Goal: Task Accomplishment & Management: Manage account settings

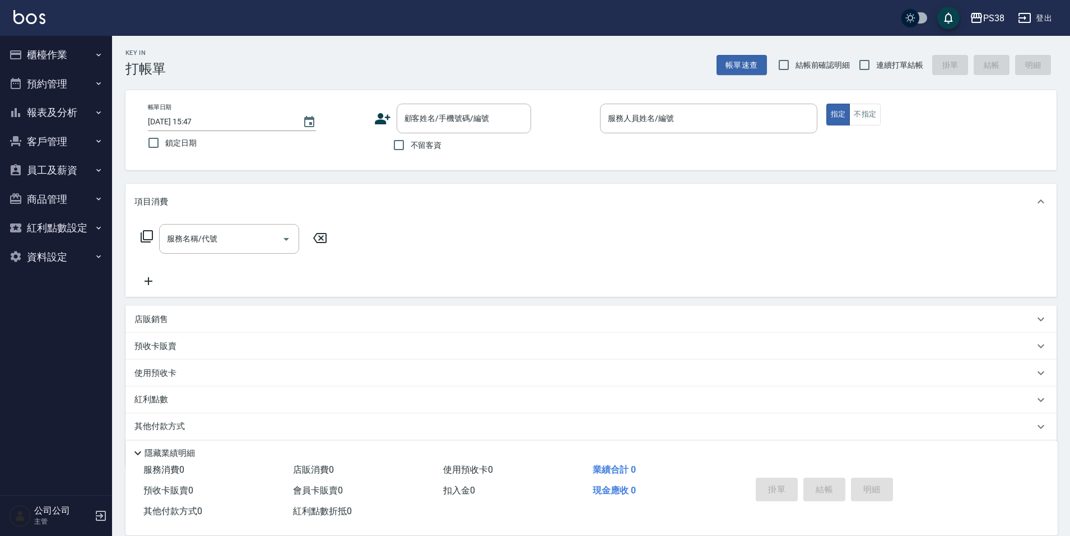
click at [487, 157] on div "不留客資" at bounding box center [452, 145] width 157 height 24
click at [69, 60] on button "櫃檯作業" at bounding box center [55, 54] width 103 height 29
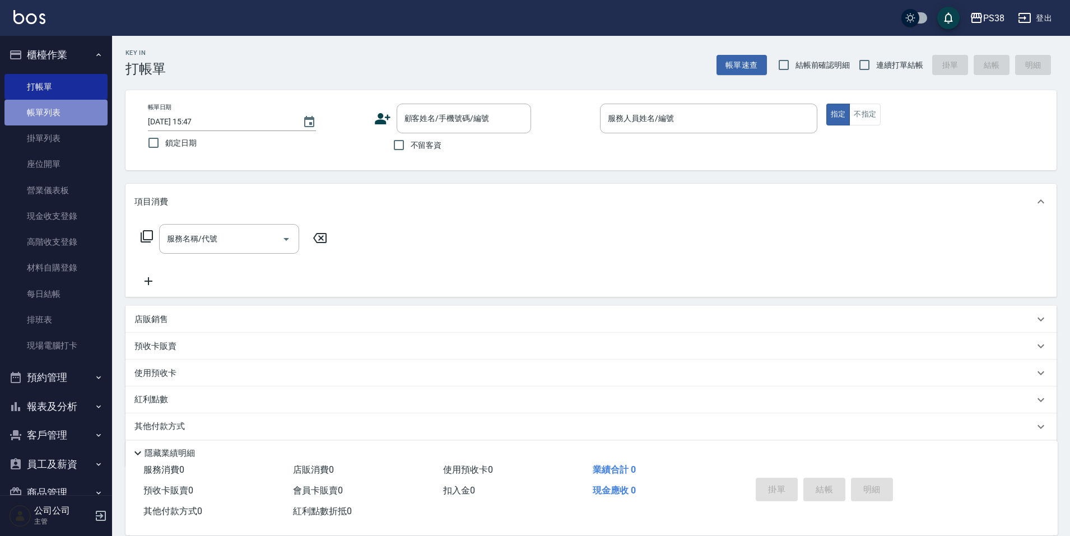
click at [79, 111] on link "帳單列表" at bounding box center [55, 113] width 103 height 26
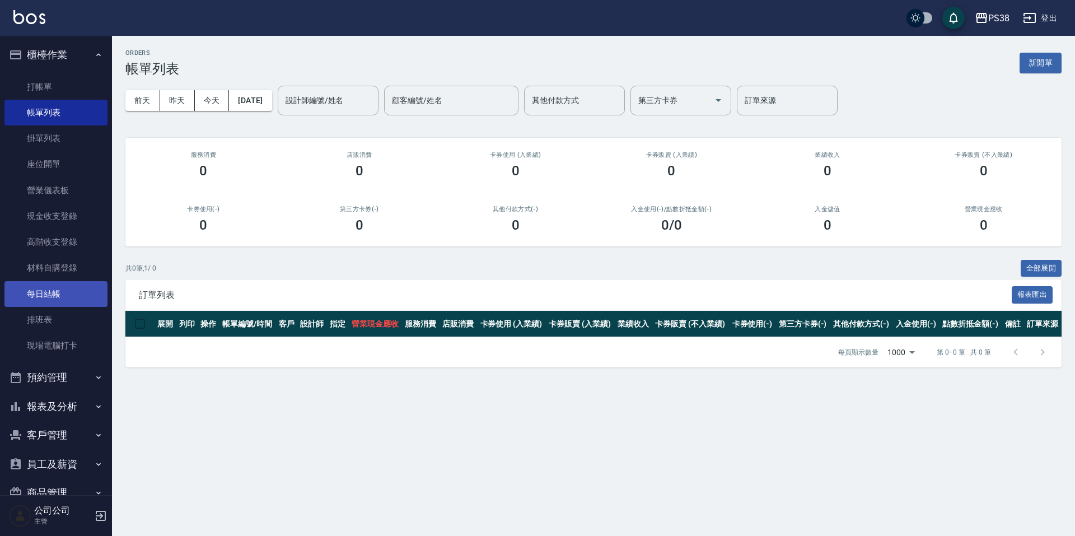
click at [67, 290] on link "每日結帳" at bounding box center [55, 294] width 103 height 26
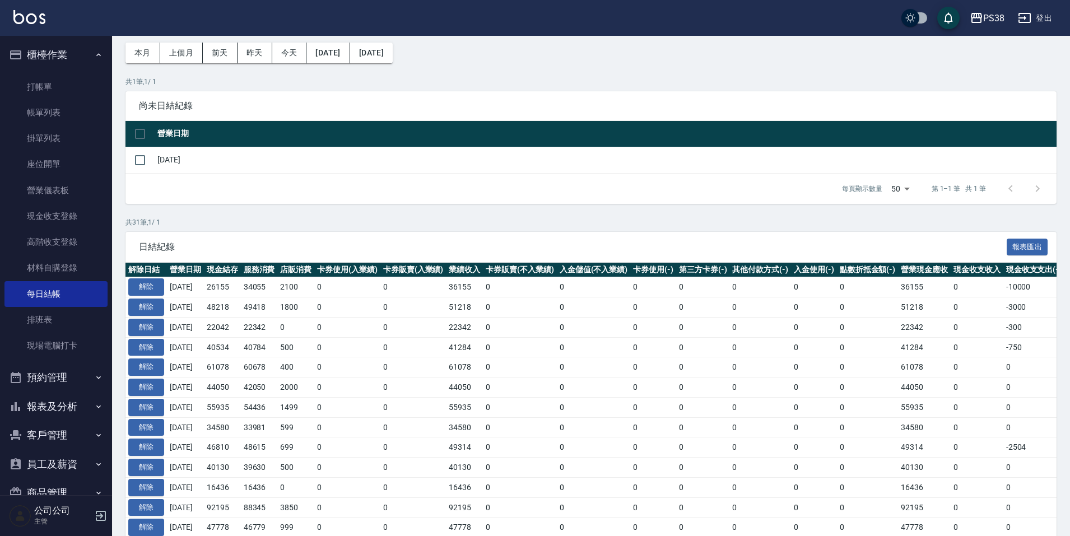
scroll to position [112, 0]
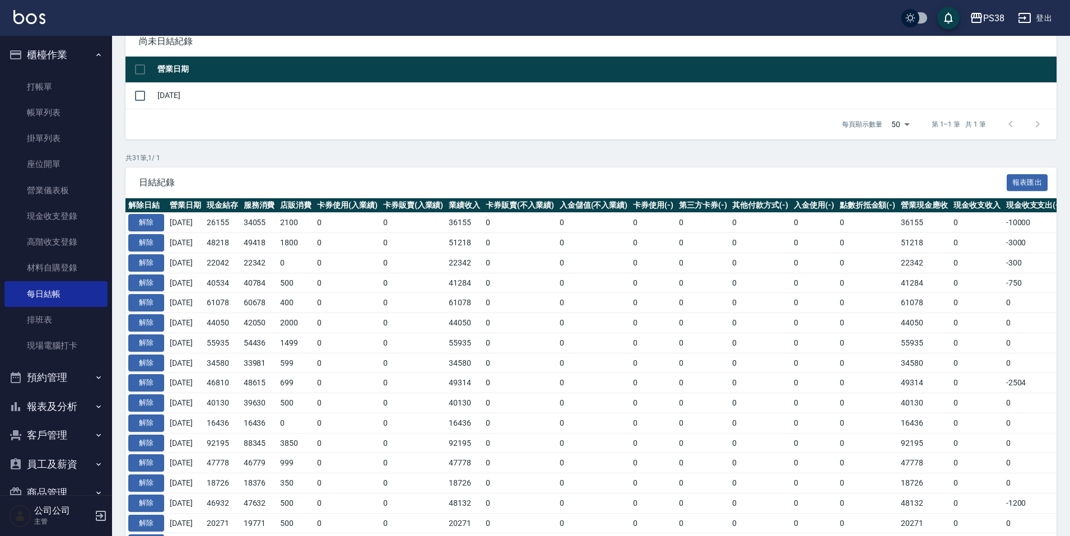
click at [58, 402] on button "報表及分析" at bounding box center [55, 406] width 103 height 29
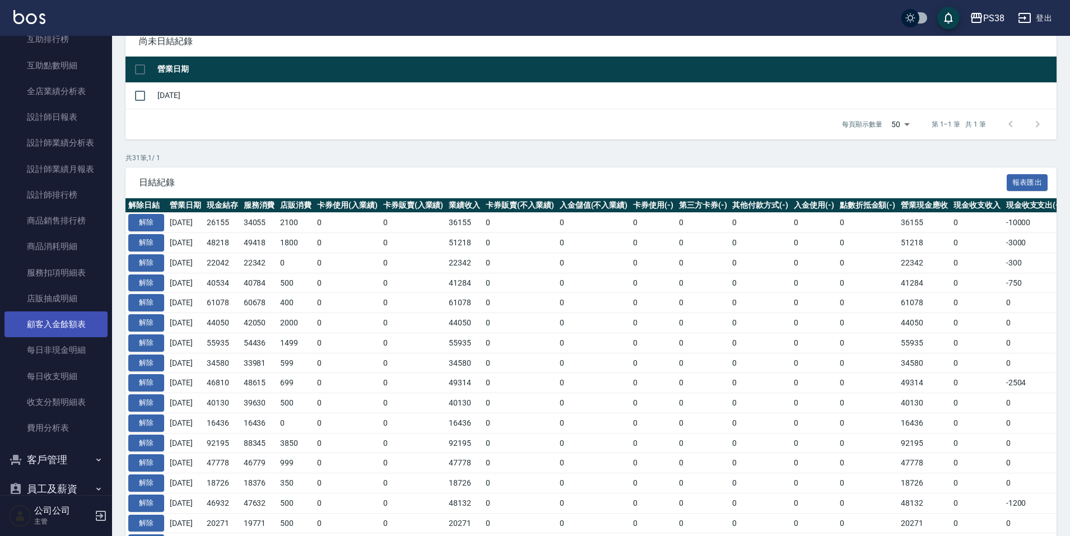
scroll to position [504, 0]
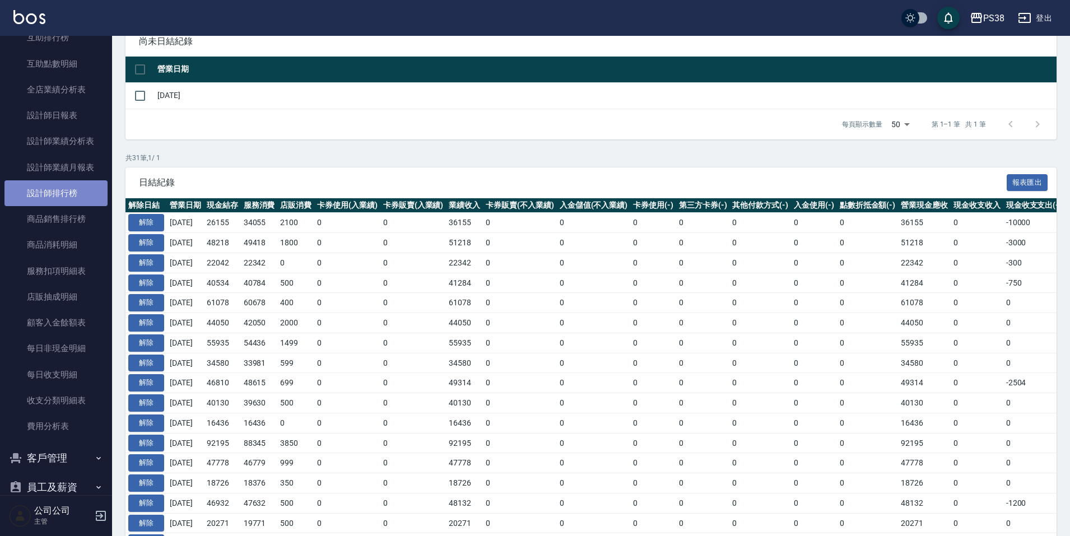
click at [86, 198] on link "設計師排行榜" at bounding box center [55, 193] width 103 height 26
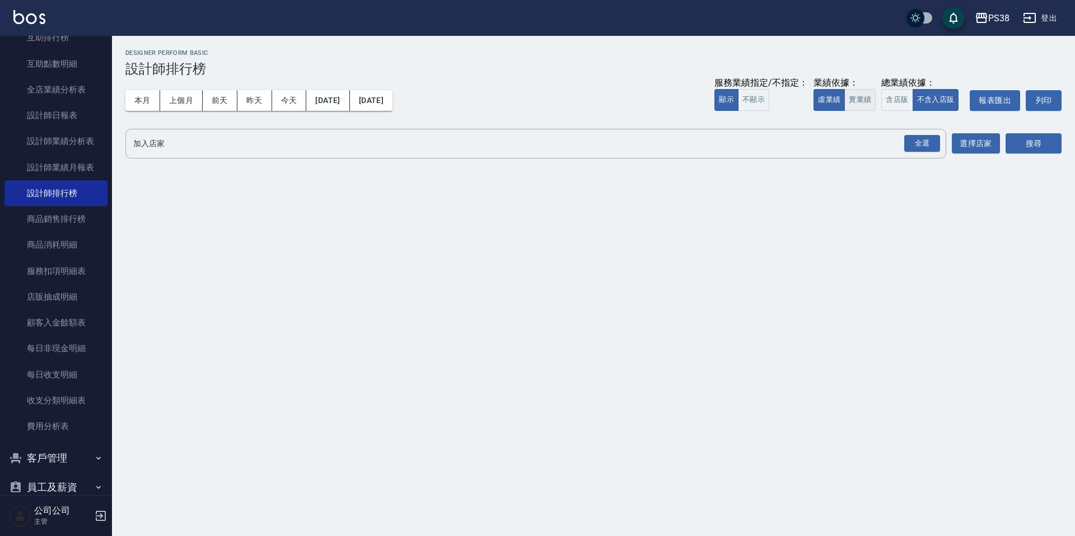
click at [862, 93] on button "實業績" at bounding box center [860, 100] width 31 height 22
click at [925, 144] on div "全選" at bounding box center [922, 143] width 36 height 17
click at [1012, 147] on button "搜尋" at bounding box center [1034, 144] width 56 height 21
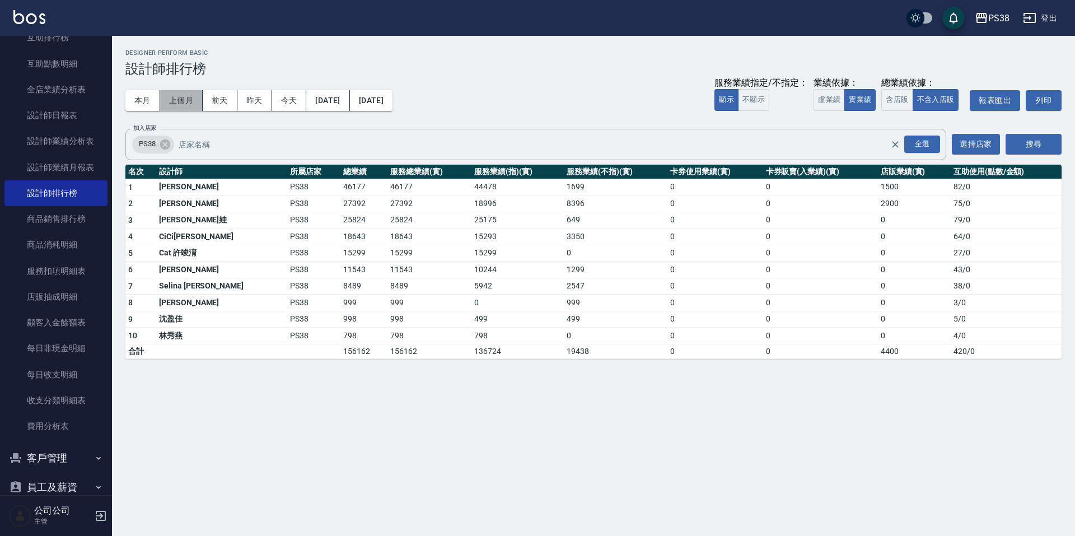
click at [182, 96] on button "上個月" at bounding box center [181, 100] width 43 height 21
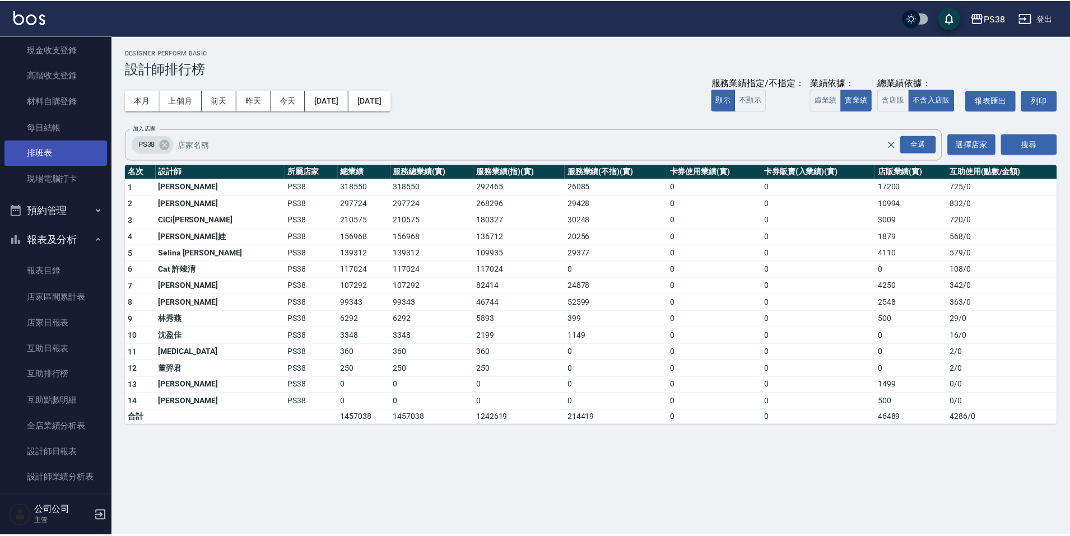
scroll to position [168, 0]
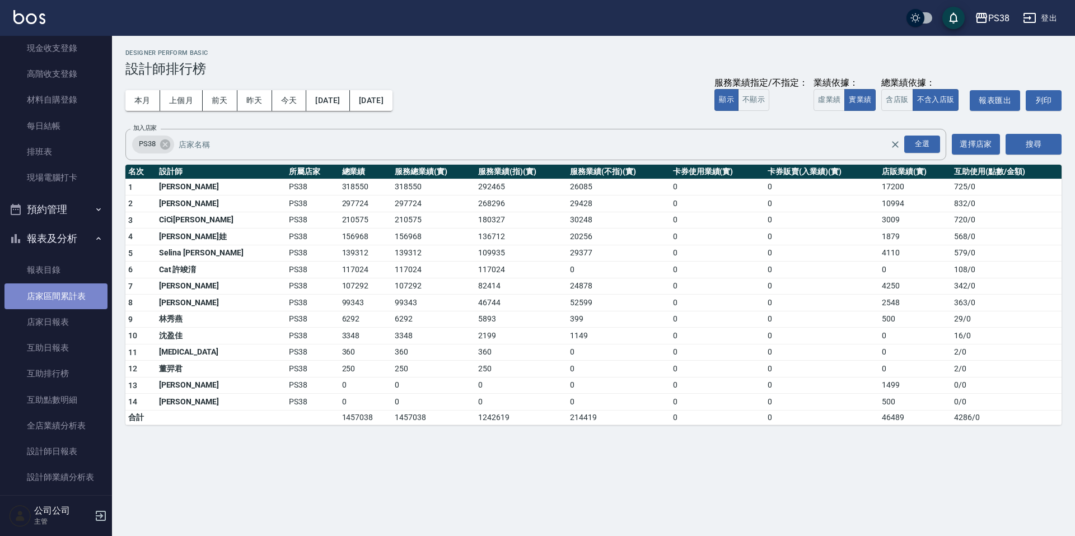
click at [89, 293] on link "店家區間累計表" at bounding box center [55, 296] width 103 height 26
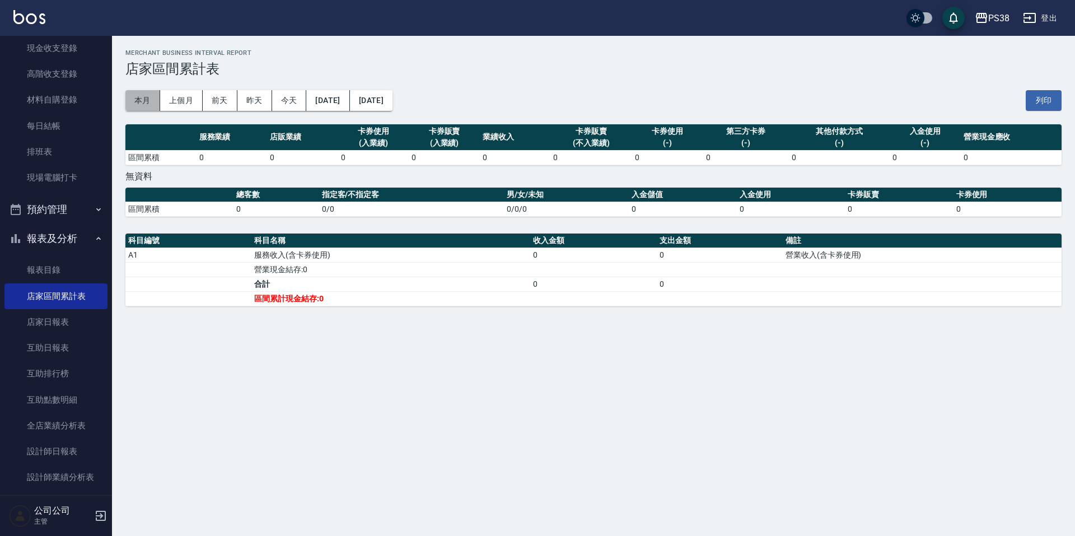
click at [146, 105] on button "本月" at bounding box center [142, 100] width 35 height 21
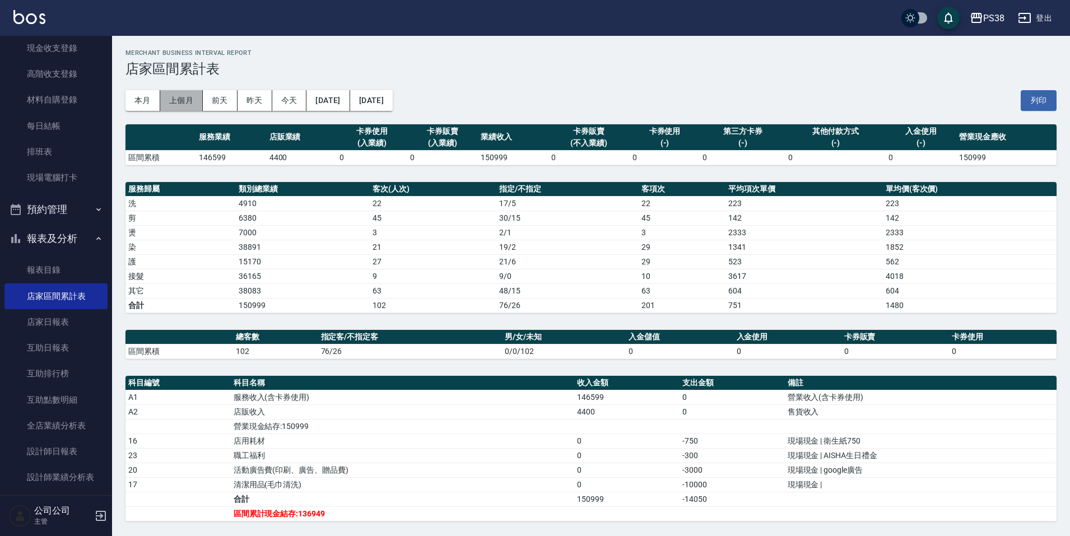
click at [175, 105] on button "上個月" at bounding box center [181, 100] width 43 height 21
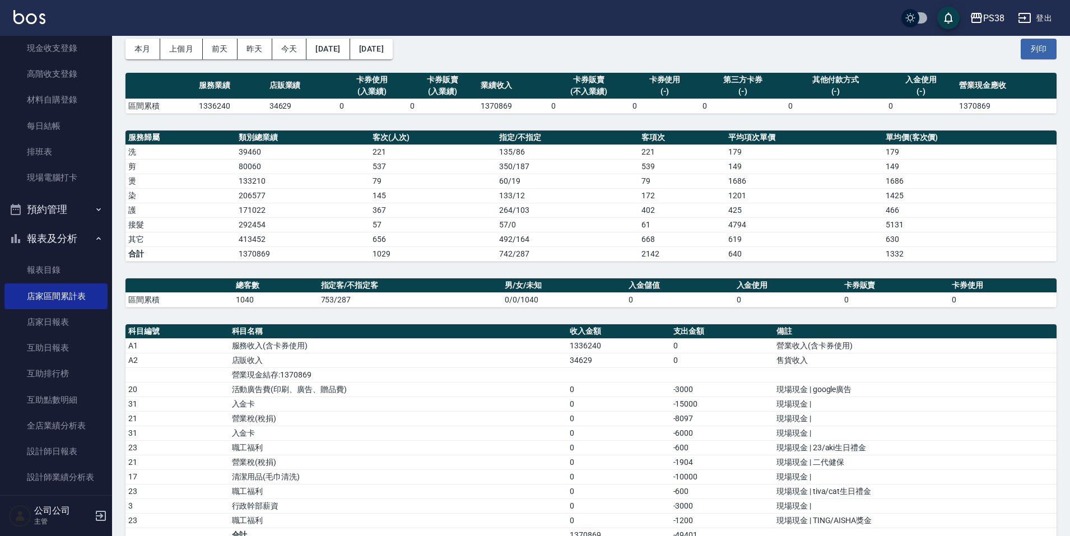
scroll to position [103, 0]
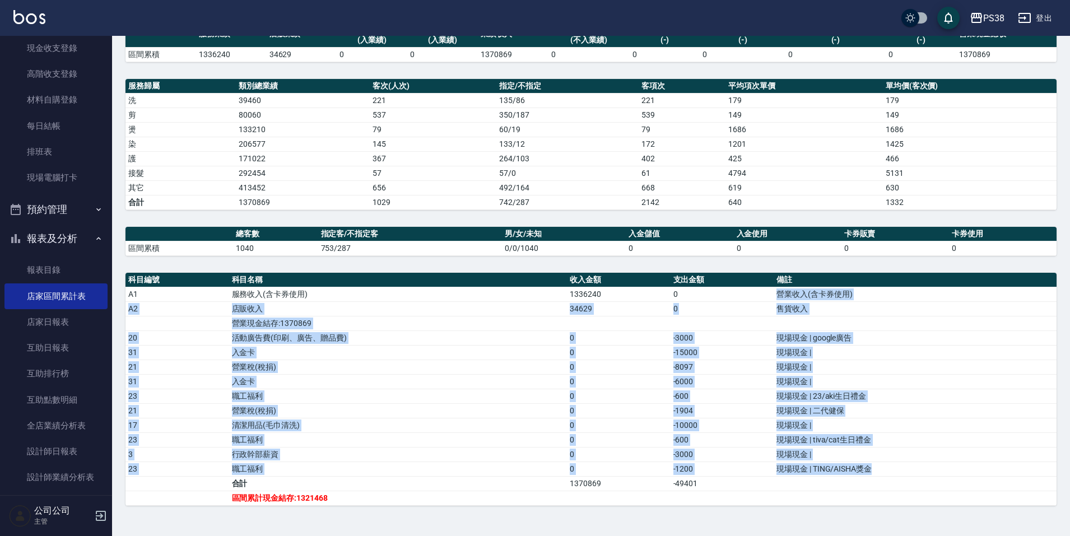
drag, startPoint x: 773, startPoint y: 295, endPoint x: 877, endPoint y: 473, distance: 205.8
click at [877, 473] on tbody "A1 服務收入(含卡券使用) 1336240 0 營業收入(含卡券使用) A2 店販收入 34629 0 售貨收入 營業現金結存:1370869 20 活動廣…" at bounding box center [590, 396] width 931 height 218
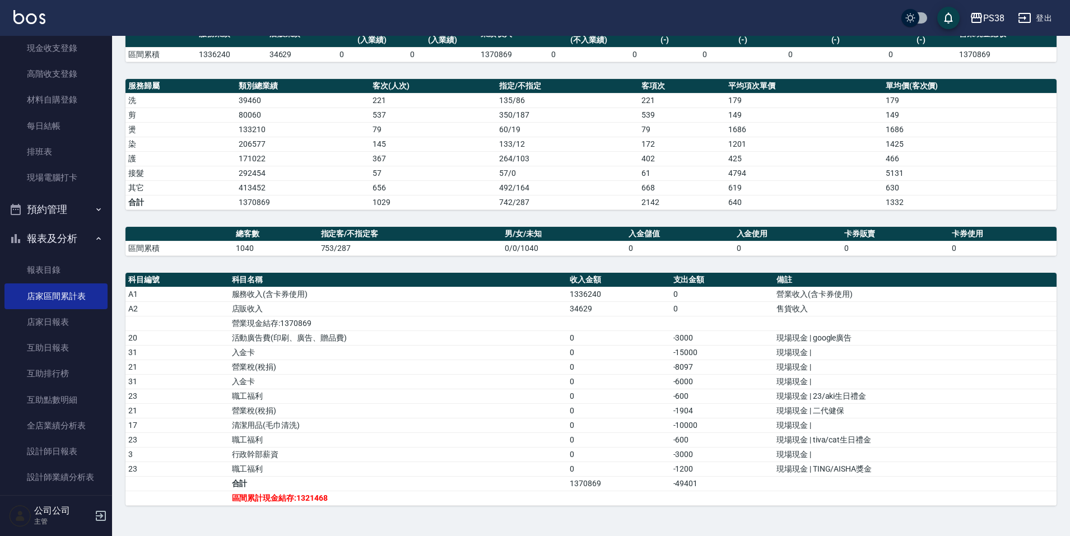
click at [895, 499] on td "a dense table" at bounding box center [914, 498] width 283 height 15
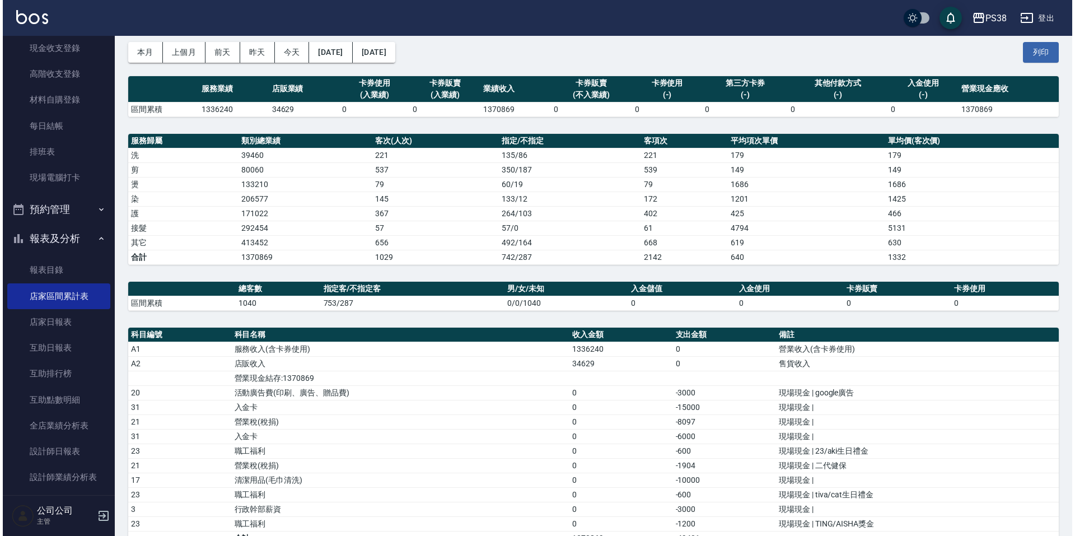
scroll to position [0, 0]
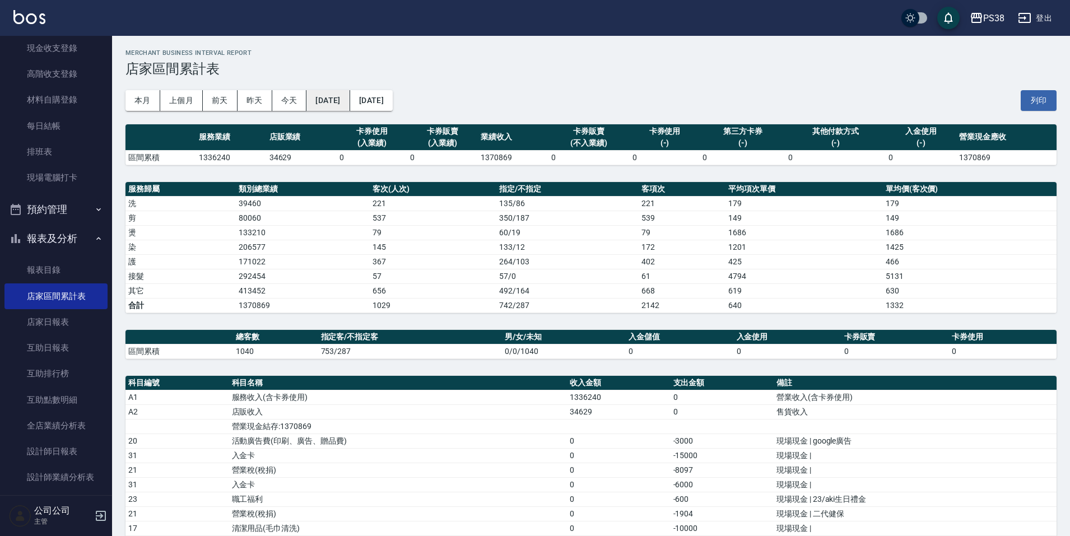
click at [338, 106] on button "2025/08/01" at bounding box center [327, 100] width 43 height 21
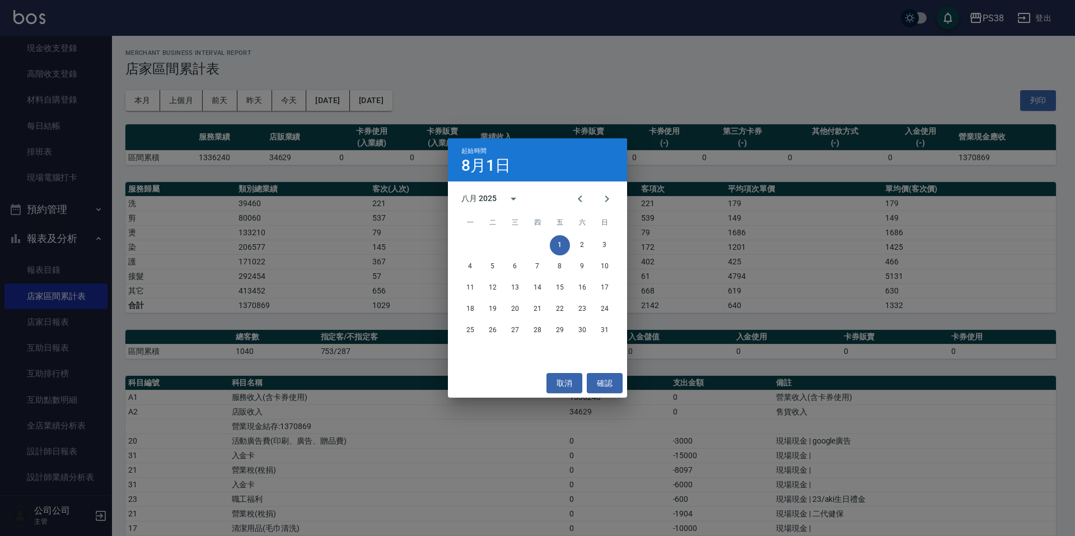
click at [465, 192] on div "八月 2025" at bounding box center [494, 198] width 66 height 27
click at [531, 292] on button "2024" at bounding box center [537, 290] width 40 height 20
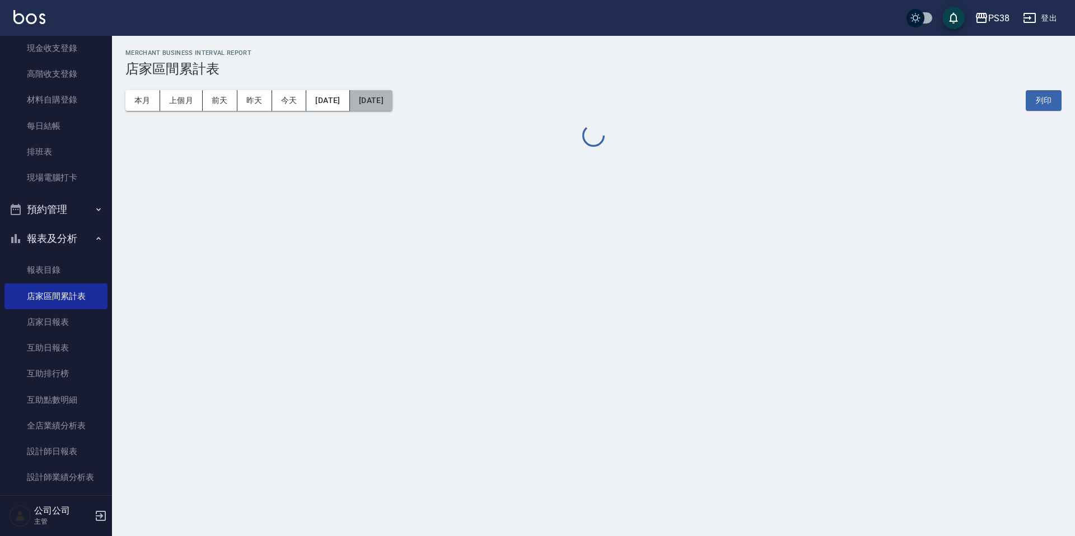
click at [393, 97] on button "[DATE]" at bounding box center [371, 100] width 43 height 21
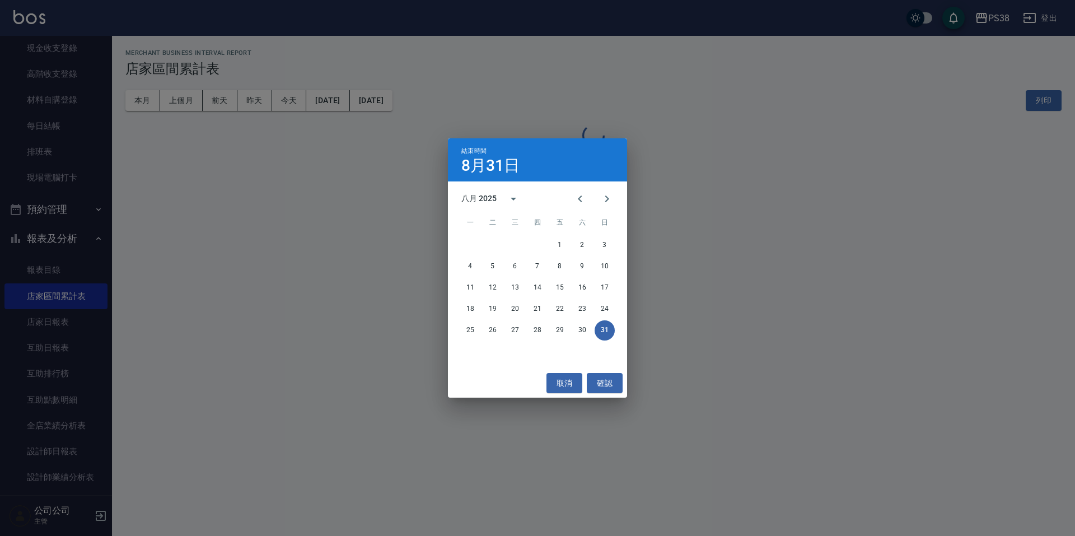
click at [469, 208] on div "八月 2025" at bounding box center [494, 198] width 66 height 27
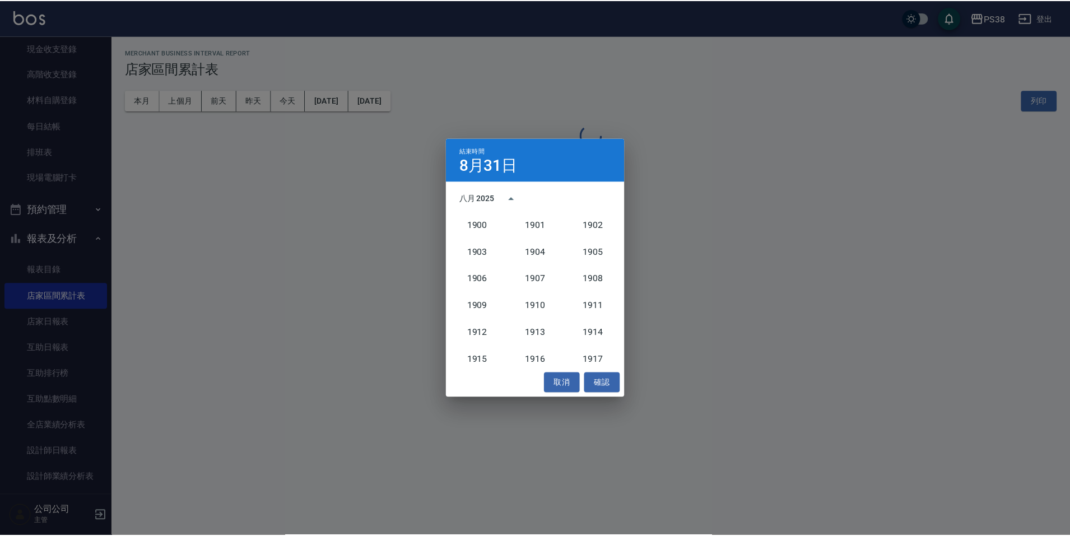
scroll to position [1037, 0]
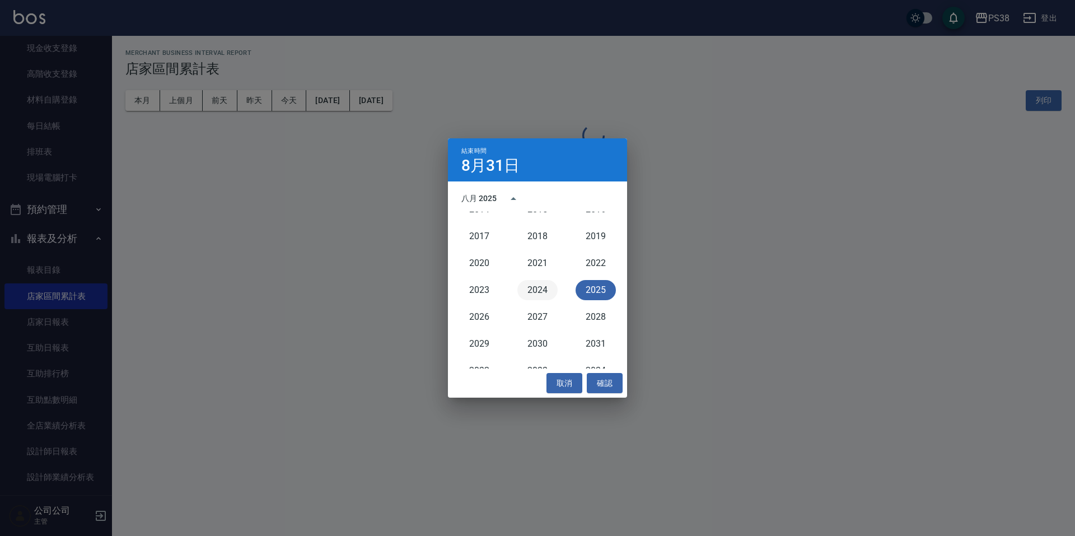
click at [519, 291] on button "2024" at bounding box center [537, 290] width 40 height 20
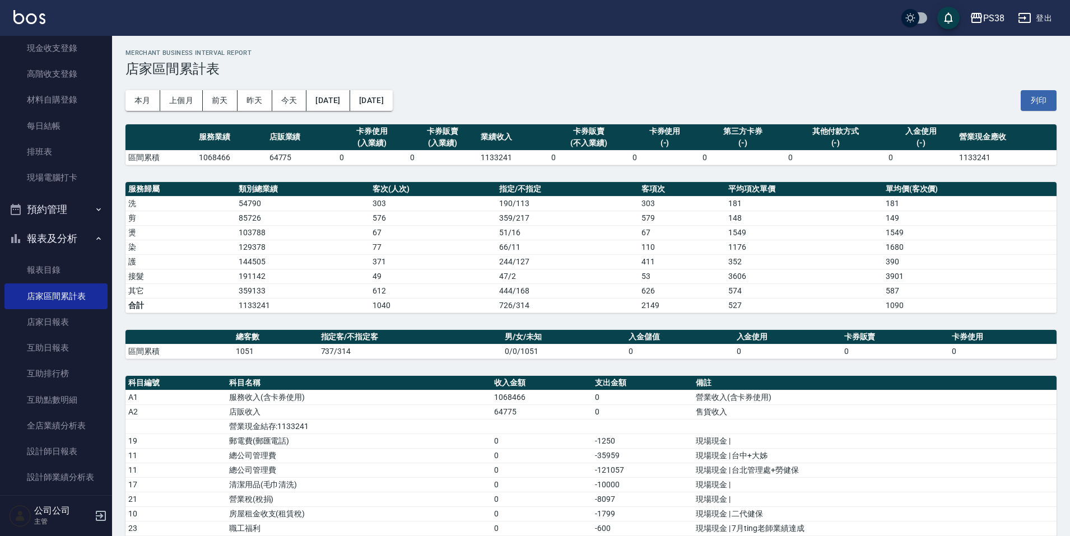
scroll to position [307, 0]
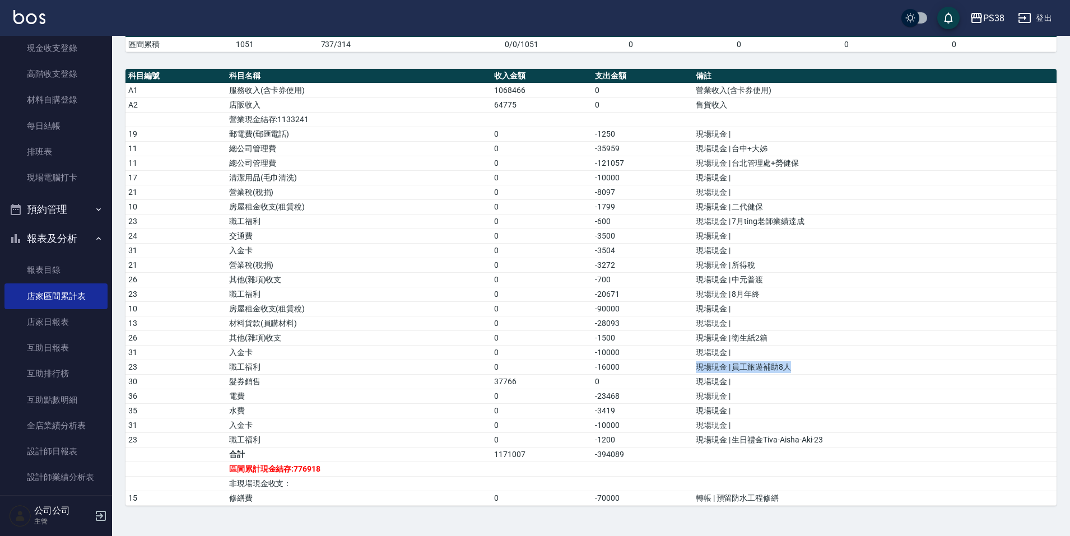
drag, startPoint x: 696, startPoint y: 369, endPoint x: 791, endPoint y: 371, distance: 94.7
click at [790, 371] on td "現場現金 | 員工旅遊補助8人" at bounding box center [874, 367] width 363 height 15
click at [819, 399] on td "現場現金 |" at bounding box center [874, 396] width 363 height 15
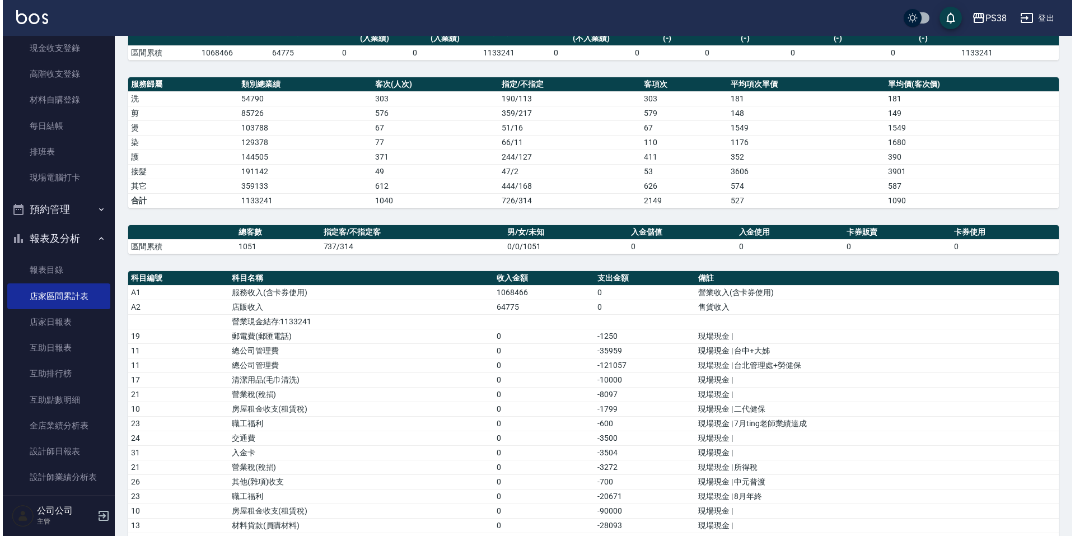
scroll to position [27, 0]
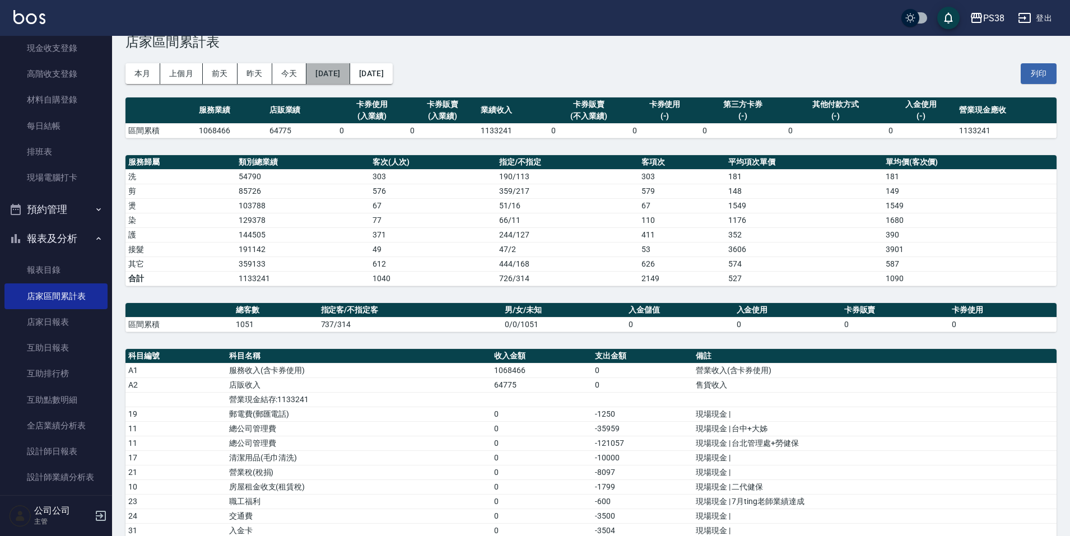
click at [348, 80] on button "2024/08/01" at bounding box center [327, 73] width 43 height 21
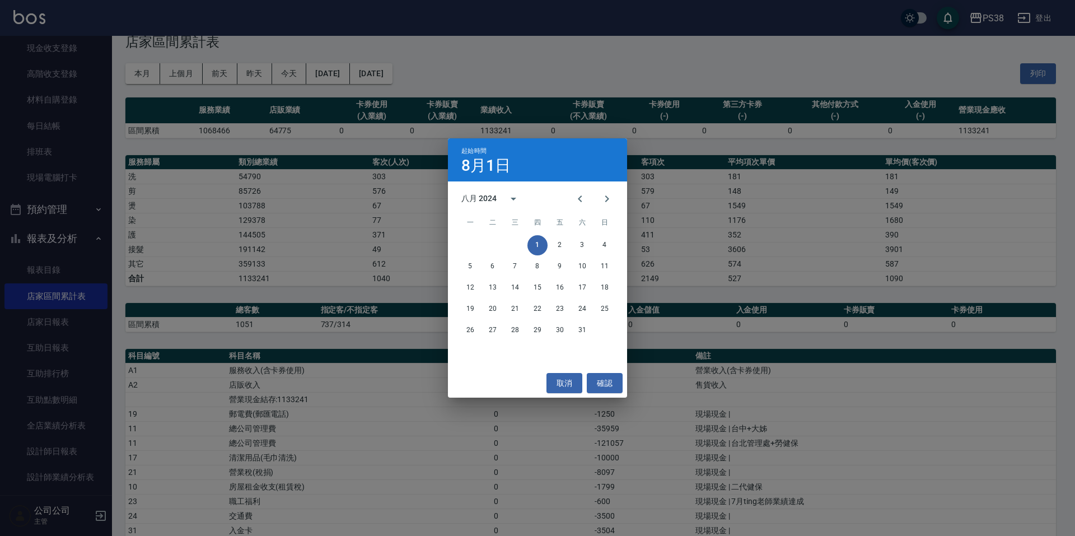
click at [472, 207] on div "八月 2024" at bounding box center [494, 198] width 66 height 27
click at [589, 282] on button "2025" at bounding box center [596, 290] width 40 height 20
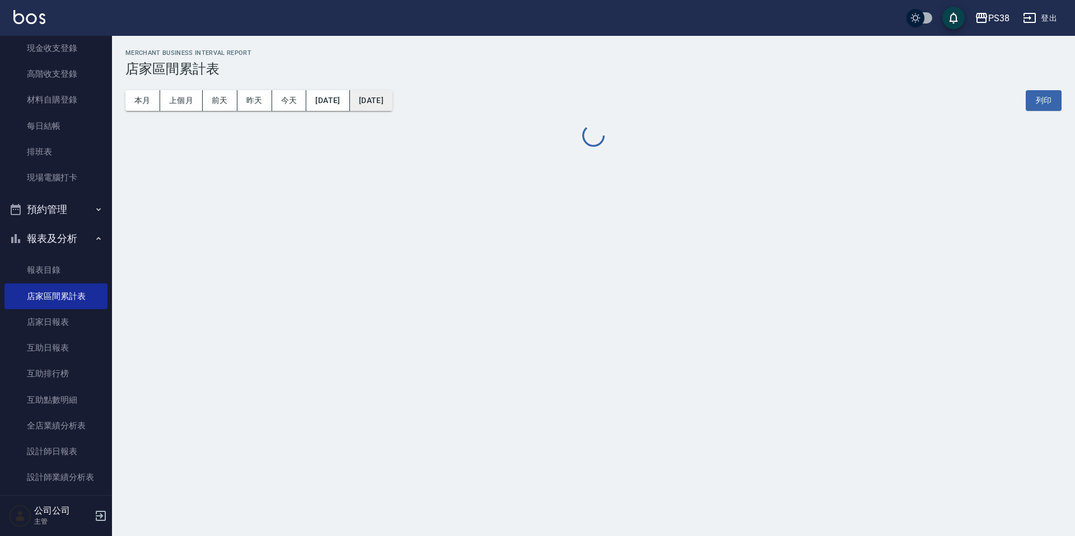
click at [393, 101] on button "2025/08/01" at bounding box center [371, 100] width 43 height 21
click at [393, 108] on button "2025/08/01" at bounding box center [371, 100] width 43 height 21
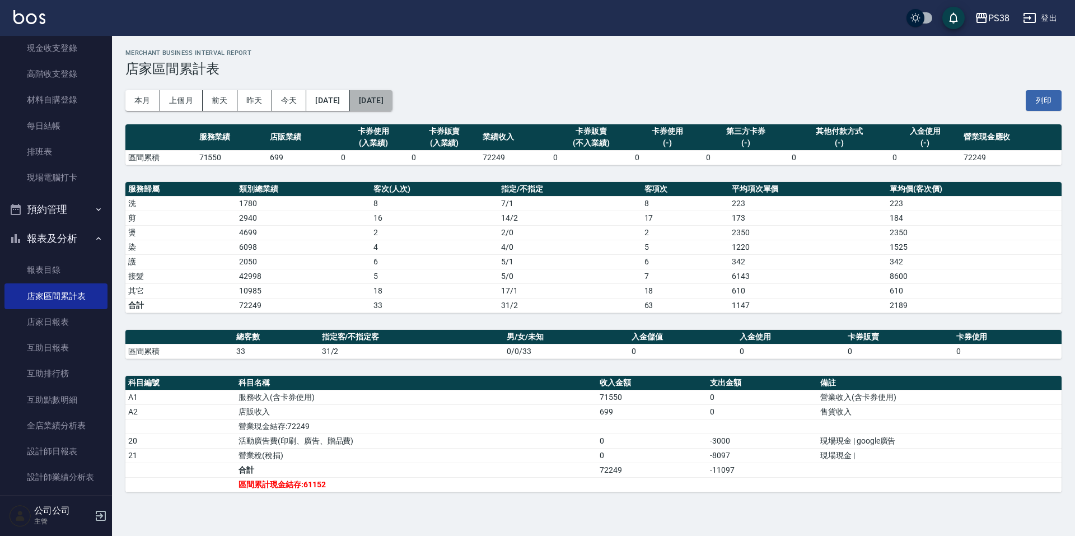
click at [393, 91] on button "2025/08/01" at bounding box center [371, 100] width 43 height 21
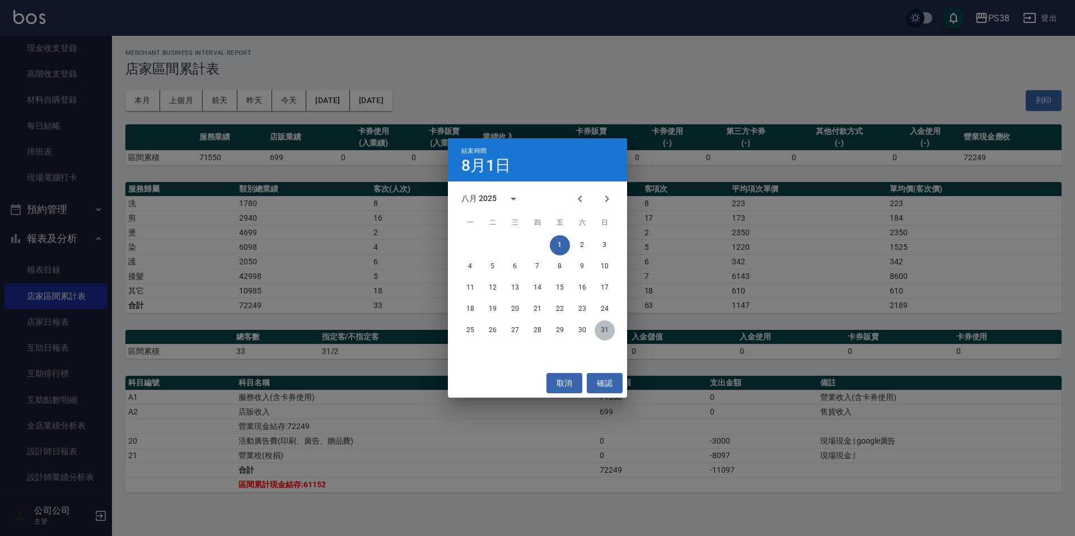
click at [599, 335] on button "31" at bounding box center [605, 330] width 20 height 20
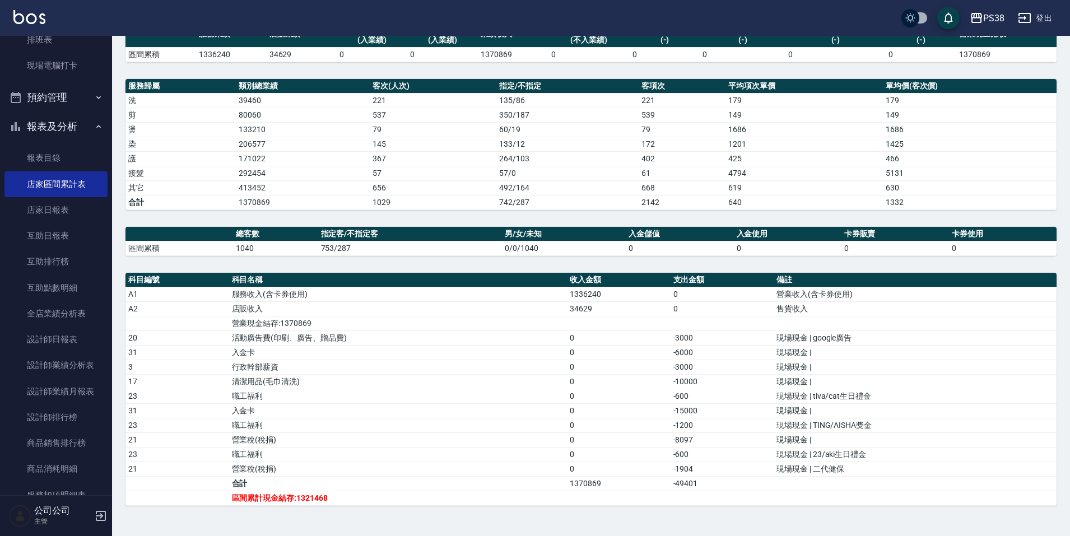
scroll to position [560, 0]
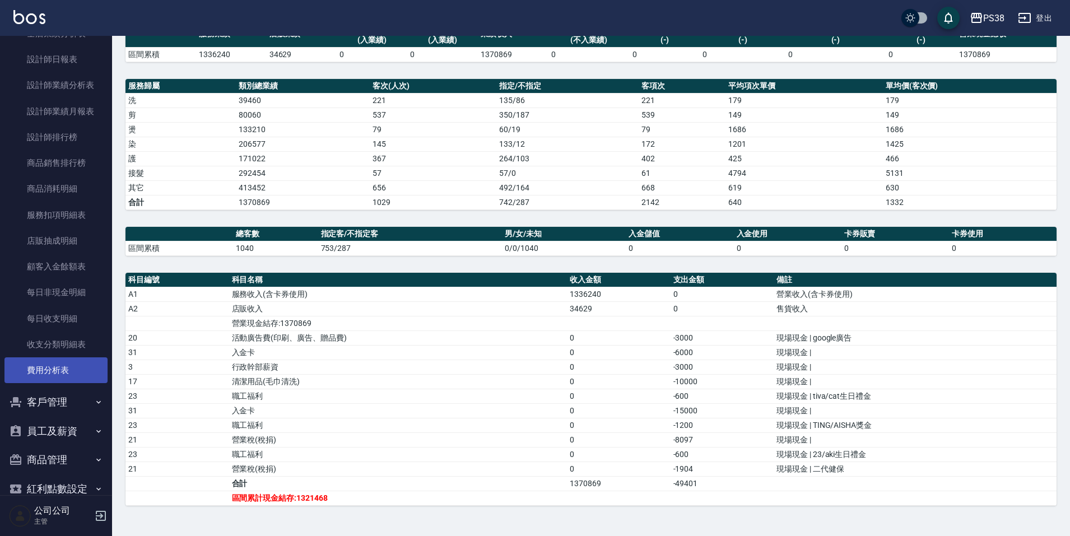
click at [45, 374] on link "費用分析表" at bounding box center [55, 370] width 103 height 26
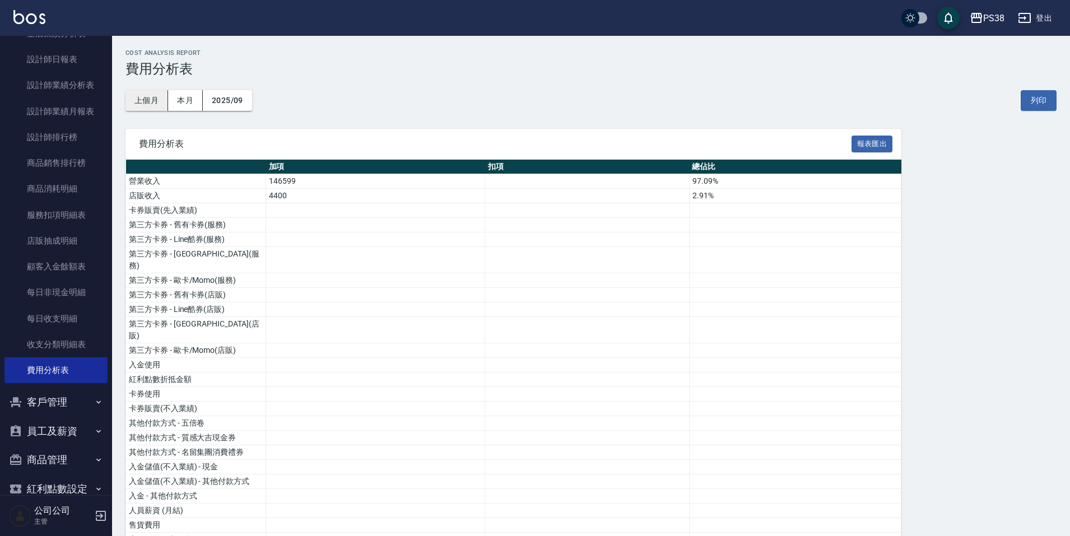
click at [130, 101] on button "上個月" at bounding box center [146, 100] width 43 height 21
drag, startPoint x: 603, startPoint y: 367, endPoint x: 535, endPoint y: 99, distance: 276.7
click at [535, 99] on div "上個月 本月 2025/08 列印" at bounding box center [590, 101] width 931 height 48
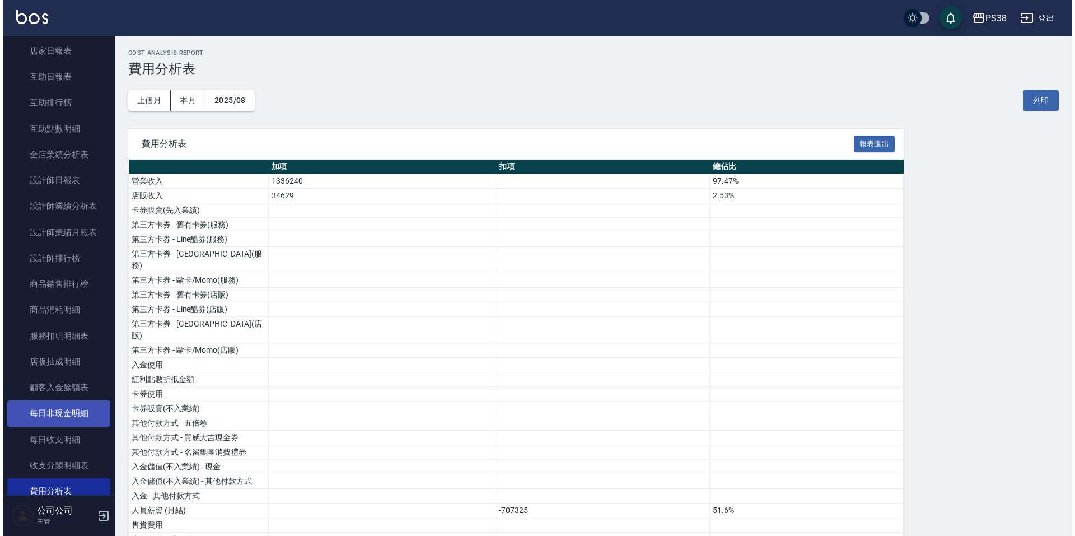
scroll to position [392, 0]
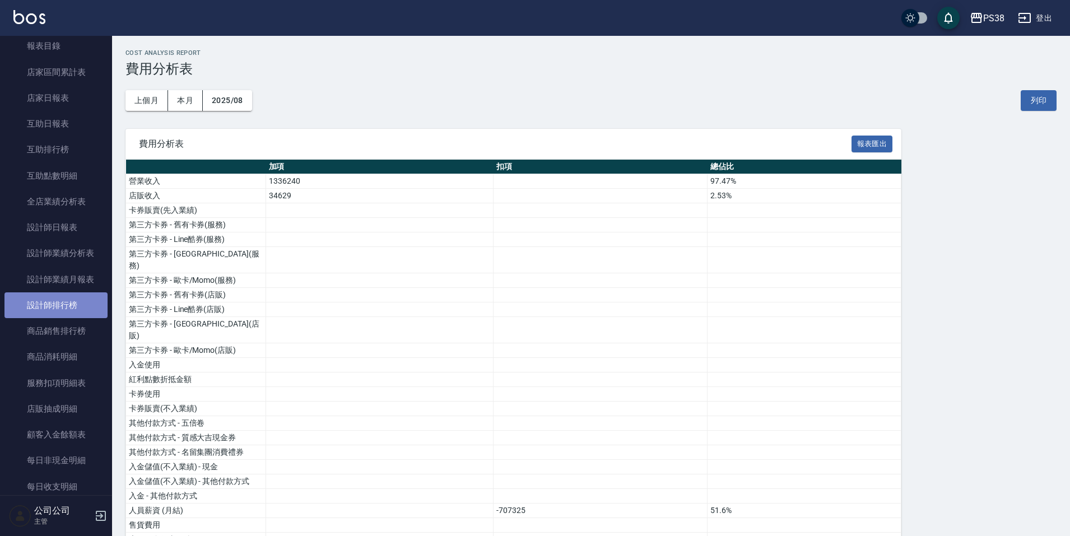
click at [74, 298] on link "設計師排行榜" at bounding box center [55, 305] width 103 height 26
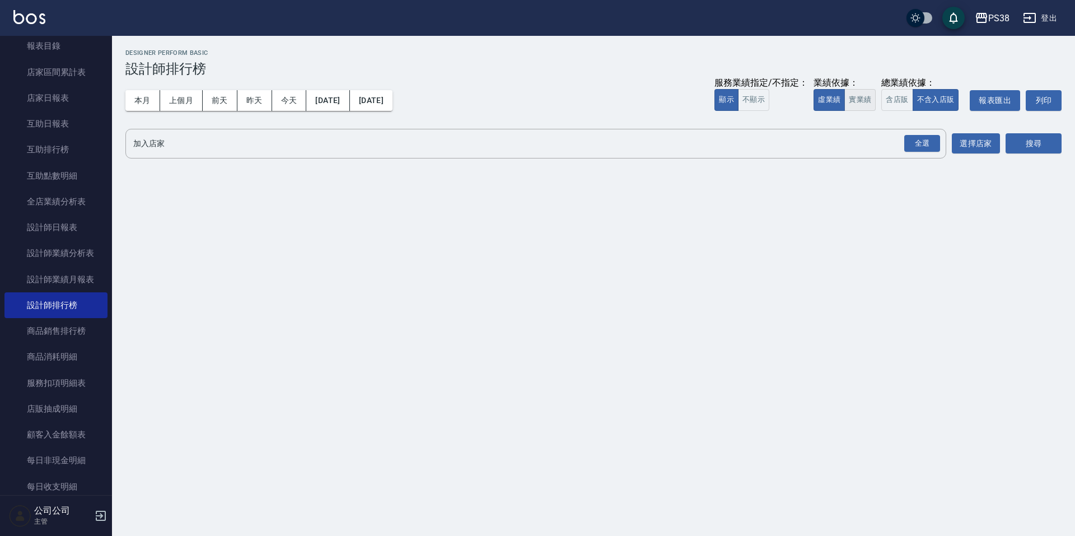
click at [856, 106] on button "實業績" at bounding box center [860, 100] width 31 height 22
click at [905, 146] on div "全選" at bounding box center [922, 143] width 36 height 17
click at [1033, 150] on button "搜尋" at bounding box center [1034, 144] width 56 height 21
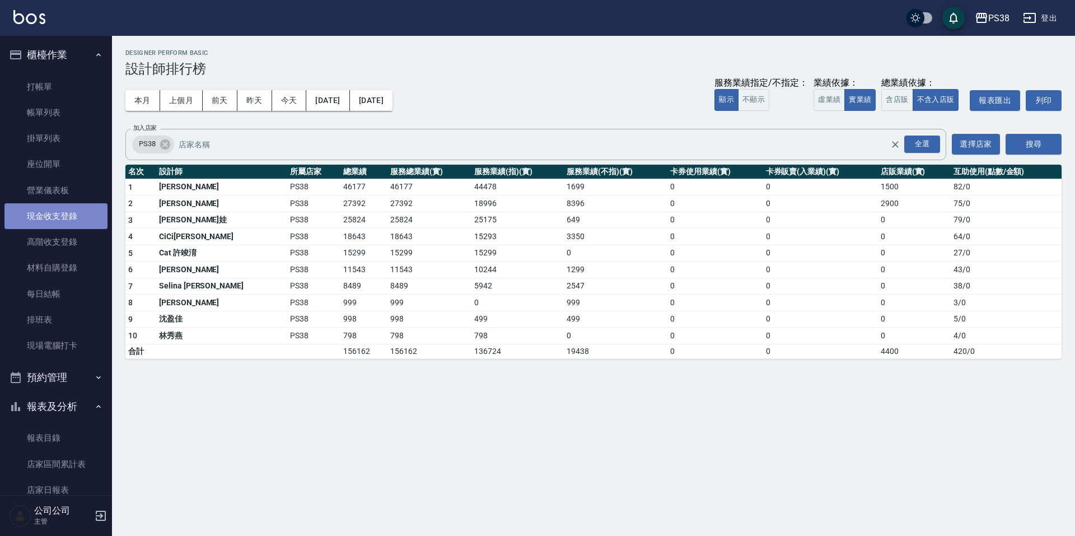
click at [73, 216] on link "現金收支登錄" at bounding box center [55, 216] width 103 height 26
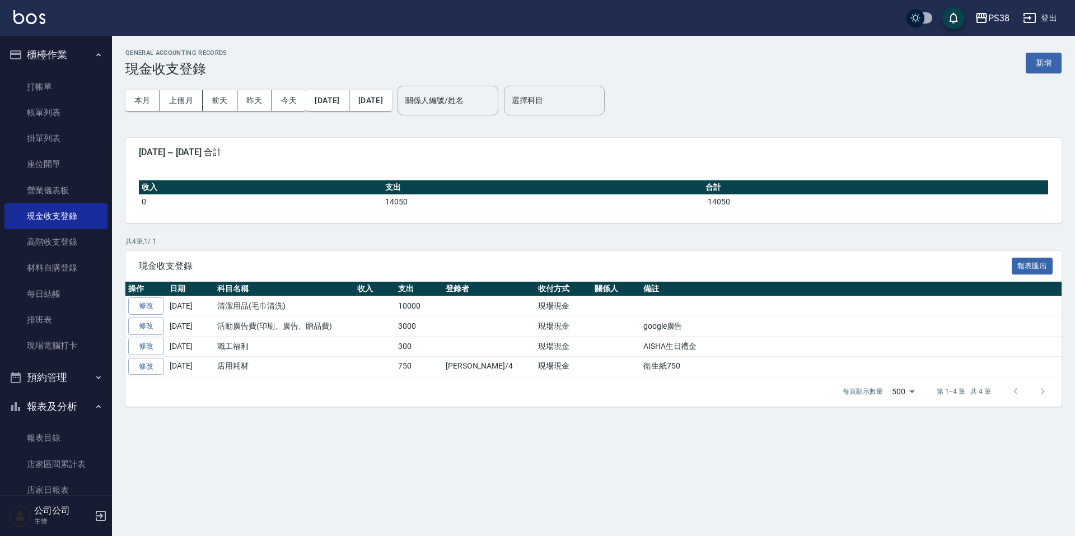
drag, startPoint x: 181, startPoint y: 110, endPoint x: 227, endPoint y: 123, distance: 47.7
click at [181, 110] on button "上個月" at bounding box center [181, 100] width 43 height 21
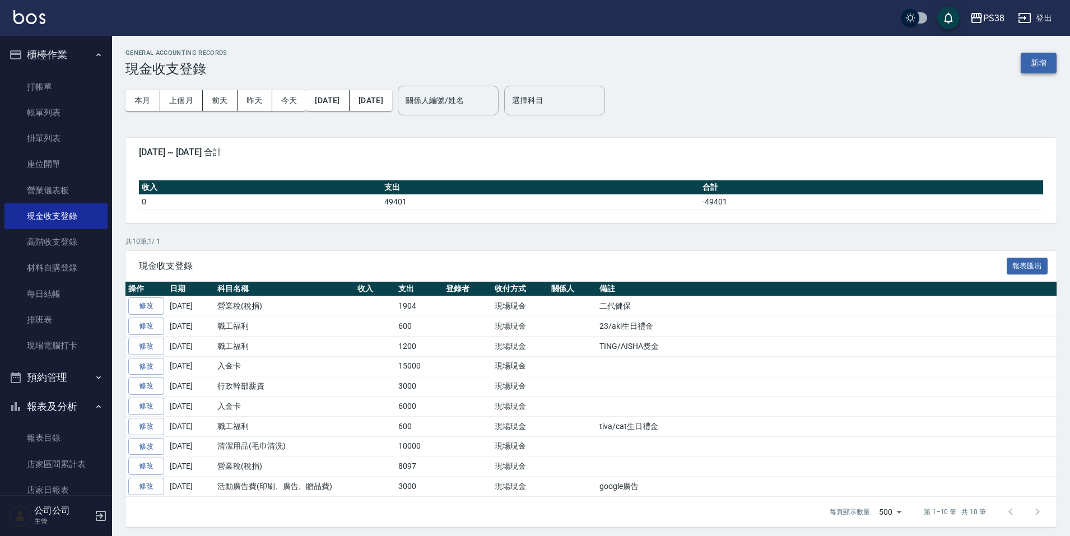
click at [1036, 69] on button "新增" at bounding box center [1038, 63] width 36 height 21
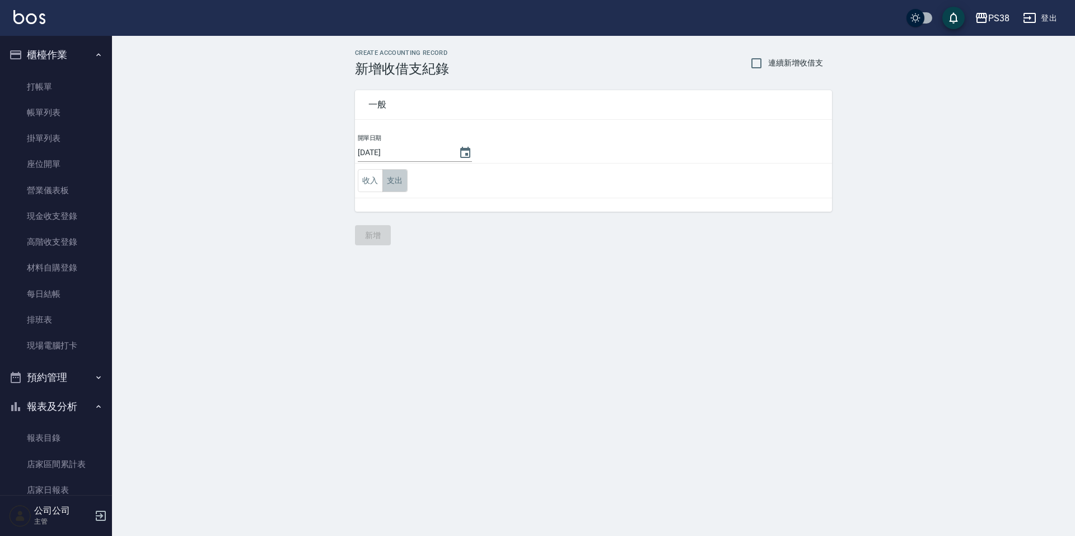
click at [391, 180] on button "支出" at bounding box center [394, 180] width 25 height 23
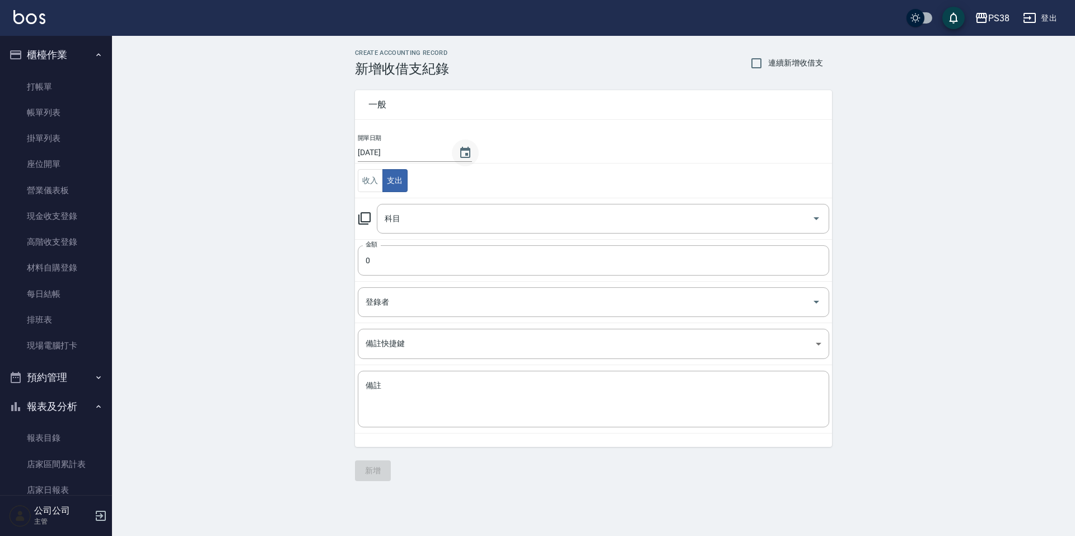
click at [459, 156] on icon "Choose date, selected date is 2025-09-05" at bounding box center [465, 152] width 13 height 13
click at [493, 180] on icon "Previous month" at bounding box center [489, 178] width 13 height 13
click at [518, 313] on button "31" at bounding box center [515, 311] width 20 height 20
type input "[DATE]"
click at [525, 223] on input "科目" at bounding box center [595, 219] width 426 height 20
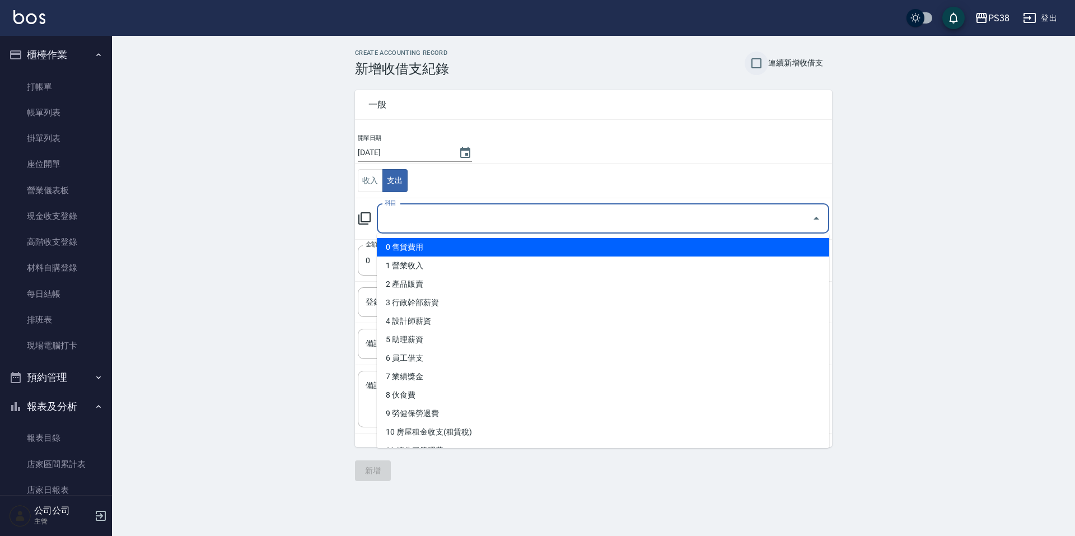
click at [753, 68] on input "連續新增收借支" at bounding box center [757, 64] width 24 height 24
checkbox input "true"
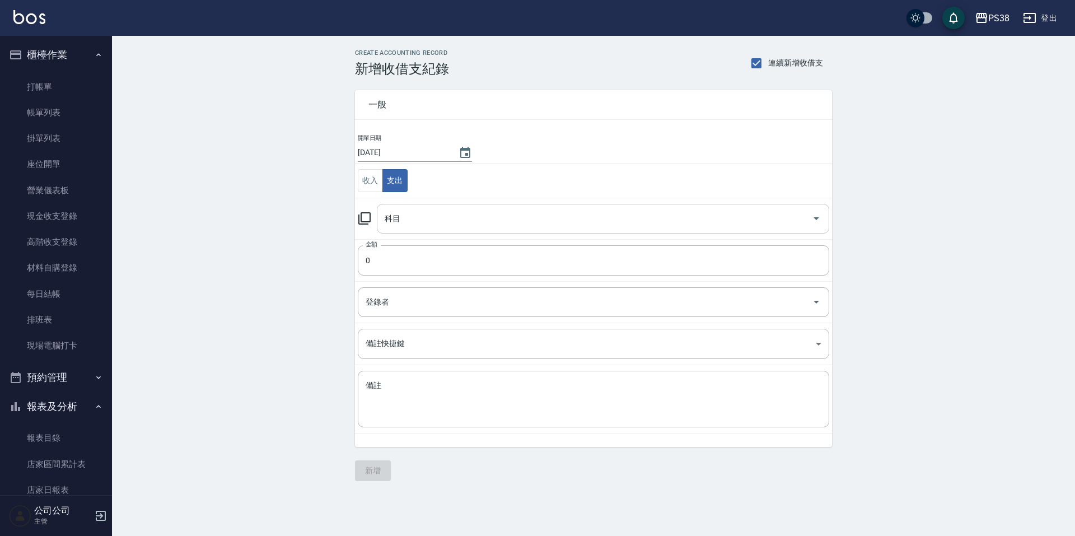
click at [421, 225] on input "科目" at bounding box center [595, 219] width 426 height 20
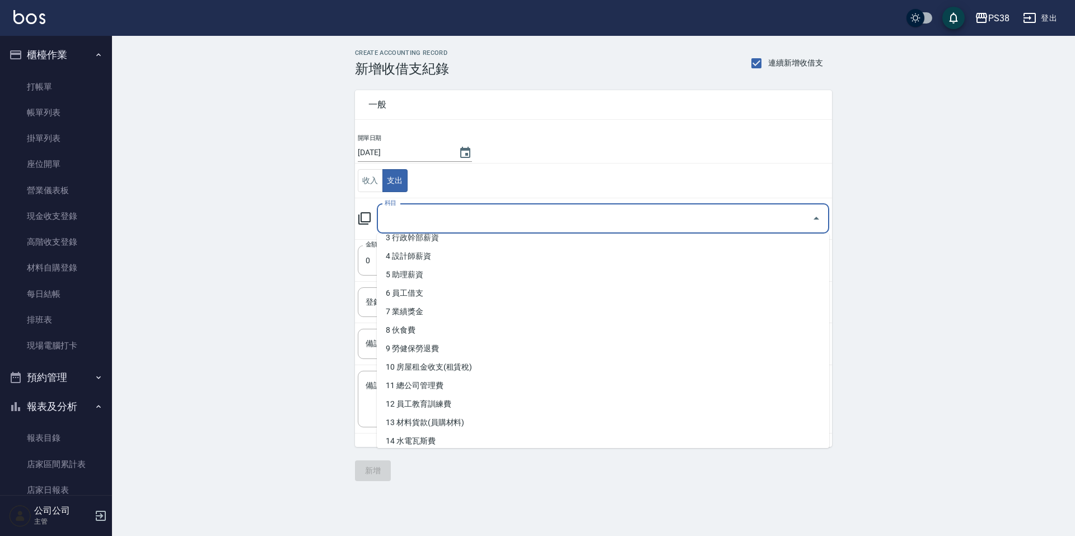
scroll to position [49, 0]
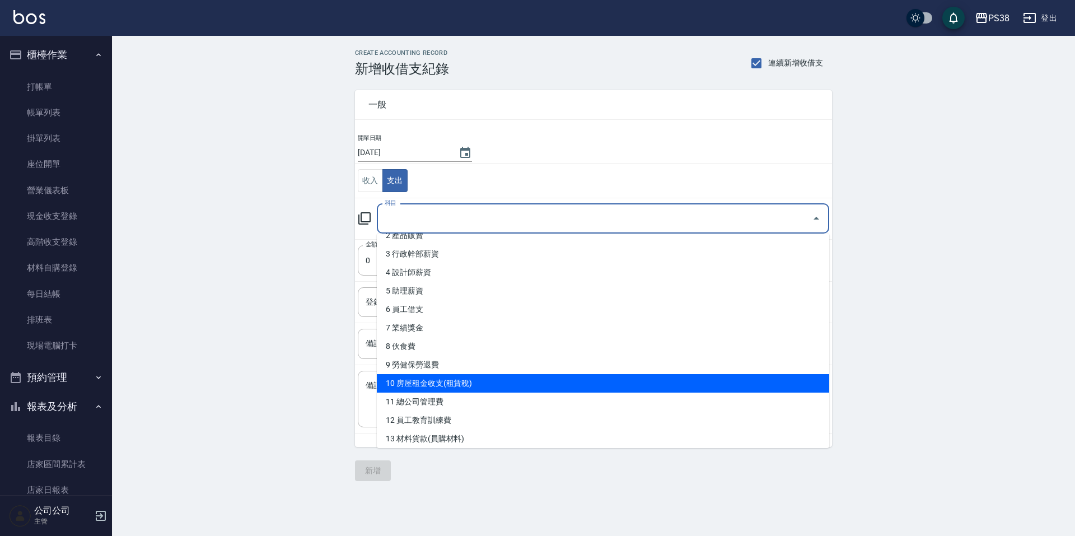
click at [478, 382] on li "10 房屋租金收支(租賃稅)" at bounding box center [603, 383] width 452 height 18
type input "10 房屋租金收支(租賃稅)"
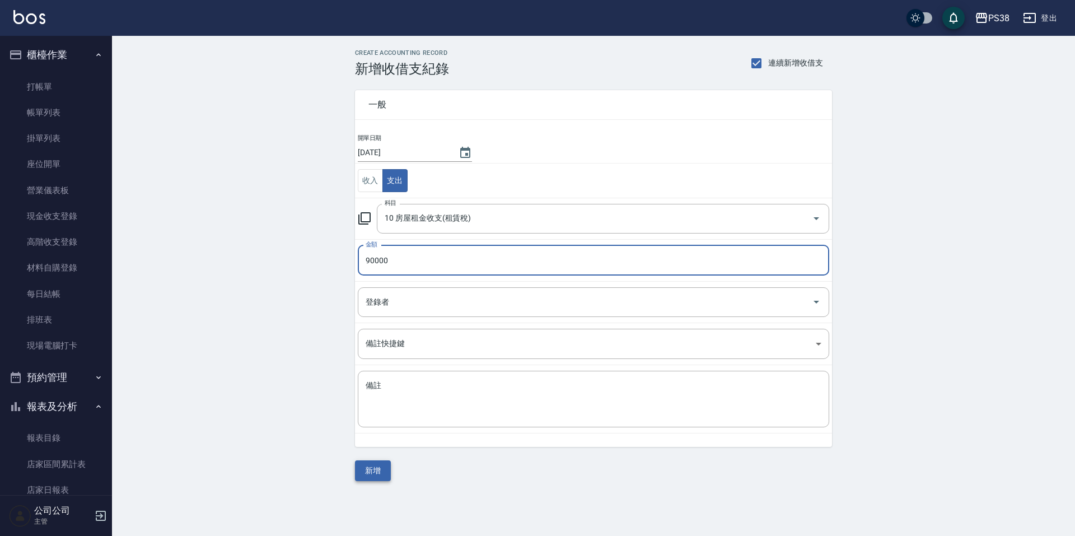
type input "90000"
click at [375, 474] on button "新增" at bounding box center [373, 470] width 36 height 21
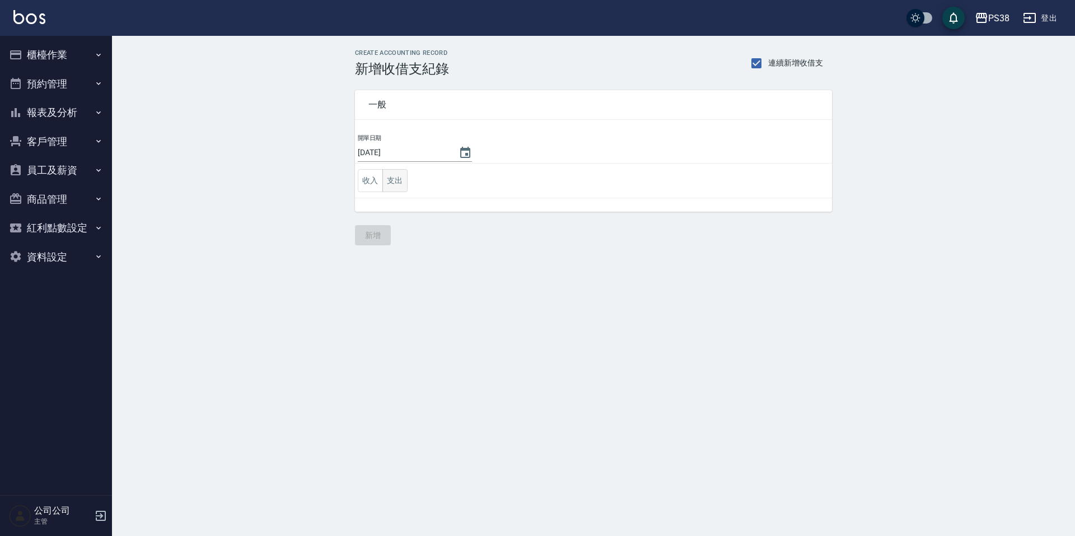
click at [398, 181] on button "支出" at bounding box center [394, 180] width 25 height 23
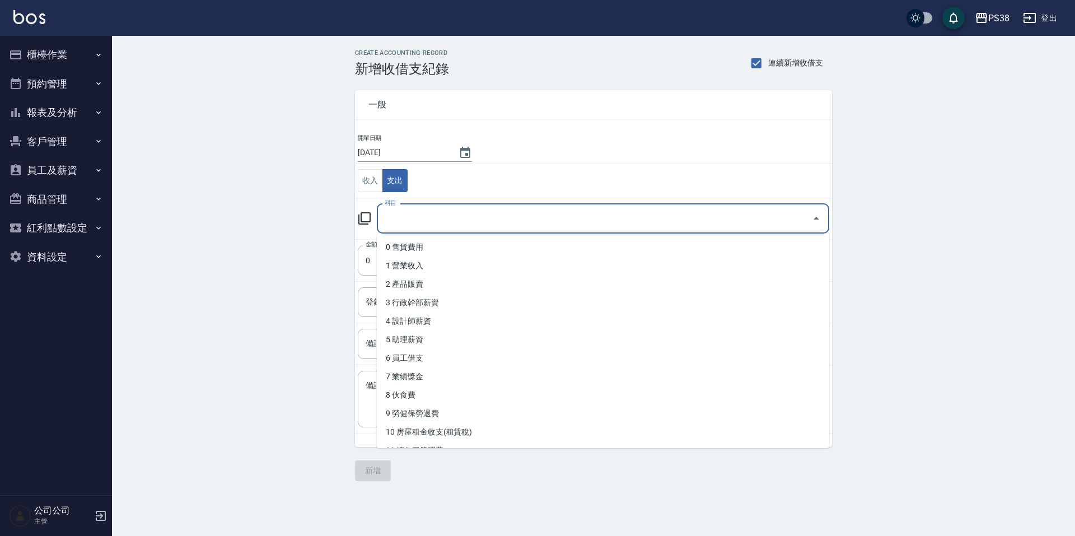
click at [447, 222] on input "科目" at bounding box center [595, 219] width 426 height 20
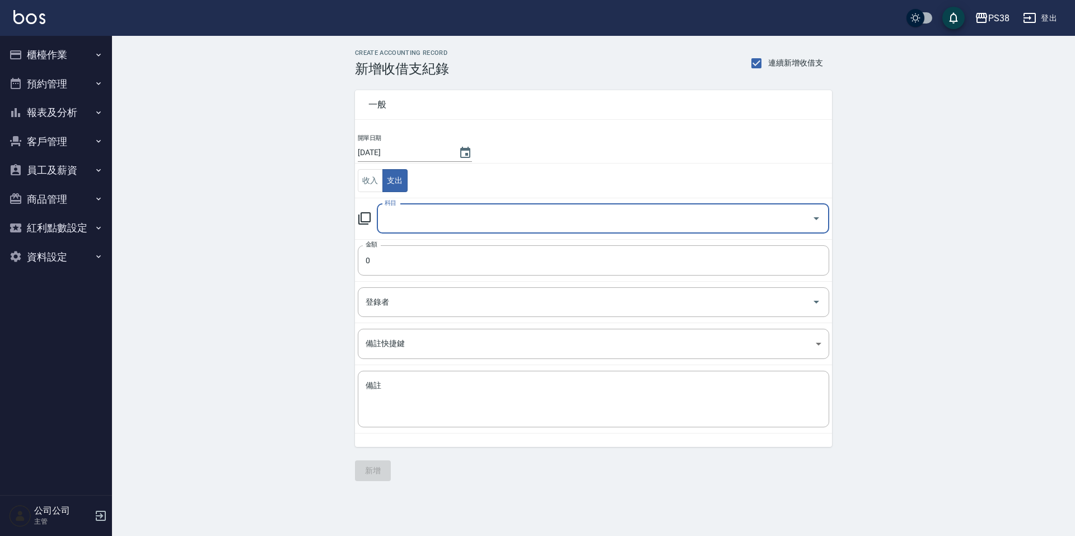
click at [438, 213] on input "科目" at bounding box center [595, 219] width 426 height 20
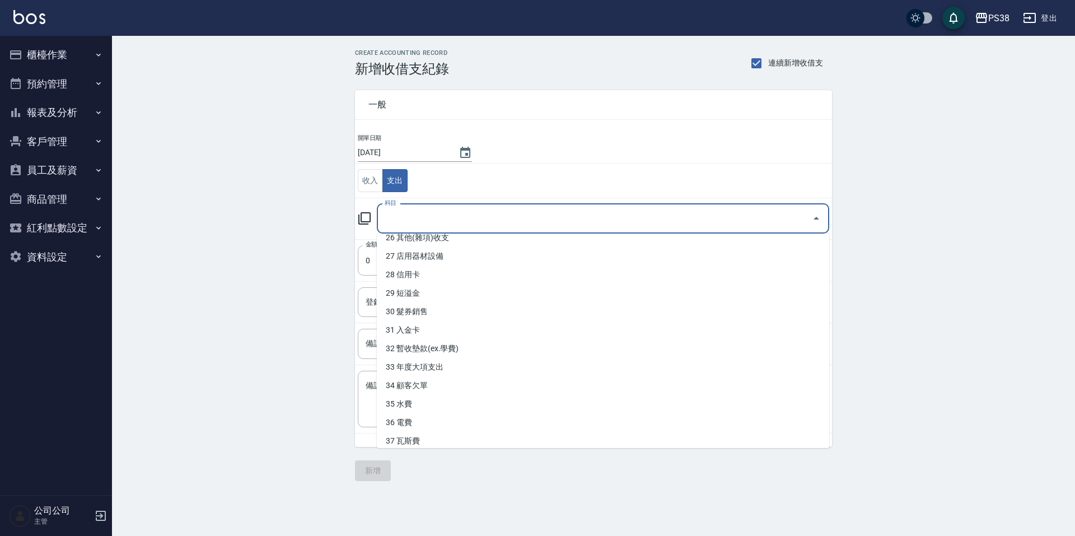
scroll to position [497, 0]
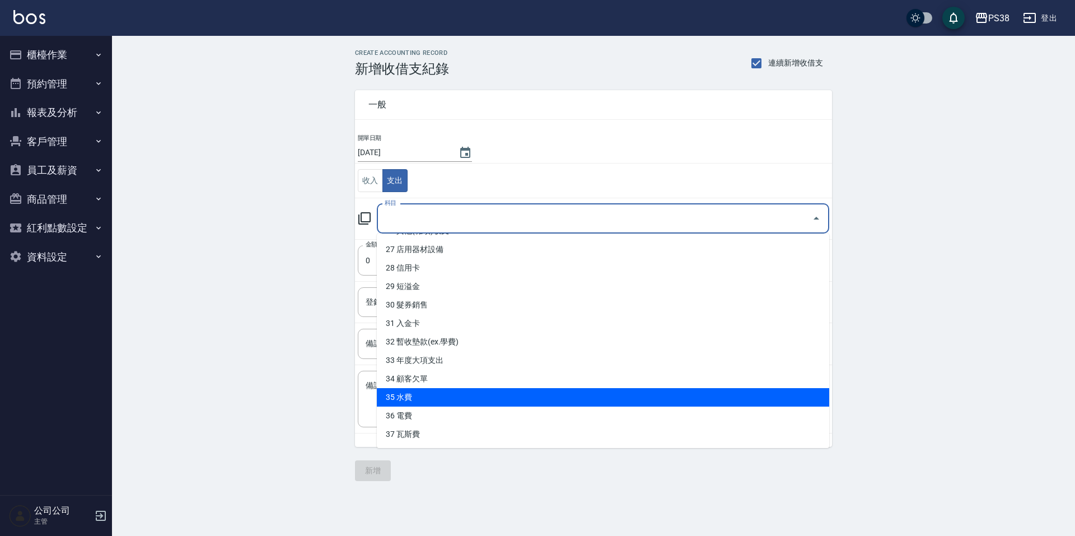
click at [508, 394] on li "35 水費" at bounding box center [603, 397] width 452 height 18
type input "35 水費"
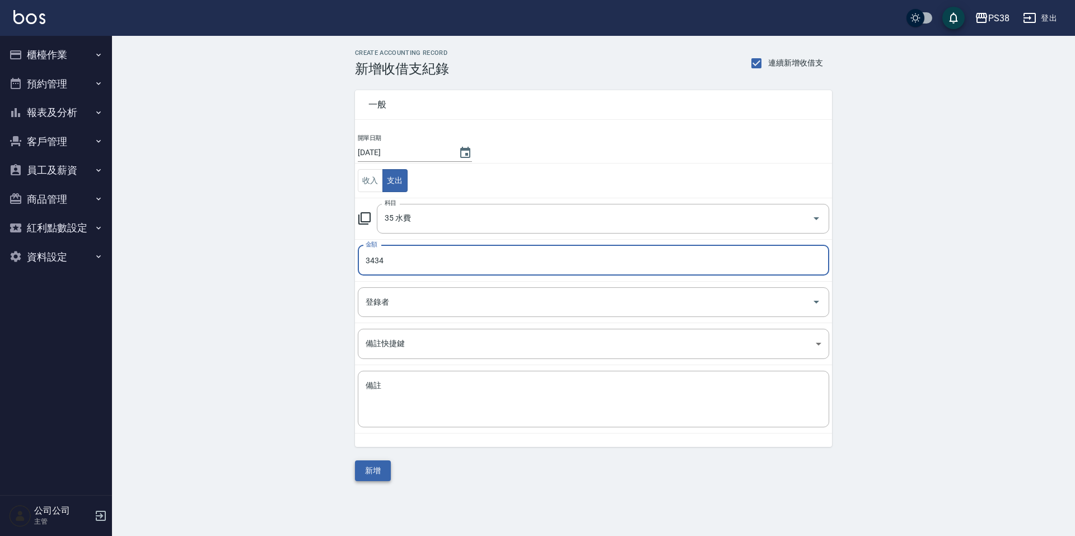
type input "3434"
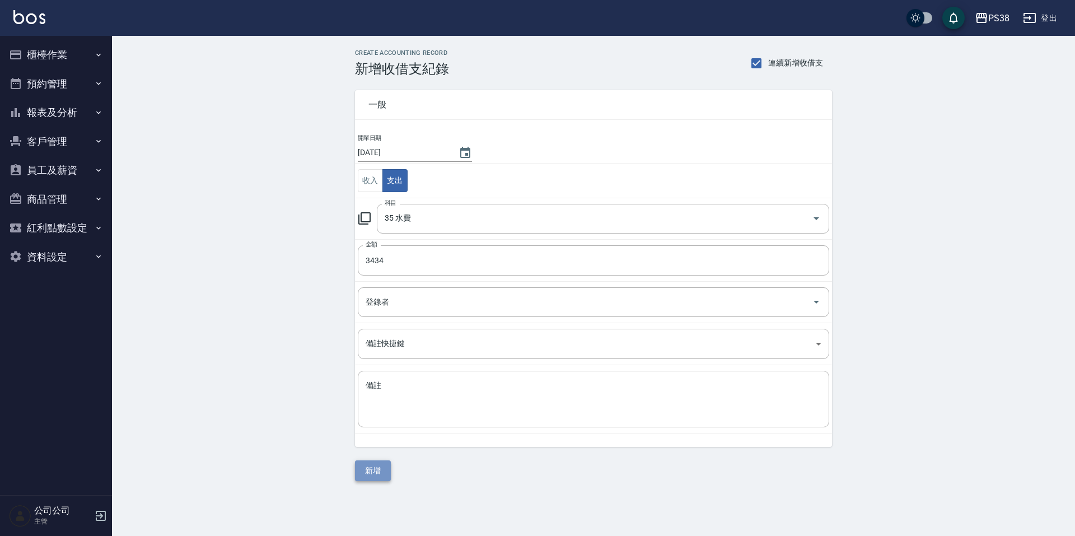
click at [384, 471] on button "新增" at bounding box center [373, 470] width 36 height 21
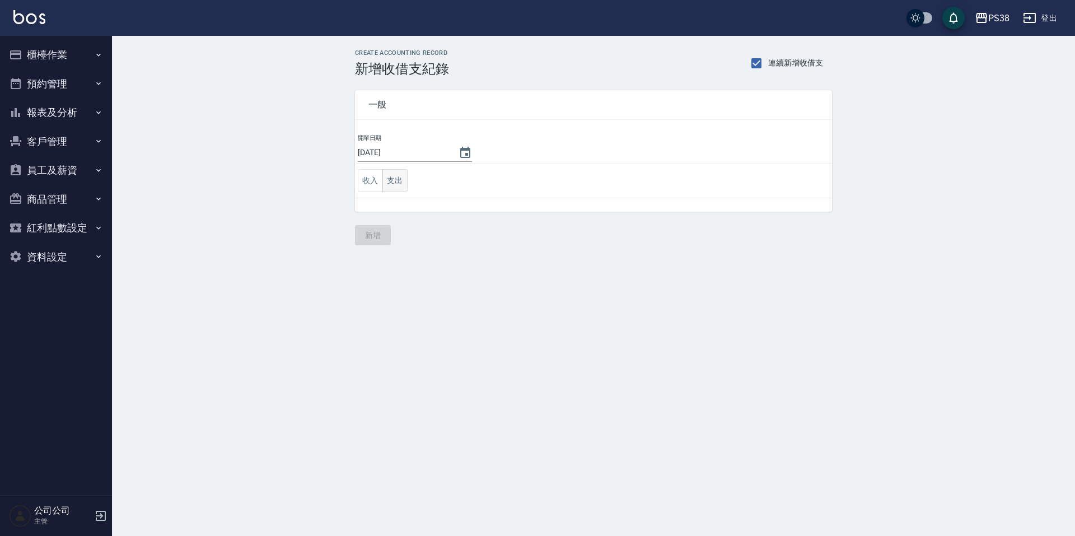
click at [399, 186] on button "支出" at bounding box center [394, 180] width 25 height 23
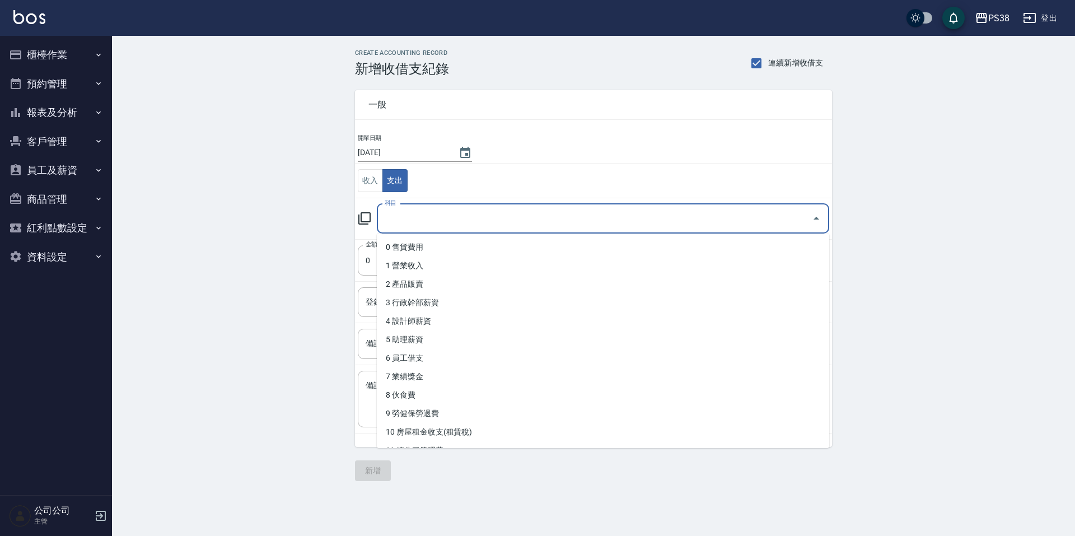
click at [441, 223] on input "科目" at bounding box center [595, 219] width 426 height 20
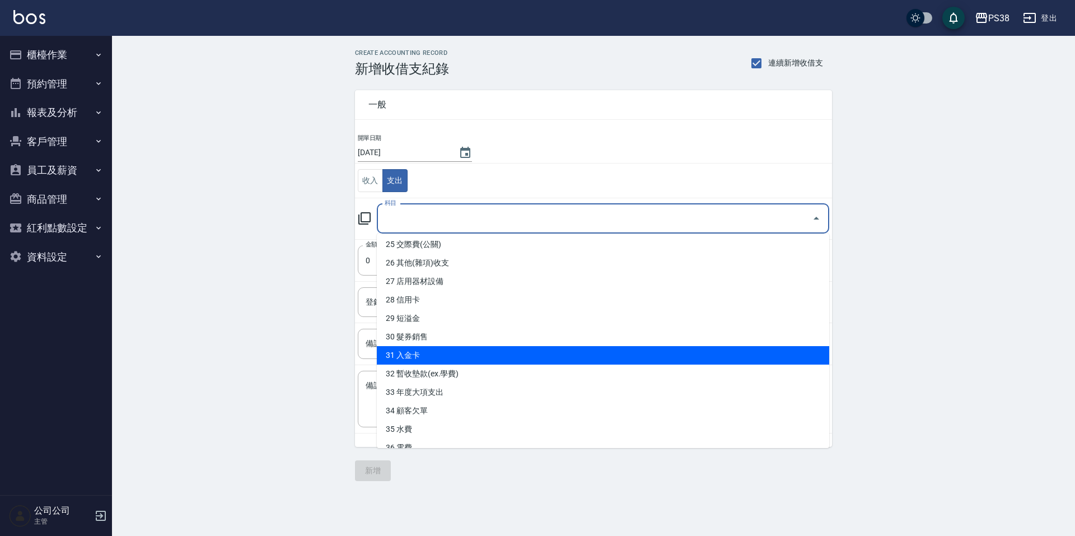
scroll to position [497, 0]
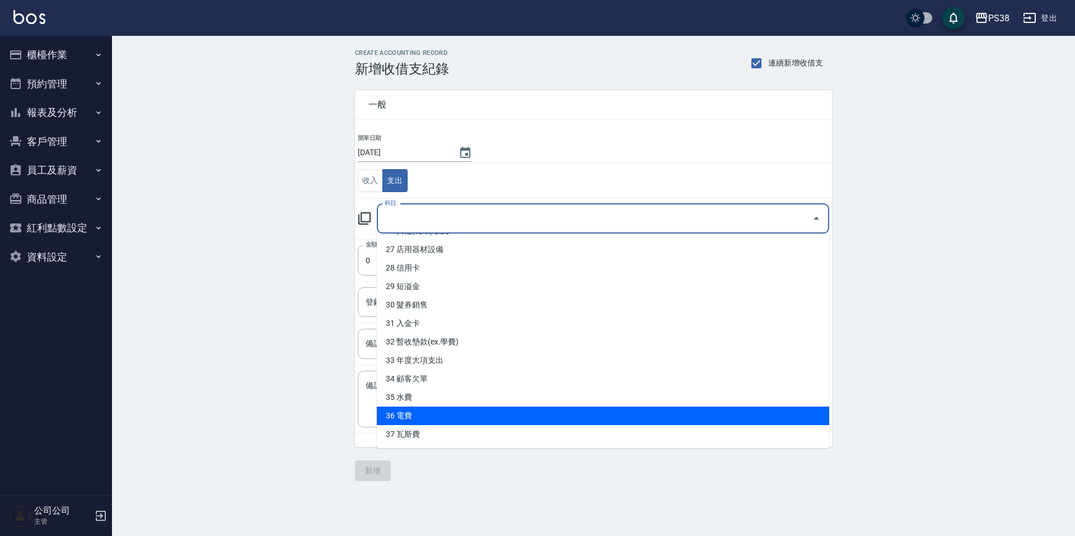
click at [491, 416] on li "36 電費" at bounding box center [603, 416] width 452 height 18
type input "36 電費"
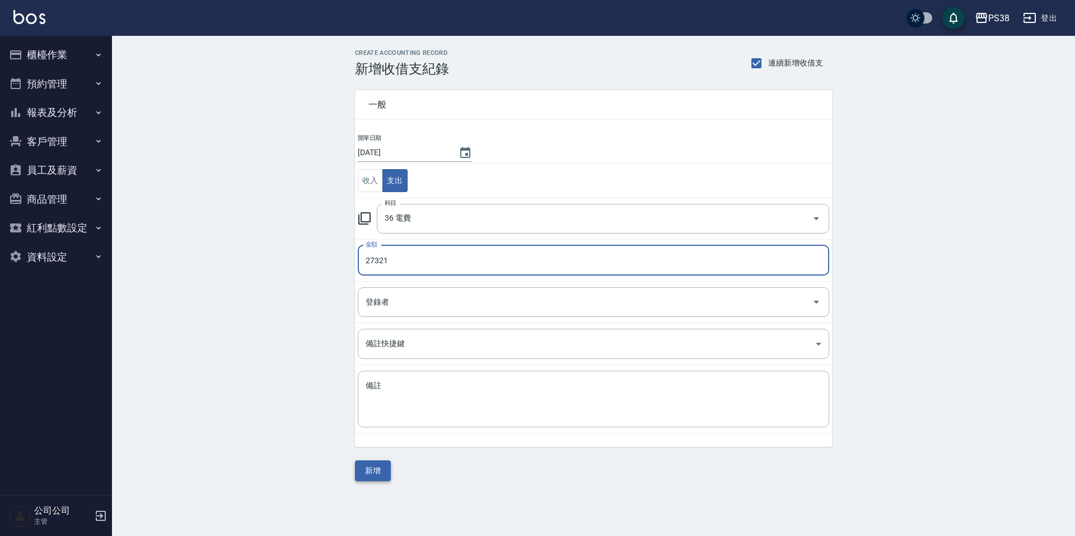
type input "27321"
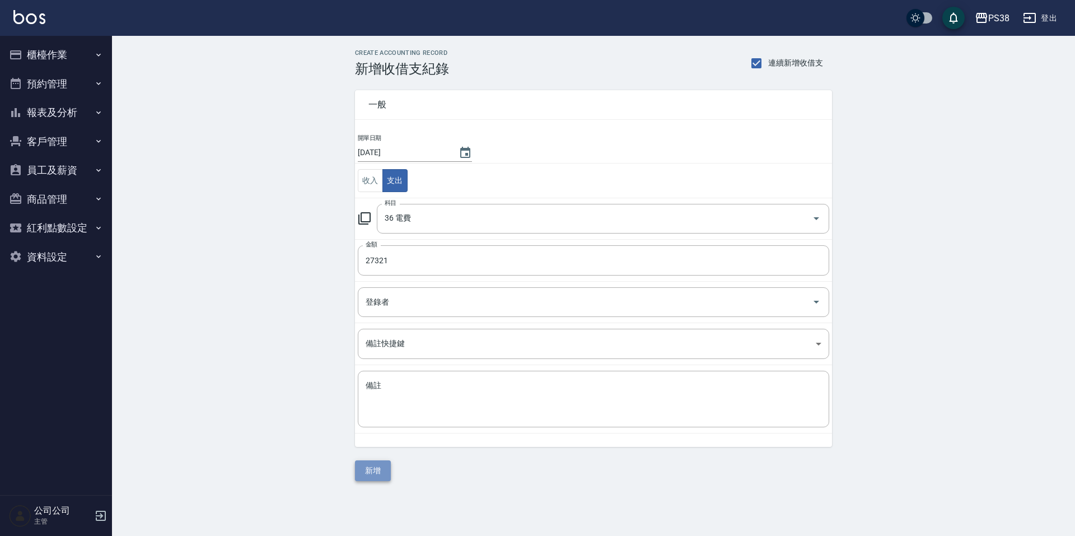
click at [368, 469] on button "新增" at bounding box center [373, 470] width 36 height 21
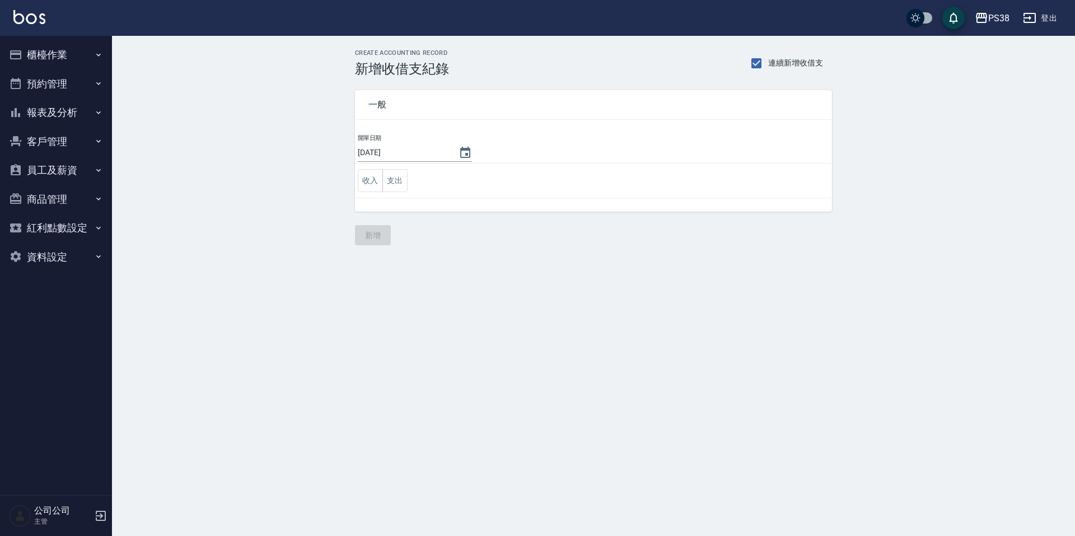
click at [74, 57] on button "櫃檯作業" at bounding box center [55, 54] width 103 height 29
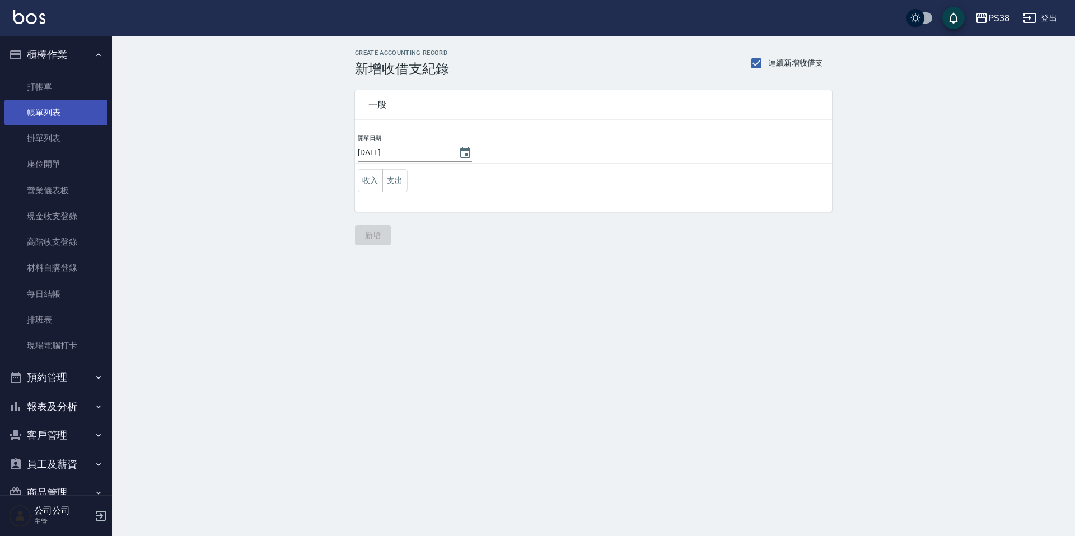
click at [76, 114] on link "帳單列表" at bounding box center [55, 113] width 103 height 26
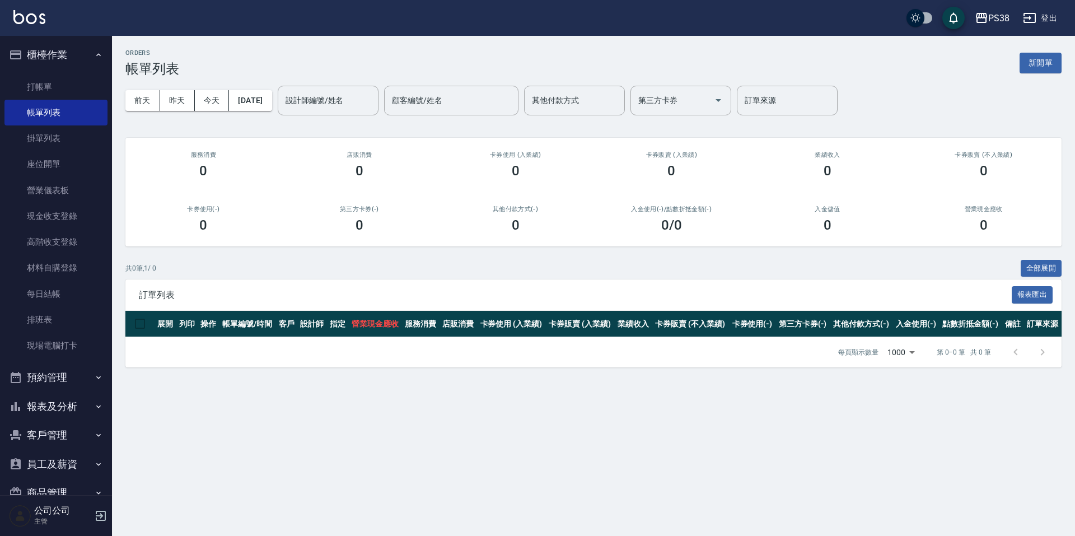
click at [68, 402] on button "報表及分析" at bounding box center [55, 406] width 103 height 29
click at [66, 221] on link "現金收支登錄" at bounding box center [55, 216] width 103 height 26
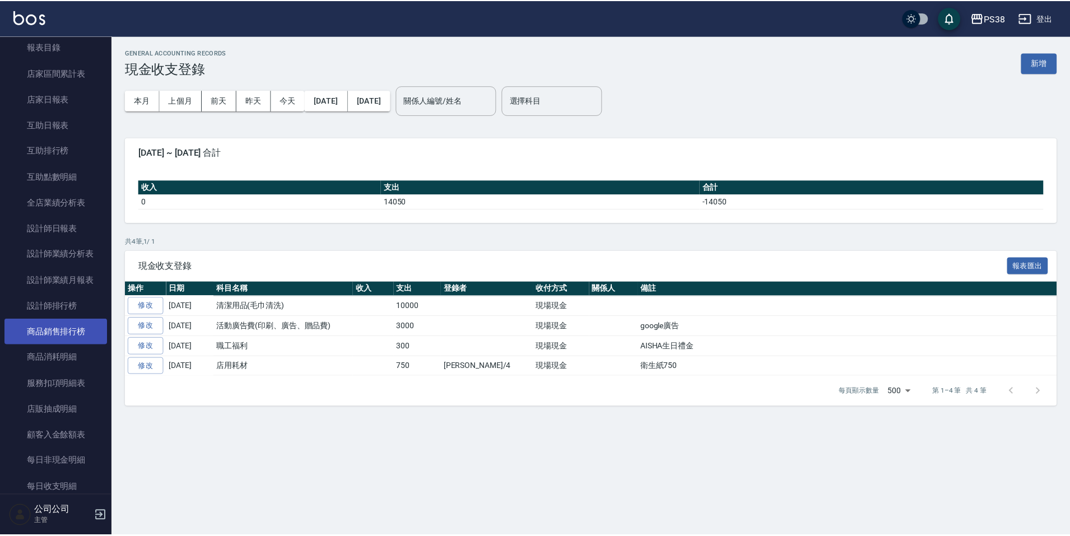
scroll to position [392, 0]
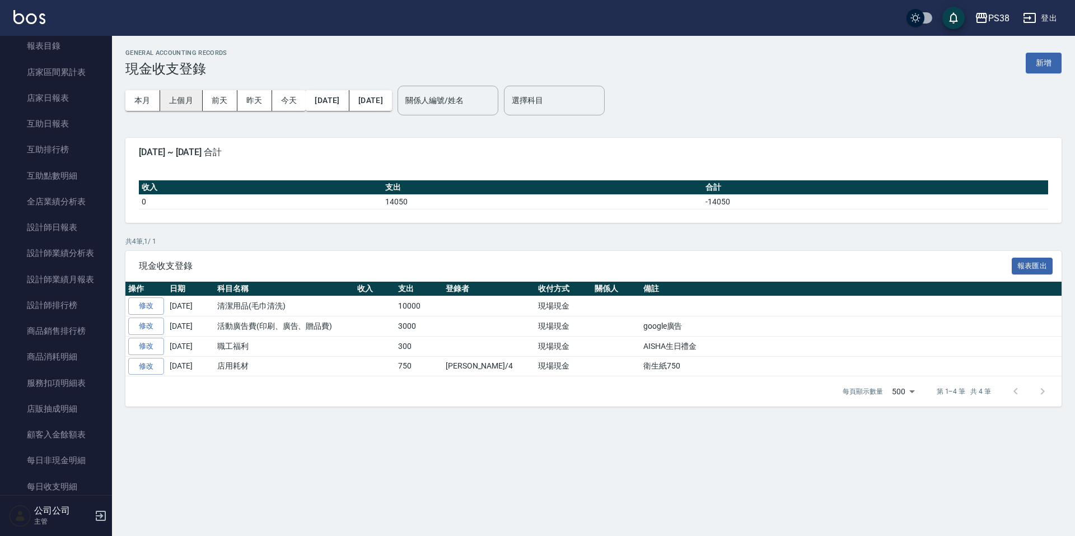
click at [174, 108] on button "上個月" at bounding box center [181, 100] width 43 height 21
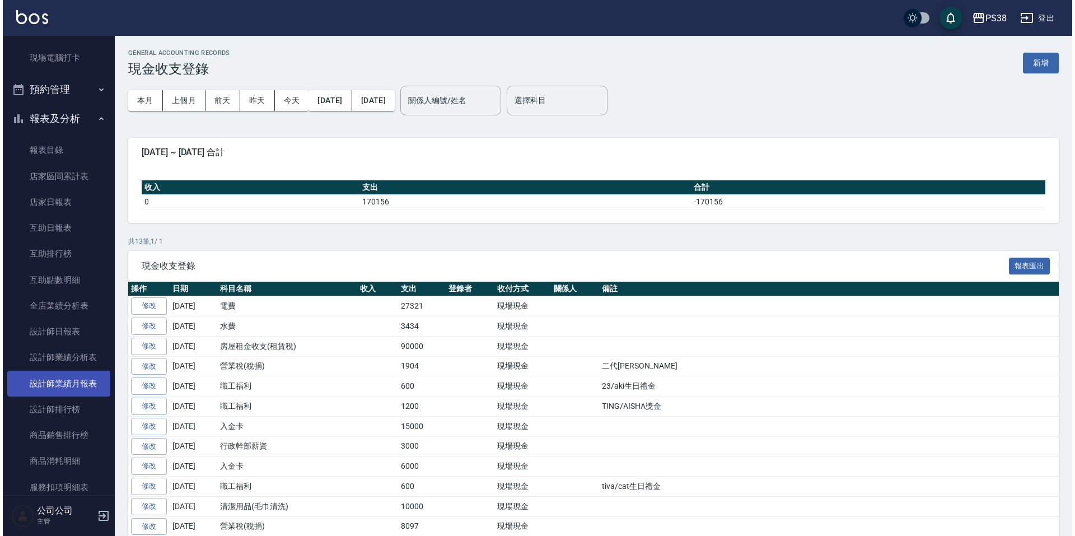
scroll to position [336, 0]
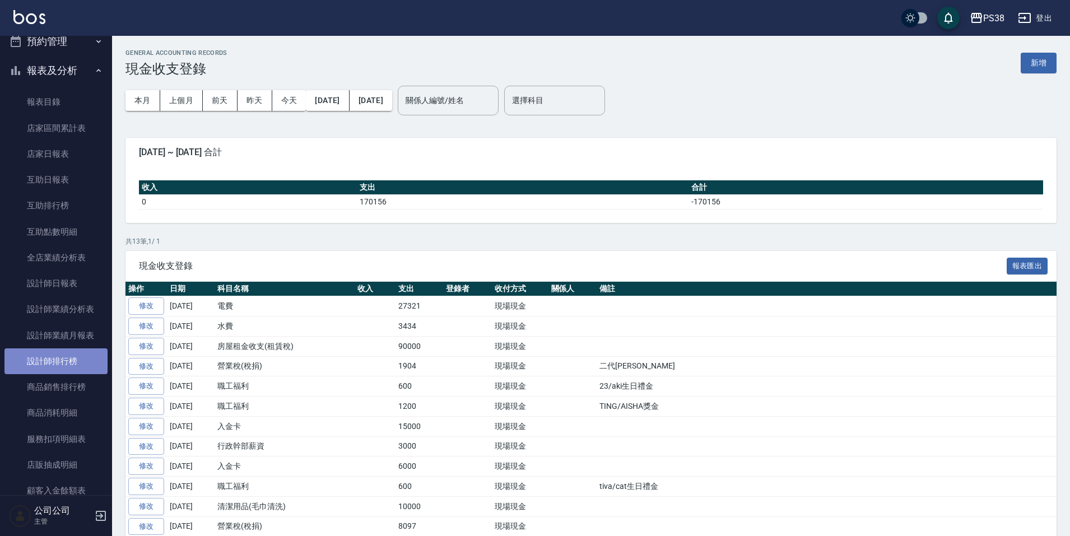
click at [67, 354] on link "設計師排行榜" at bounding box center [55, 361] width 103 height 26
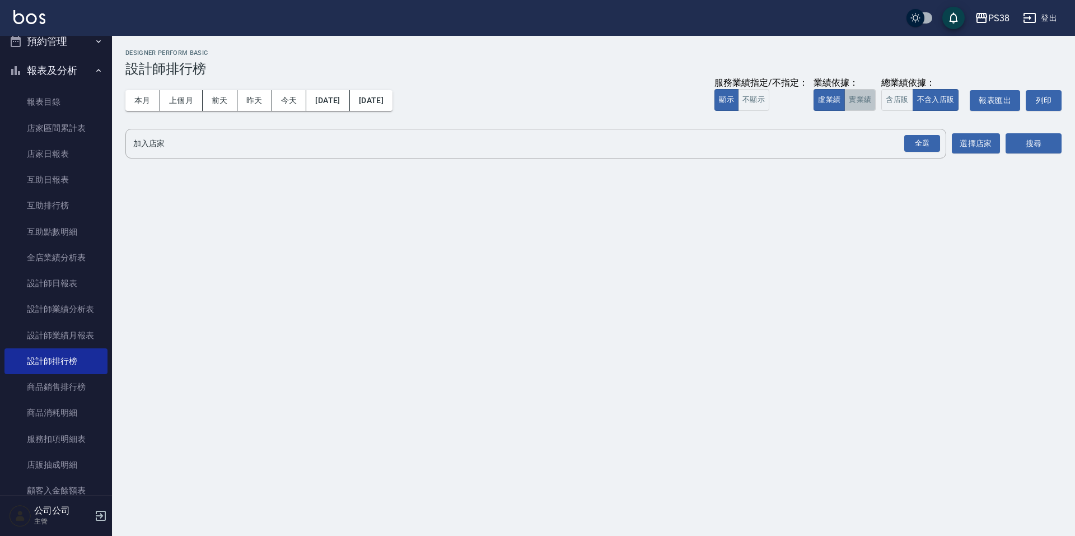
click at [869, 108] on button "實業績" at bounding box center [860, 100] width 31 height 22
click at [932, 146] on div "全選" at bounding box center [922, 143] width 36 height 17
click at [1016, 144] on button "搜尋" at bounding box center [1034, 144] width 56 height 21
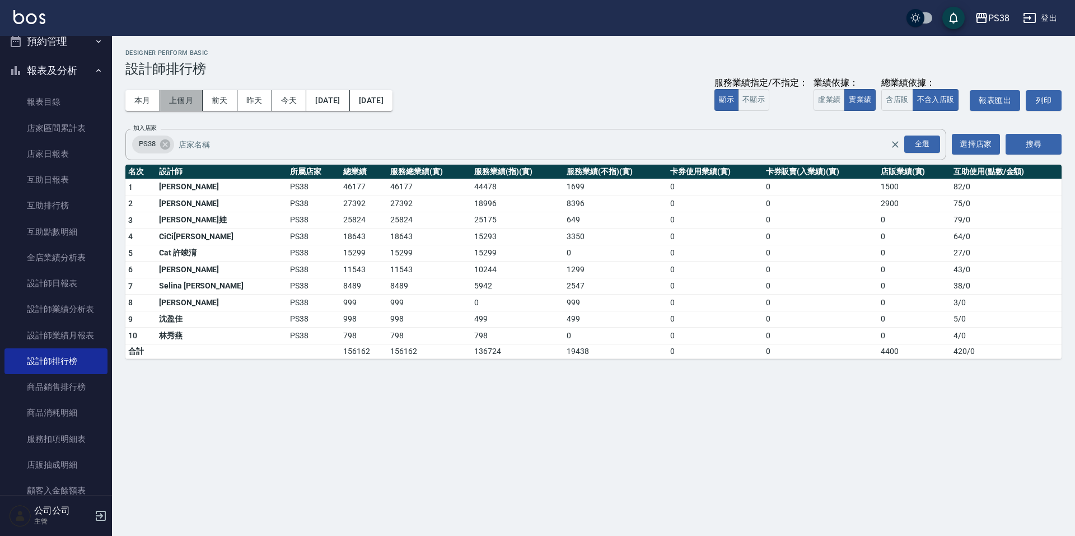
click at [168, 99] on button "上個月" at bounding box center [181, 100] width 43 height 21
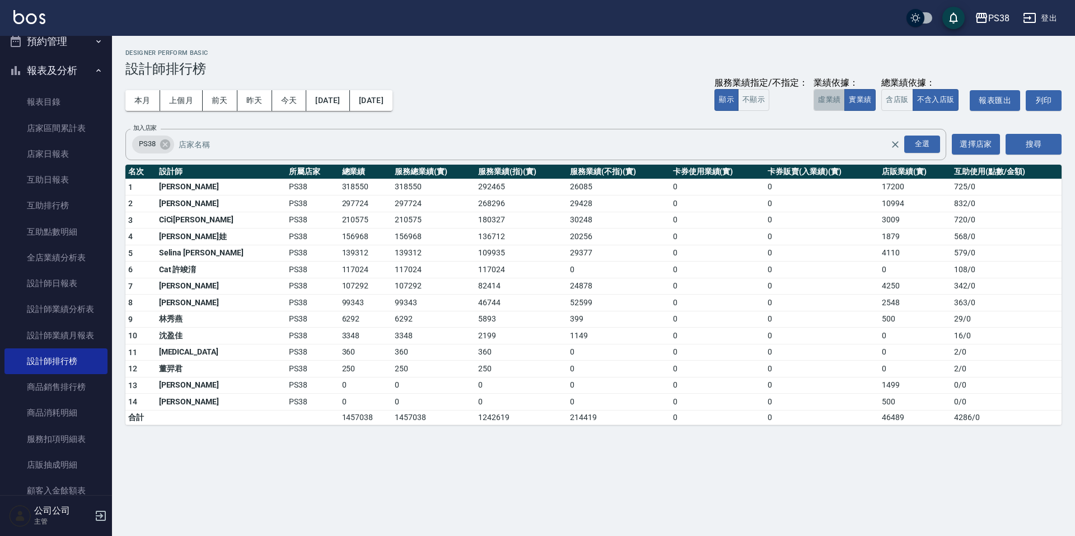
click at [832, 104] on button "虛業績" at bounding box center [829, 100] width 31 height 22
drag, startPoint x: 530, startPoint y: 67, endPoint x: 466, endPoint y: 97, distance: 70.4
click at [466, 97] on div "本月 上個月 前天 昨天 今天 2025/08/01 2025/08/31 服務業績指定/不指定： 顯示 不顯示 業績依據： 虛業績 實業績 總業績依據： 含…" at bounding box center [593, 101] width 936 height 48
drag, startPoint x: 466, startPoint y: 97, endPoint x: 0, endPoint y: 58, distance: 468.1
drag, startPoint x: 0, startPoint y: 58, endPoint x: 523, endPoint y: 72, distance: 522.7
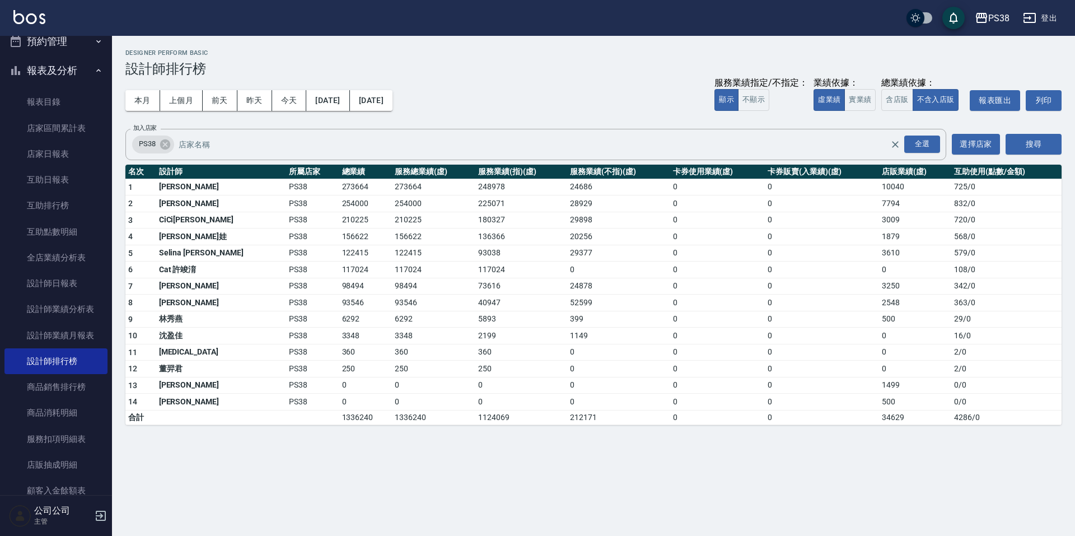
click at [523, 73] on h3 "設計師排行榜" at bounding box center [593, 69] width 936 height 16
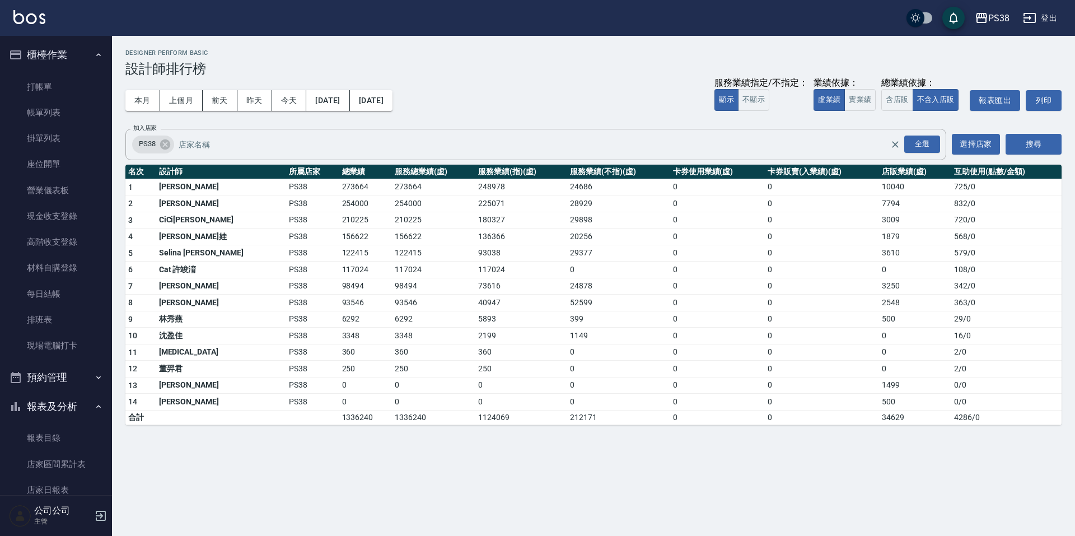
click at [77, 373] on button "預約管理" at bounding box center [55, 377] width 103 height 29
drag, startPoint x: 508, startPoint y: 105, endPoint x: 489, endPoint y: 105, distance: 18.5
click at [508, 105] on div "本月 上個月 前天 昨天 今天 2025/08/01 2025/08/31 服務業績指定/不指定： 顯示 不顯示 業績依據： 虛業績 實業績 總業績依據： 含…" at bounding box center [593, 101] width 936 height 48
click at [55, 214] on link "現金收支登錄" at bounding box center [55, 216] width 103 height 26
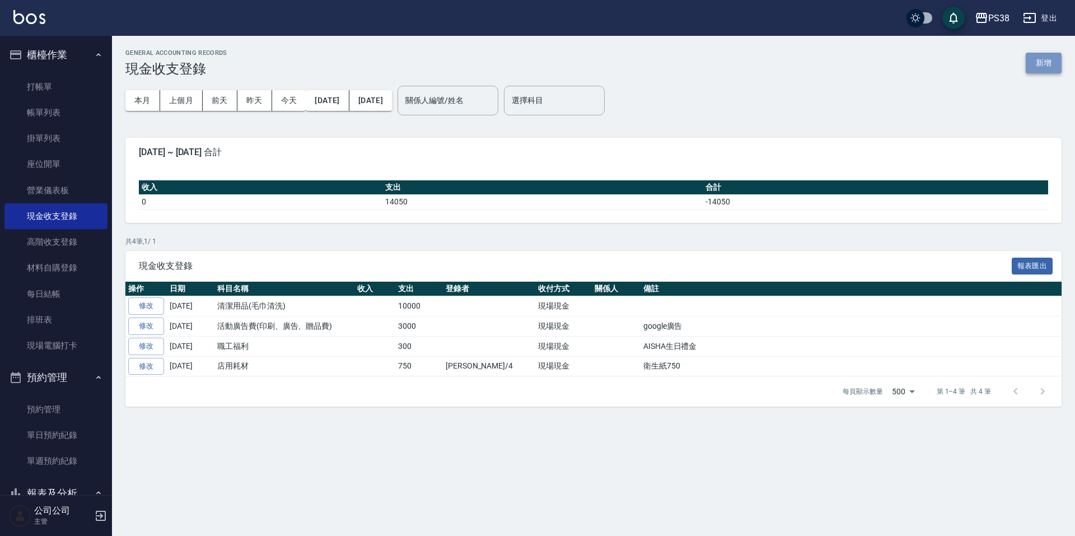
click at [1048, 60] on button "新增" at bounding box center [1044, 63] width 36 height 21
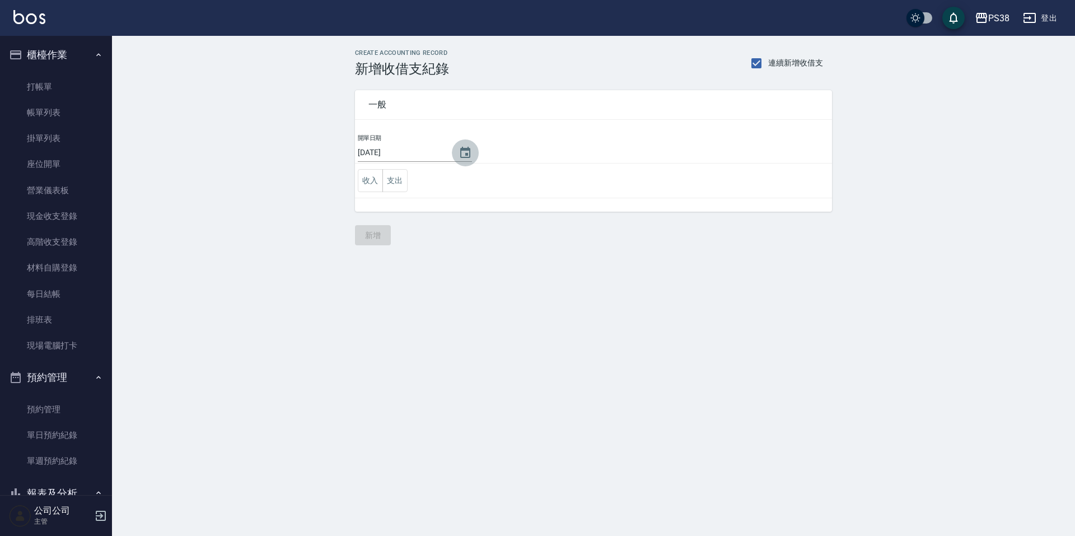
click at [460, 148] on icon "Choose date, selected date is 2025-09-05" at bounding box center [465, 152] width 10 height 11
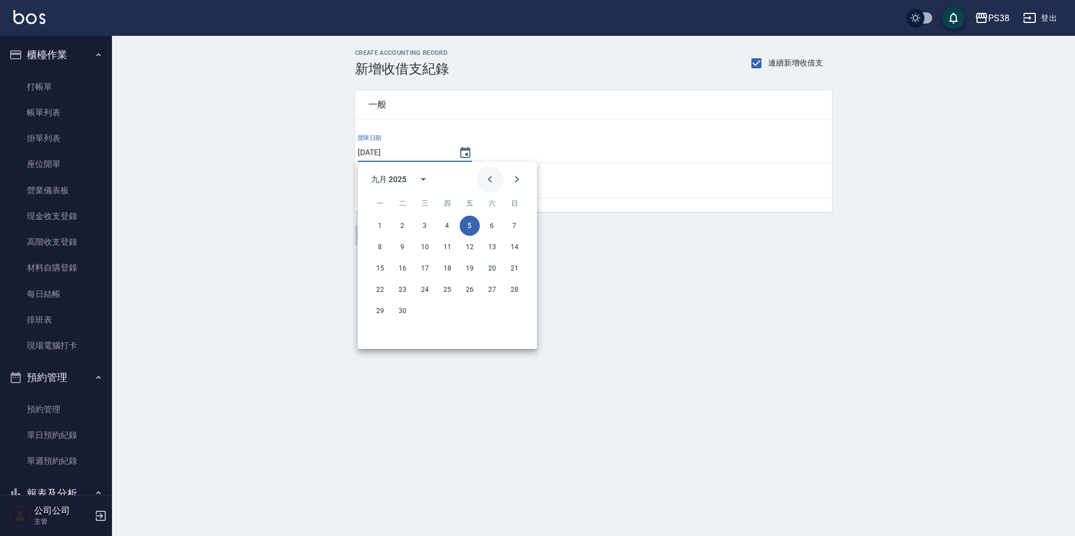
click at [500, 179] on button "Previous month" at bounding box center [490, 179] width 27 height 27
click at [521, 306] on button "31" at bounding box center [515, 311] width 20 height 20
type input "[DATE]"
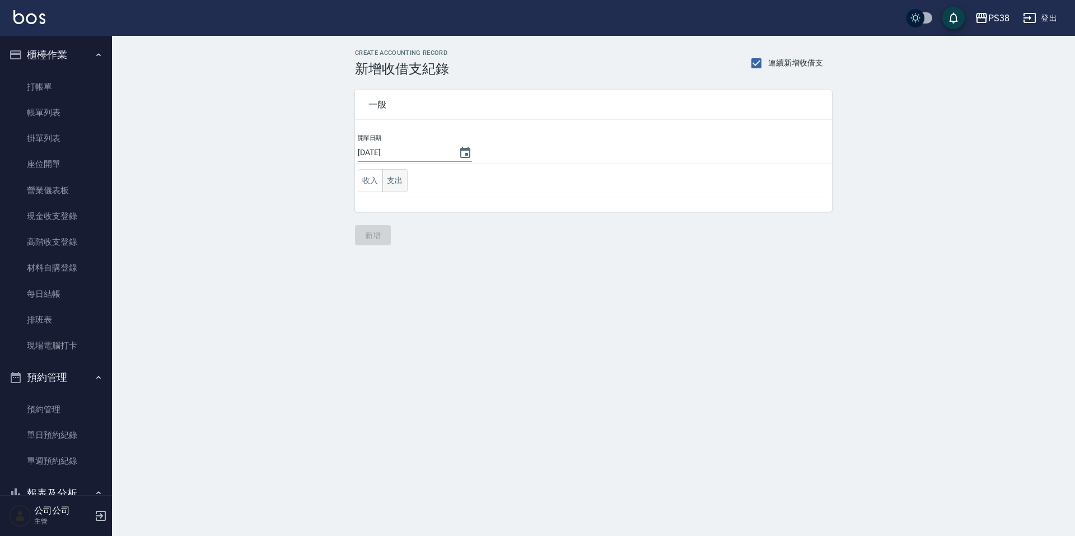
click at [394, 179] on button "支出" at bounding box center [394, 180] width 25 height 23
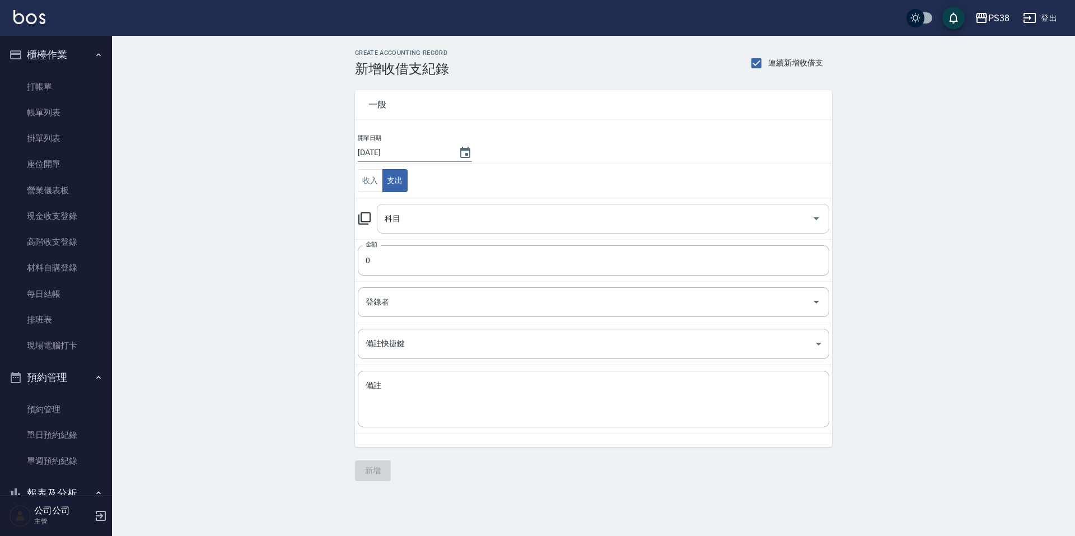
click at [468, 222] on input "科目" at bounding box center [595, 219] width 426 height 20
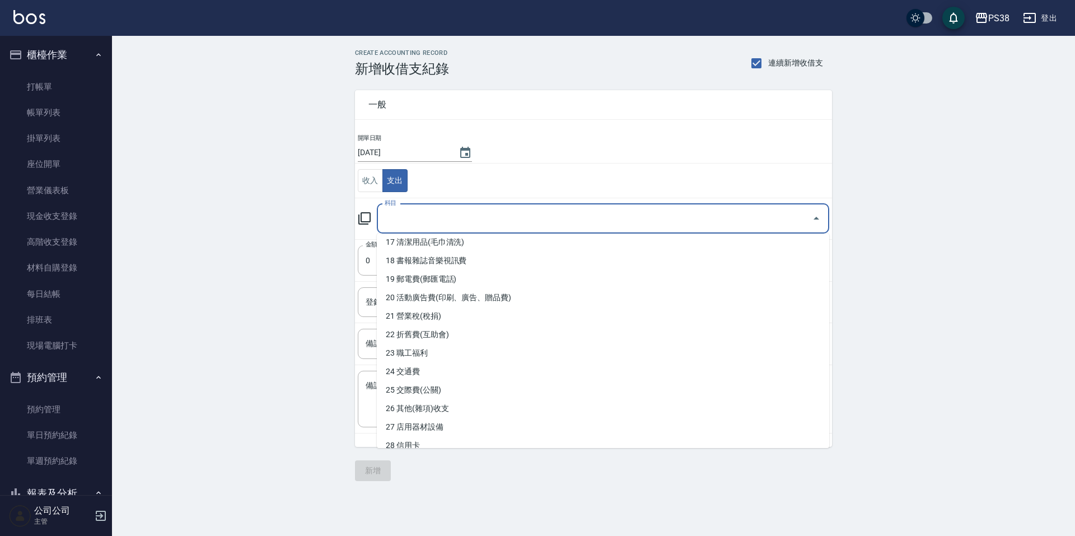
scroll to position [336, 0]
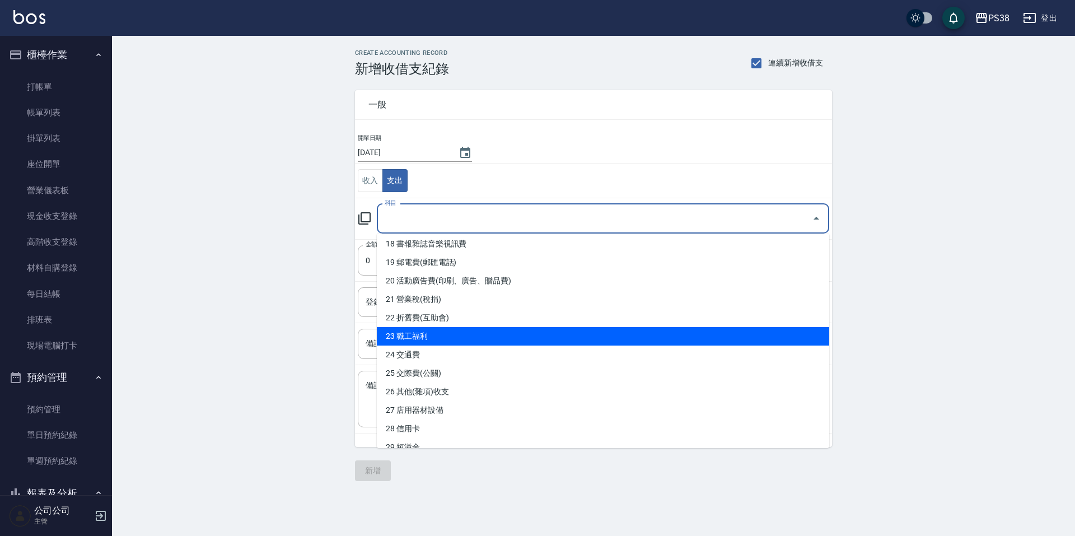
click at [557, 330] on li "23 職工福利" at bounding box center [603, 336] width 452 height 18
type input "23 職工福利"
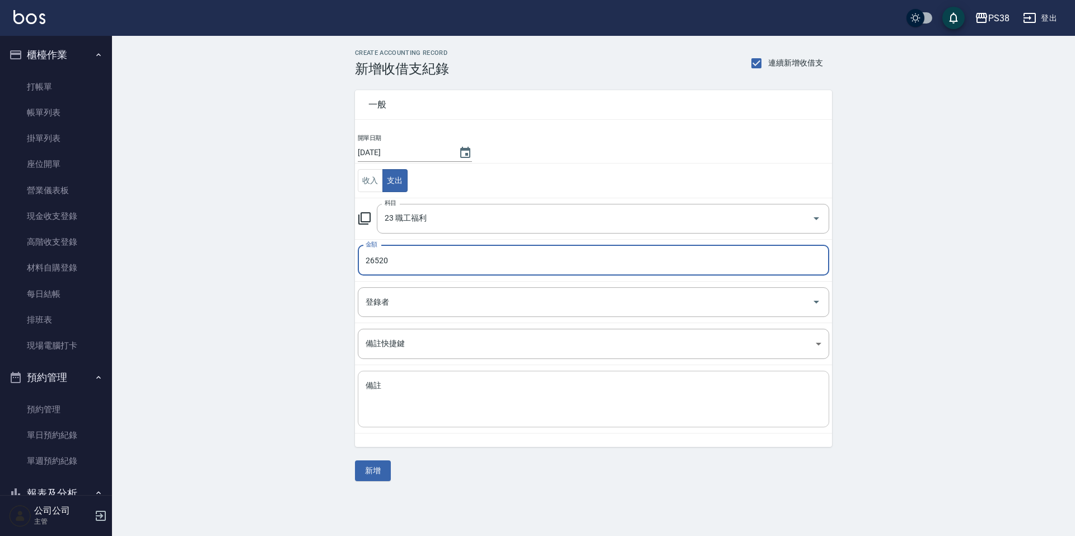
type input "26520"
click at [442, 394] on textarea "備註" at bounding box center [594, 399] width 456 height 38
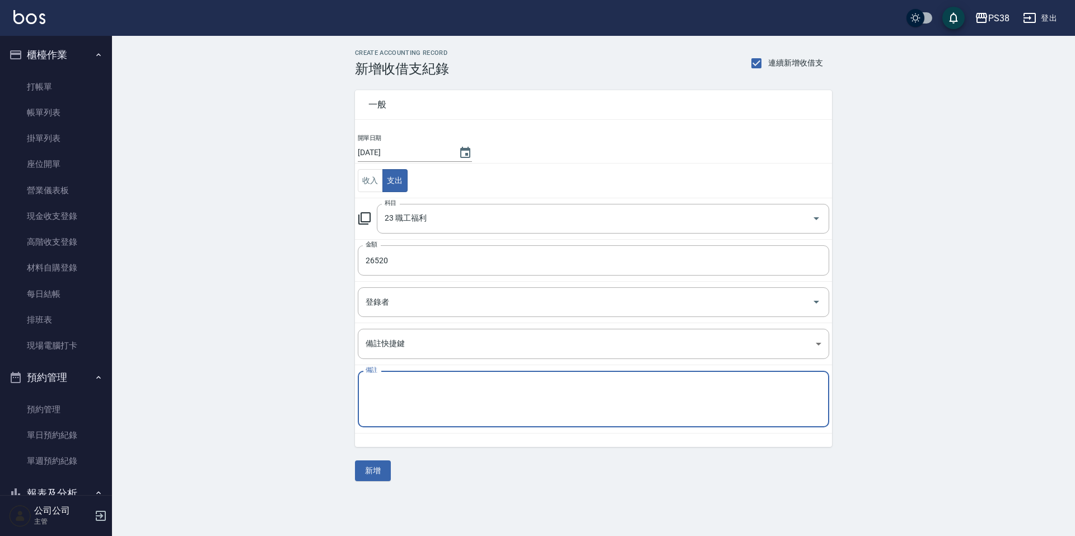
type textarea "d"
type textarea "ㄎ"
type textarea "8月年終"
click at [388, 473] on button "新增" at bounding box center [373, 470] width 36 height 21
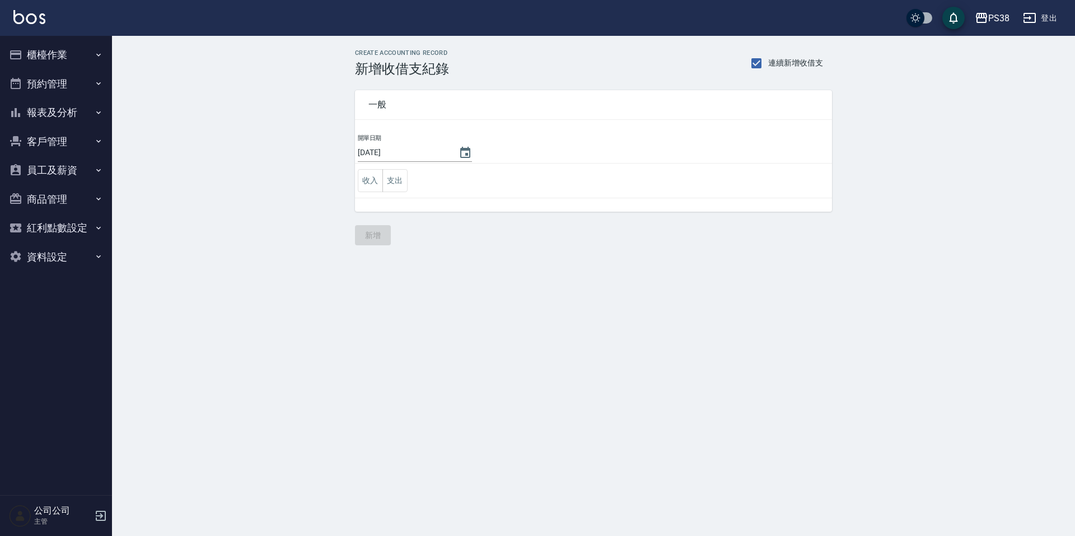
click at [55, 58] on button "櫃檯作業" at bounding box center [55, 54] width 103 height 29
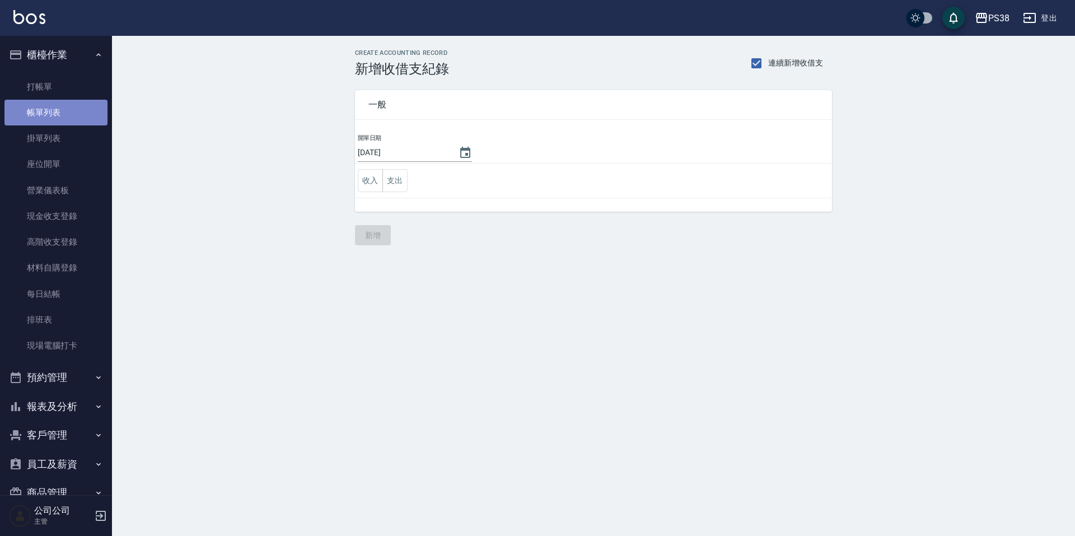
click at [89, 118] on link "帳單列表" at bounding box center [55, 113] width 103 height 26
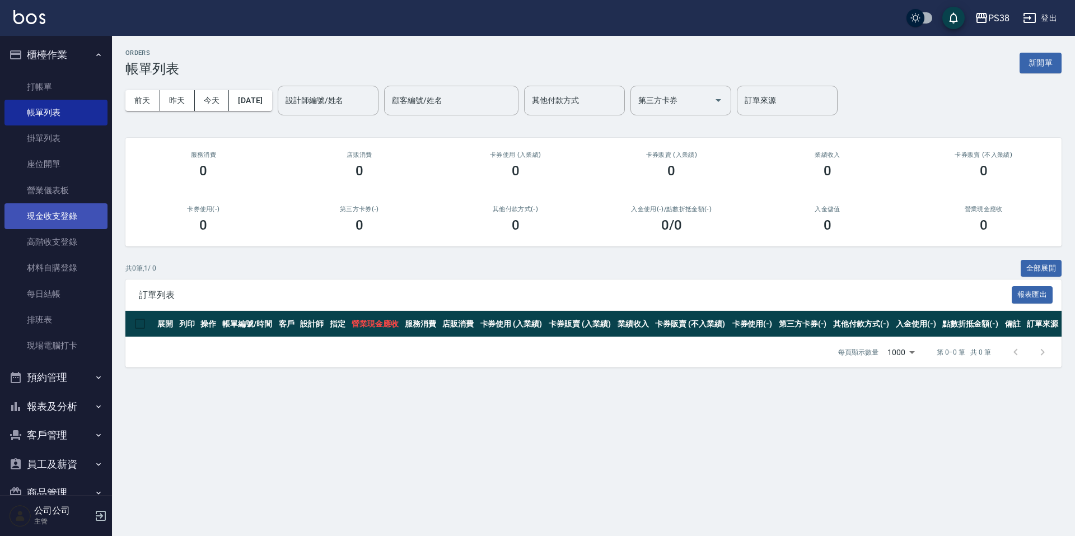
click at [76, 227] on link "現金收支登錄" at bounding box center [55, 216] width 103 height 26
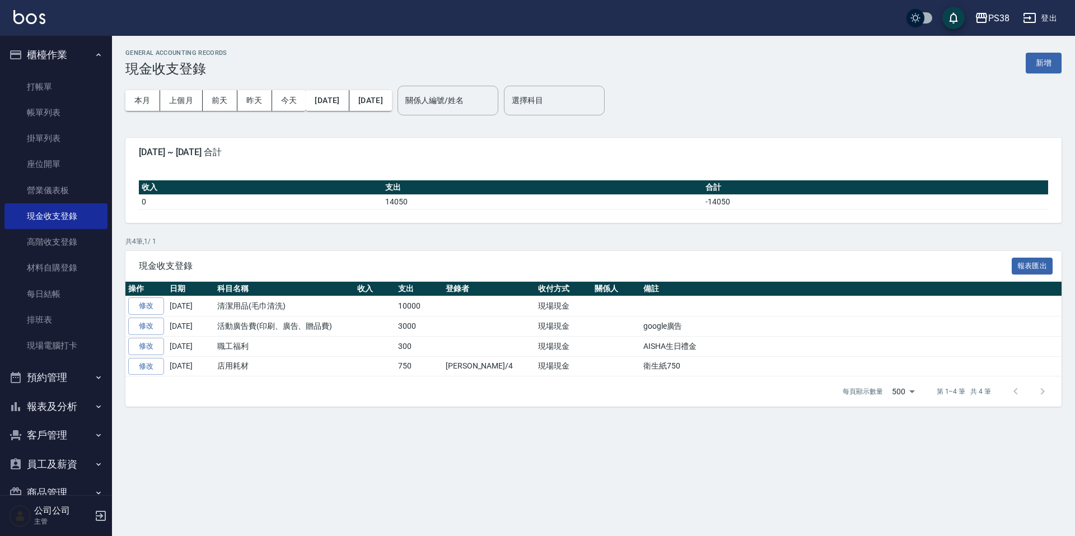
drag, startPoint x: 176, startPoint y: 109, endPoint x: 199, endPoint y: 138, distance: 37.4
click at [199, 138] on div "GENERAL ACCOUNTING RECORDS 現金收支登錄 新增 本月 上個月 [DATE] [DATE] [DATE] [DATE] [DATE] …" at bounding box center [593, 228] width 963 height 384
click at [189, 97] on button "上個月" at bounding box center [181, 100] width 43 height 21
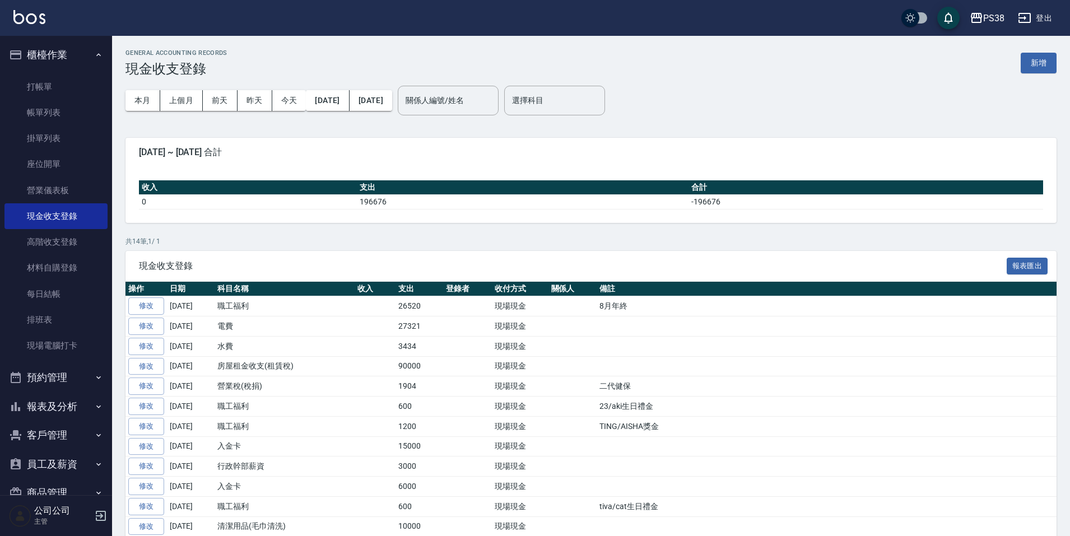
click at [1017, 47] on div "GENERAL ACCOUNTING RECORDS 現金收支登錄 新增 本月 上個月 [DATE] [DATE] [DATE] [DATE] [DATE] …" at bounding box center [591, 328] width 958 height 585
click at [1035, 68] on button "新增" at bounding box center [1038, 63] width 36 height 21
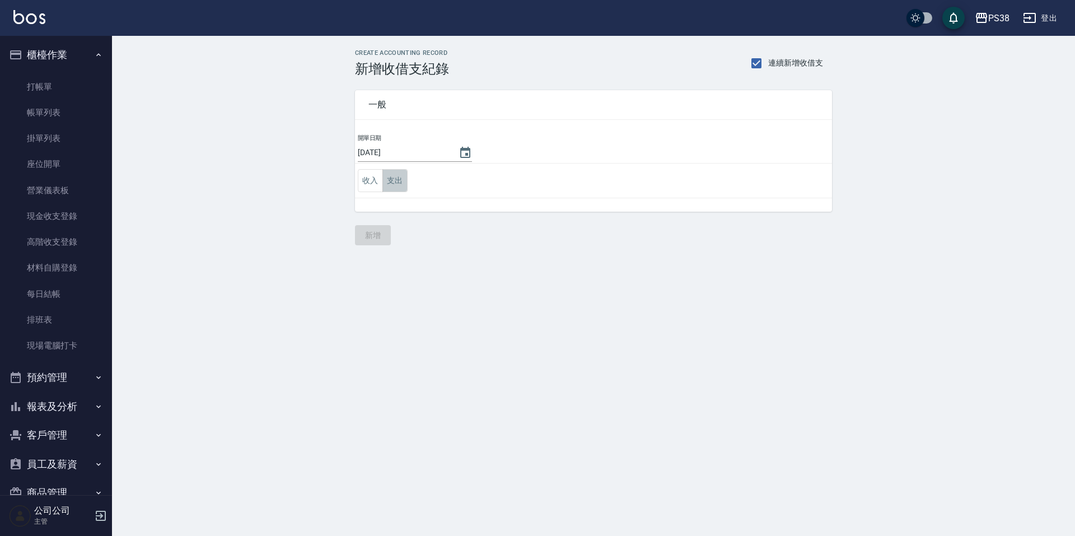
click at [396, 179] on button "支出" at bounding box center [394, 180] width 25 height 23
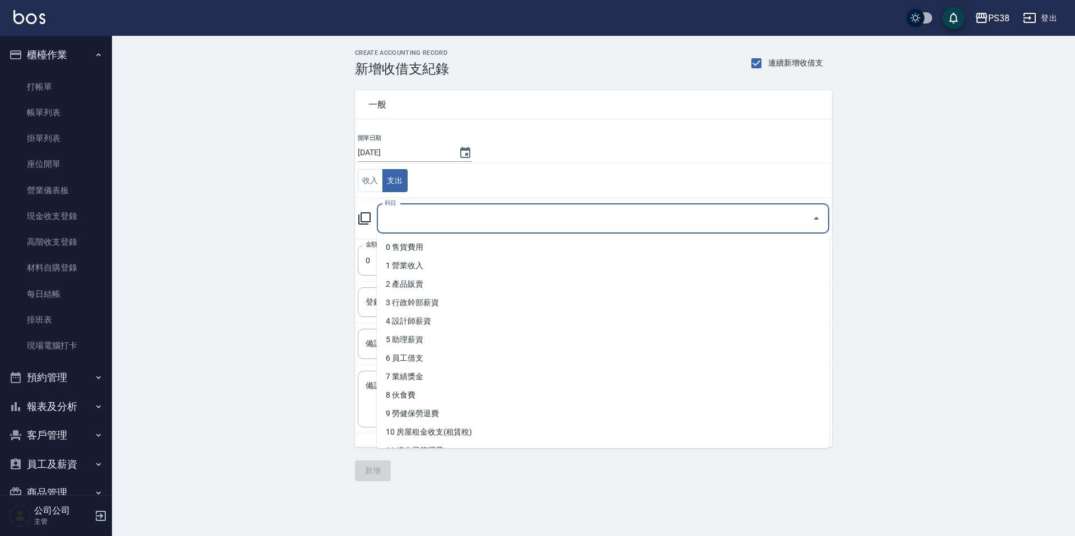
click at [538, 216] on input "科目" at bounding box center [595, 219] width 426 height 20
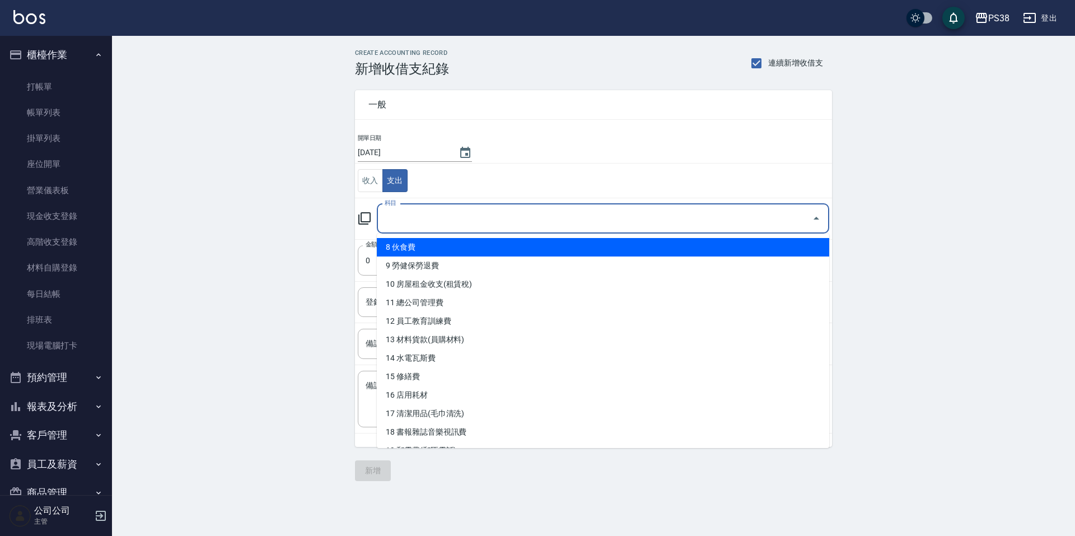
scroll to position [168, 0]
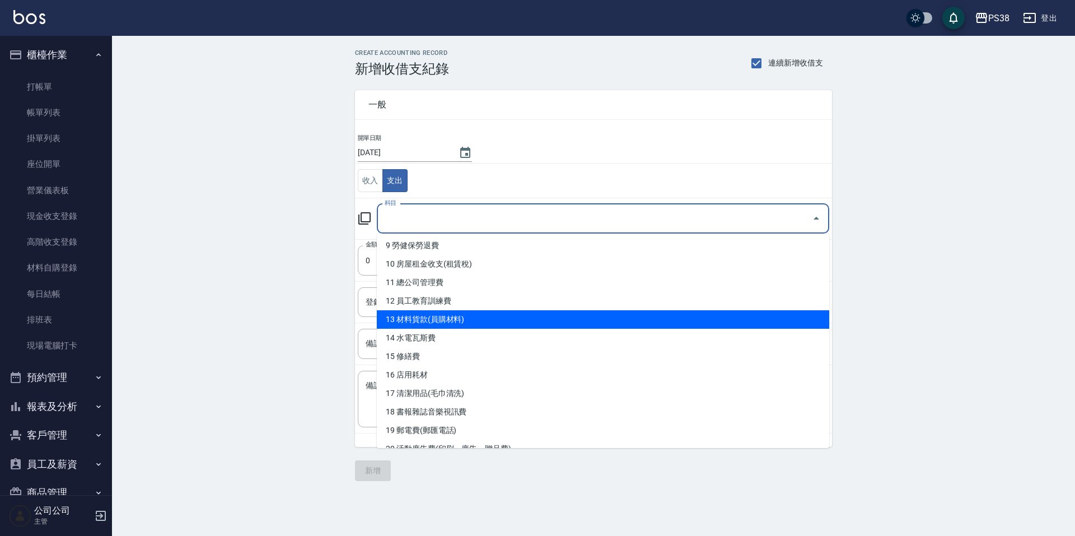
click at [483, 319] on li "13 材料貨款(員購材料)" at bounding box center [603, 319] width 452 height 18
type input "13 材料貨款(員購材料)"
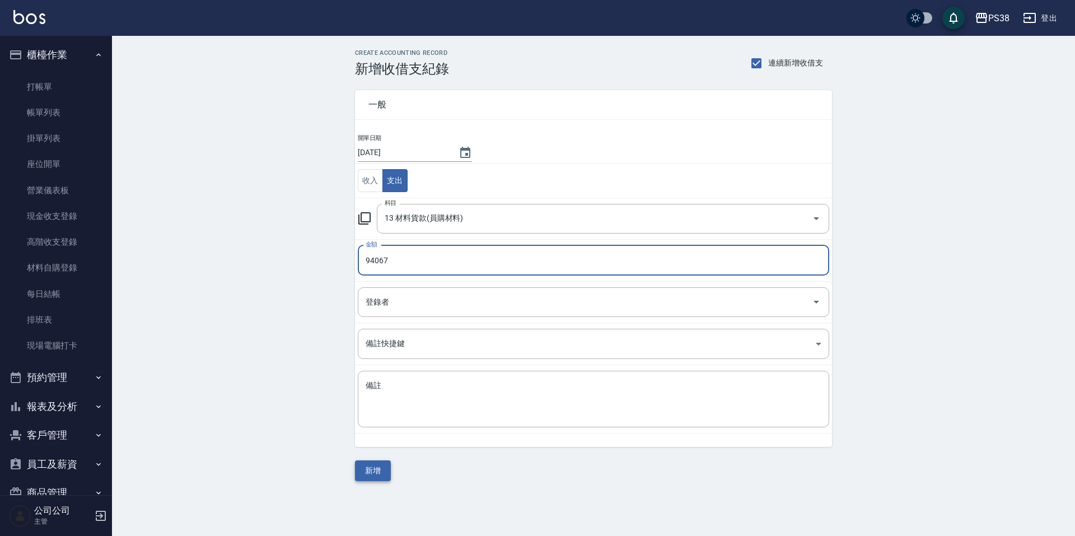
type input "94067"
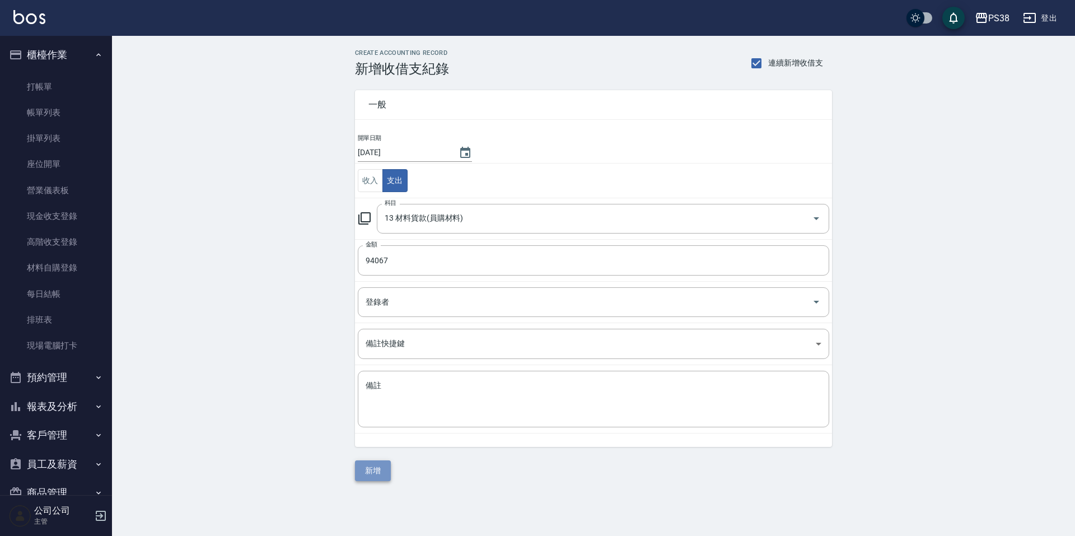
click at [380, 476] on button "新增" at bounding box center [373, 470] width 36 height 21
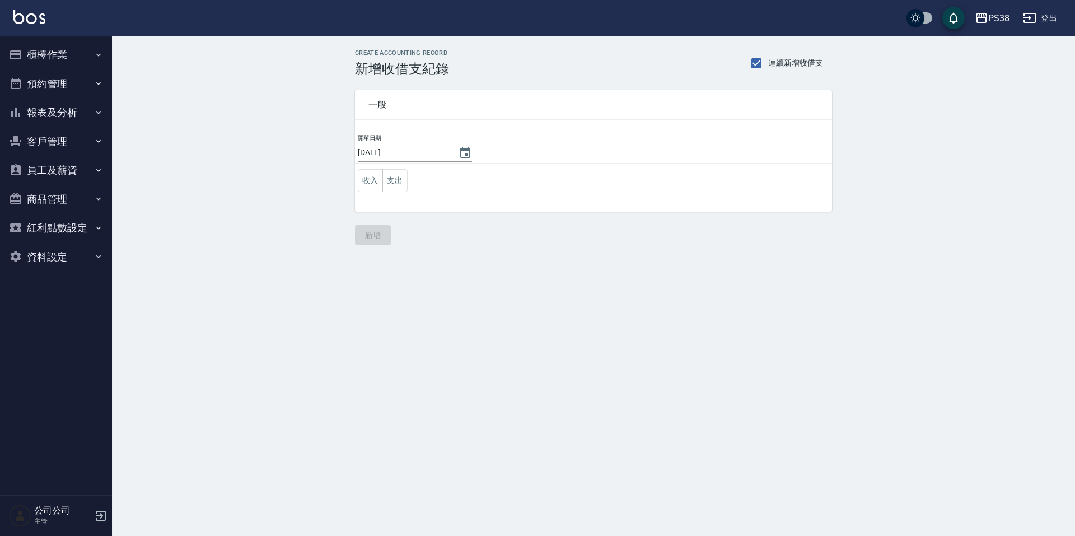
click at [46, 51] on button "櫃檯作業" at bounding box center [55, 54] width 103 height 29
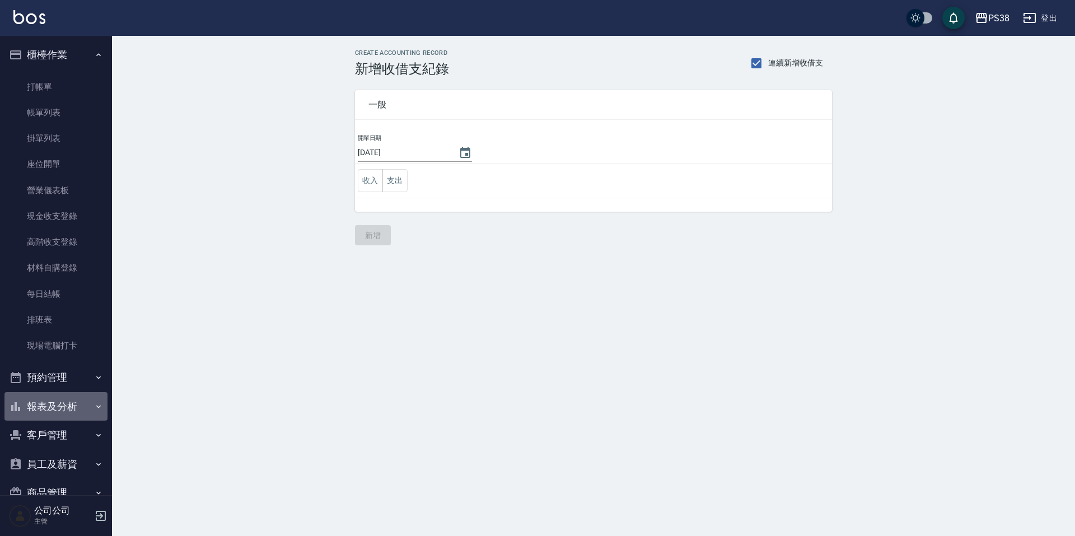
click at [77, 409] on button "報表及分析" at bounding box center [55, 406] width 103 height 29
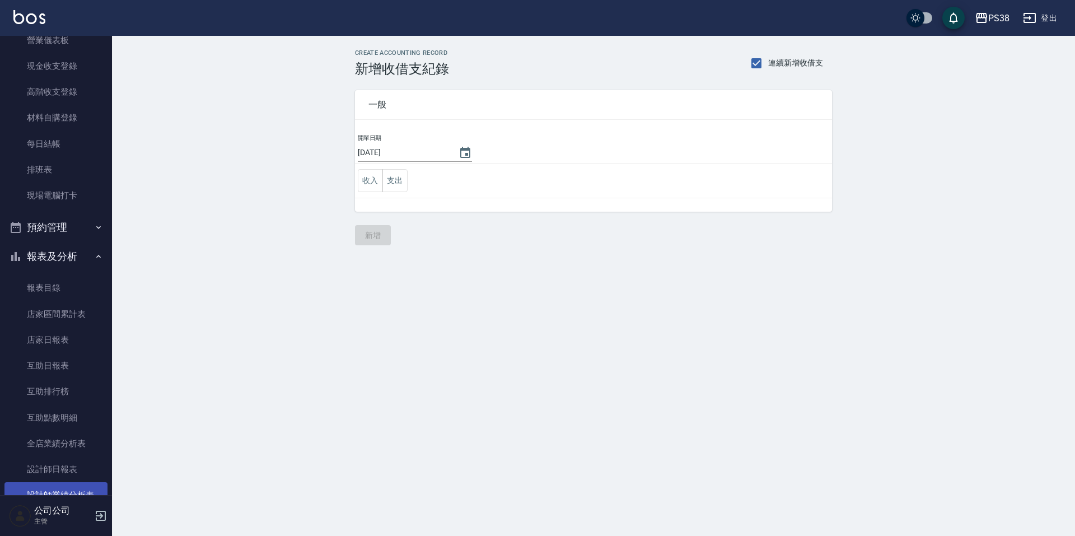
scroll to position [56, 0]
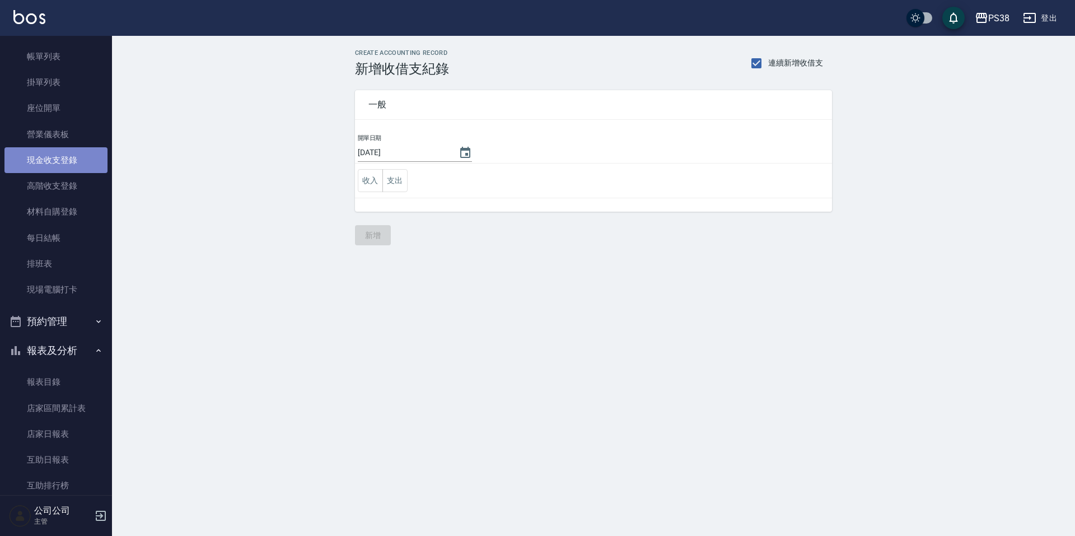
click at [73, 159] on link "現金收支登錄" at bounding box center [55, 160] width 103 height 26
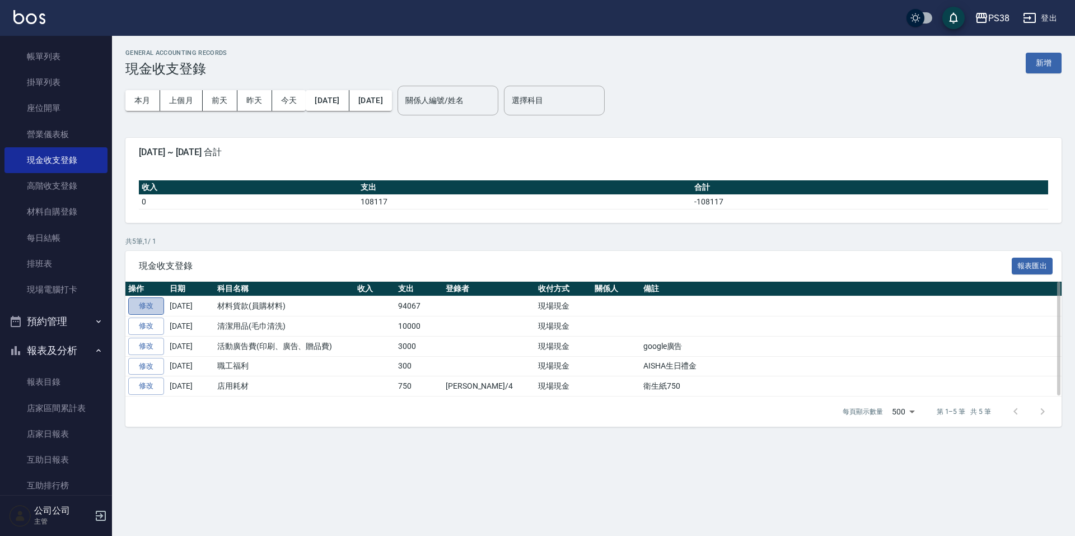
click at [148, 310] on link "修改" at bounding box center [146, 305] width 36 height 17
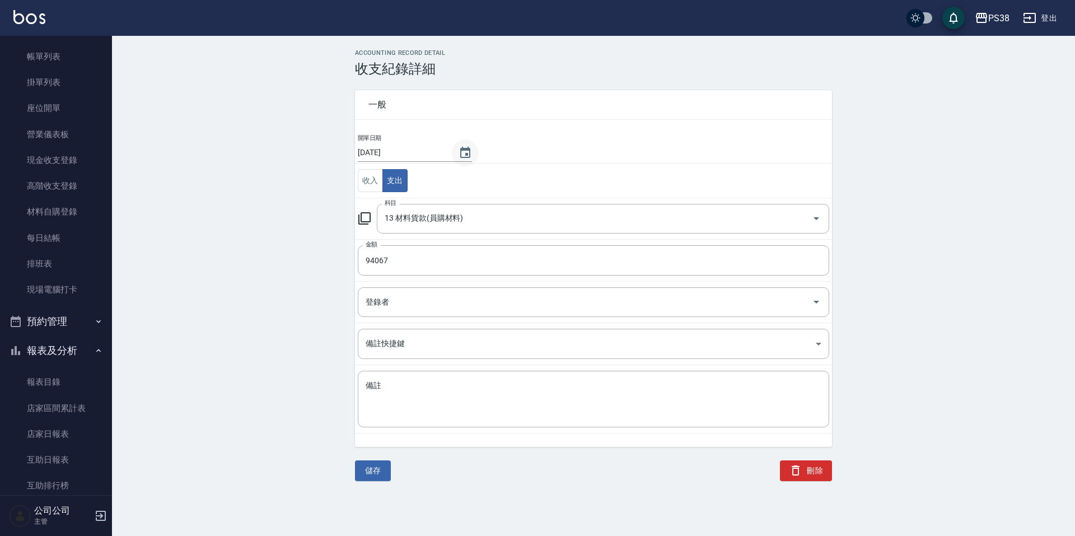
click at [464, 152] on icon "Choose date, selected date is 2025-09-05" at bounding box center [465, 152] width 13 height 13
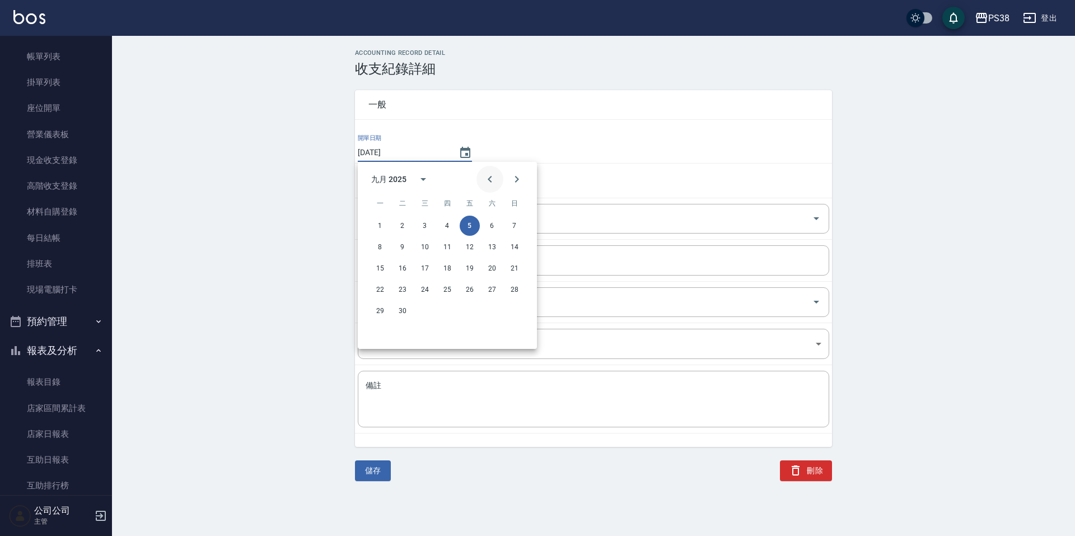
click at [486, 179] on icon "Previous month" at bounding box center [489, 178] width 13 height 13
click at [512, 311] on button "31" at bounding box center [515, 311] width 20 height 20
type input "[DATE]"
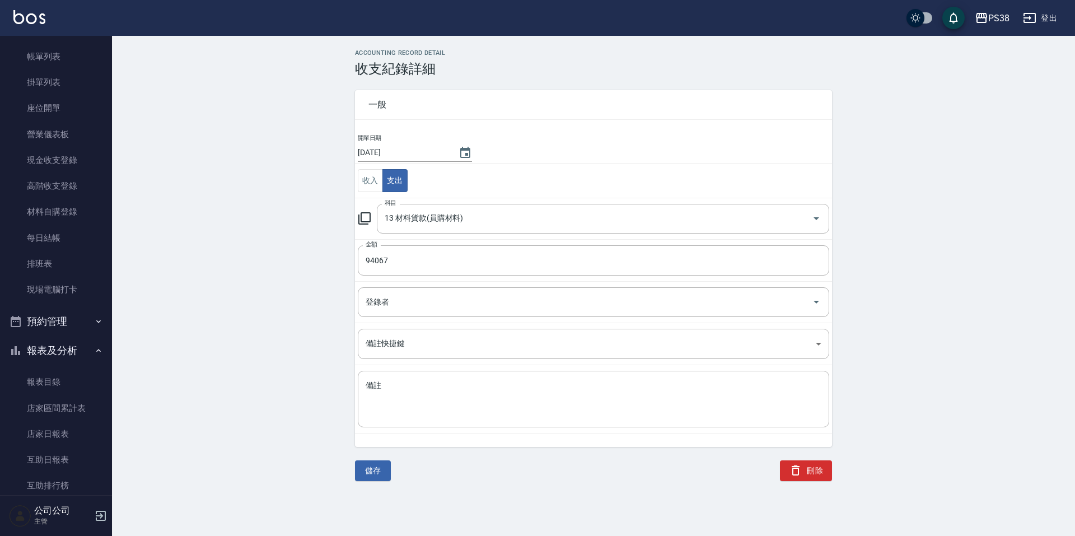
click at [465, 480] on div "儲存 刪除" at bounding box center [587, 457] width 491 height 48
click at [376, 463] on button "儲存" at bounding box center [373, 470] width 36 height 21
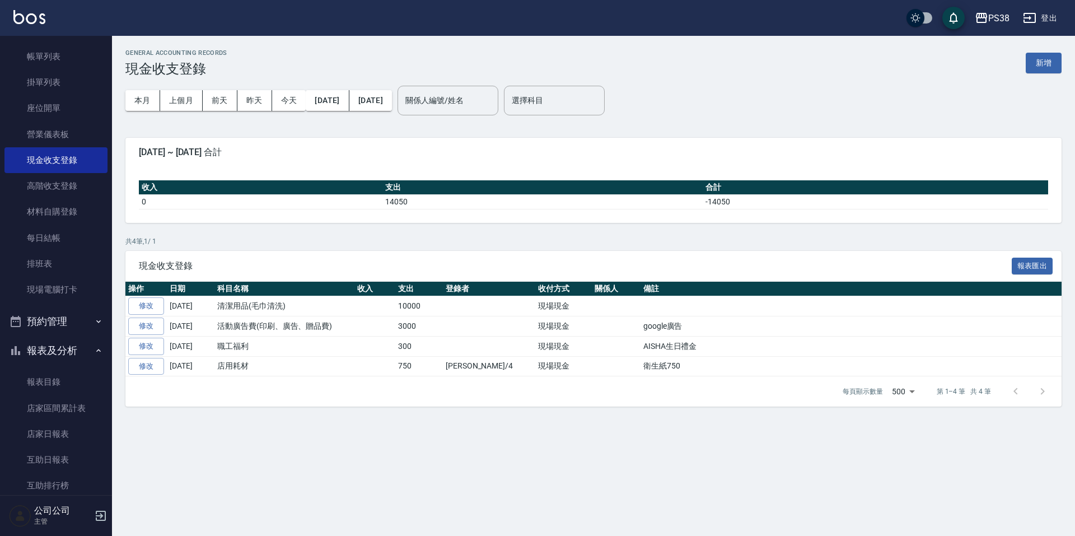
click at [1025, 66] on div "GENERAL ACCOUNTING RECORDS 現金收支登錄 新增" at bounding box center [593, 62] width 936 height 27
click at [1041, 63] on button "新增" at bounding box center [1044, 63] width 36 height 21
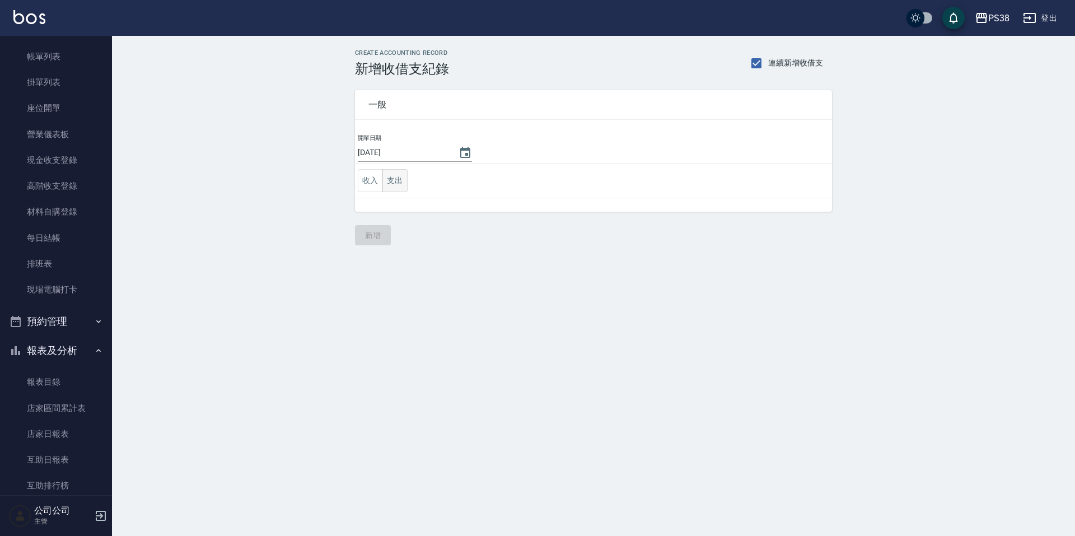
click at [402, 184] on button "支出" at bounding box center [394, 180] width 25 height 23
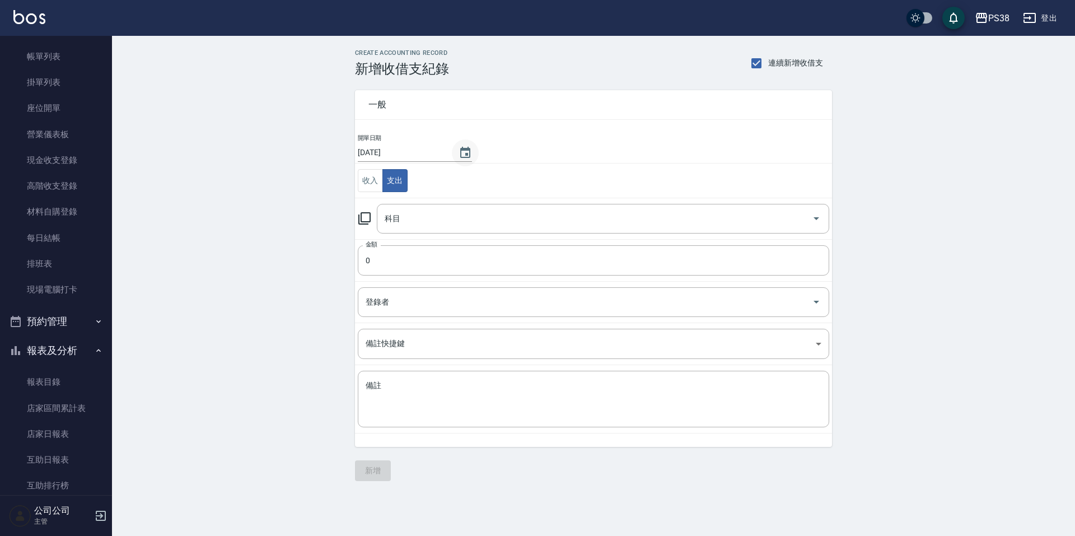
click at [470, 149] on button "Choose date, selected date is 2025-09-05" at bounding box center [465, 152] width 27 height 27
click at [495, 177] on icon "Previous month" at bounding box center [489, 178] width 13 height 13
click at [519, 314] on button "31" at bounding box center [515, 311] width 20 height 20
type input "[DATE]"
click at [995, 376] on div "CREATE ACCOUNTING RECORD 新增收借支紀錄 連續新增收借支 一般 開單日期 2025/08/31 收入 支出 科目 科目 金額 0 金額…" at bounding box center [593, 265] width 963 height 459
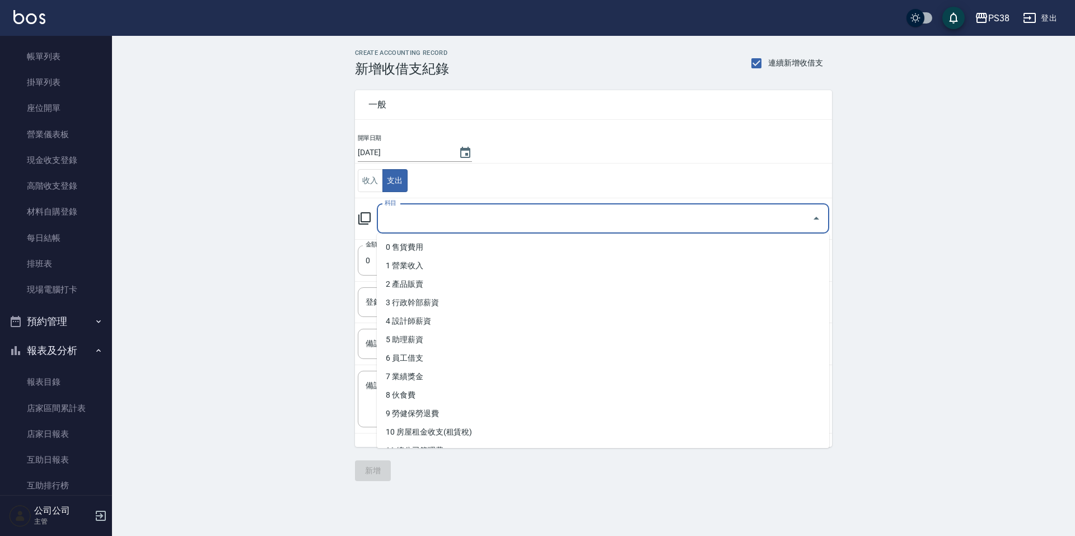
click at [443, 225] on input "科目" at bounding box center [595, 219] width 426 height 20
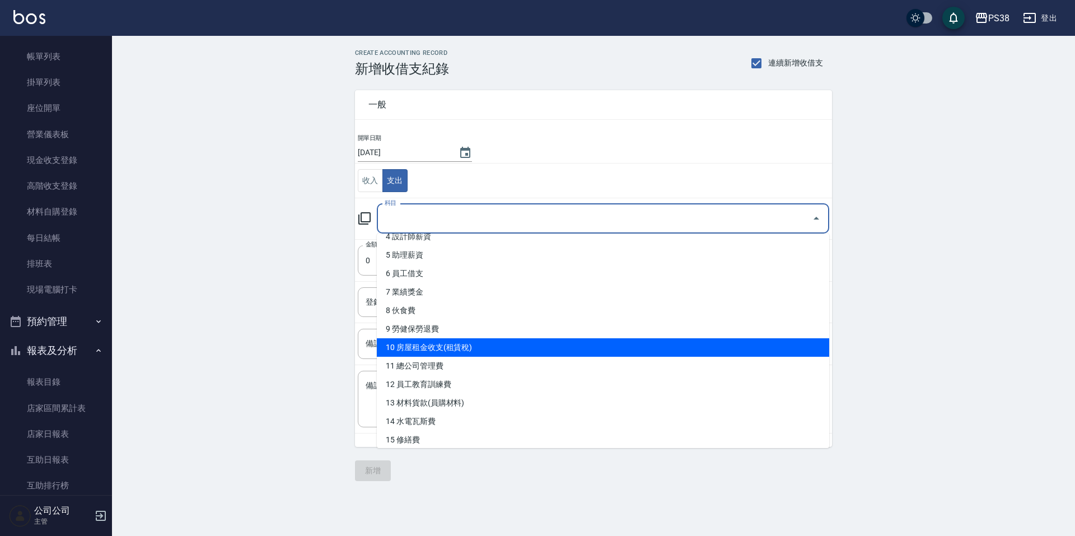
scroll to position [112, 0]
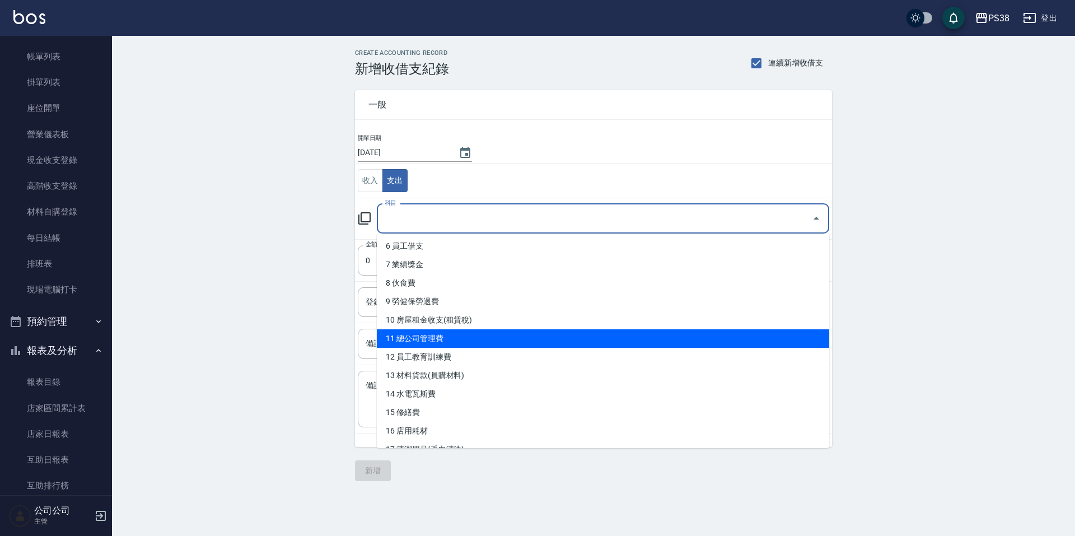
click at [501, 338] on li "11 總公司管理費" at bounding box center [603, 338] width 452 height 18
type input "11 總公司管理費"
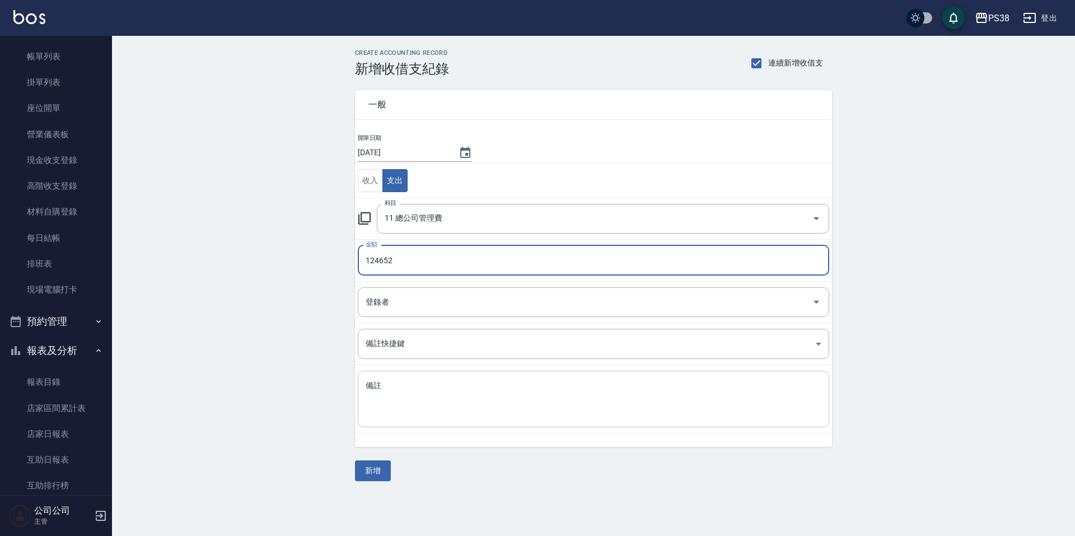
type input "124652"
click at [433, 407] on textarea "備註" at bounding box center [594, 399] width 456 height 38
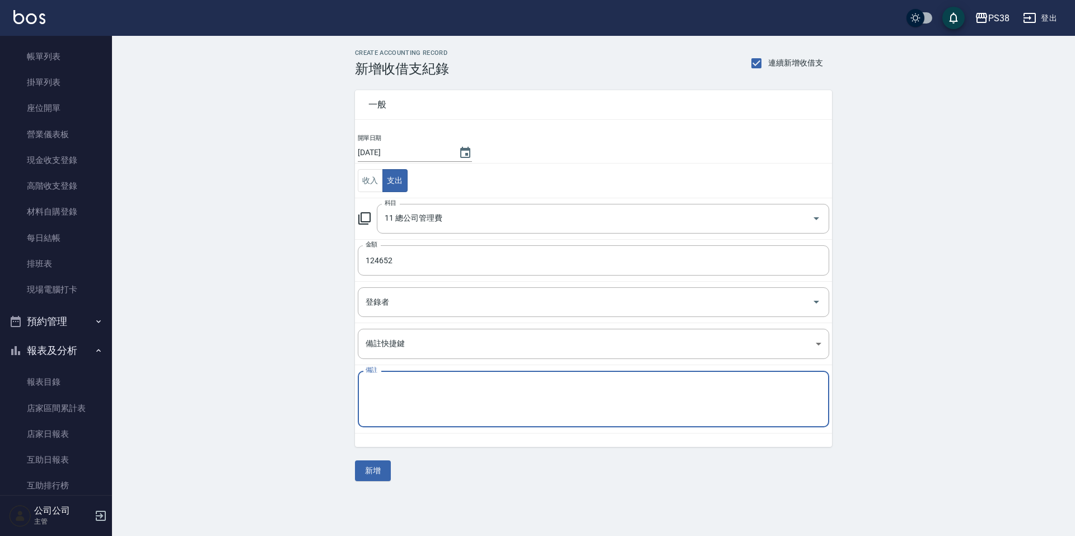
type textarea "e"
type textarea "台北管理處"
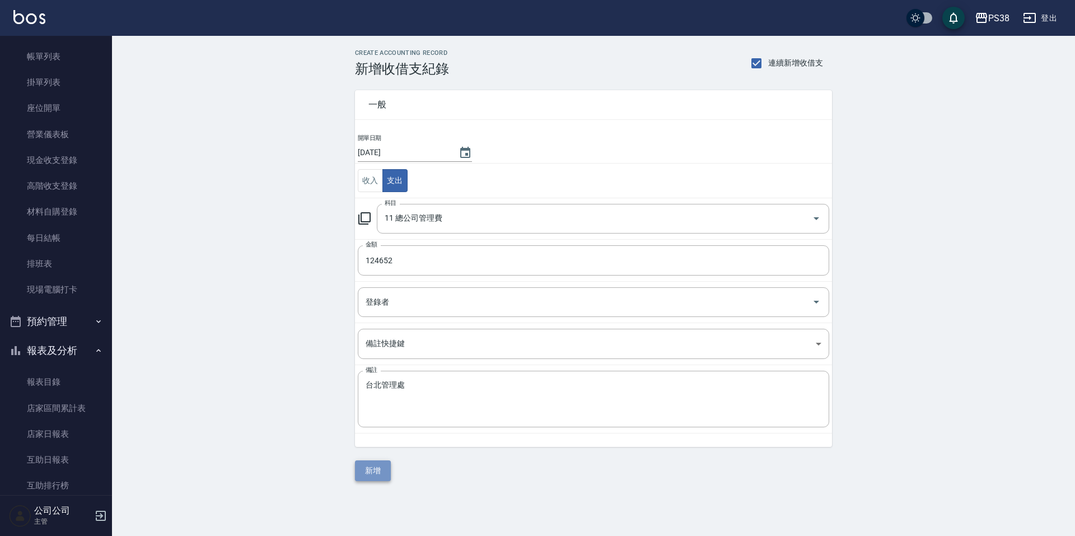
click at [372, 470] on button "新增" at bounding box center [373, 470] width 36 height 21
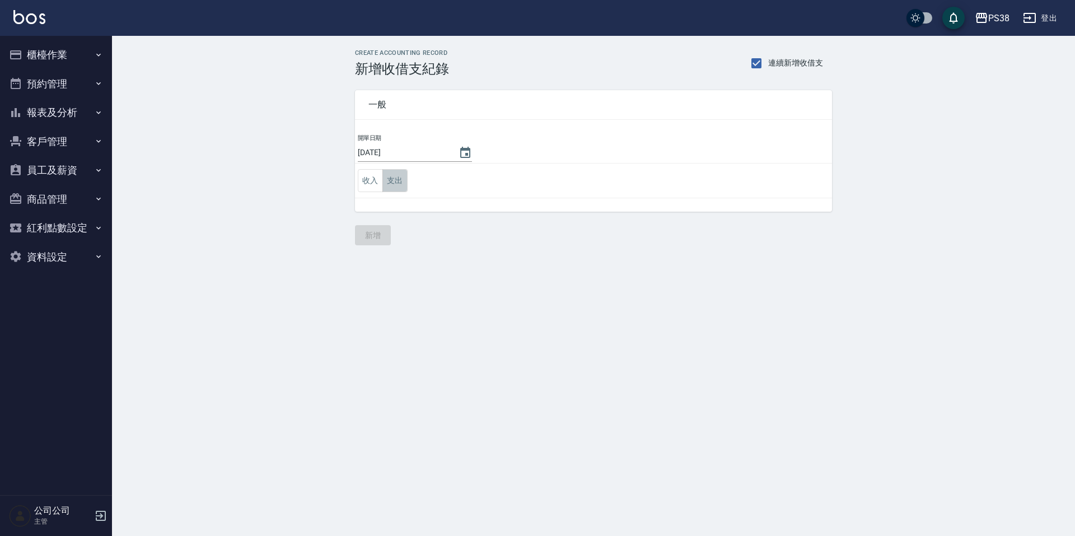
click at [393, 177] on button "支出" at bounding box center [394, 180] width 25 height 23
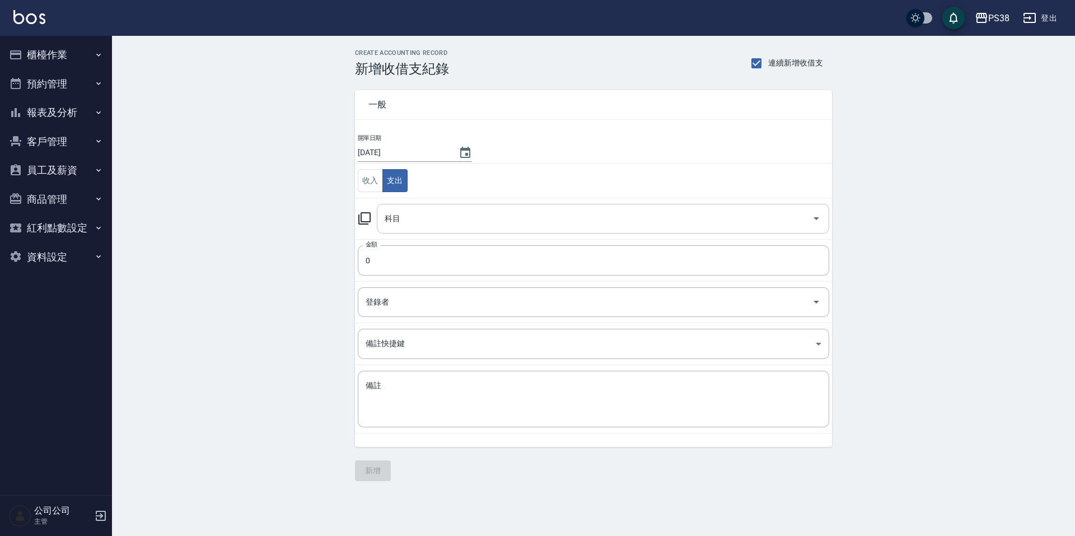
click at [552, 232] on div "科目" at bounding box center [603, 219] width 452 height 30
click at [552, 219] on input "科目" at bounding box center [595, 219] width 426 height 20
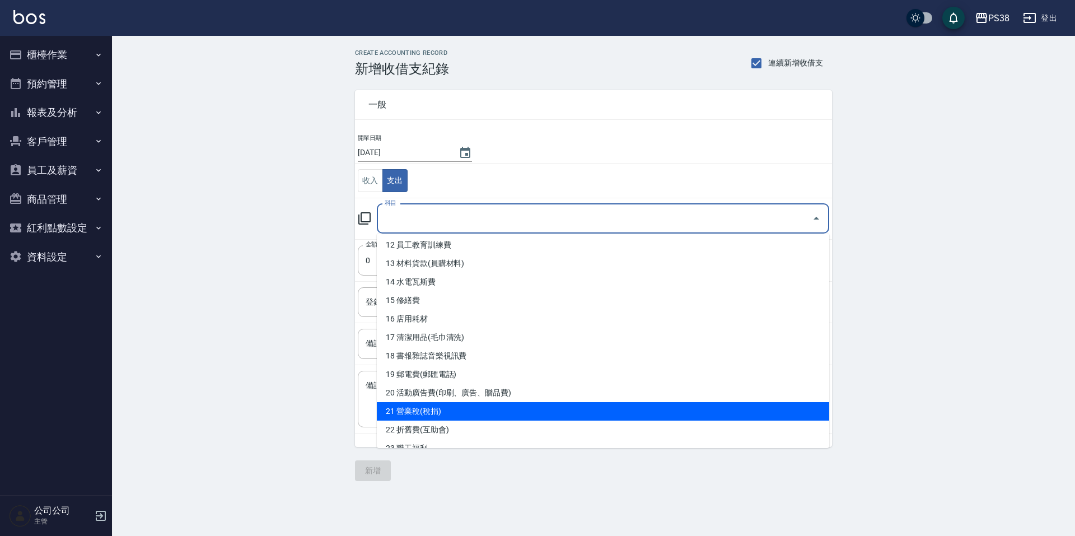
scroll to position [168, 0]
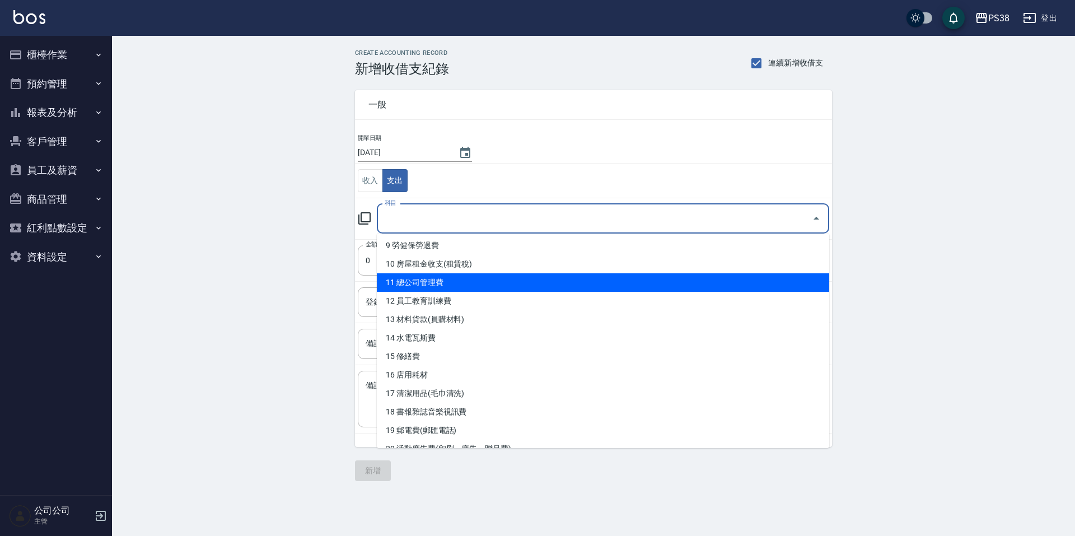
click at [470, 282] on li "11 總公司管理費" at bounding box center [603, 282] width 452 height 18
type input "11 總公司管理費"
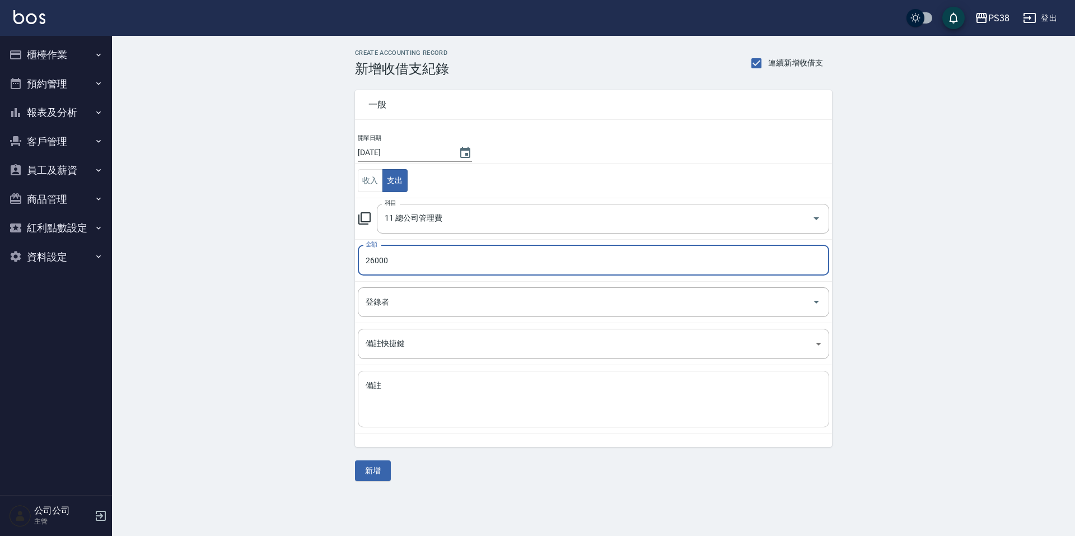
type input "26000"
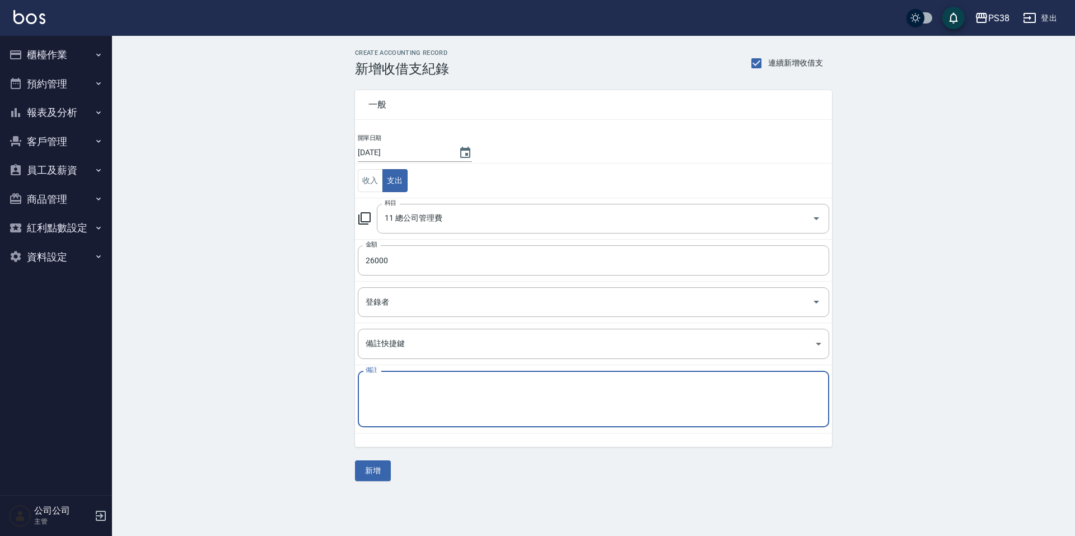
click at [466, 412] on textarea "備註" at bounding box center [594, 399] width 456 height 38
type textarea "e"
type textarea "第一事業部"
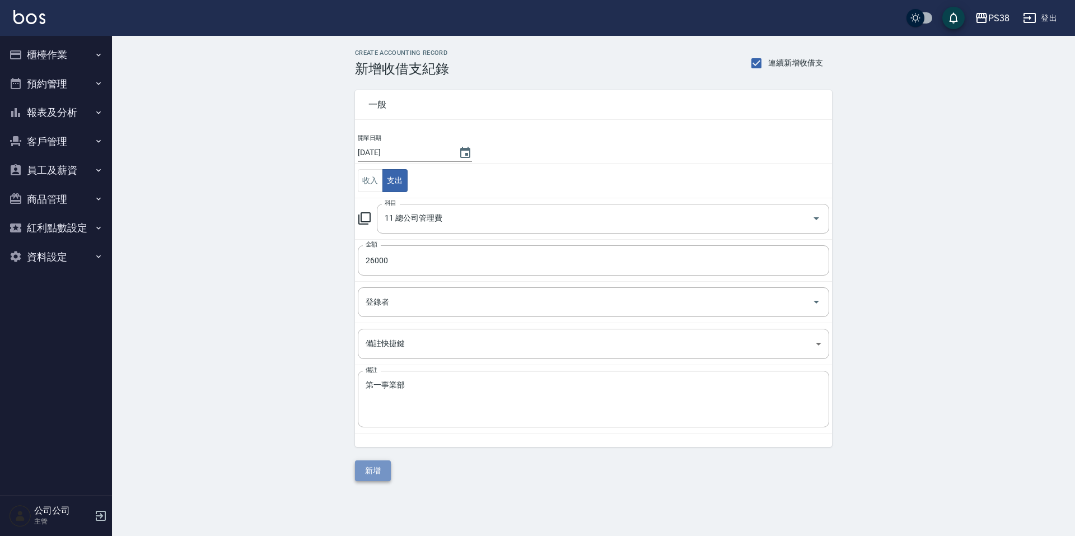
click at [383, 472] on button "新增" at bounding box center [373, 470] width 36 height 21
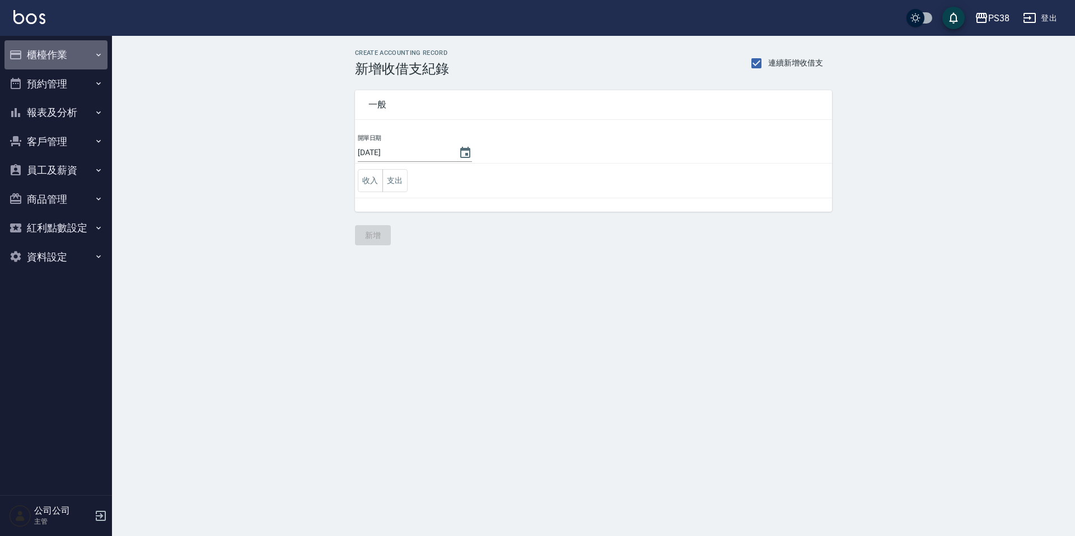
click at [38, 51] on button "櫃檯作業" at bounding box center [55, 54] width 103 height 29
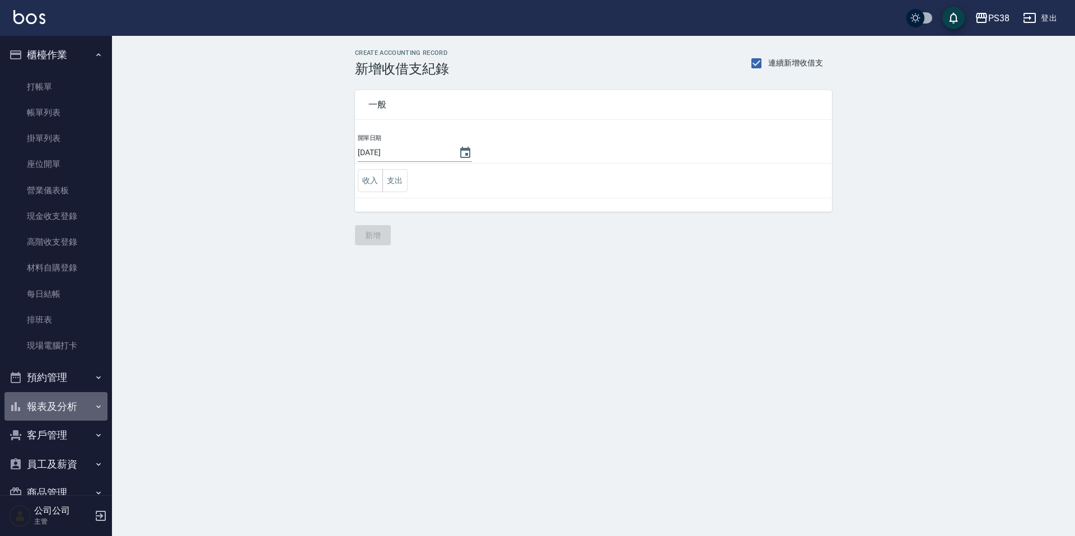
click at [82, 409] on button "報表及分析" at bounding box center [55, 406] width 103 height 29
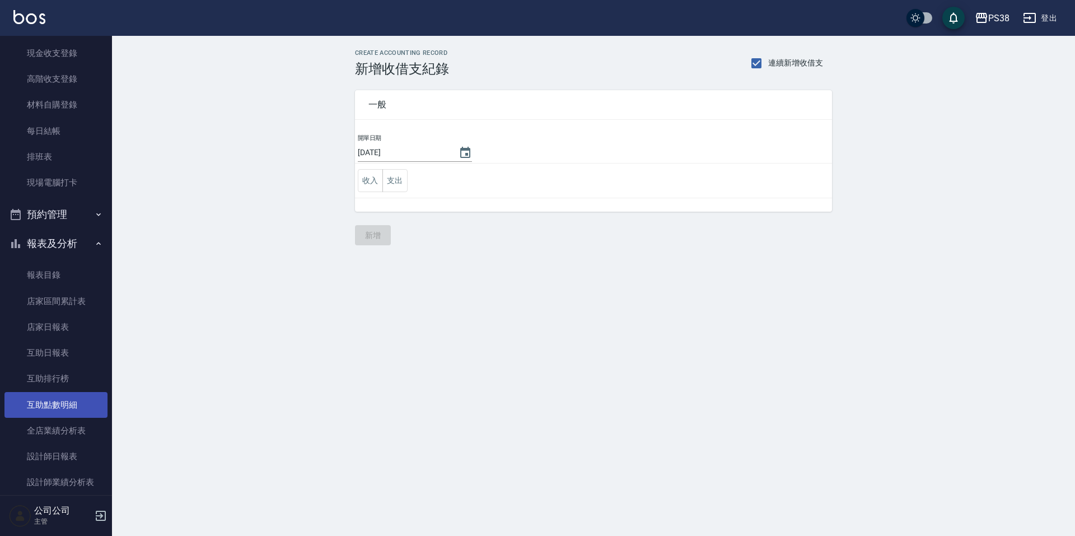
scroll to position [168, 0]
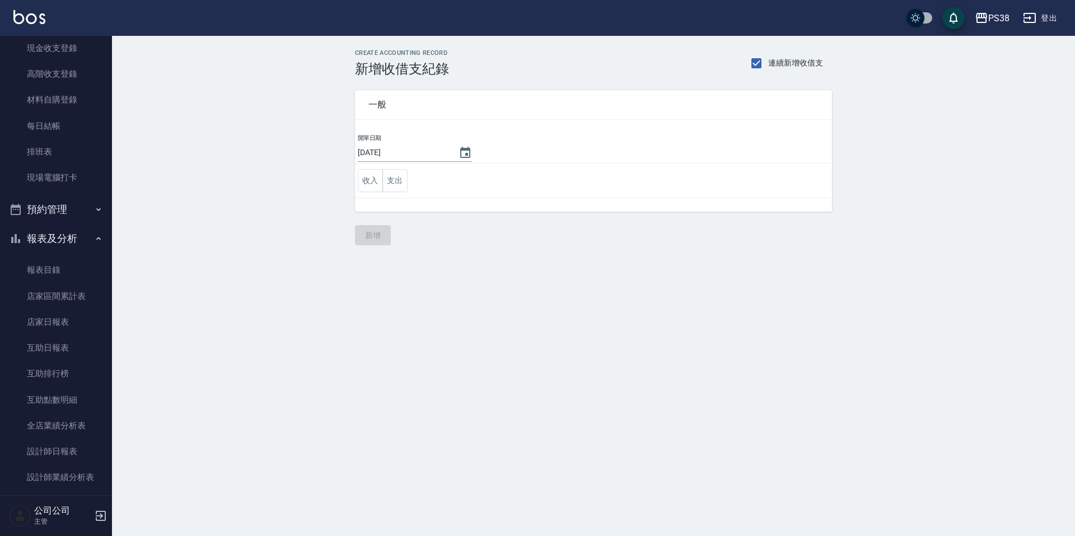
click at [82, 206] on button "預約管理" at bounding box center [55, 209] width 103 height 29
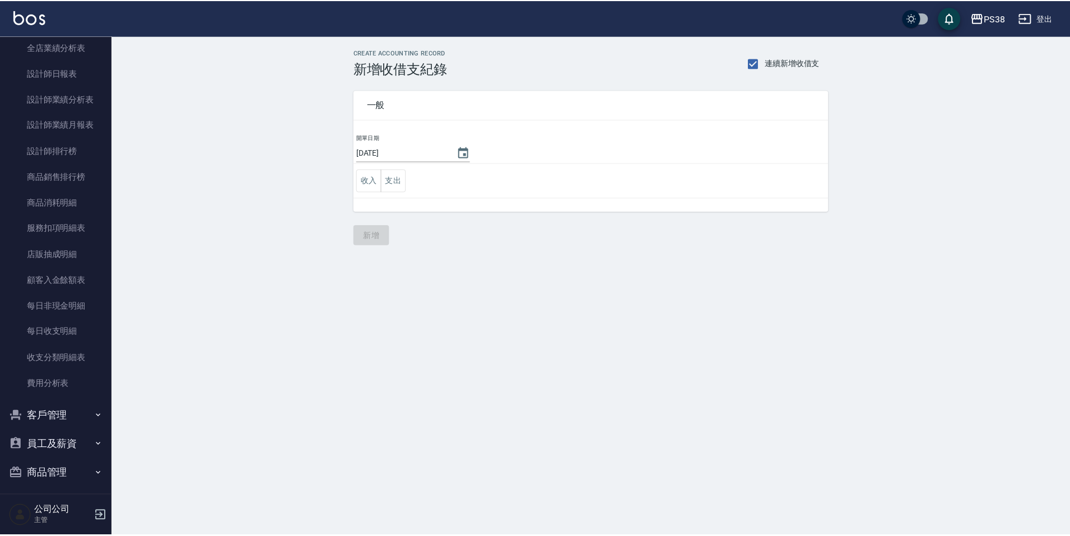
scroll to position [697, 0]
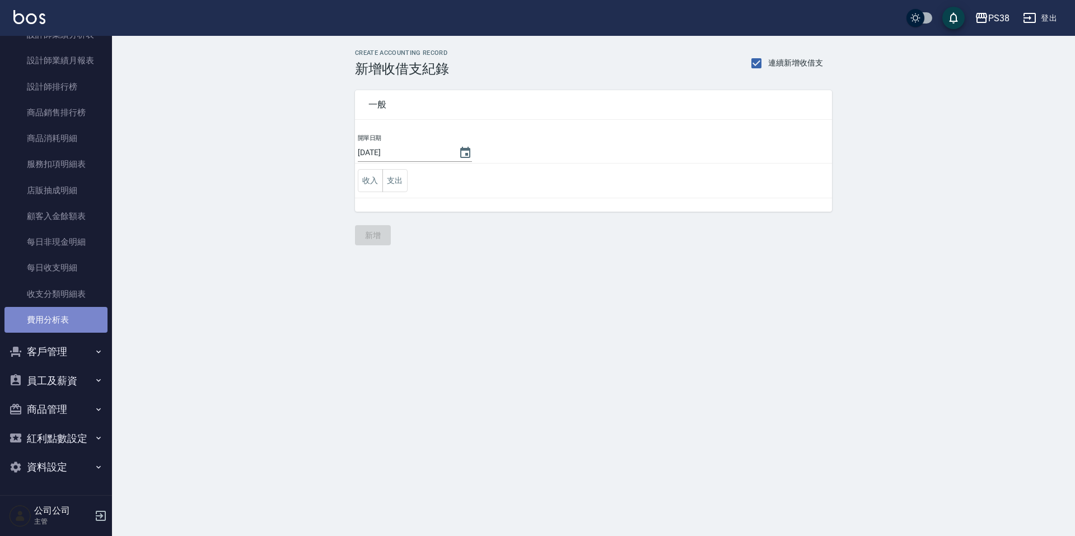
click at [68, 315] on link "費用分析表" at bounding box center [55, 320] width 103 height 26
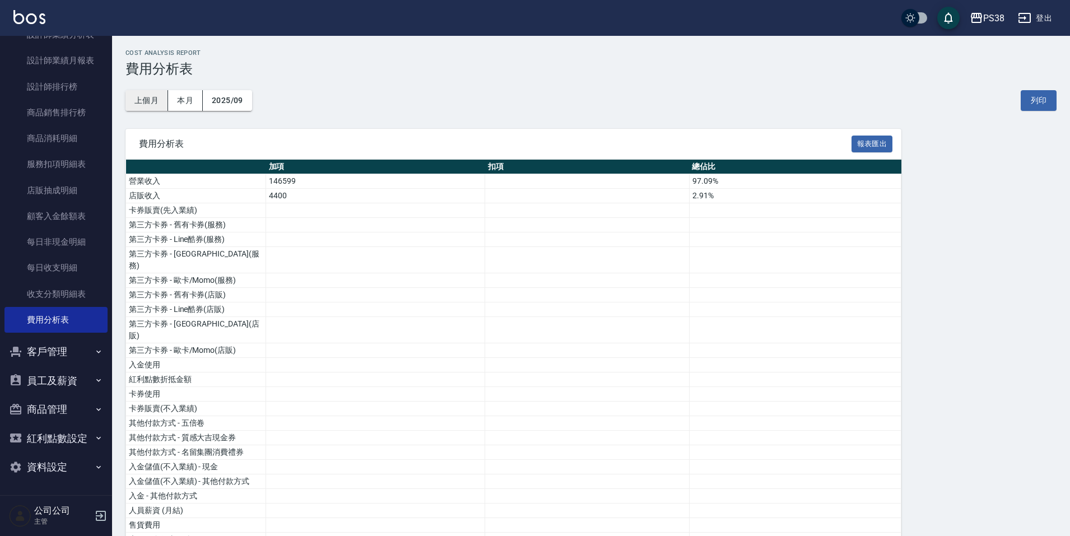
click at [156, 95] on button "上個月" at bounding box center [146, 100] width 43 height 21
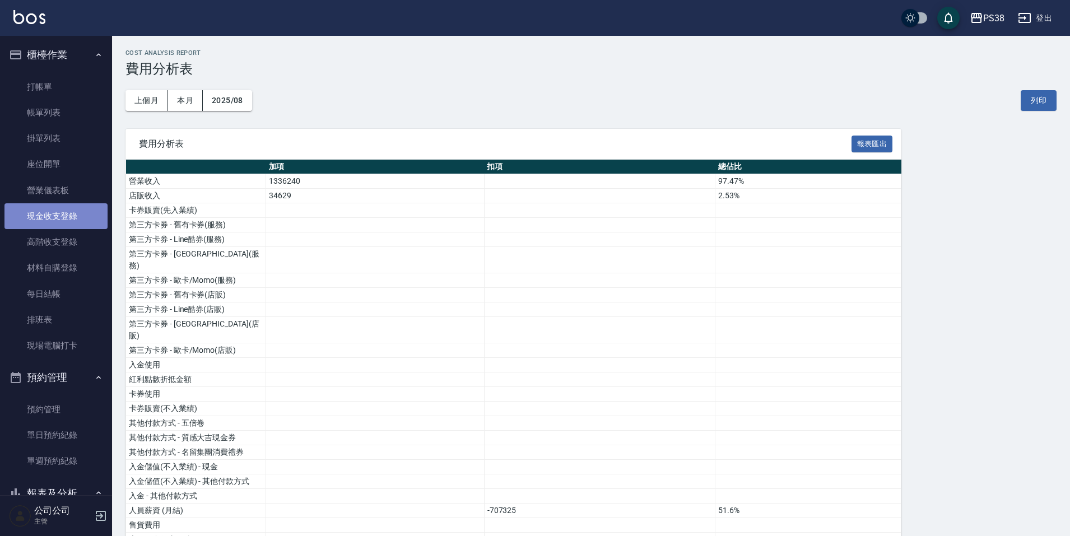
click at [64, 206] on link "現金收支登錄" at bounding box center [55, 216] width 103 height 26
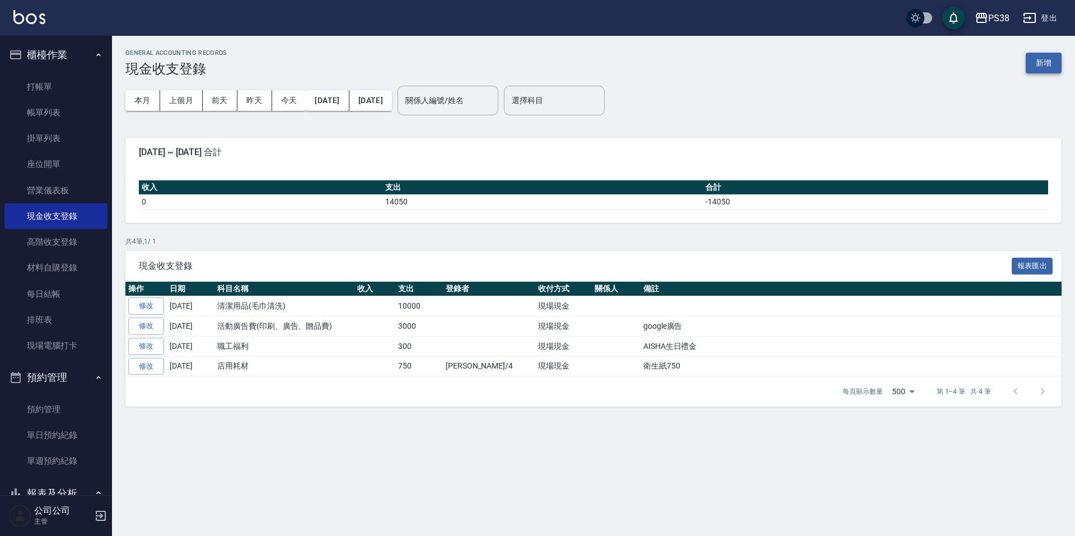
click at [1060, 68] on button "新增" at bounding box center [1044, 63] width 36 height 21
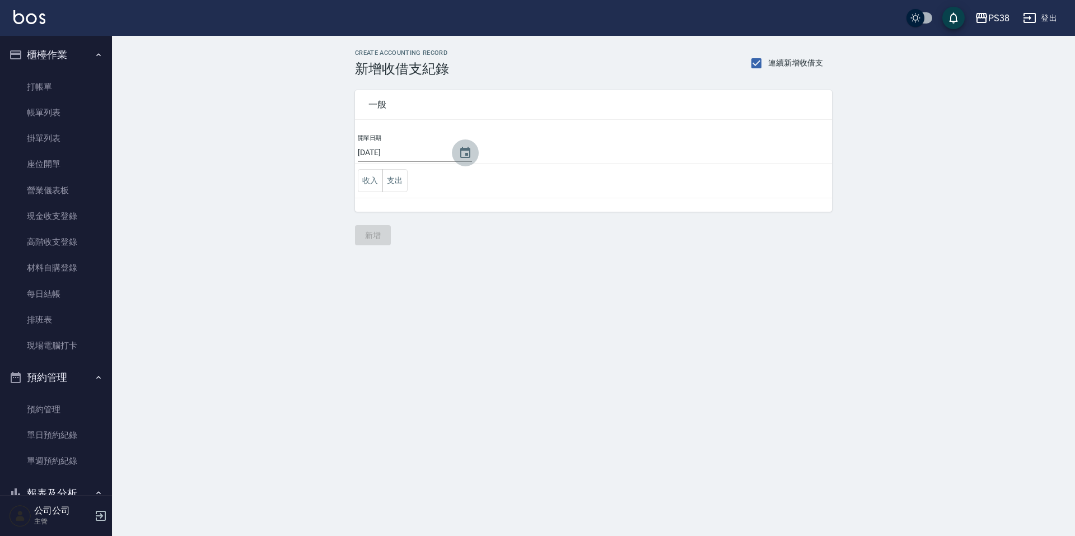
click at [452, 151] on button "Choose date, selected date is 2025-09-05" at bounding box center [465, 152] width 27 height 27
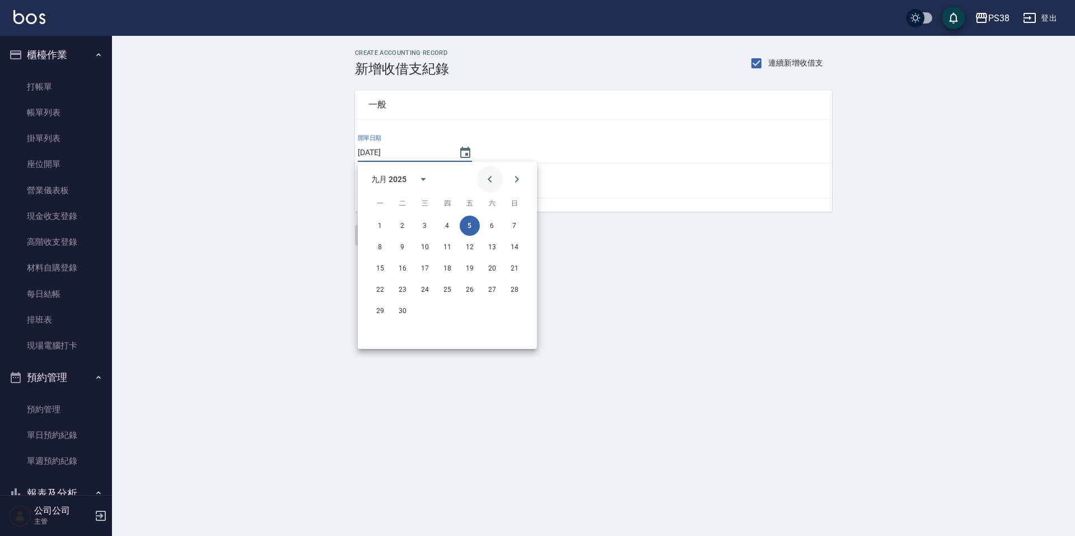
click at [490, 177] on icon "Previous month" at bounding box center [490, 179] width 4 height 7
click at [516, 314] on button "31" at bounding box center [515, 311] width 20 height 20
type input "[DATE]"
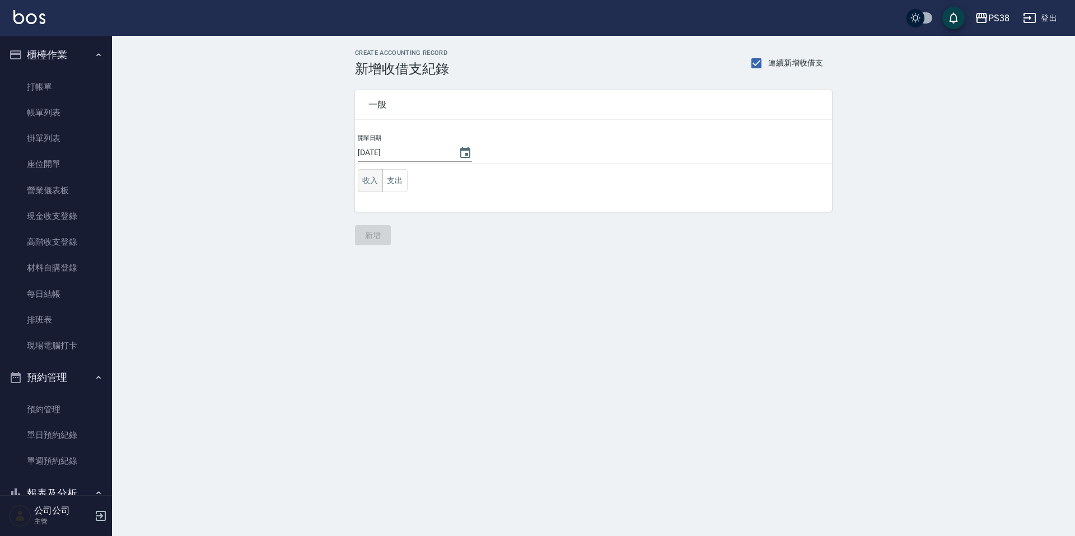
click at [367, 181] on button "收入" at bounding box center [370, 180] width 25 height 23
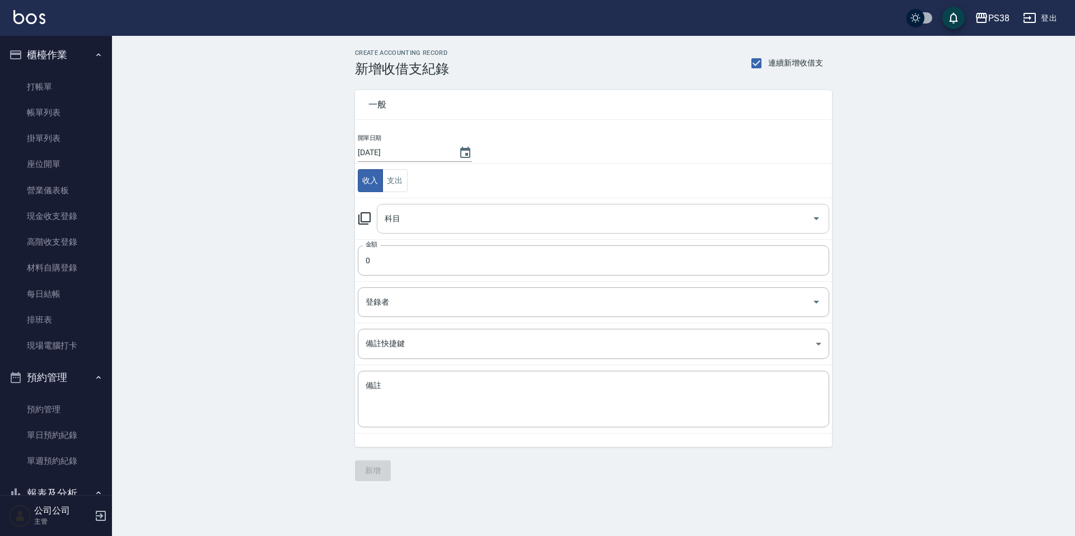
click at [447, 211] on input "科目" at bounding box center [595, 219] width 426 height 20
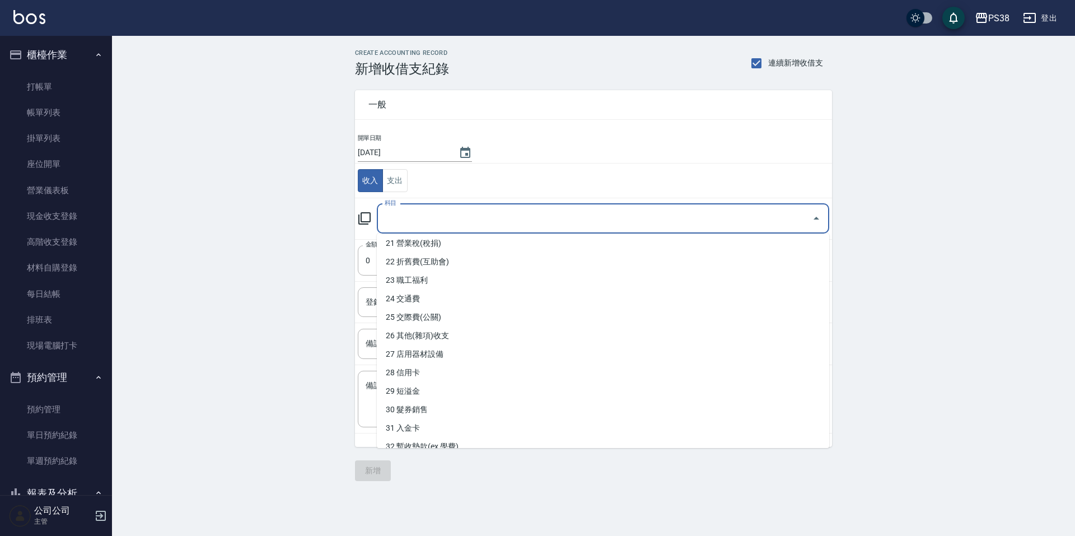
scroll to position [441, 0]
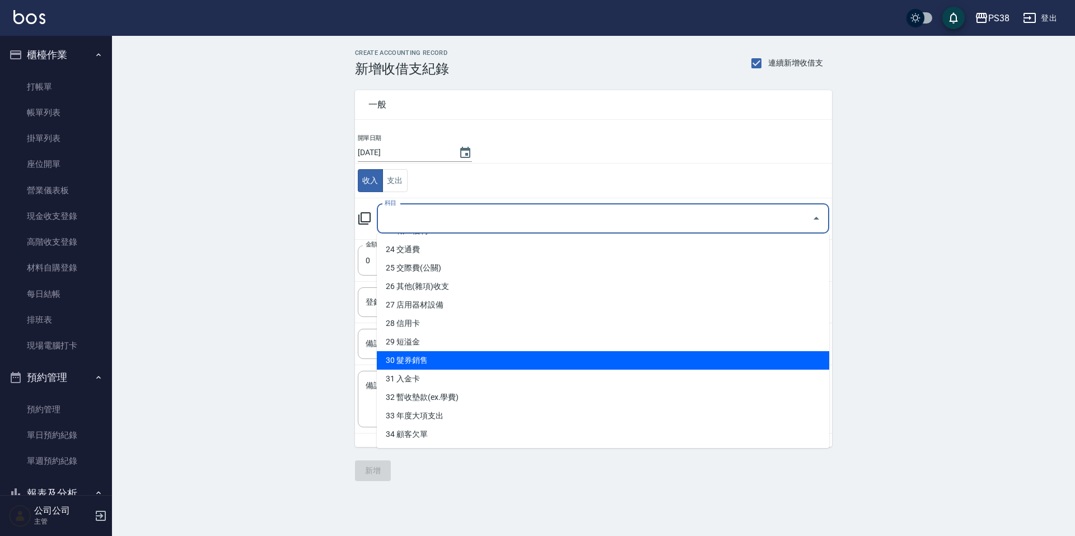
click at [560, 363] on li "30 髮券銷售" at bounding box center [603, 360] width 452 height 18
type input "30 髮券銷售"
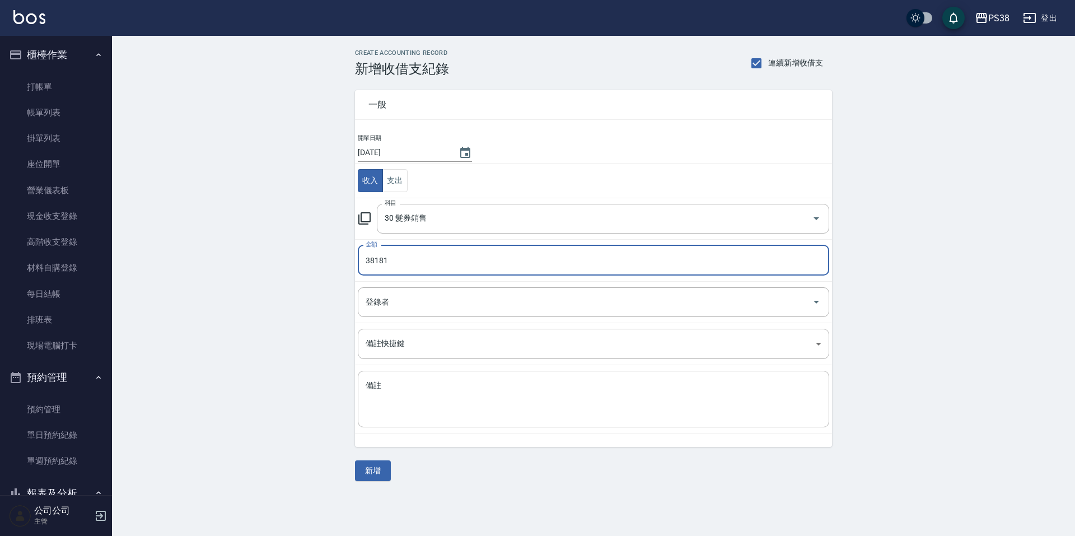
type input "38181"
click at [474, 482] on div "CREATE ACCOUNTING RECORD 新增收借支紀錄 連續新增收借支 一般 開單日期 2025/08/31 收入 支出 科目 30 髮券銷售 科目…" at bounding box center [593, 265] width 963 height 459
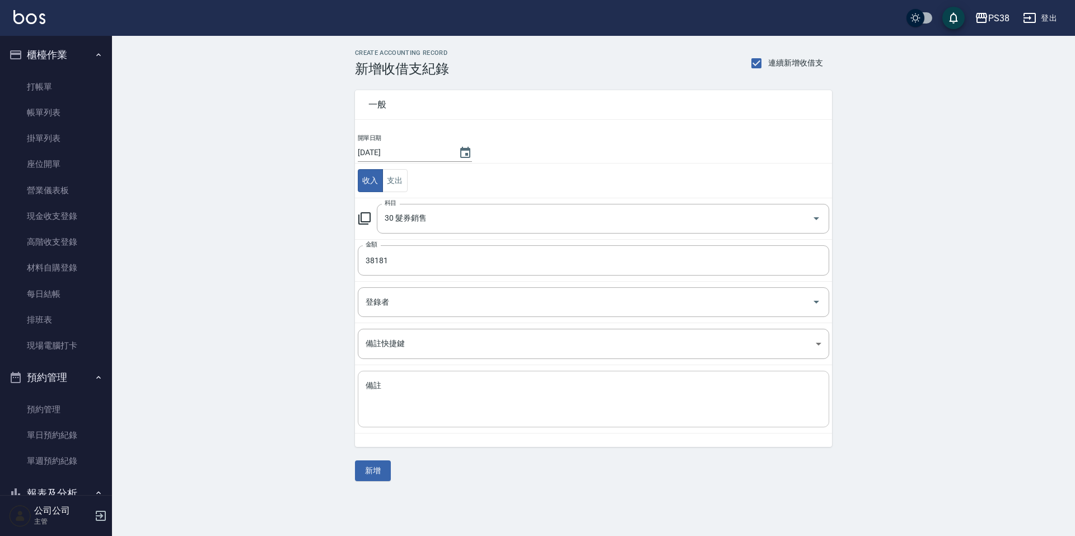
click at [389, 395] on textarea "備註" at bounding box center [594, 399] width 456 height 38
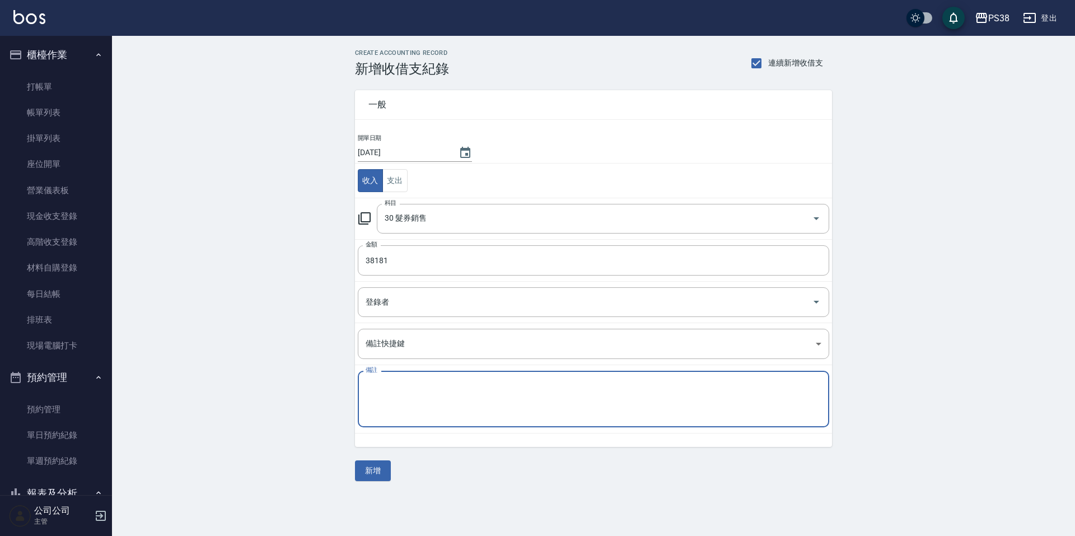
type textarea "r"
type textarea "入金回沖"
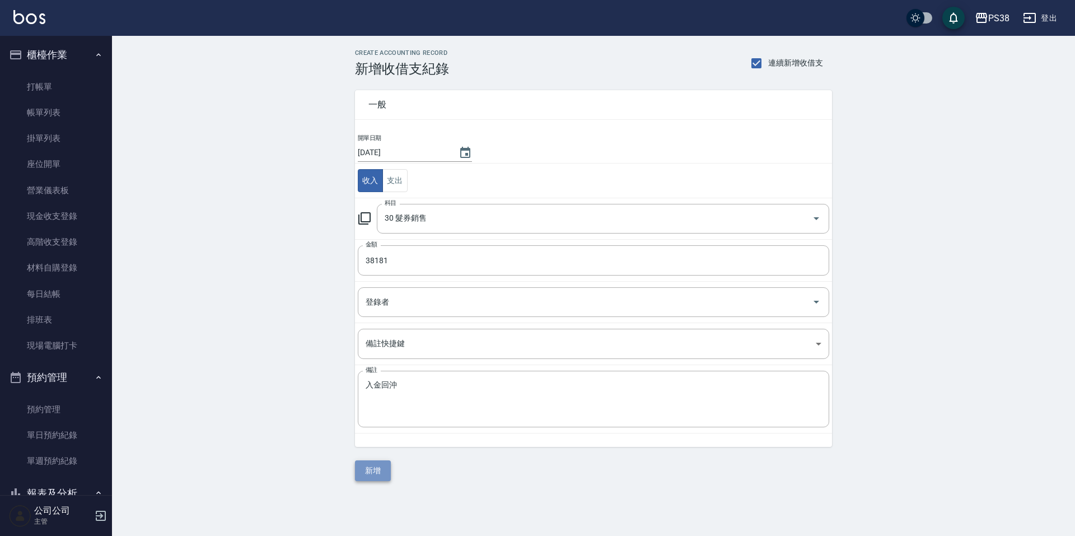
click at [377, 471] on button "新增" at bounding box center [373, 470] width 36 height 21
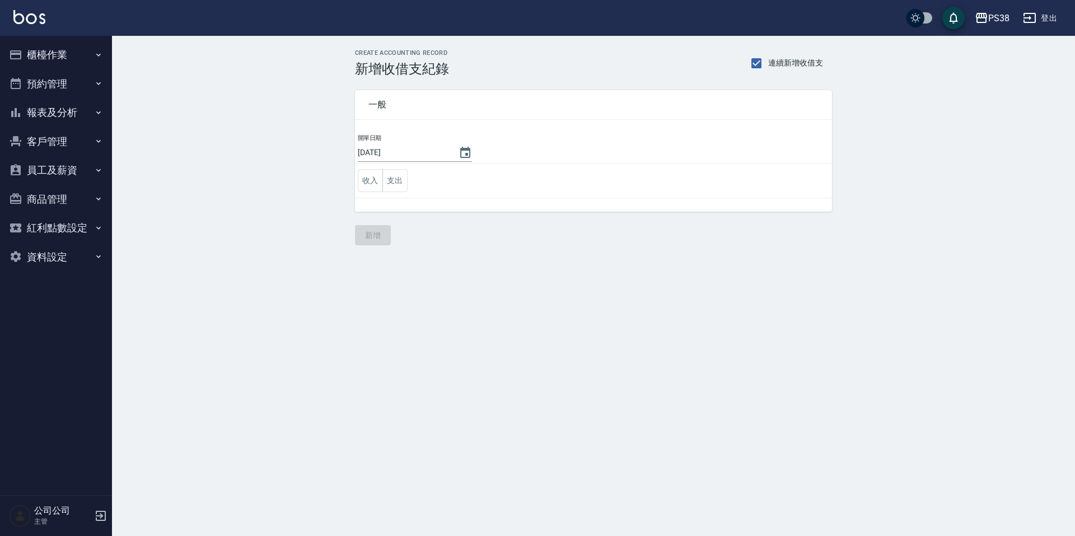
click at [73, 55] on button "櫃檯作業" at bounding box center [55, 54] width 103 height 29
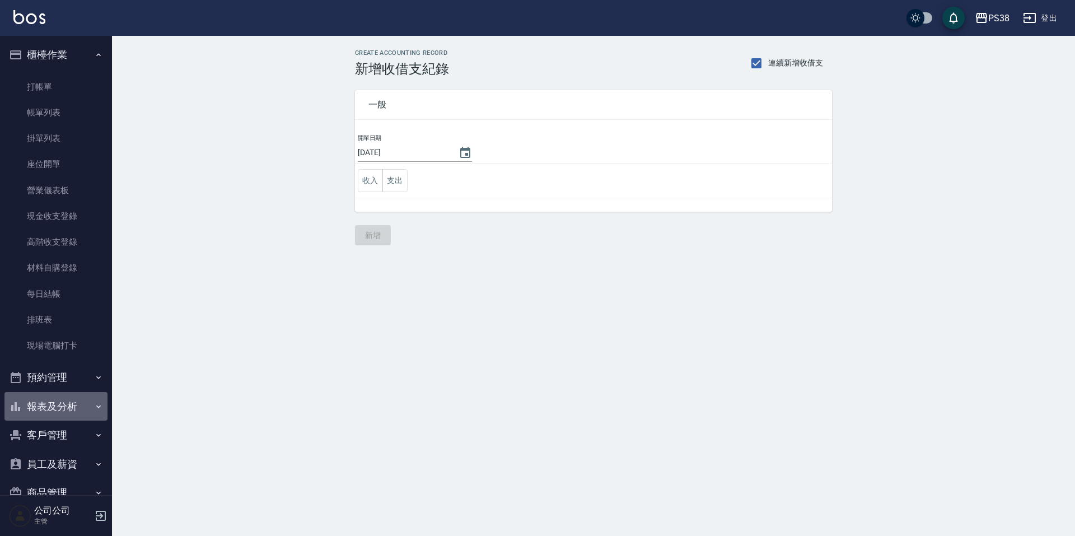
click at [79, 401] on button "報表及分析" at bounding box center [55, 406] width 103 height 29
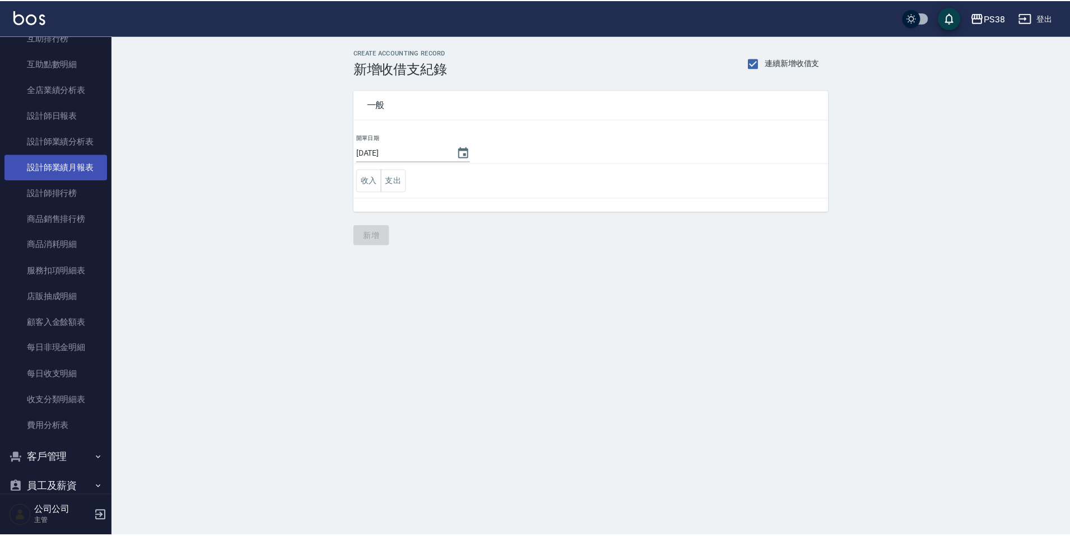
scroll to position [560, 0]
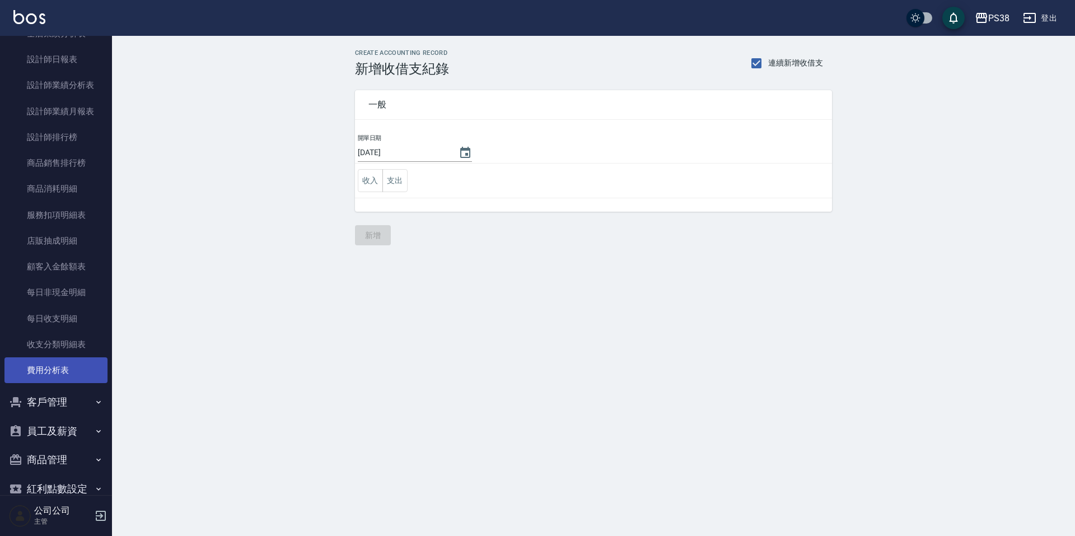
click at [77, 369] on link "費用分析表" at bounding box center [55, 370] width 103 height 26
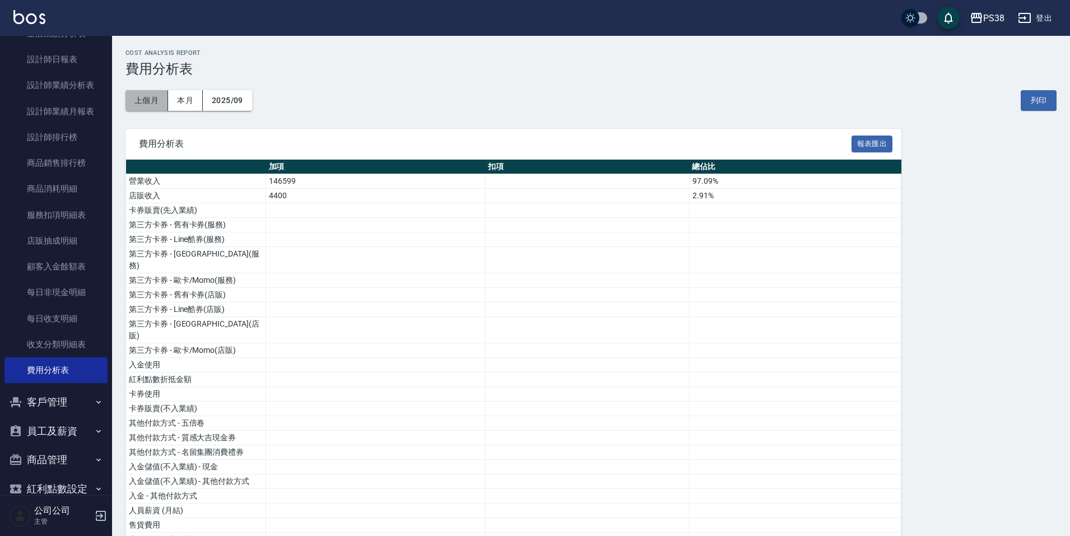
click at [156, 102] on button "上個月" at bounding box center [146, 100] width 43 height 21
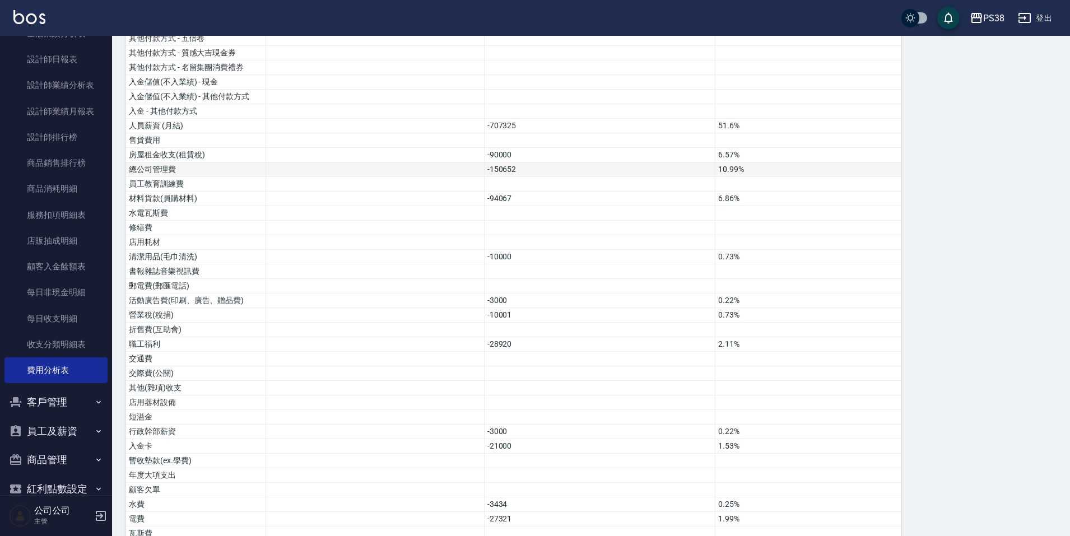
scroll to position [392, 0]
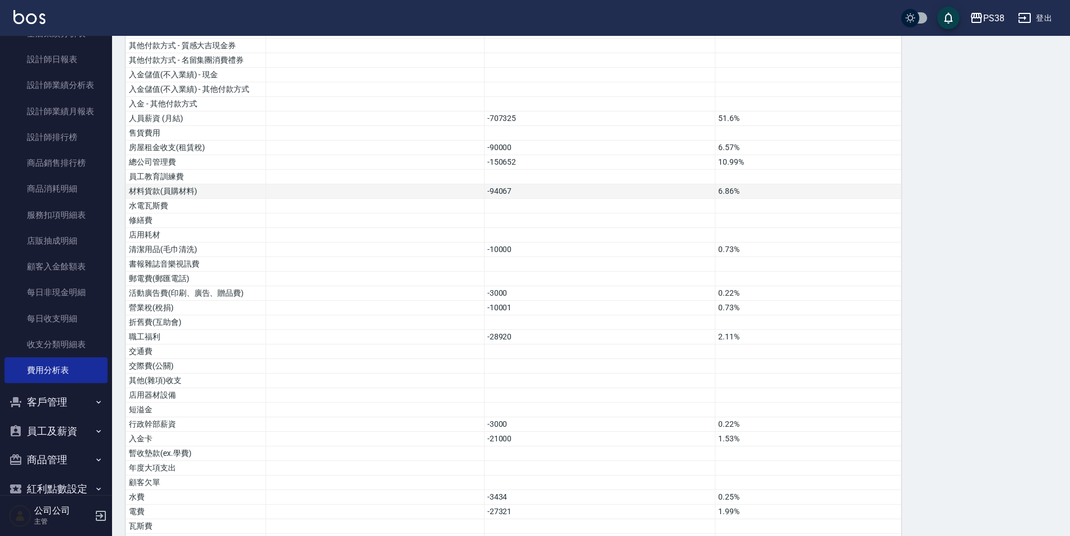
click at [679, 184] on td "-94067" at bounding box center [599, 191] width 231 height 15
click at [681, 242] on td "-10000" at bounding box center [599, 249] width 231 height 15
click at [675, 286] on td "-3000" at bounding box center [599, 293] width 231 height 15
click at [677, 301] on td "-10001" at bounding box center [599, 308] width 231 height 15
click at [682, 301] on td "-10001" at bounding box center [599, 308] width 231 height 15
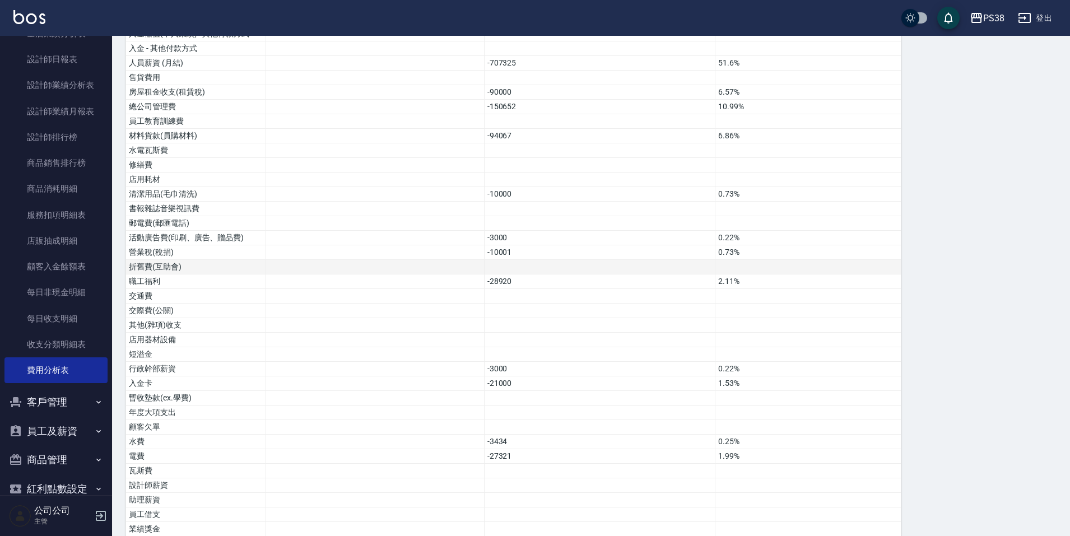
scroll to position [448, 0]
click at [660, 274] on td "-28920" at bounding box center [599, 281] width 231 height 15
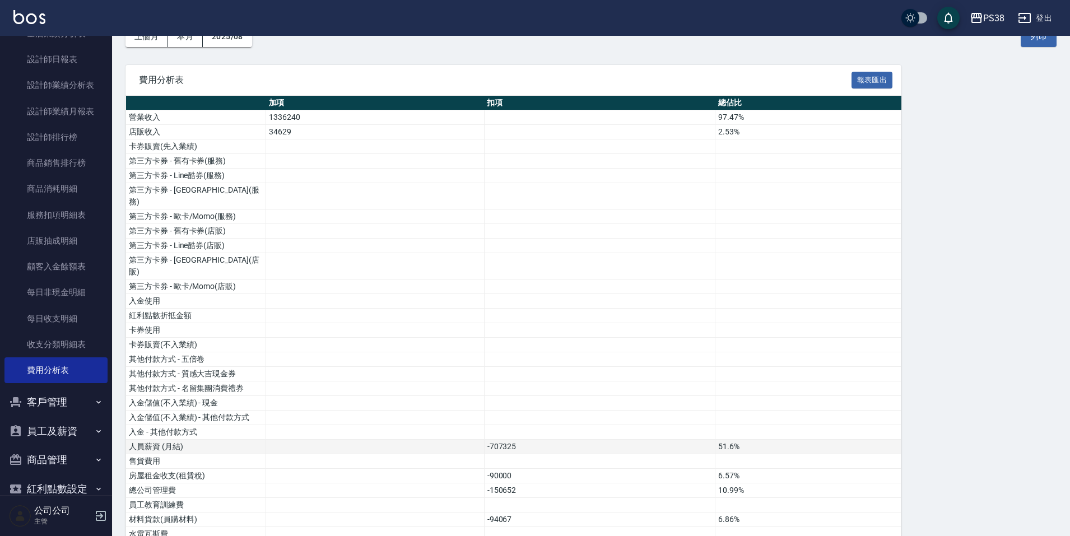
scroll to position [0, 0]
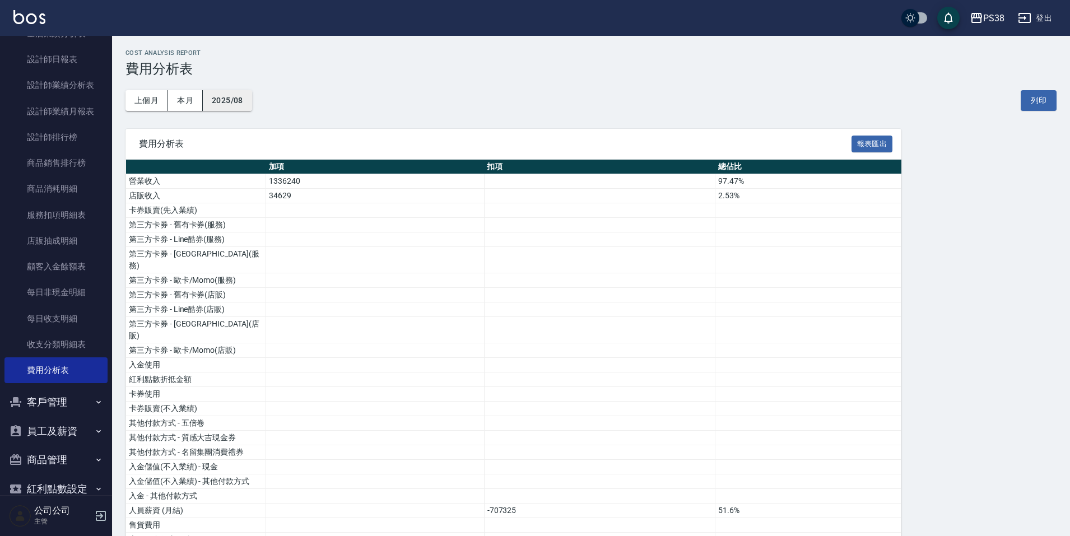
click at [231, 95] on button "2025/08" at bounding box center [227, 100] width 49 height 21
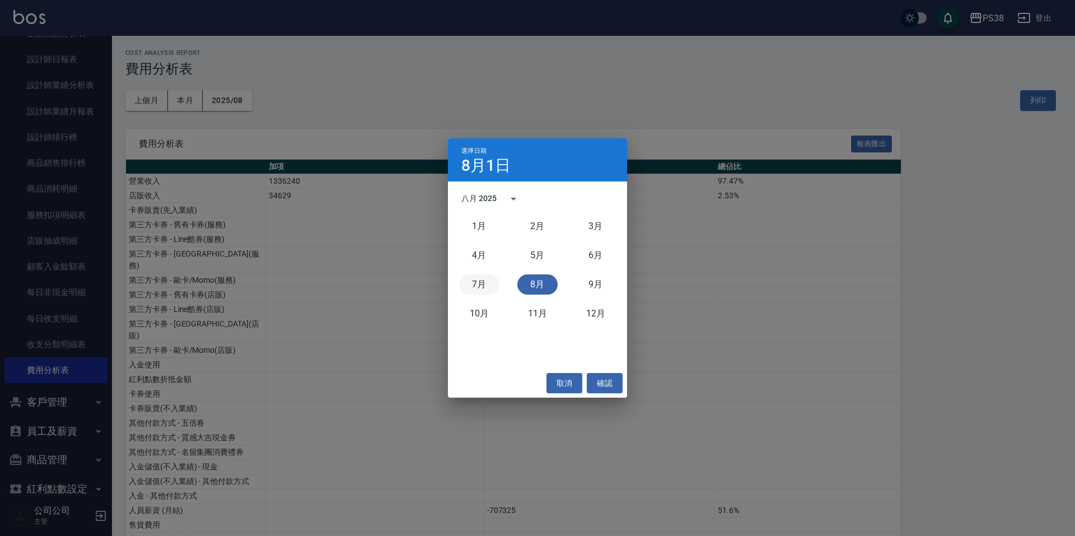
click at [474, 283] on button "7月" at bounding box center [479, 284] width 40 height 20
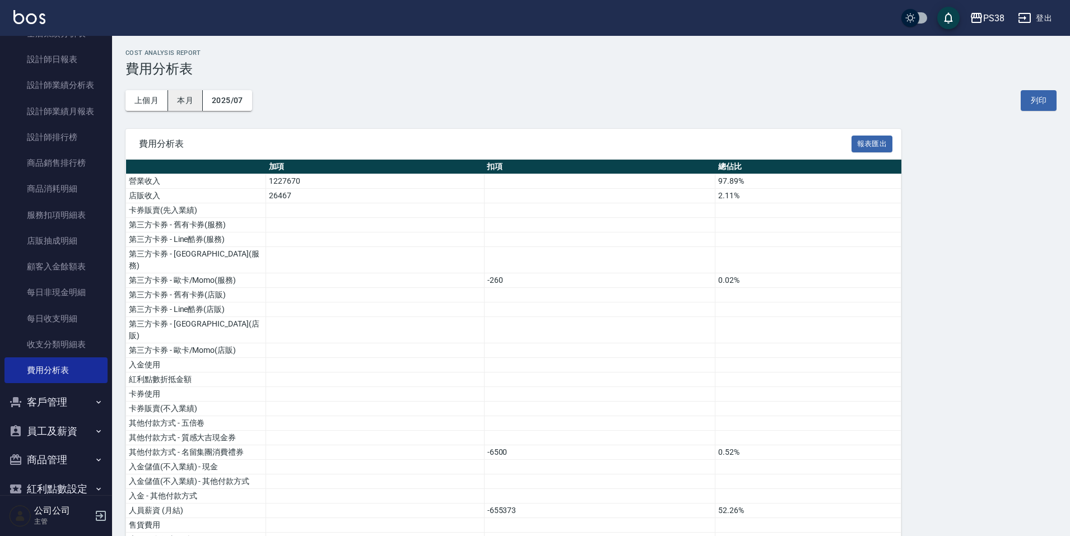
click at [193, 108] on button "本月" at bounding box center [185, 100] width 35 height 21
click at [150, 100] on button "上個月" at bounding box center [146, 100] width 43 height 21
click at [245, 104] on button "2025/08" at bounding box center [227, 100] width 49 height 21
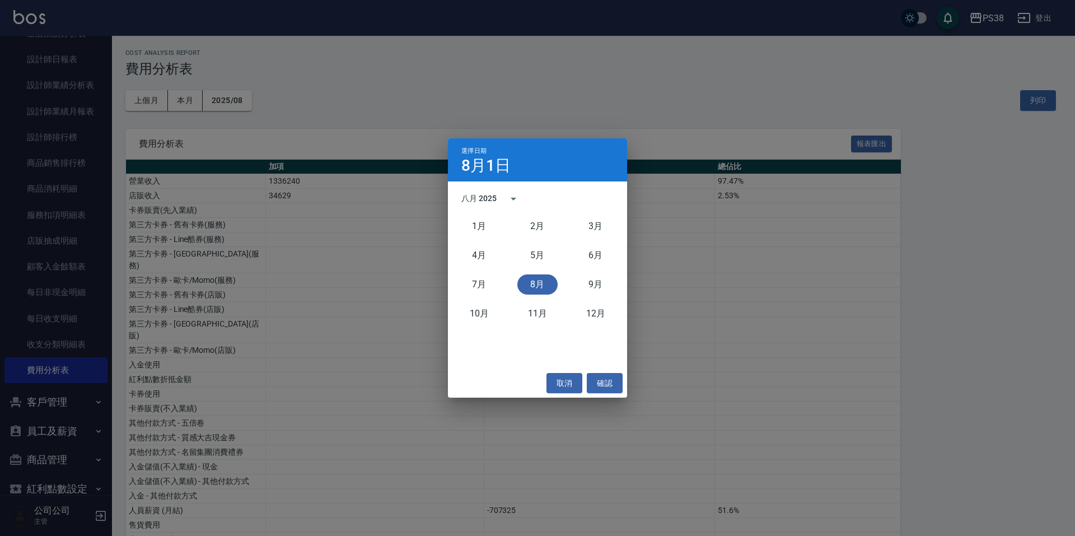
click at [471, 197] on div "八月 2025" at bounding box center [478, 199] width 35 height 12
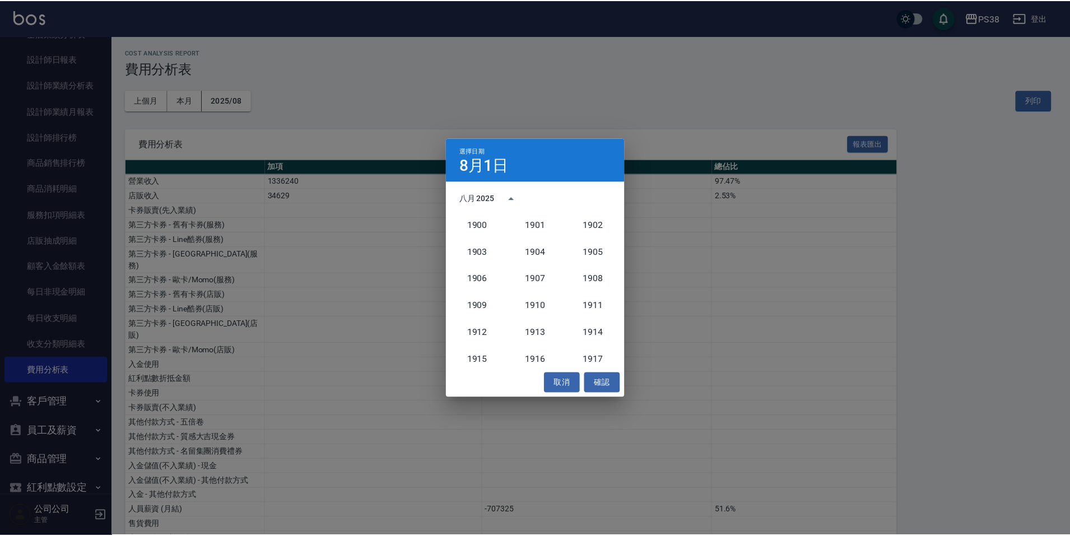
scroll to position [1037, 0]
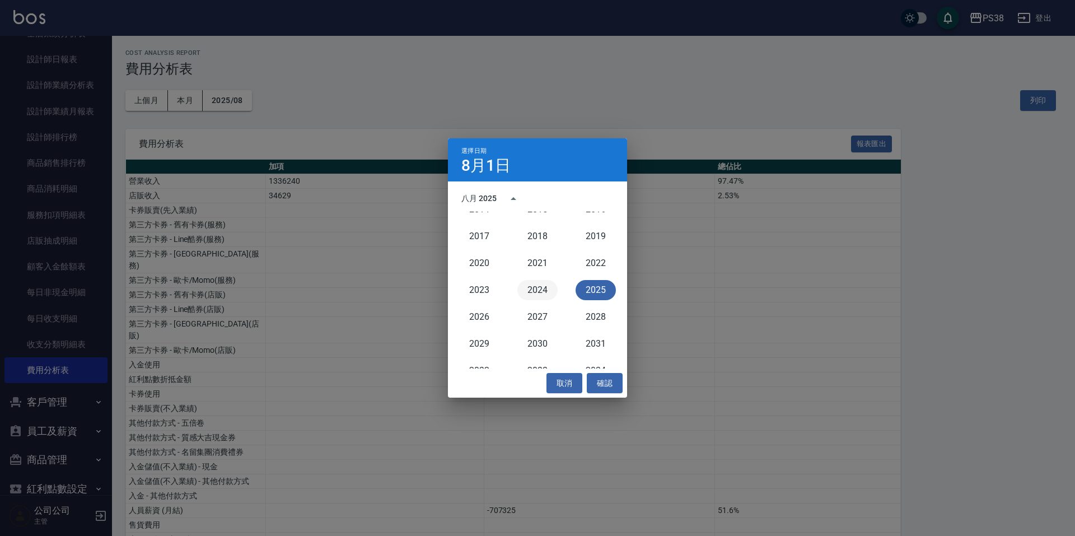
click at [531, 287] on button "2024" at bounding box center [537, 290] width 40 height 20
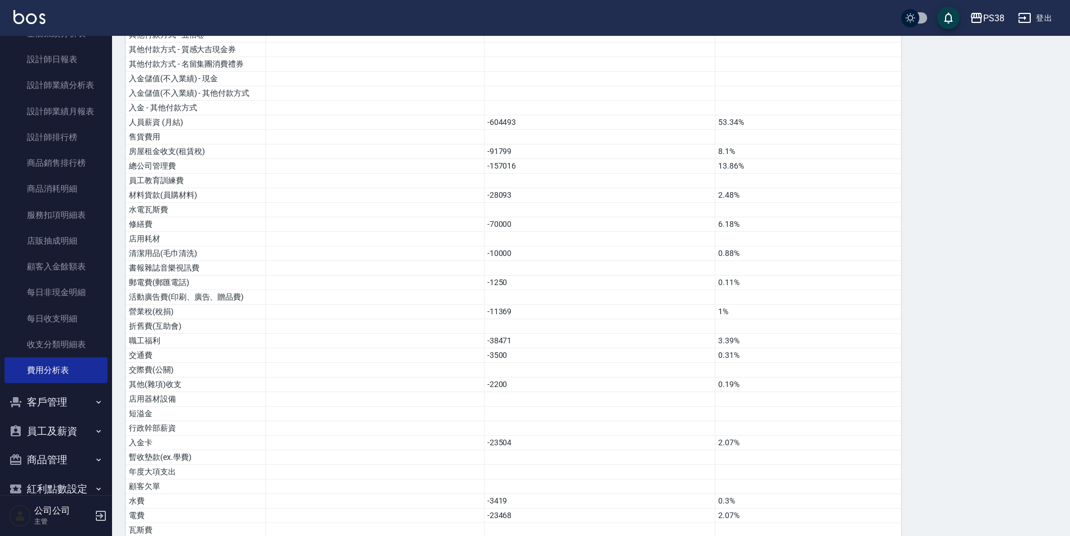
scroll to position [371, 0]
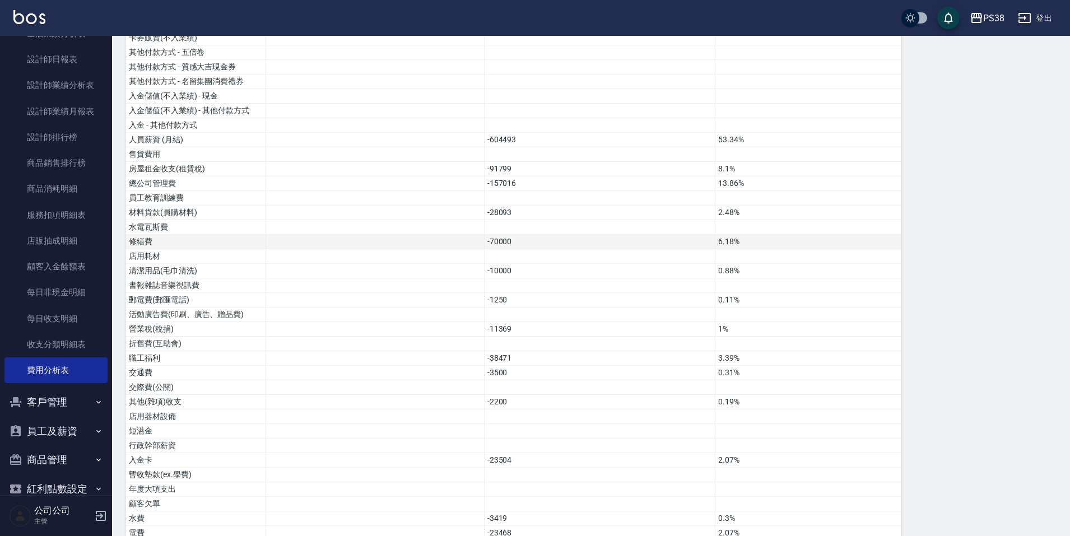
click at [542, 235] on td "-70000" at bounding box center [599, 242] width 231 height 15
click at [530, 235] on td "-70000" at bounding box center [599, 242] width 231 height 15
click at [586, 235] on td "-70000" at bounding box center [599, 242] width 231 height 15
click at [558, 264] on td "-10000" at bounding box center [599, 271] width 231 height 15
click at [583, 293] on td "-1250" at bounding box center [599, 300] width 231 height 15
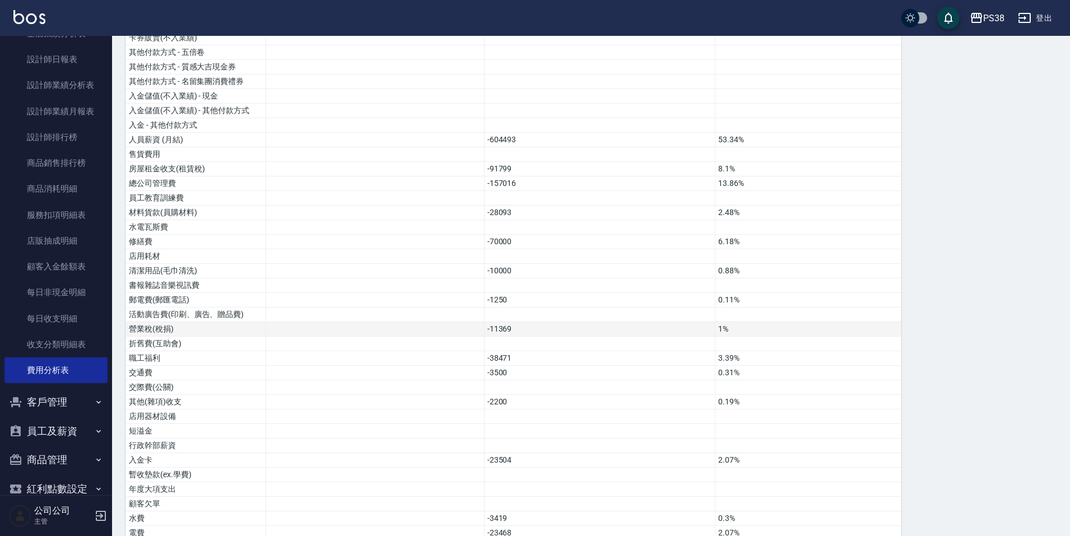
click at [580, 322] on td "-11369" at bounding box center [599, 329] width 231 height 15
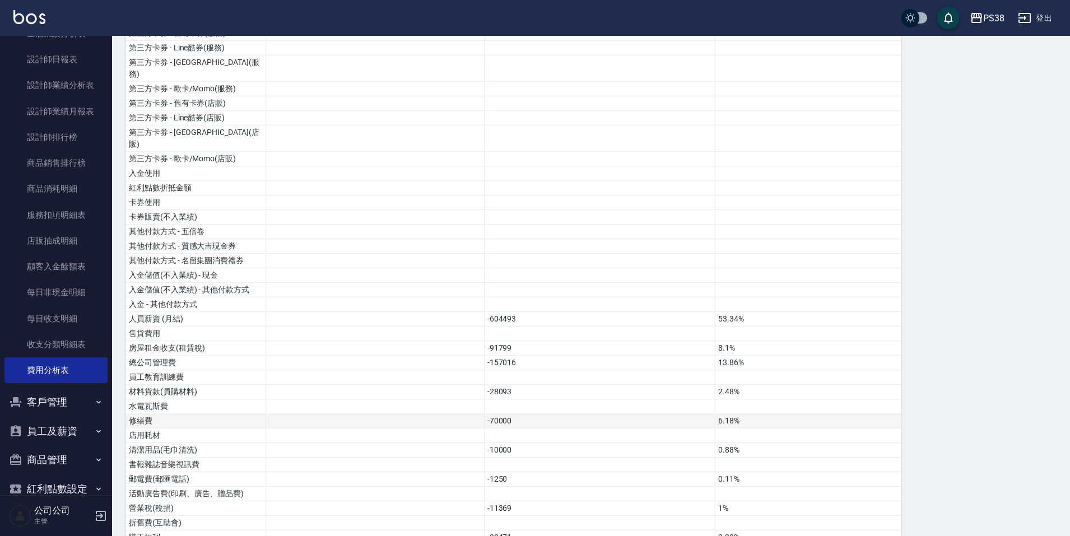
scroll to position [0, 0]
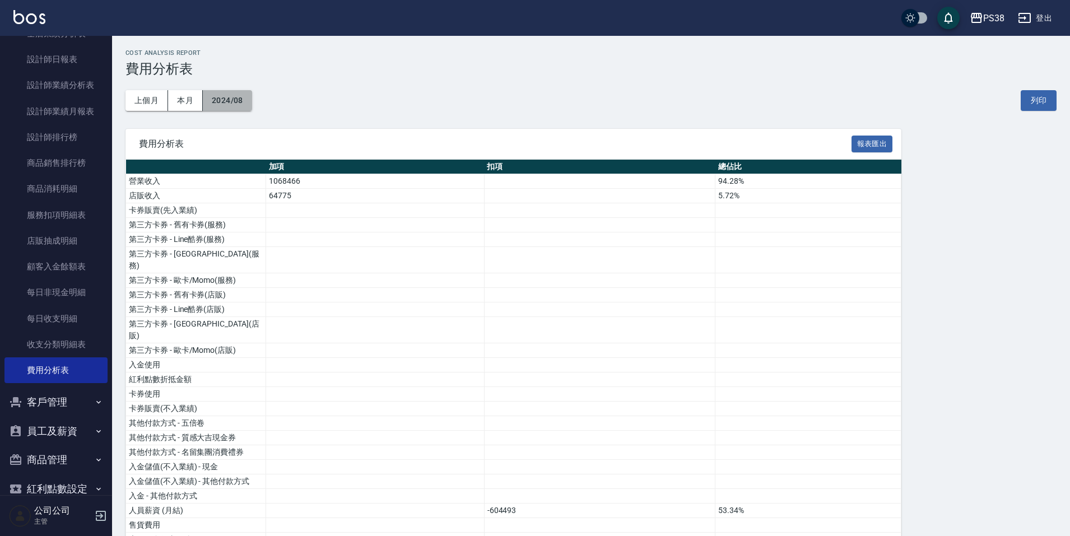
click at [230, 100] on button "2024/08" at bounding box center [227, 100] width 49 height 21
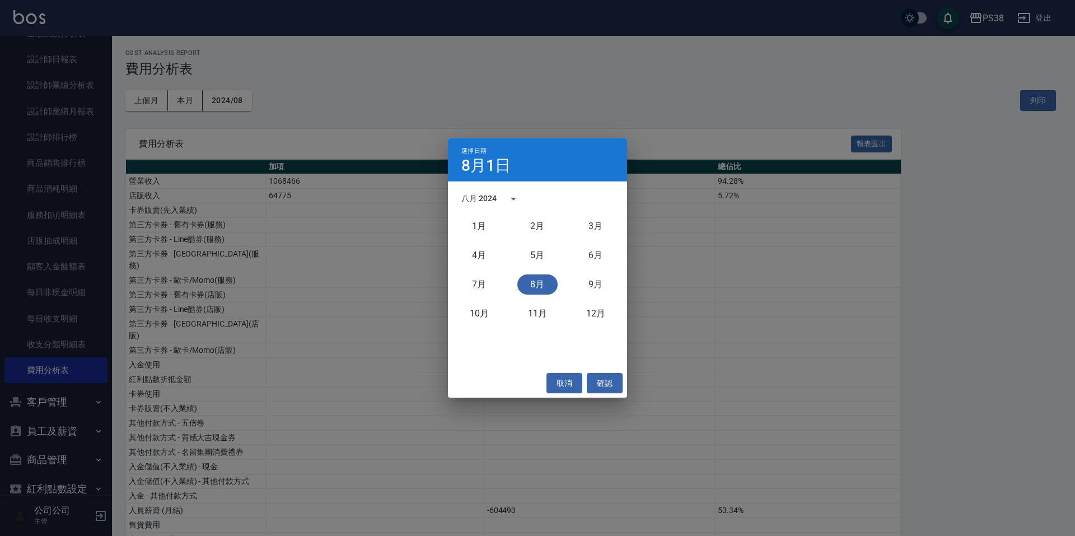
click at [441, 30] on div "選擇日期 8月1日 八月 2024 1月 2月 3月 4月 5月 6月 7月 8月 9月 10月 11月 12月 取消 確認" at bounding box center [537, 268] width 1075 height 536
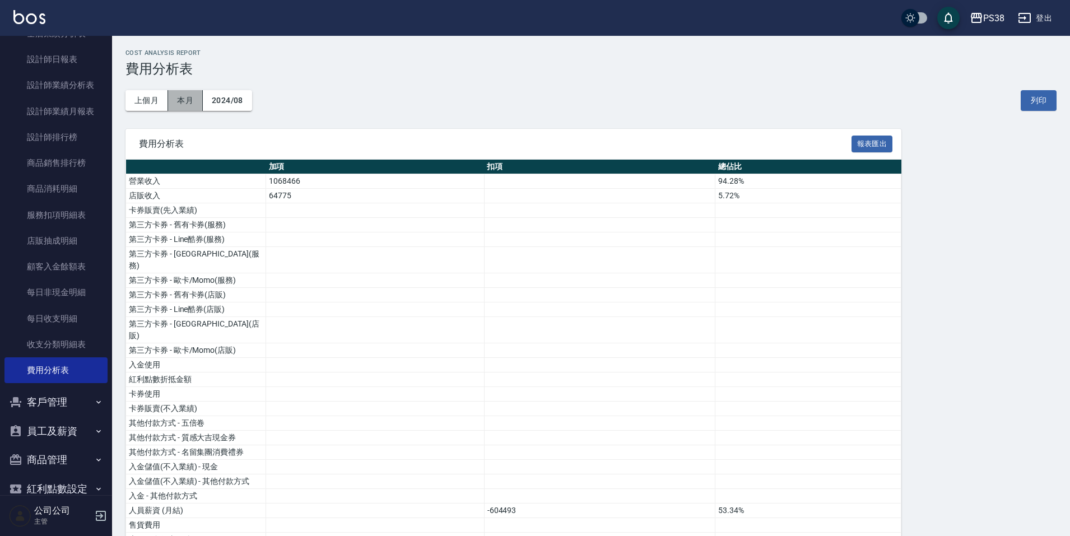
click at [172, 108] on button "本月" at bounding box center [185, 100] width 35 height 21
click at [230, 98] on button "2025/09" at bounding box center [227, 100] width 49 height 21
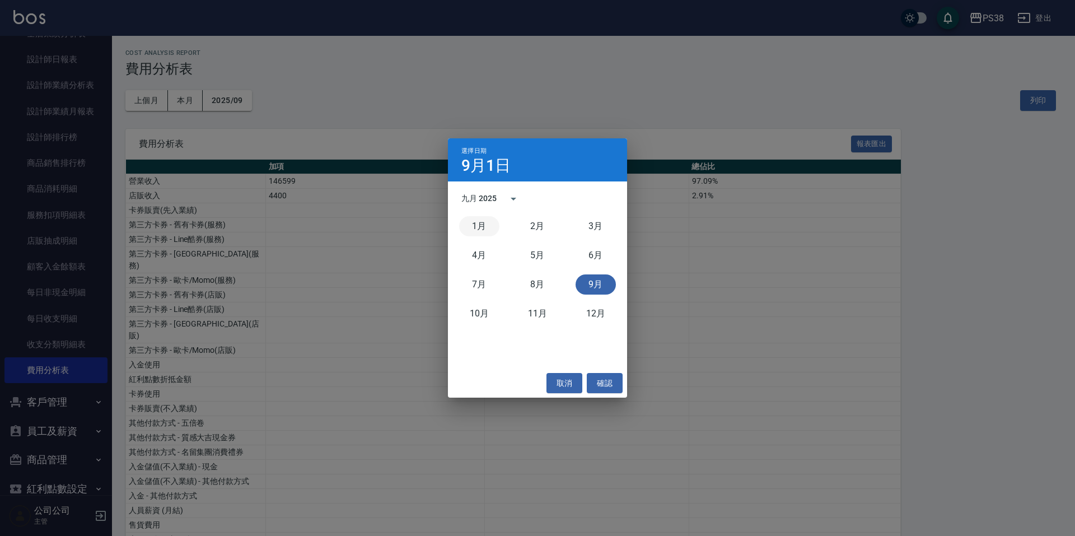
click at [486, 221] on button "1月" at bounding box center [479, 226] width 40 height 20
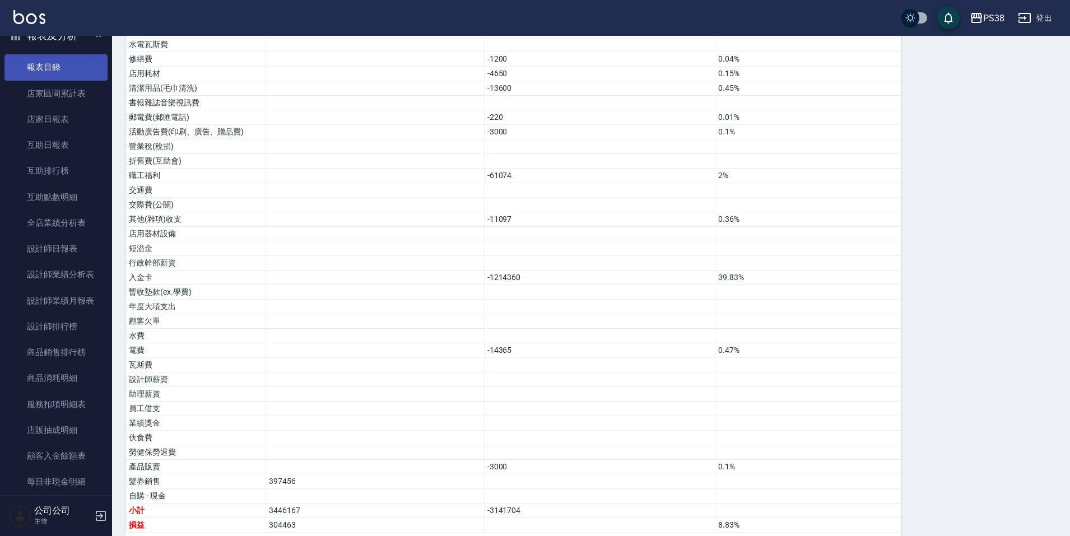
scroll to position [336, 0]
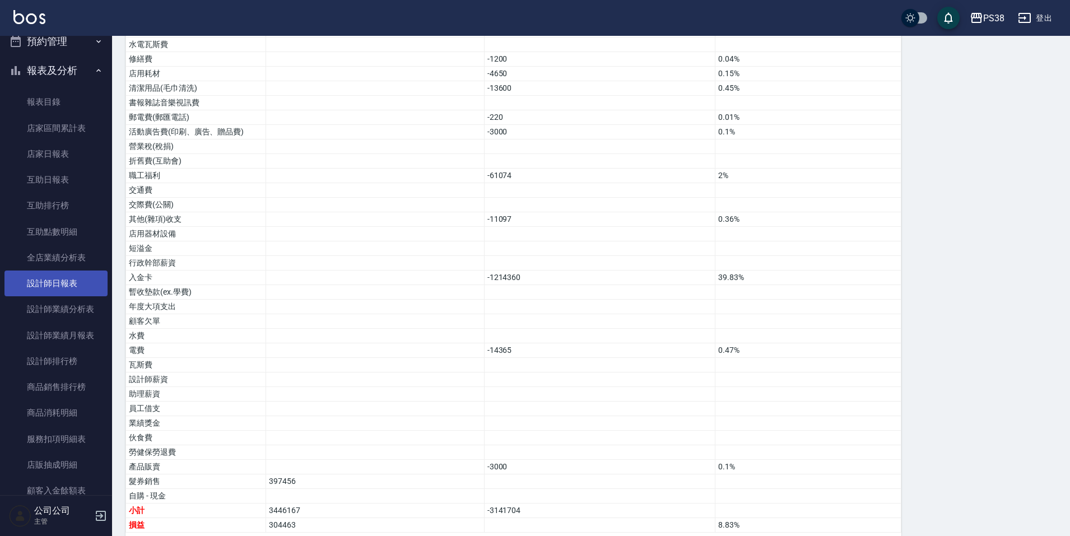
click at [58, 282] on link "設計師日報表" at bounding box center [55, 283] width 103 height 26
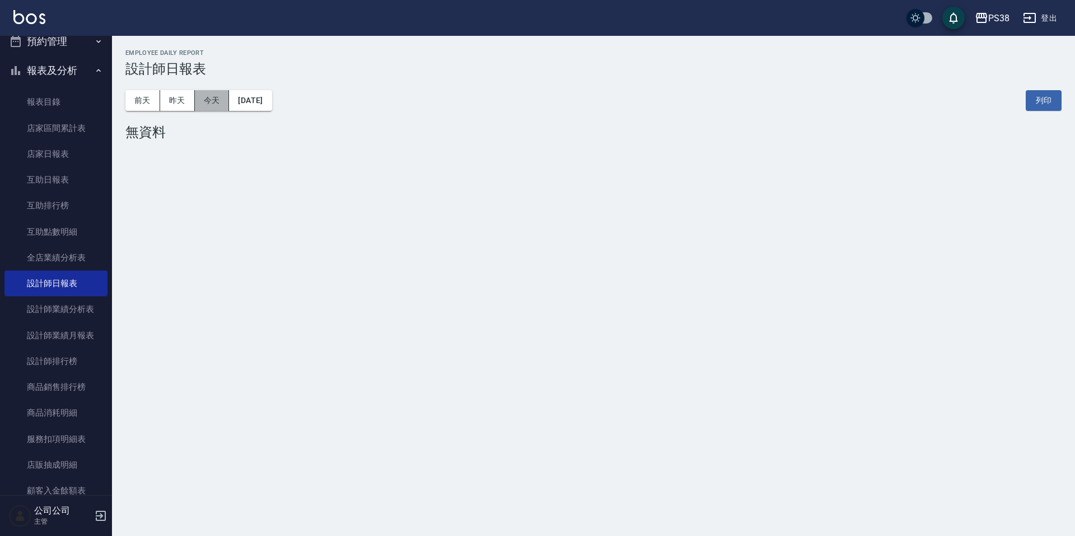
click at [195, 94] on button "今天" at bounding box center [212, 100] width 35 height 21
click at [809, 341] on div "PS38 2025-09-05 設計師日報表 列印時間： 2025-09-05-20:26 Employee Daily Report 設計師日報表 前天 昨…" at bounding box center [537, 268] width 1075 height 536
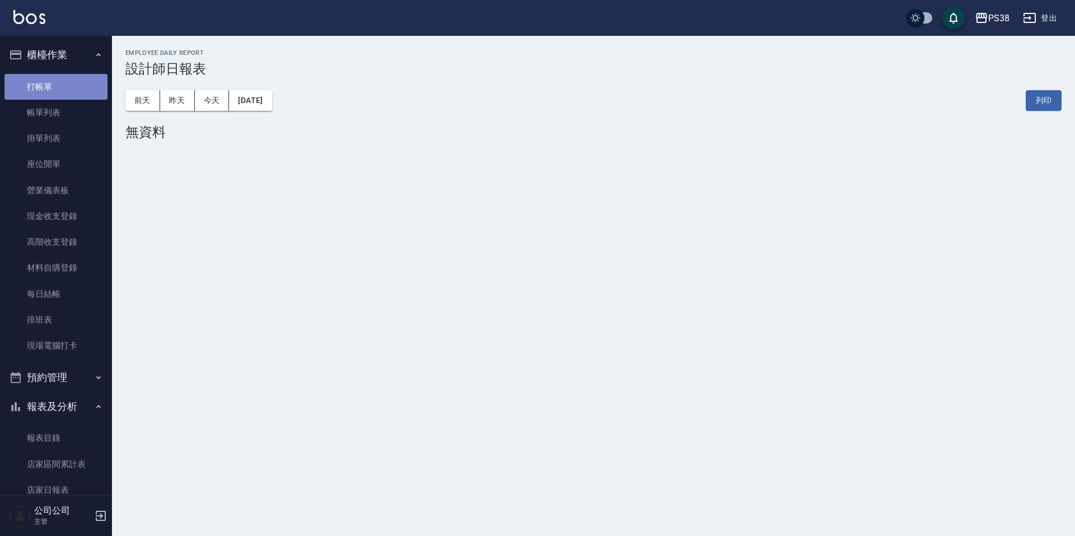
click at [67, 82] on link "打帳單" at bounding box center [55, 87] width 103 height 26
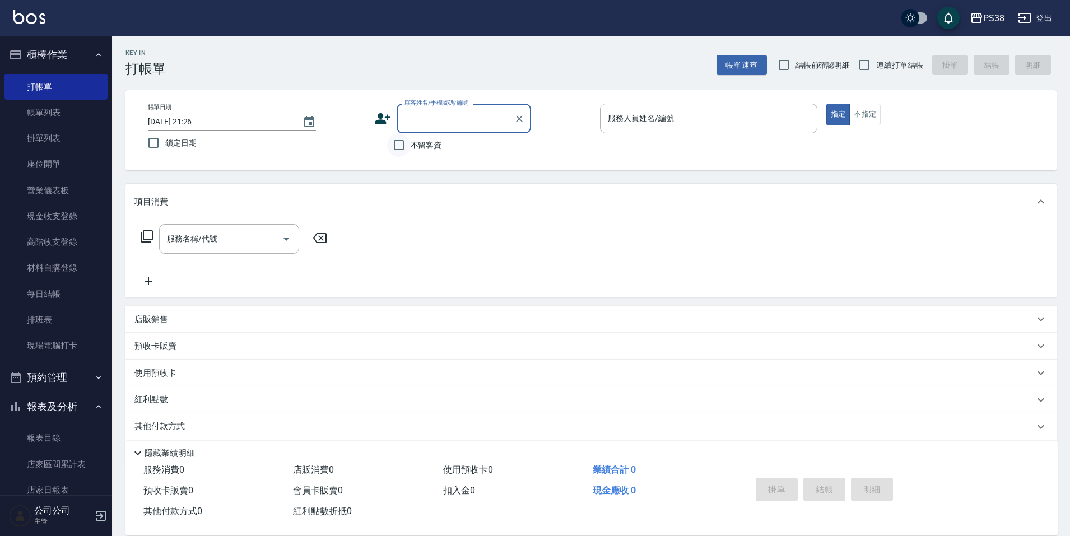
click at [398, 143] on input "不留客資" at bounding box center [399, 145] width 24 height 24
checkbox input "true"
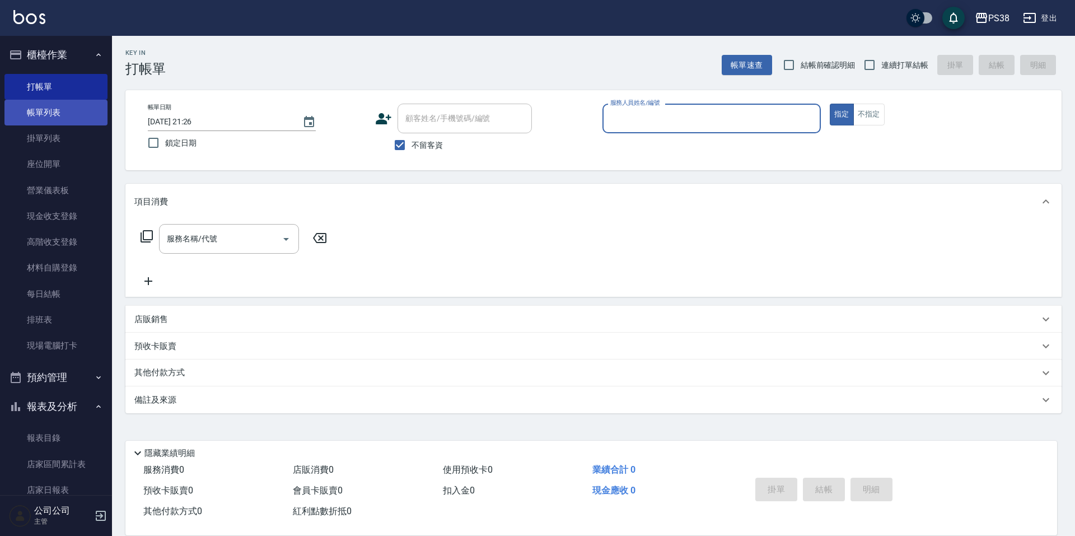
click at [67, 120] on link "帳單列表" at bounding box center [55, 113] width 103 height 26
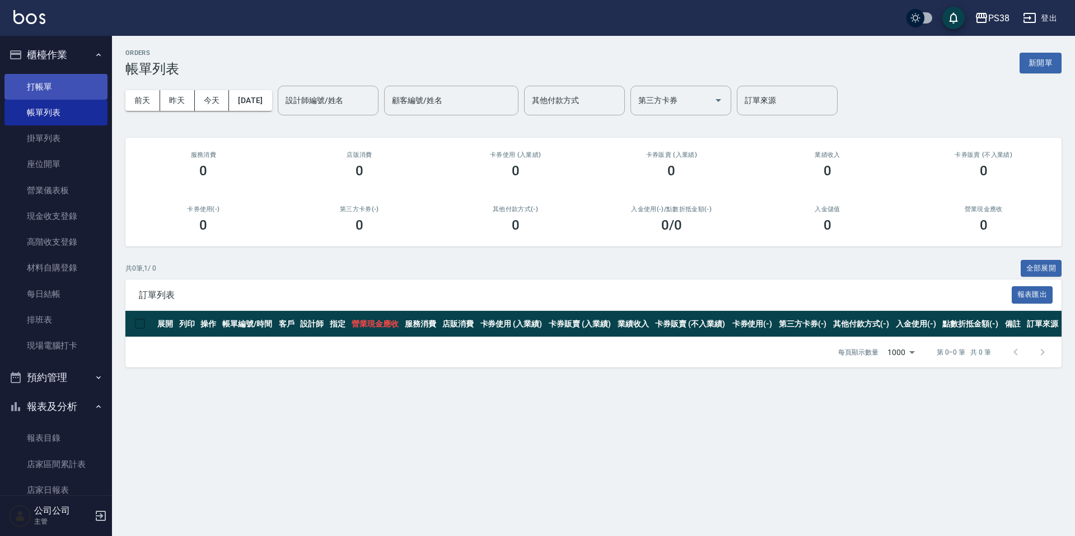
click at [67, 90] on link "打帳單" at bounding box center [55, 87] width 103 height 26
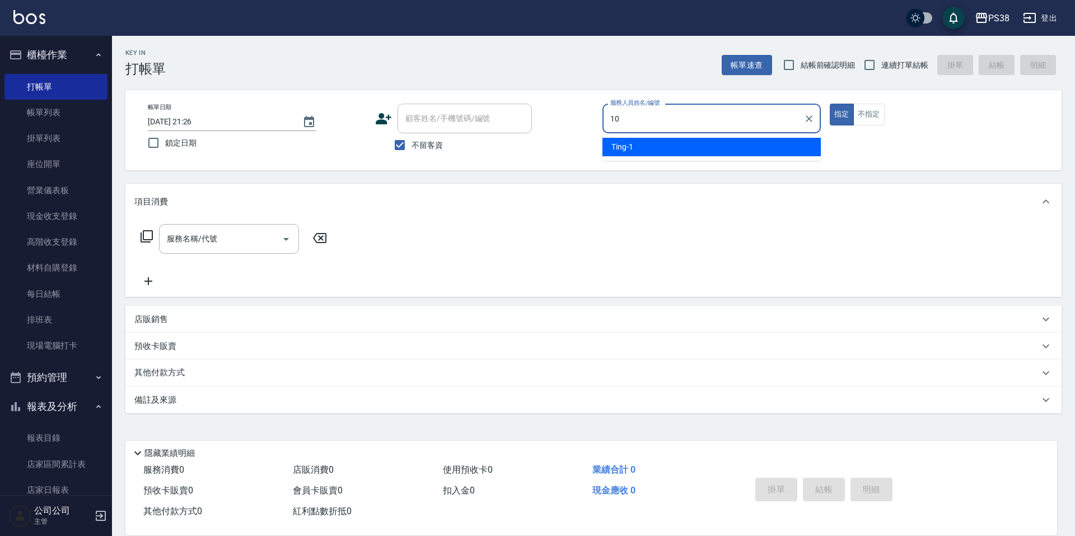
type input "10"
type button "true"
type input "Tiva-10"
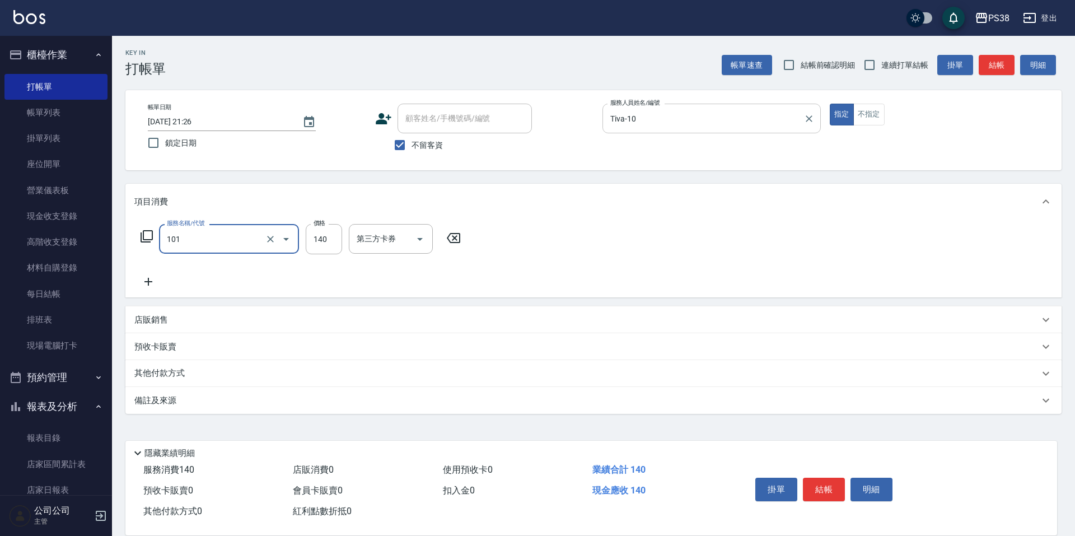
type input "洗髮(101)"
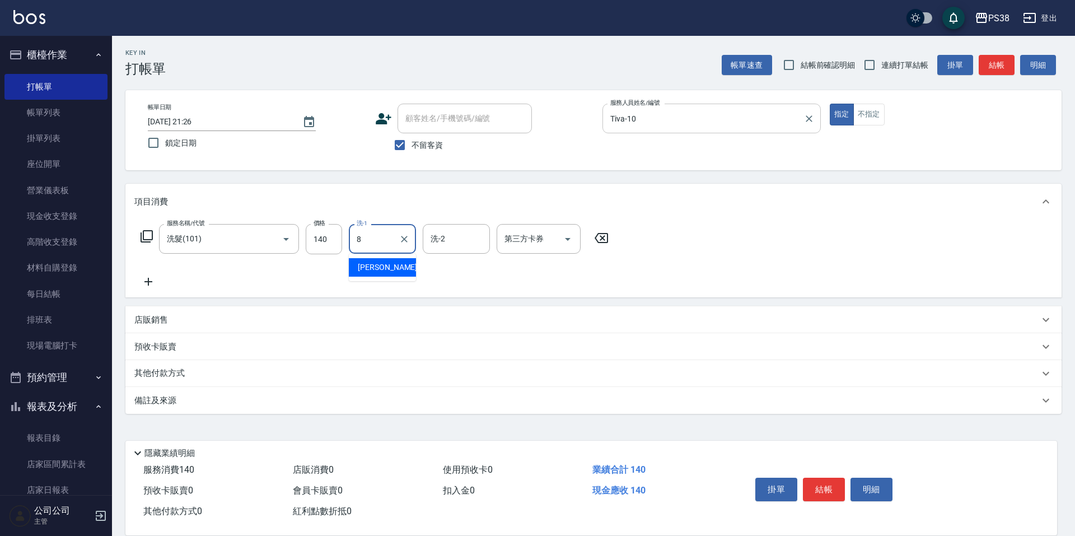
type input "mika-8"
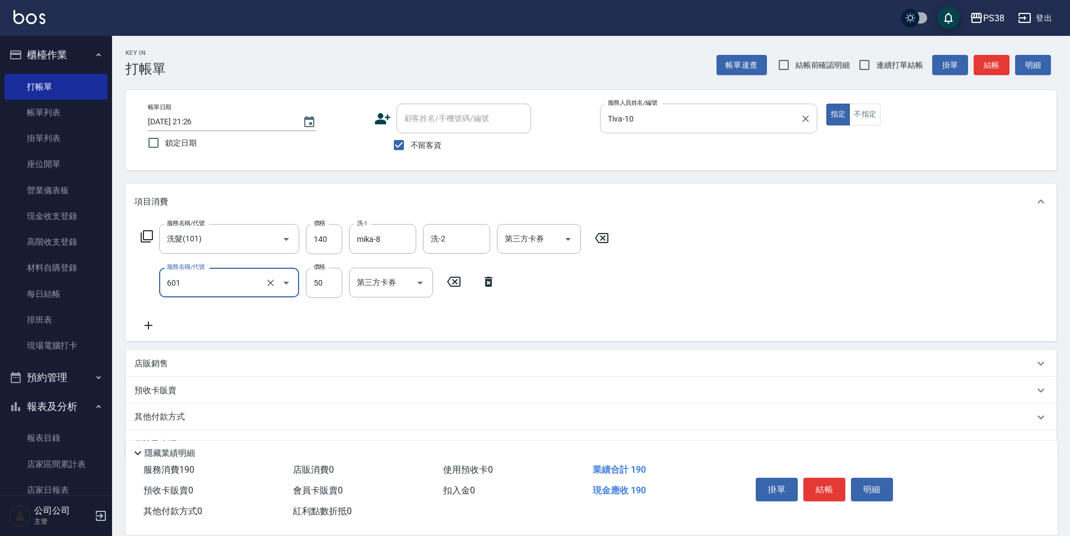
type input "精油50(601)"
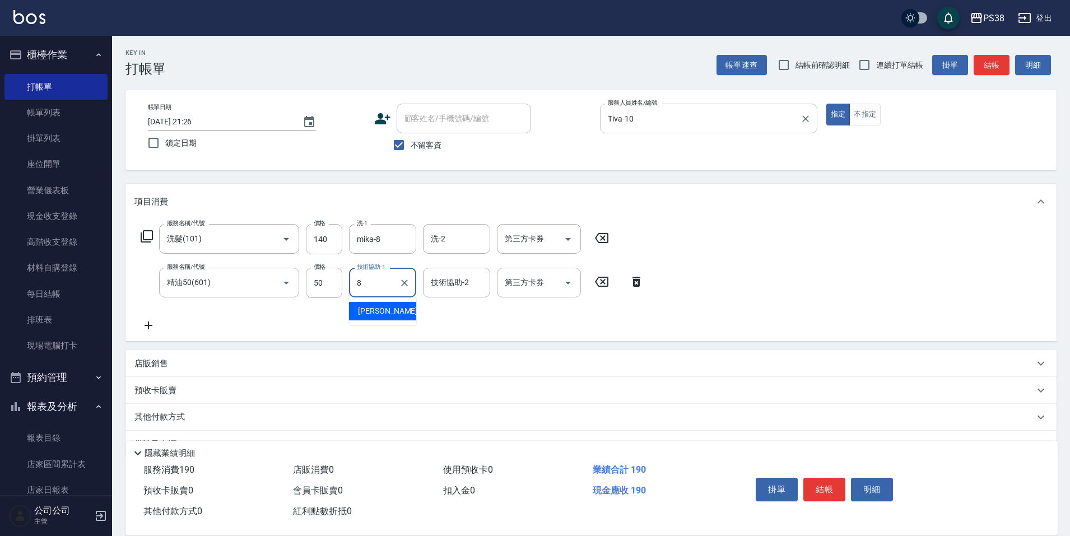
type input "mika-8"
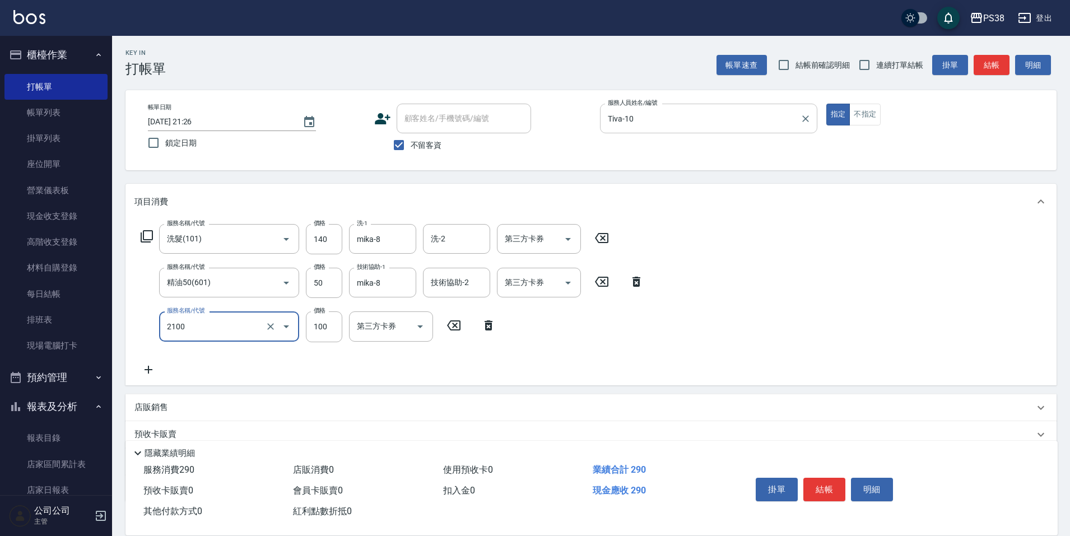
type input "剪髮與造型(任意金額)(2100)"
type input "190"
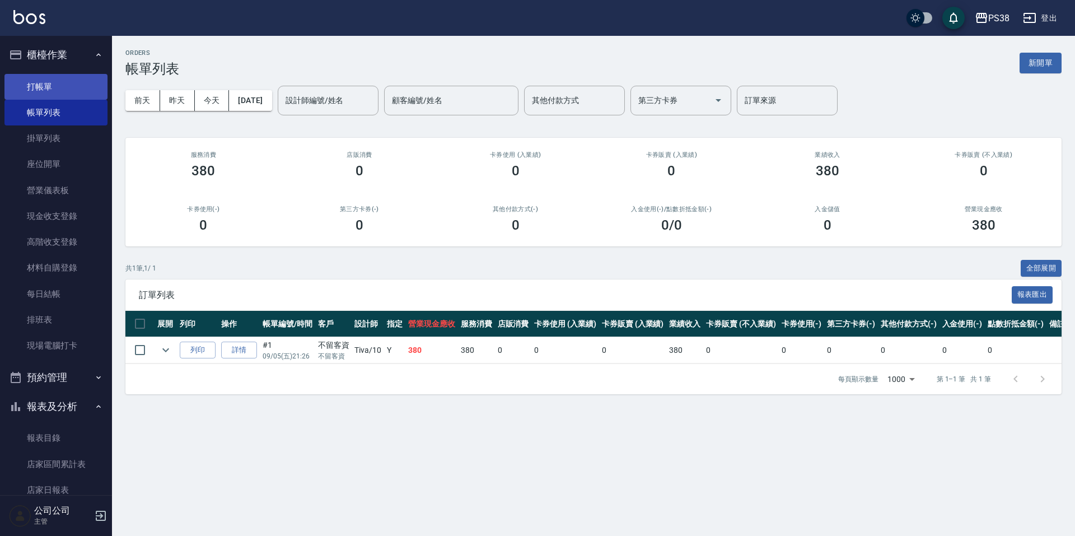
click at [39, 90] on link "打帳單" at bounding box center [55, 87] width 103 height 26
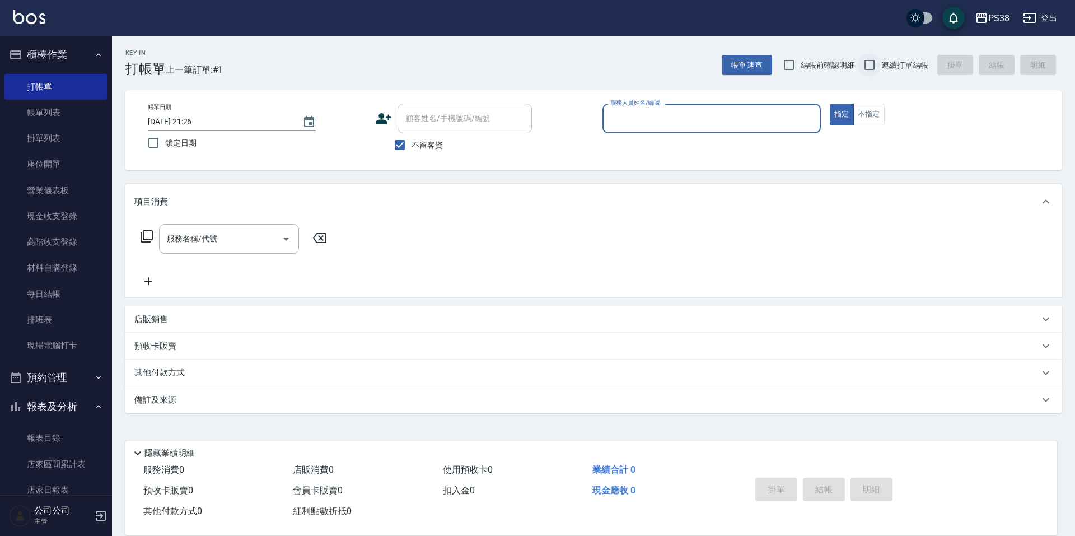
click at [881, 64] on label "連續打單結帳" at bounding box center [893, 65] width 71 height 24
click at [881, 64] on input "連續打單結帳" at bounding box center [870, 65] width 24 height 24
checkbox input "true"
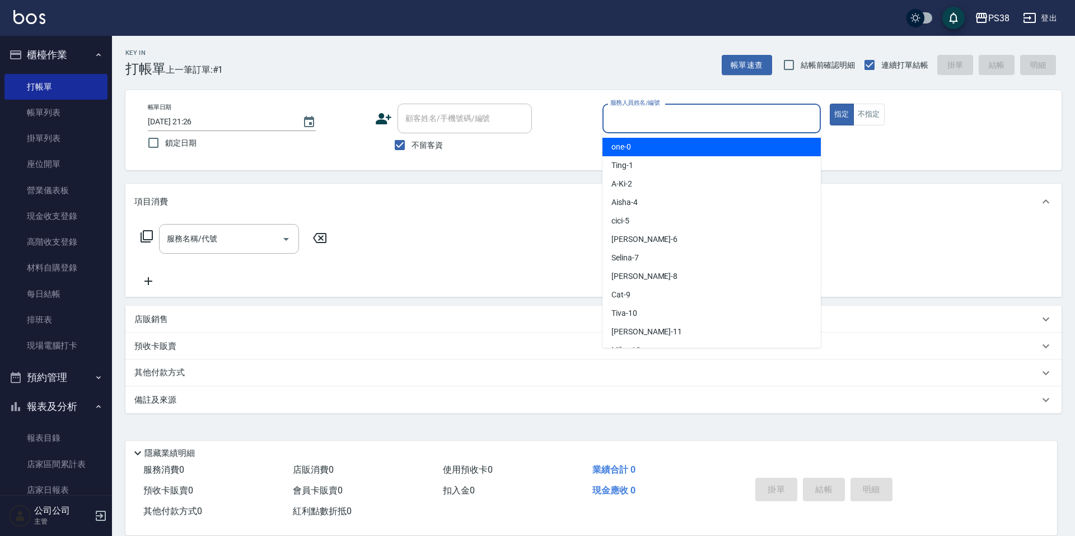
click at [705, 118] on input "服務人員姓名/編號" at bounding box center [712, 119] width 208 height 20
type input "Ting-1"
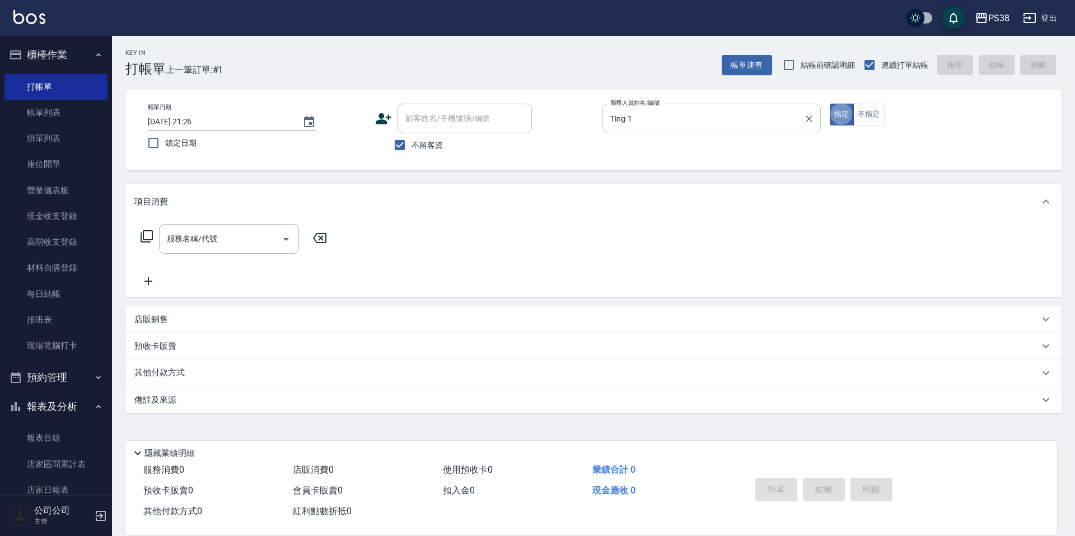
type button "true"
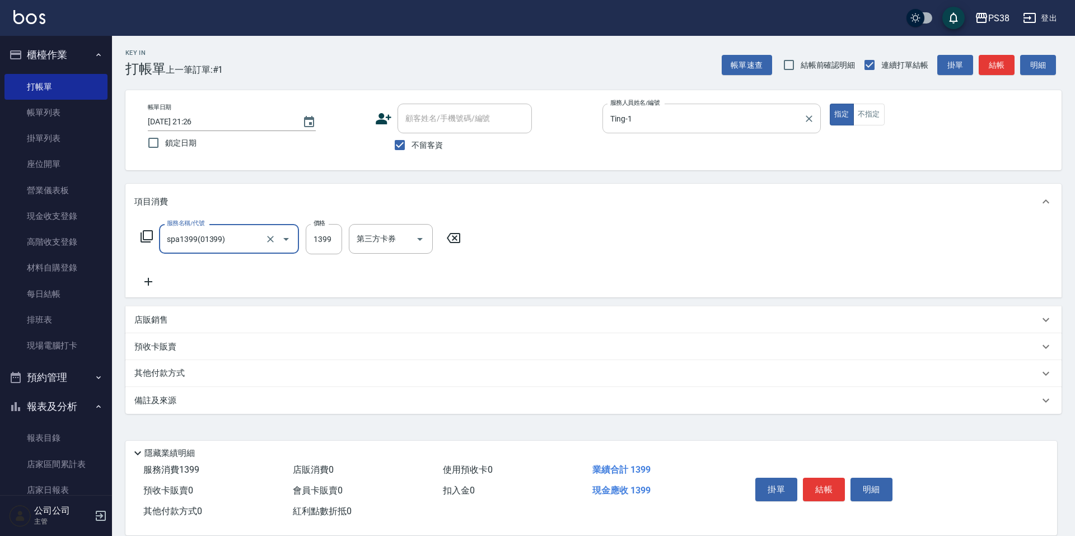
type input "spa1399(01399)"
type input "Mona-23"
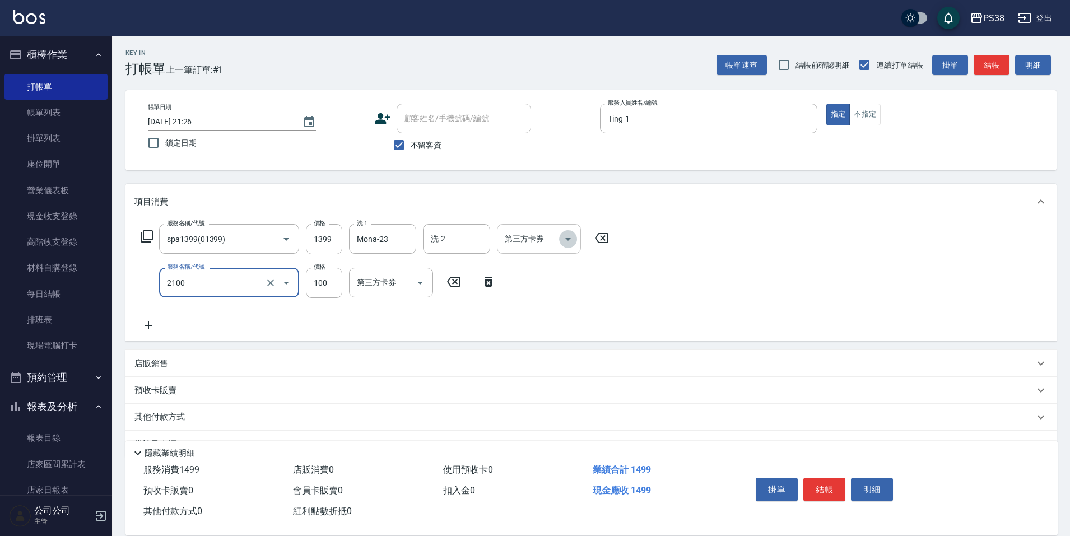
click at [567, 239] on icon "Open" at bounding box center [568, 239] width 6 height 3
type input "剪髮與造型(任意金額)(2100)"
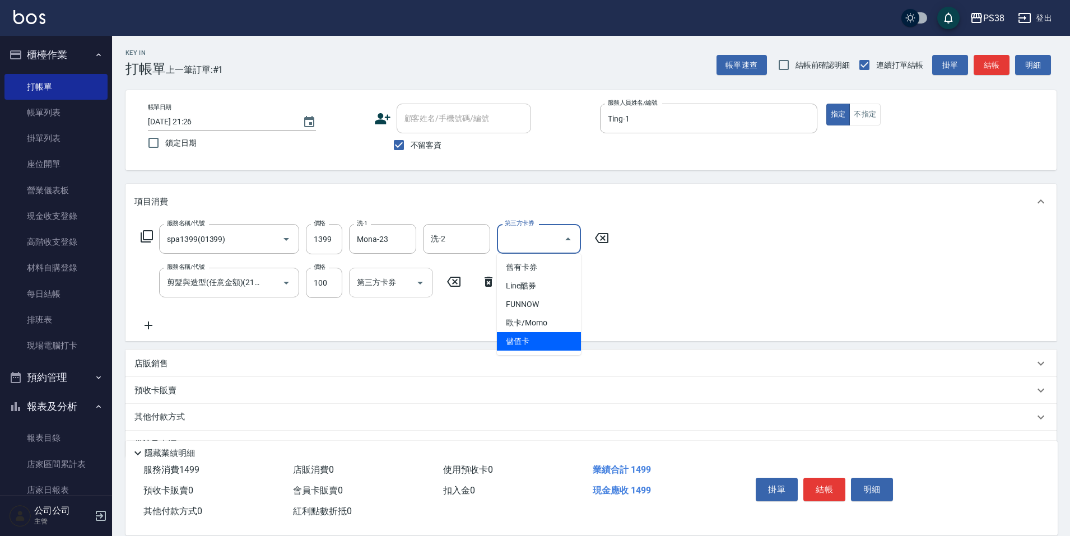
drag, startPoint x: 529, startPoint y: 335, endPoint x: 356, endPoint y: 286, distance: 179.9
click at [529, 335] on span "儲值卡" at bounding box center [539, 341] width 84 height 18
type input "儲值卡"
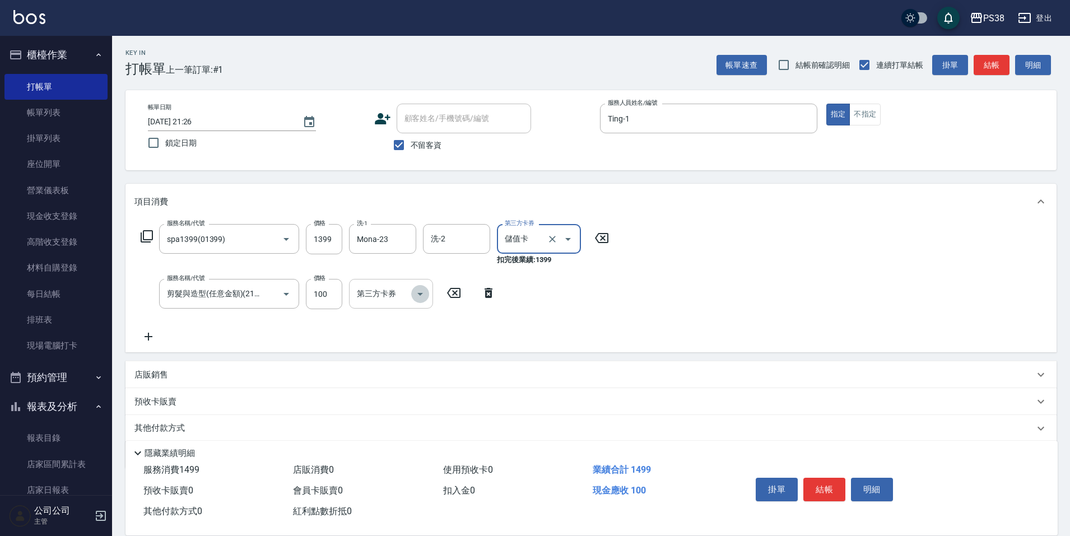
click at [417, 291] on icon "Open" at bounding box center [419, 293] width 13 height 13
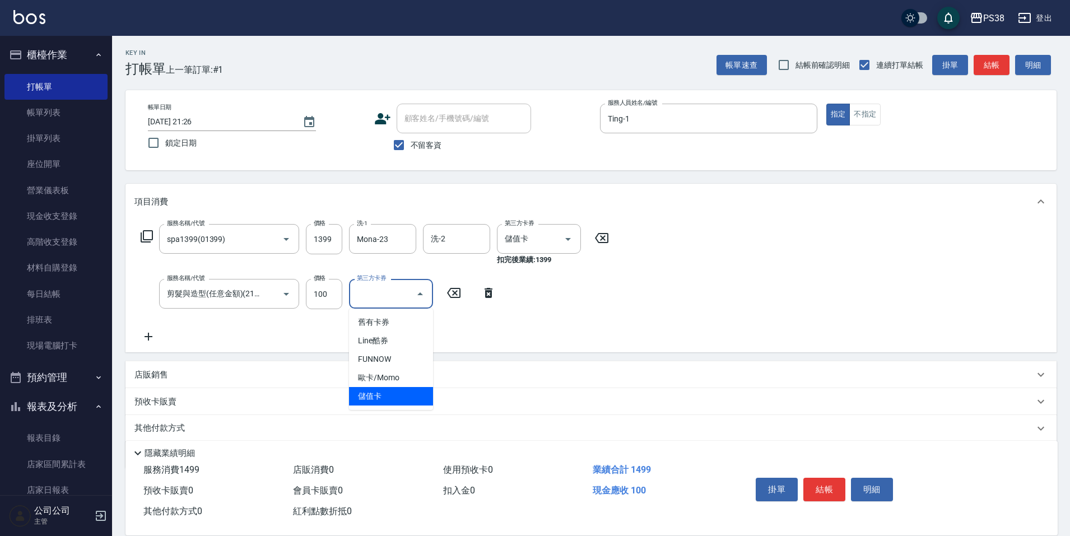
click at [407, 391] on span "儲值卡" at bounding box center [391, 396] width 84 height 18
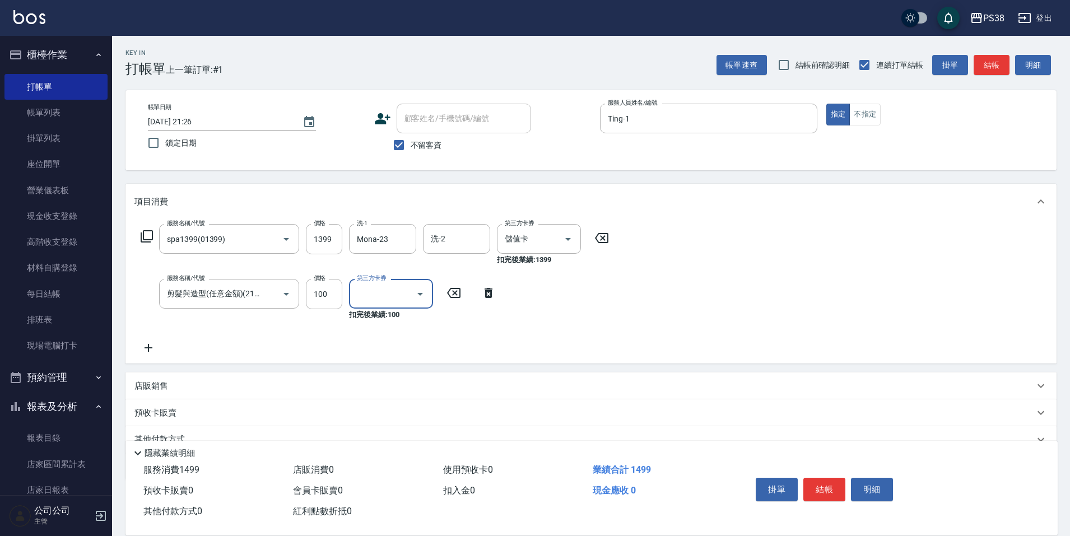
type input "儲值卡"
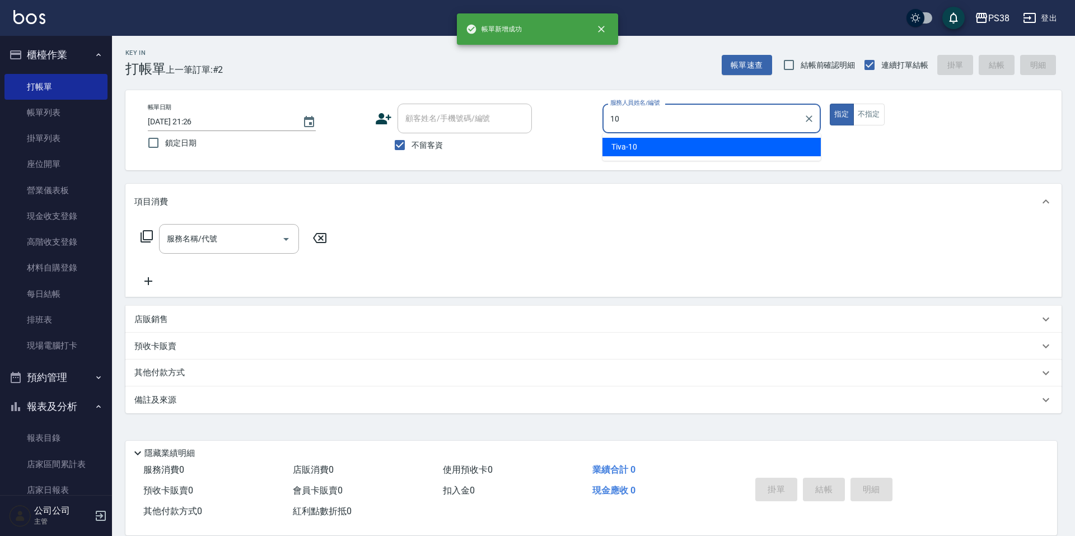
type input "Tiva-10"
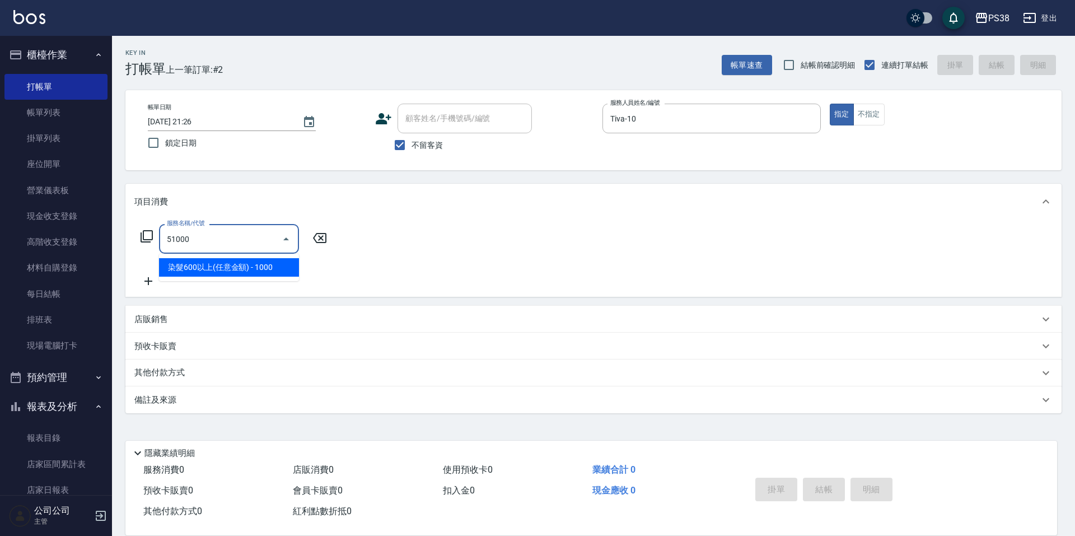
type input "染髮600以上(任意金額)(51000)"
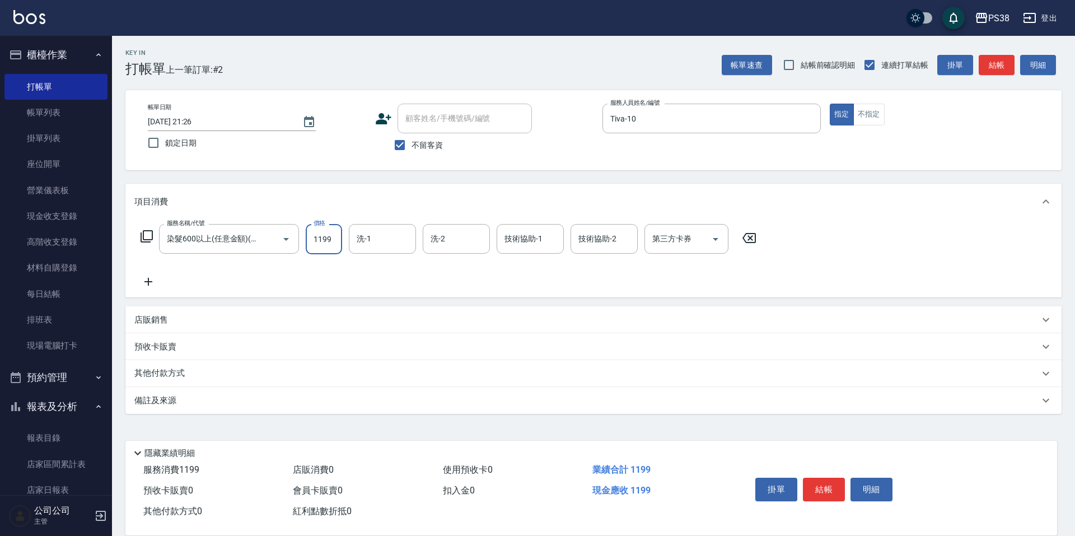
type input "1199"
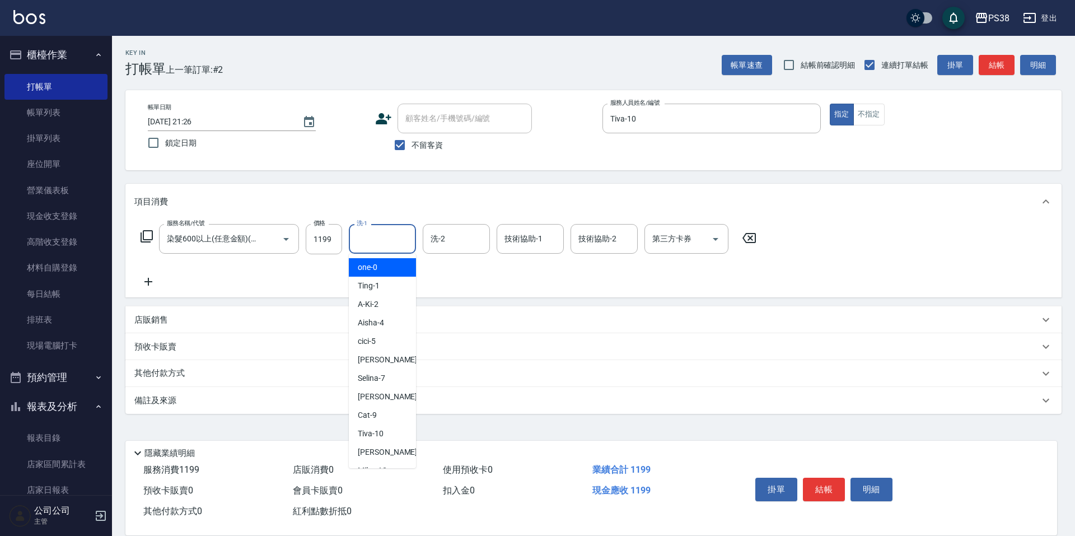
click at [375, 240] on input "洗-1" at bounding box center [382, 239] width 57 height 20
type input "Tiva-10"
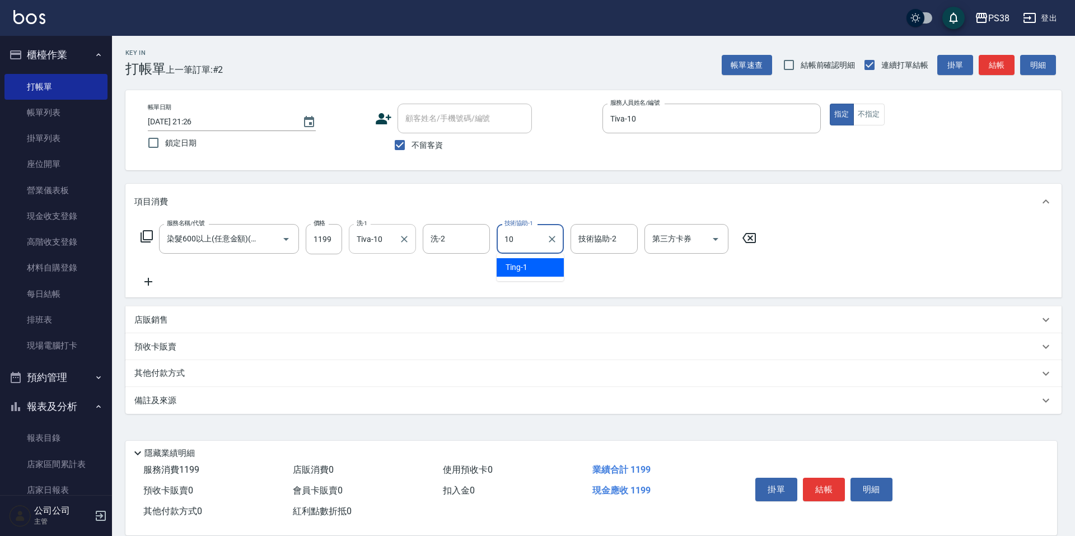
type input "Tiva-10"
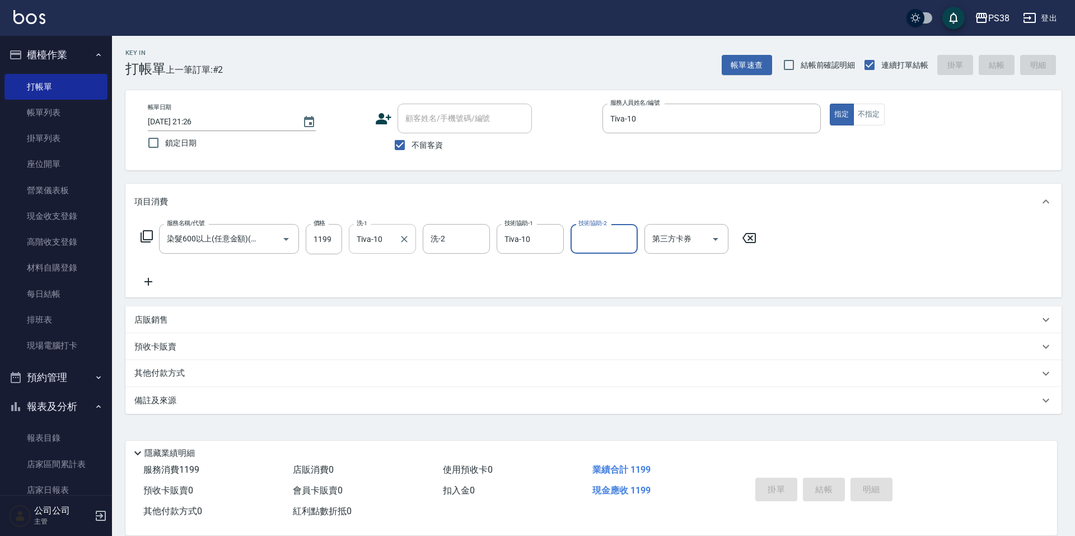
type input "2025/09/05 21:27"
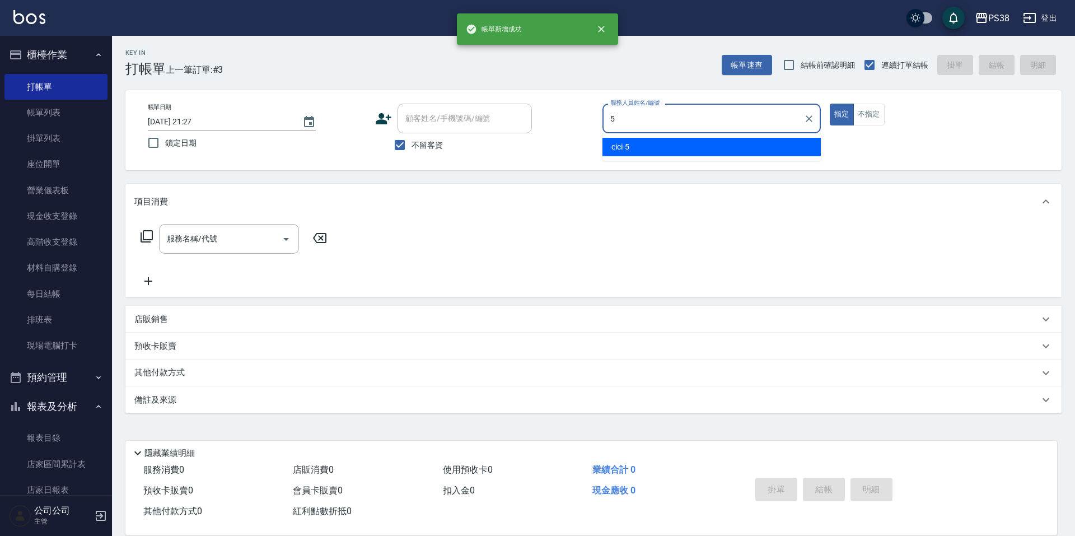
type input "cici-5"
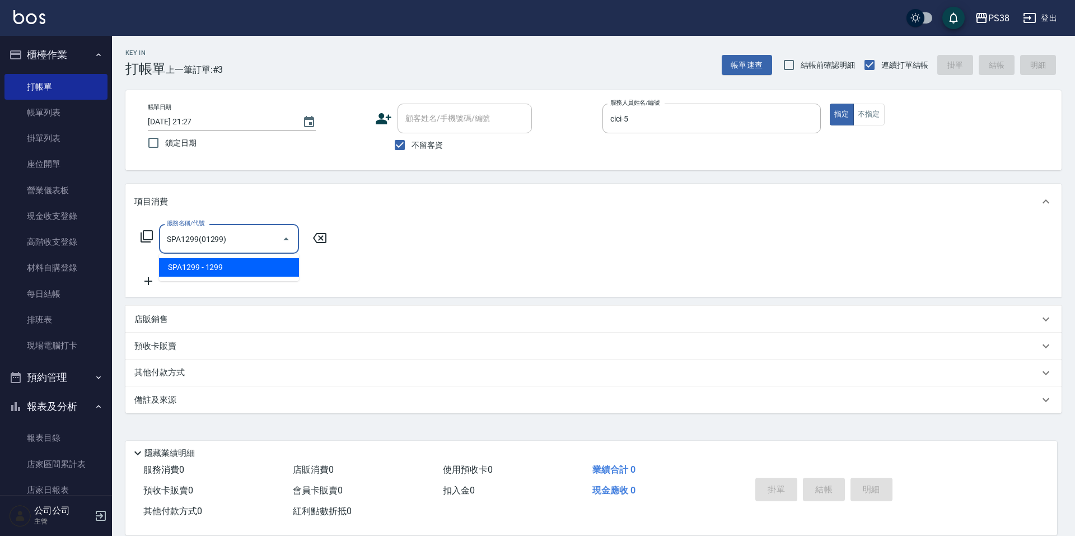
type input "SPA1299(01299)"
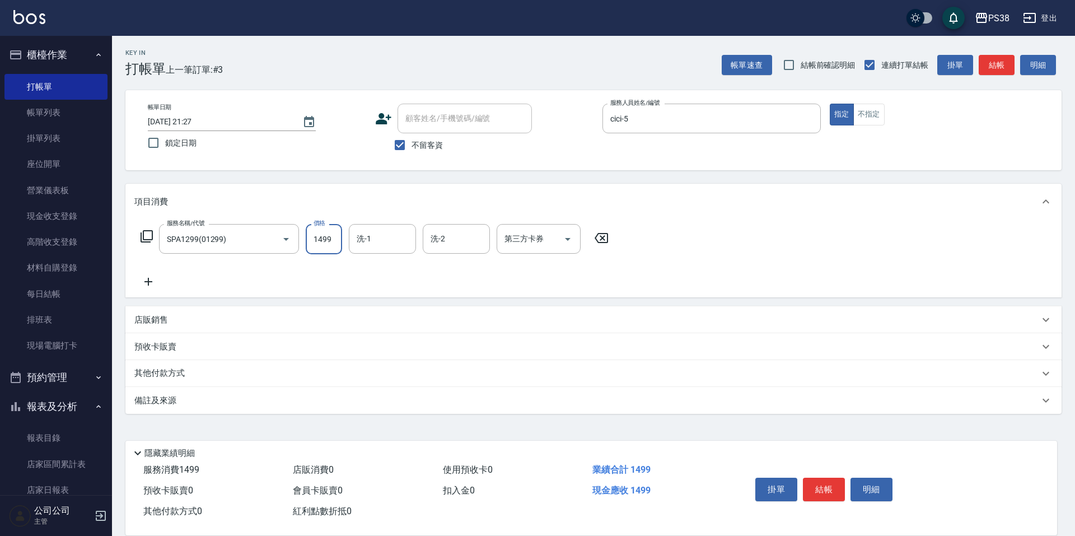
type input "1499"
type input "cici-5"
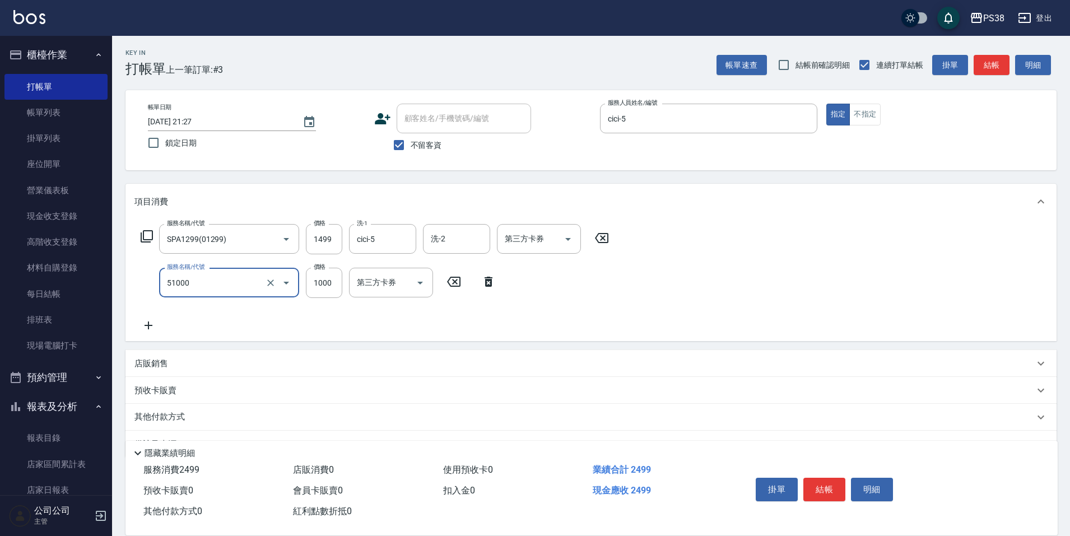
type input "染髮600以上(任意金額)(51000)"
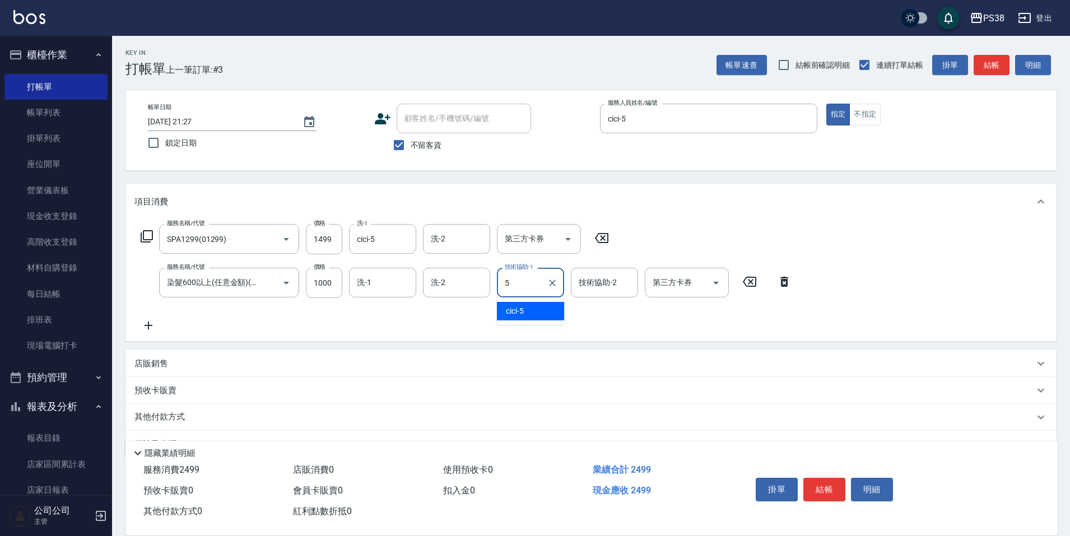
type input "cici-5"
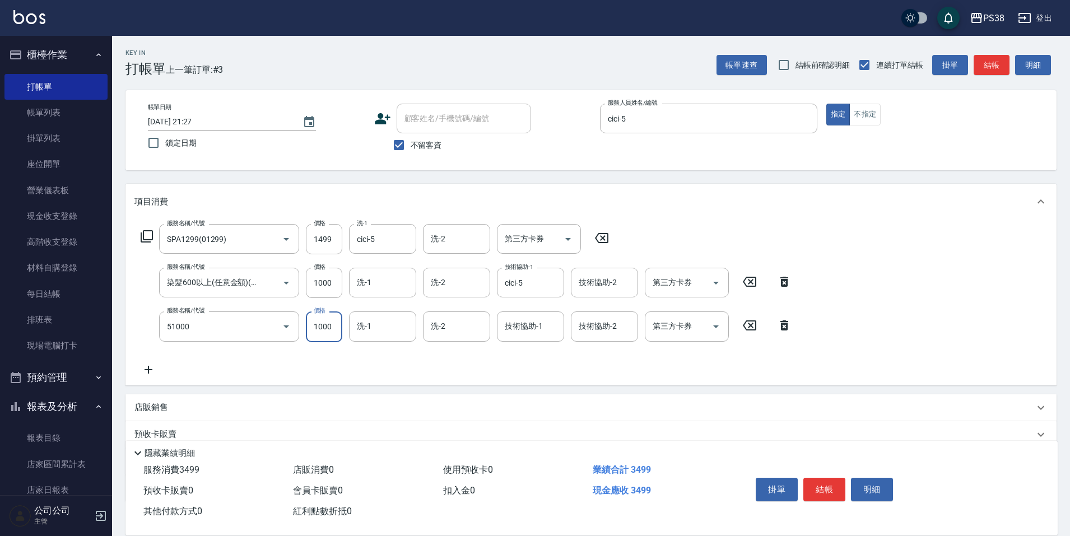
type input "染髮600以上(任意金額)(51000)"
type input "cici-5"
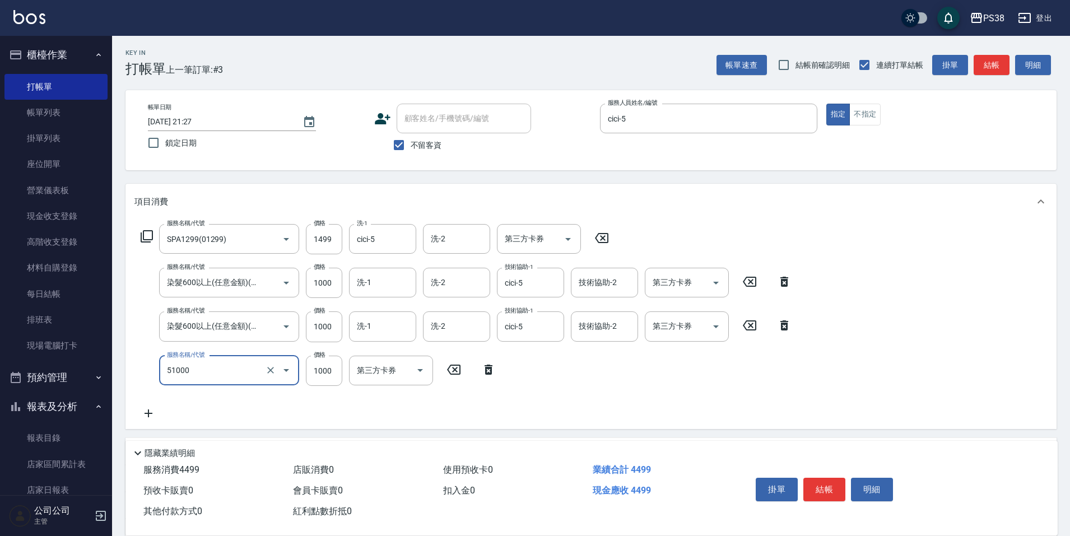
type input "染髮600以上(任意金額)(51000)"
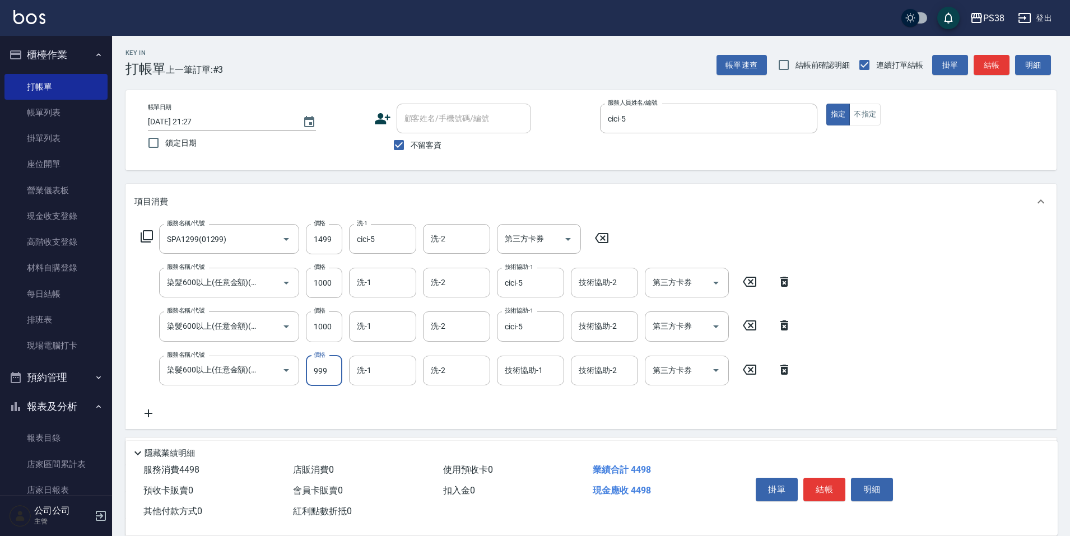
type input "999"
type input "cici-5"
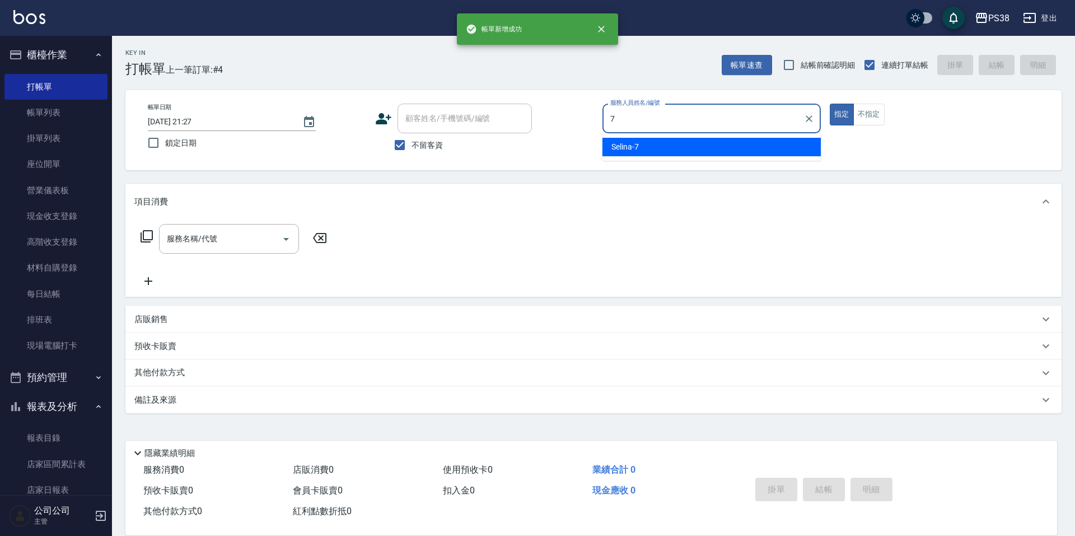
type input "Selina-7"
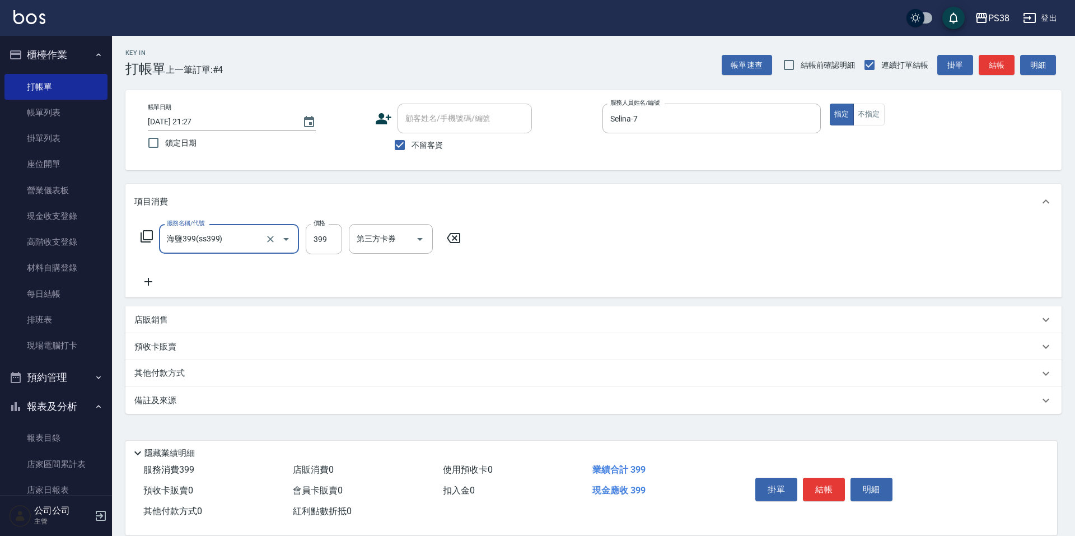
type input "海鹽399(ss399)"
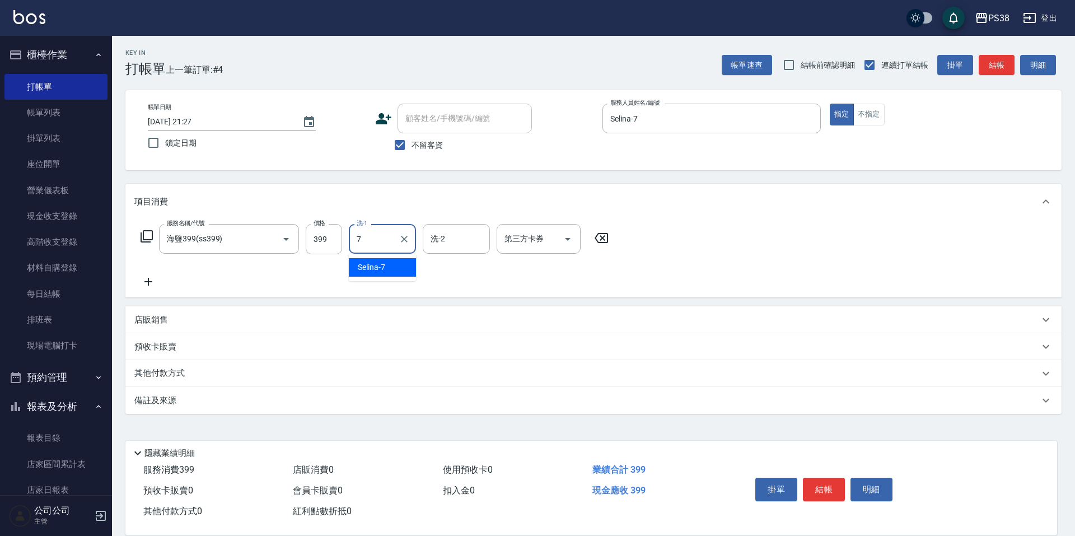
type input "Selina-7"
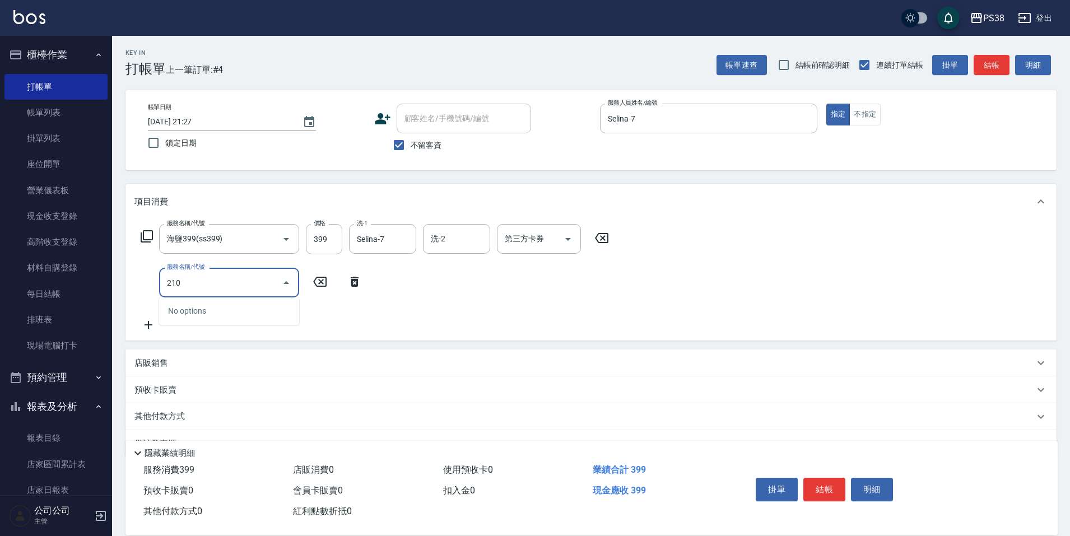
type input "2100"
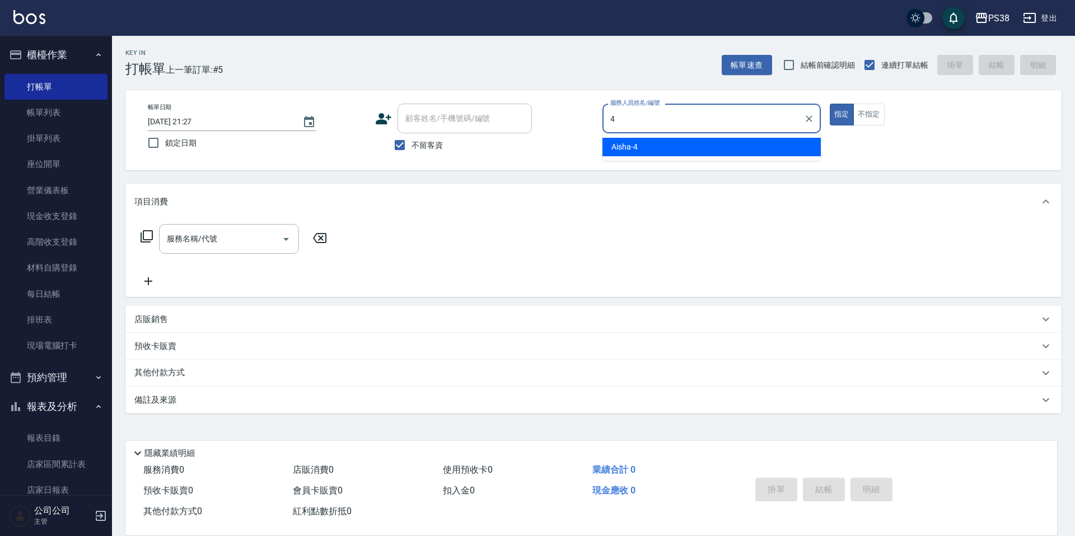
type input "Aisha-4"
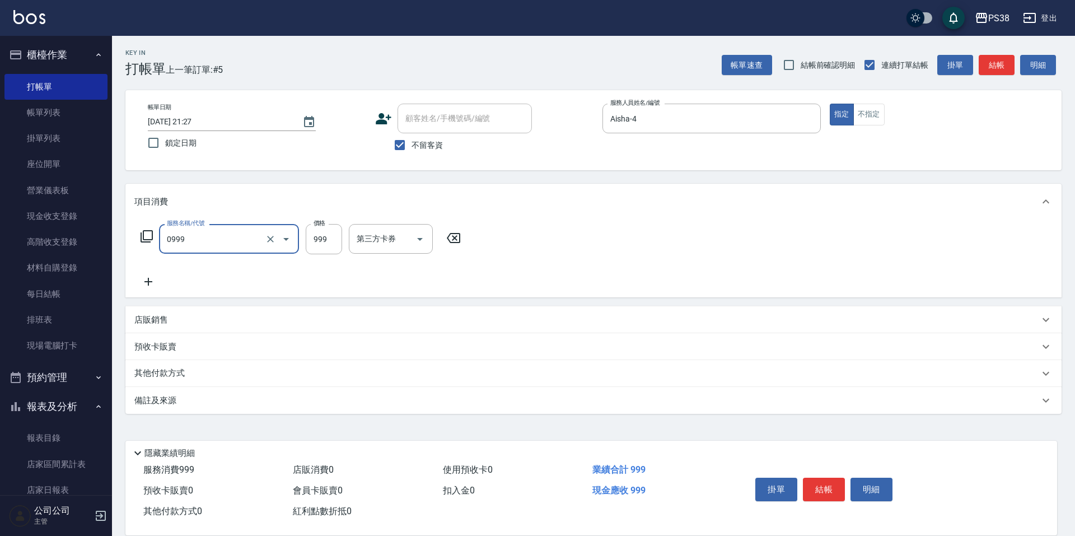
type input "spa999(0999)"
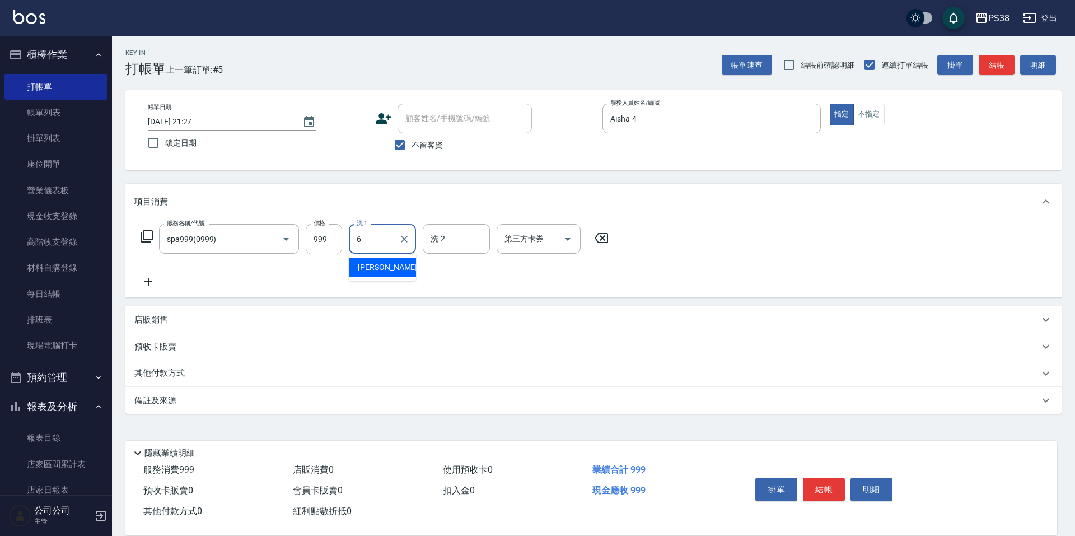
type input "Yuki-6"
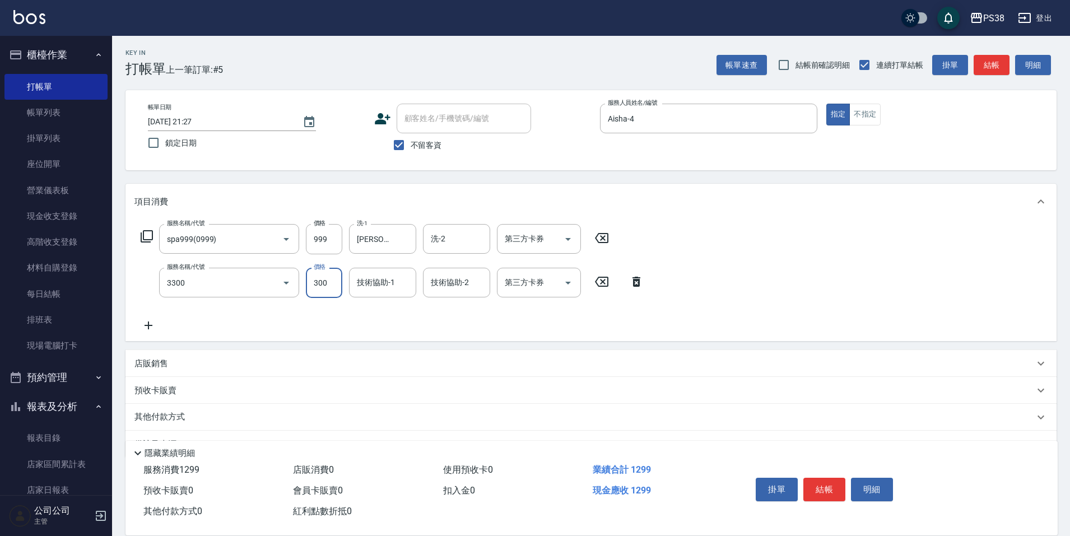
type input "胺基酸護髮(3300)"
type input "Yuki-6"
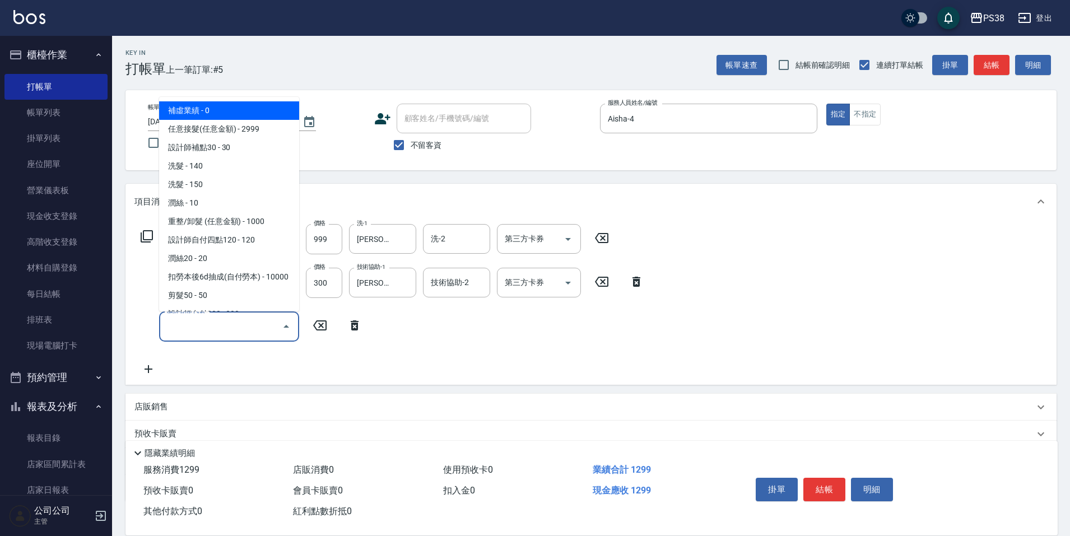
click at [234, 334] on input "服務名稱/代號" at bounding box center [220, 326] width 113 height 20
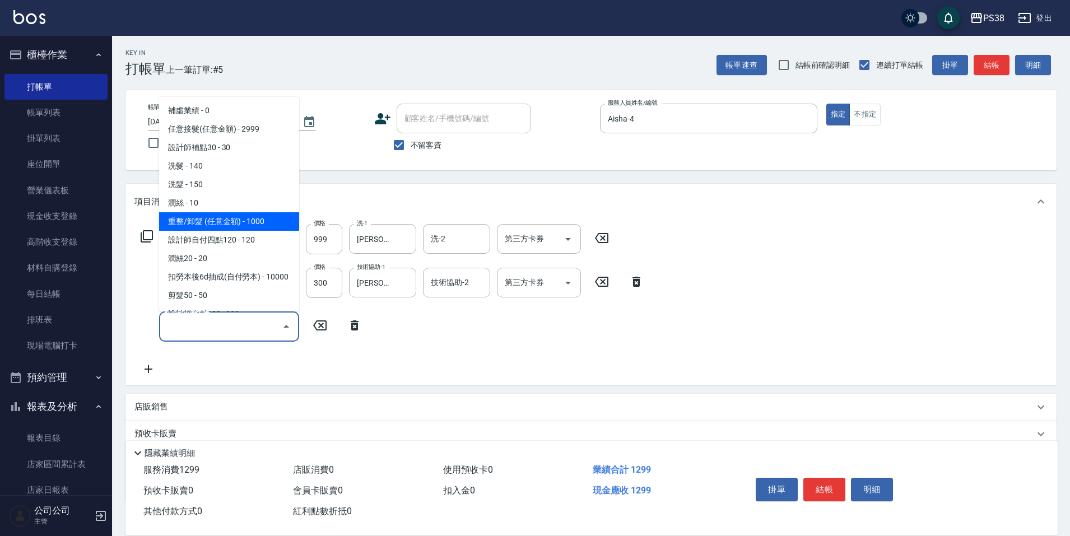
click at [231, 225] on span "重整/卸髮 (任意金額) - 1000" at bounding box center [229, 221] width 140 height 18
type input "重整/卸髮 (任意金額)(111)"
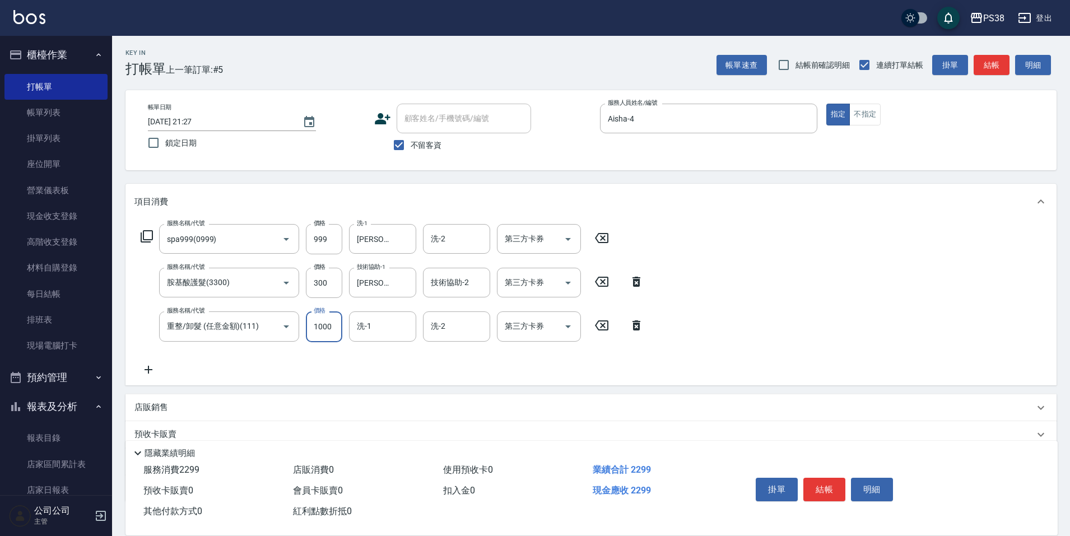
click at [329, 332] on input "1000" at bounding box center [324, 326] width 36 height 30
type input "3000"
type input "Yuki-6"
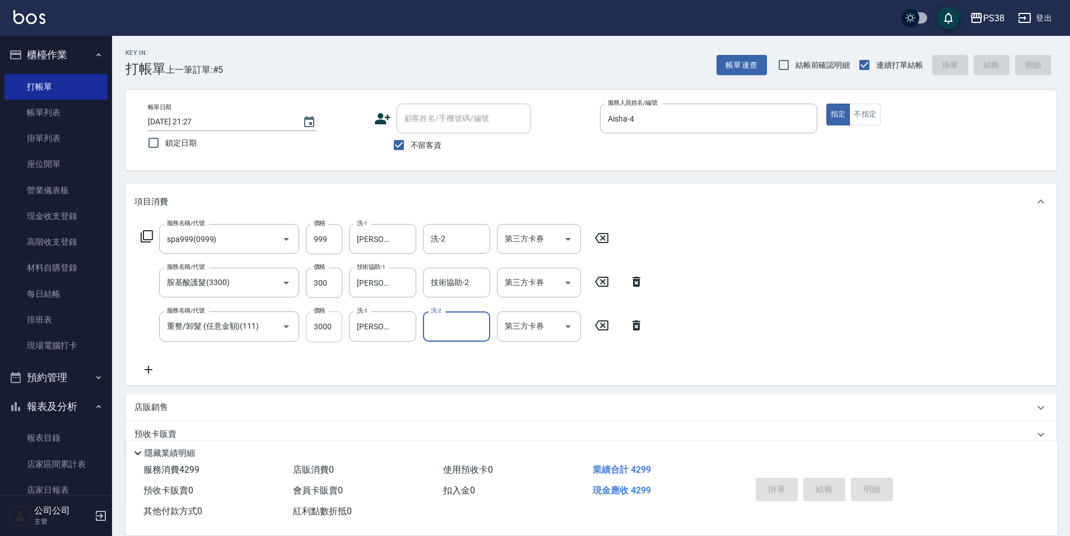
type input "2025/09/05 21:28"
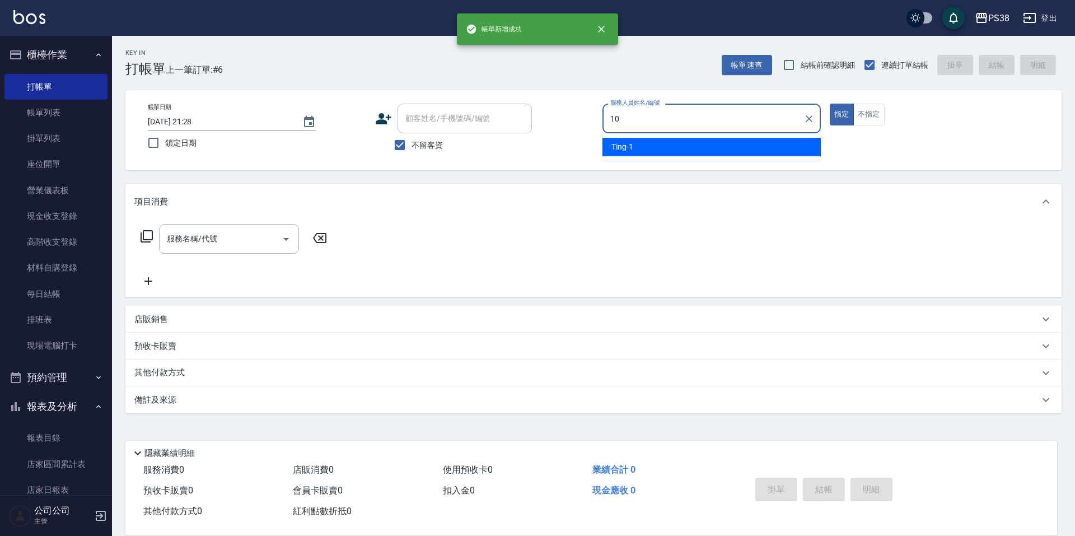
type input "Tiva-10"
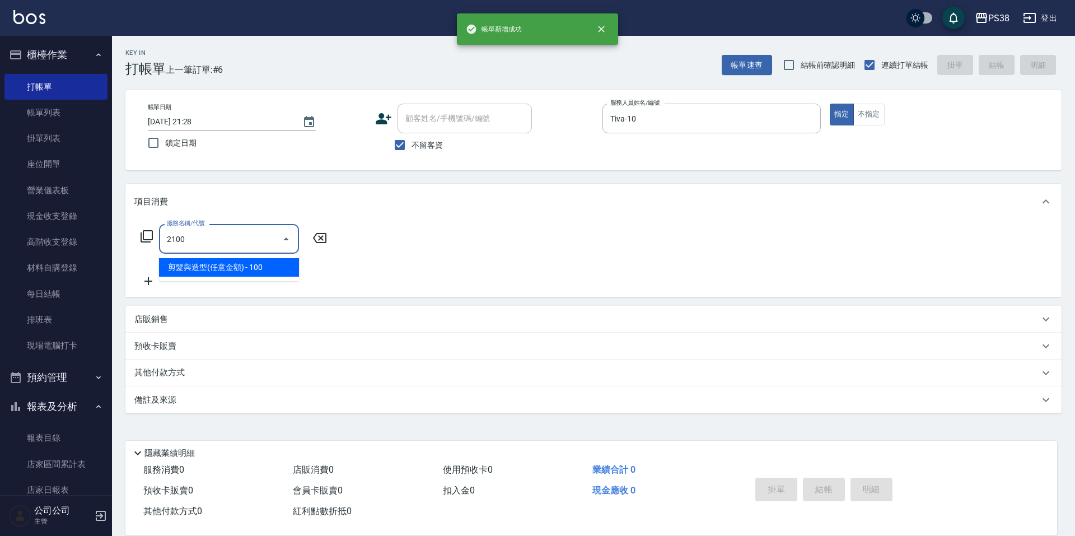
type input "剪髮與造型(任意金額)(2100)"
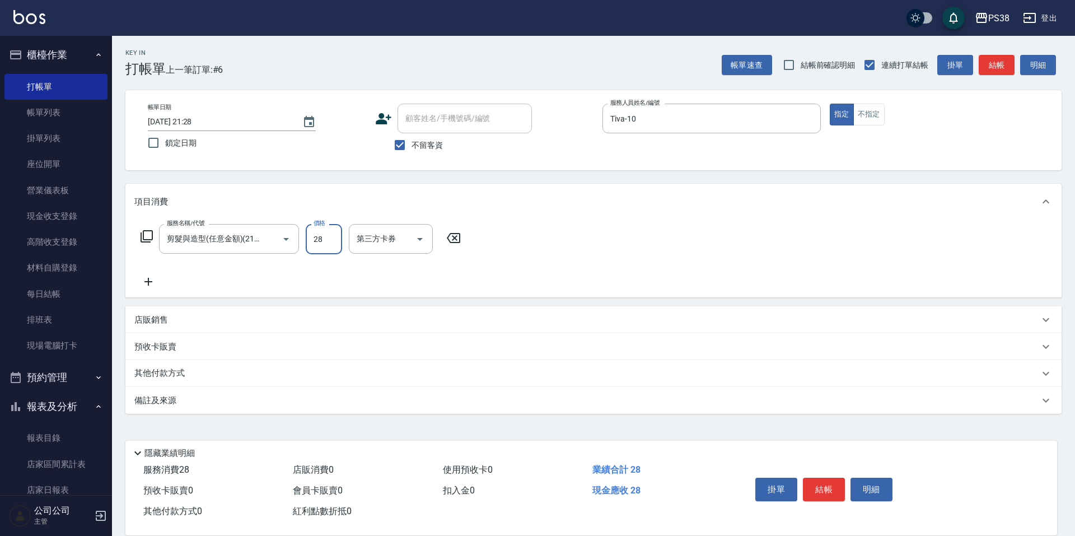
type input "280"
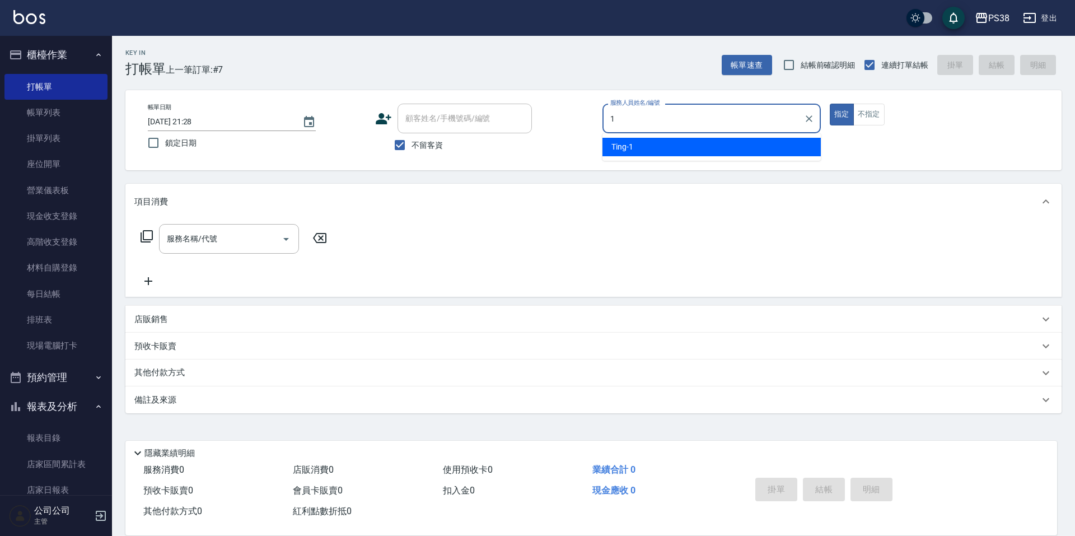
type input "Ting-1"
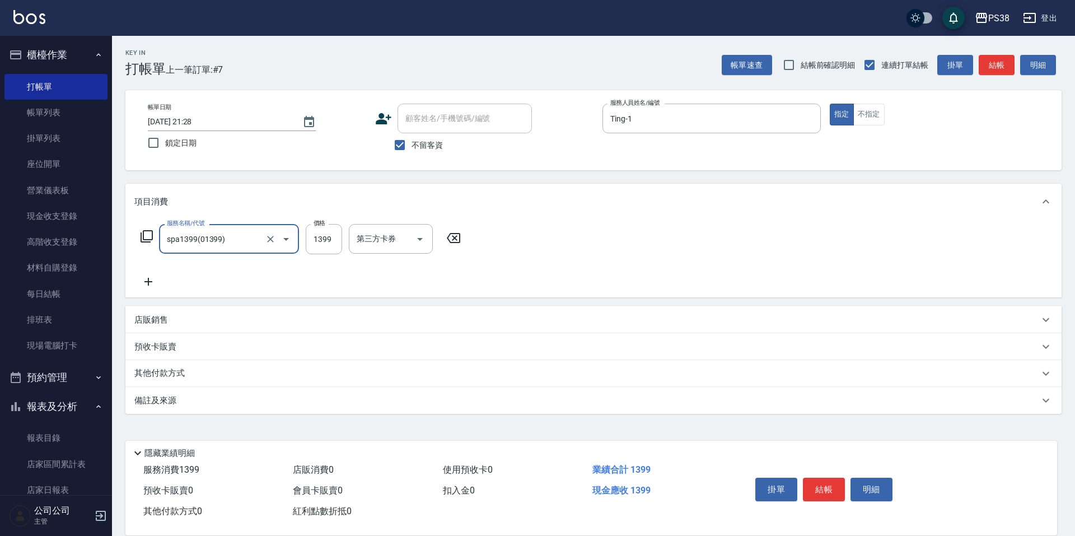
type input "spa1399(01399)"
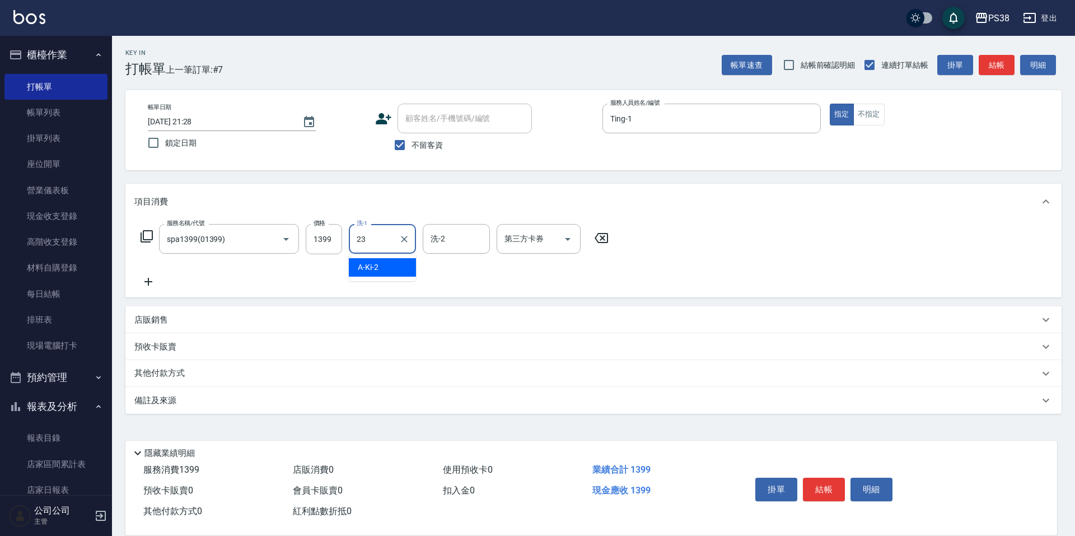
type input "Mona-23"
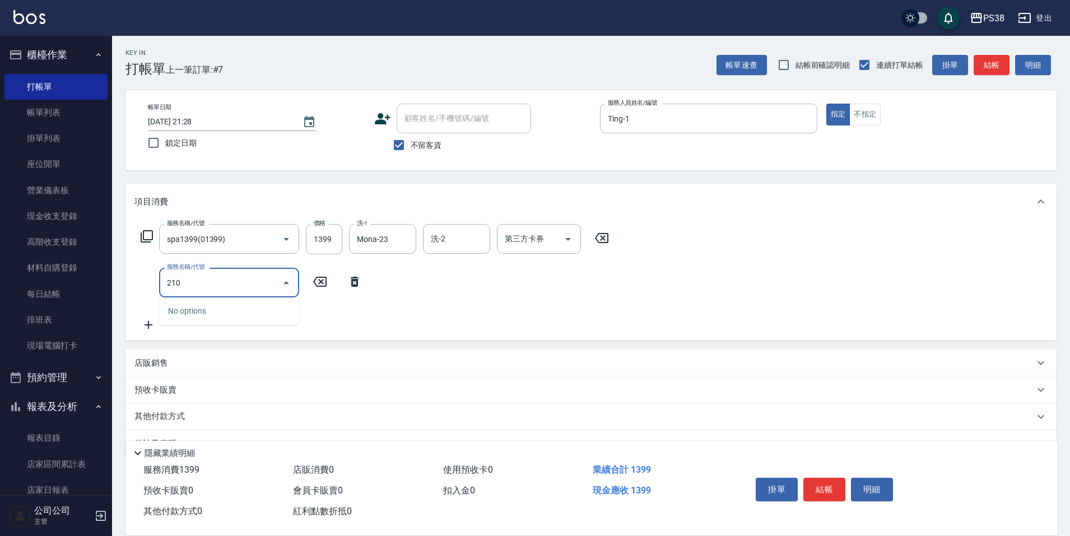
type input "2100"
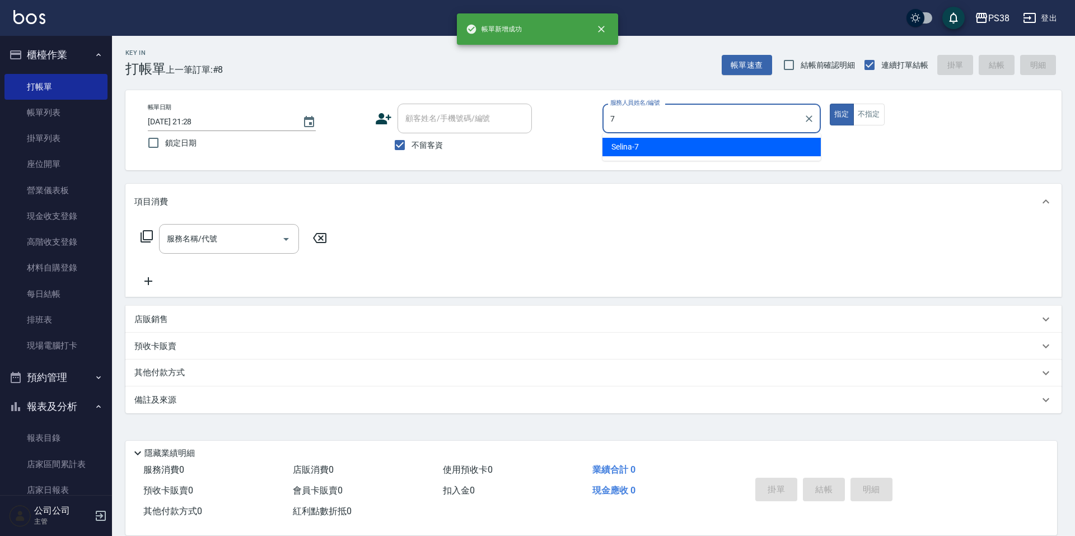
type input "Selina-7"
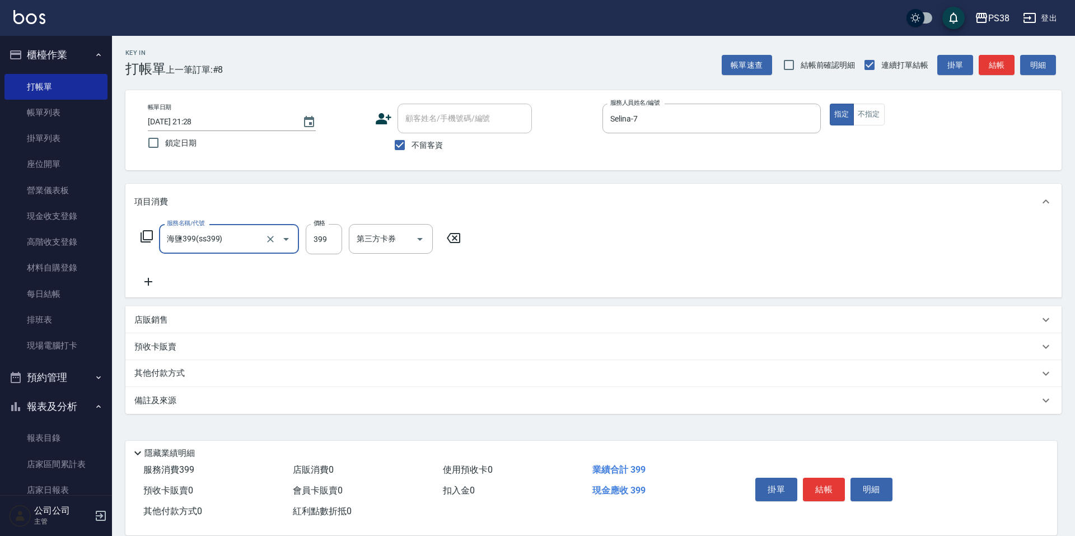
type input "海鹽399(ss399)"
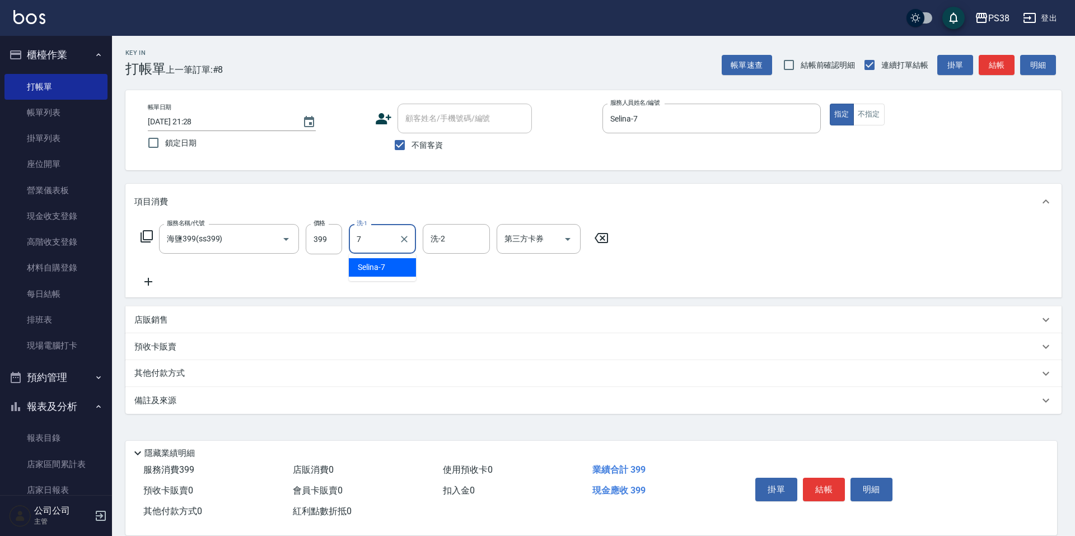
type input "Selina-7"
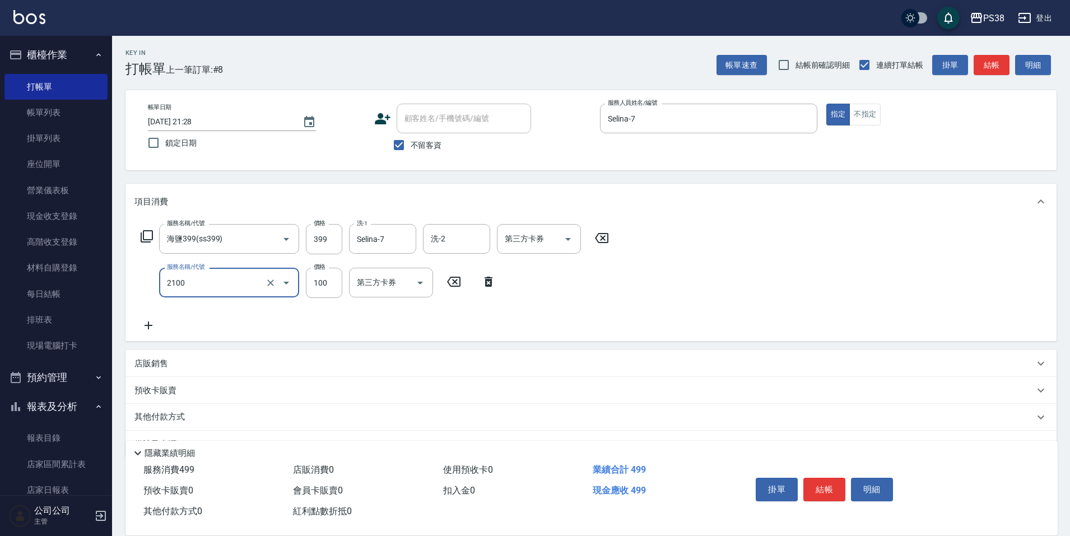
type input "剪髮與造型(任意金額)(2100)"
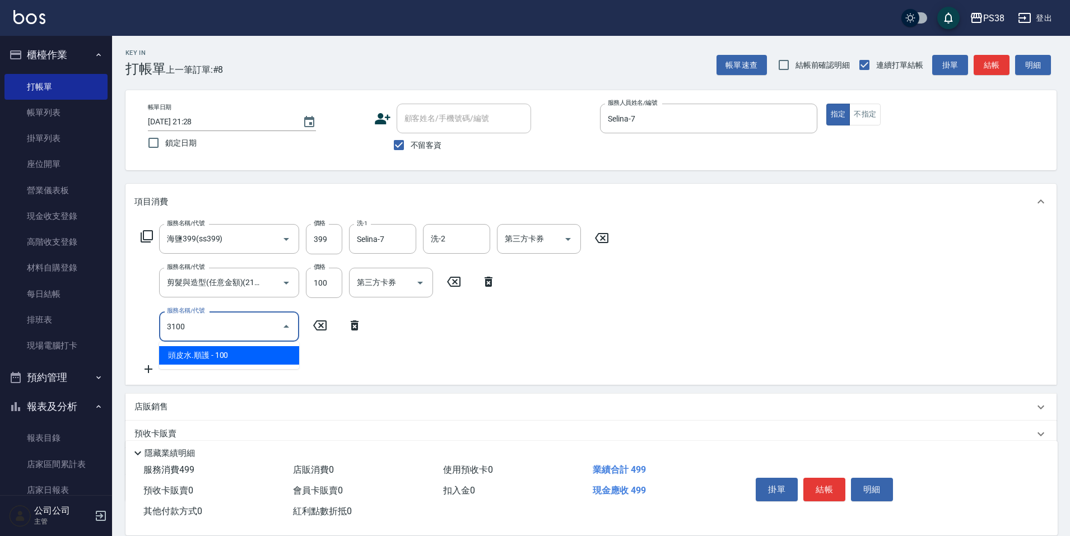
type input "頭皮水.順護(3100)"
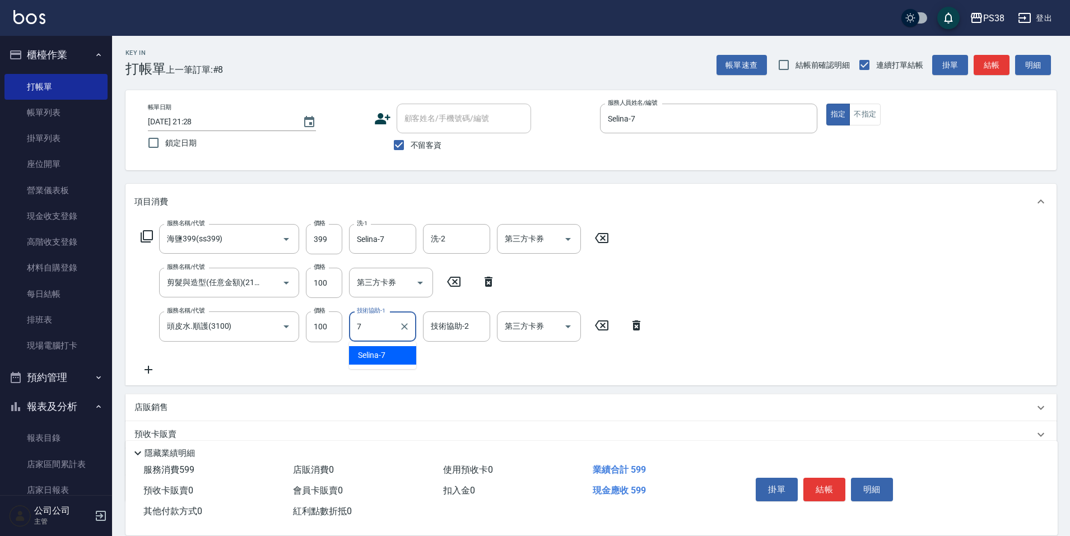
type input "Selina-7"
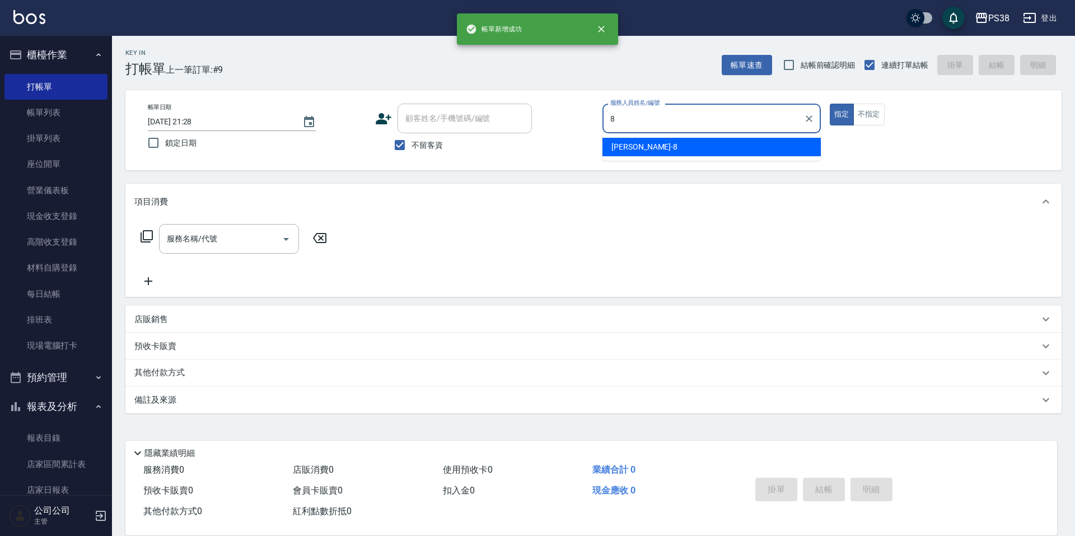
type input "mika-8"
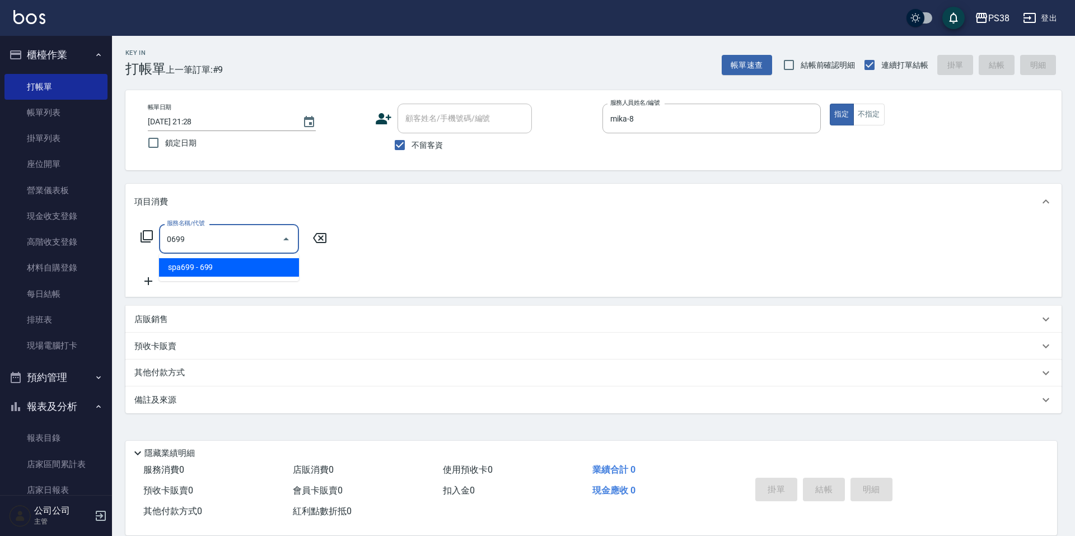
type input "spa699(0699)"
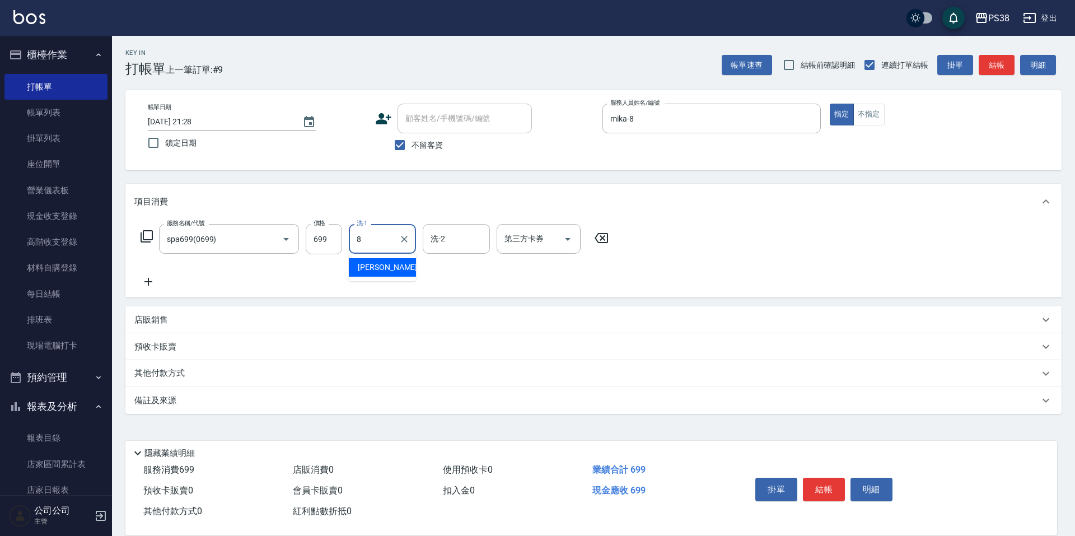
type input "mika-8"
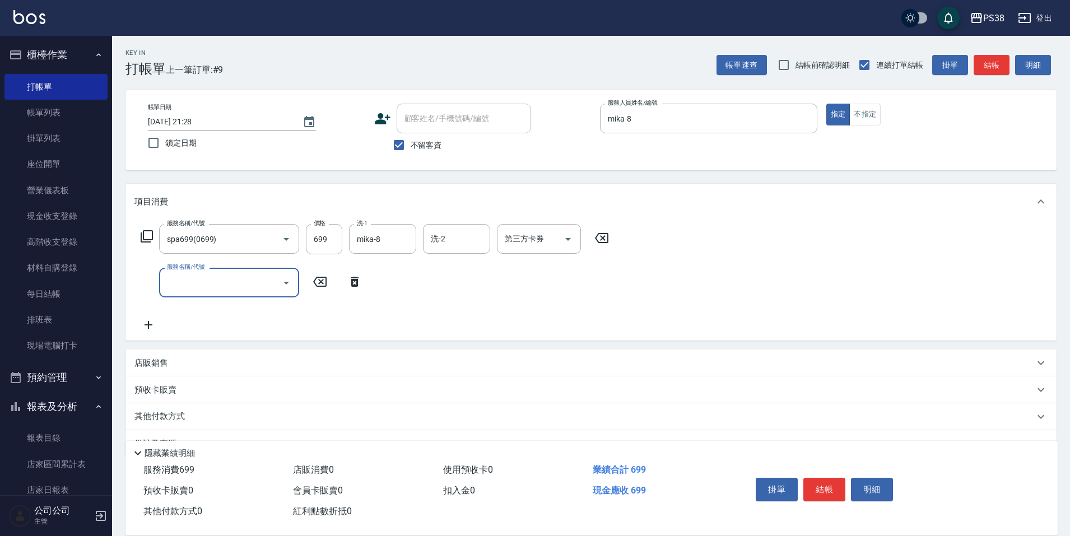
type input "4"
type input "染髮600以上(任意金額)(51000)"
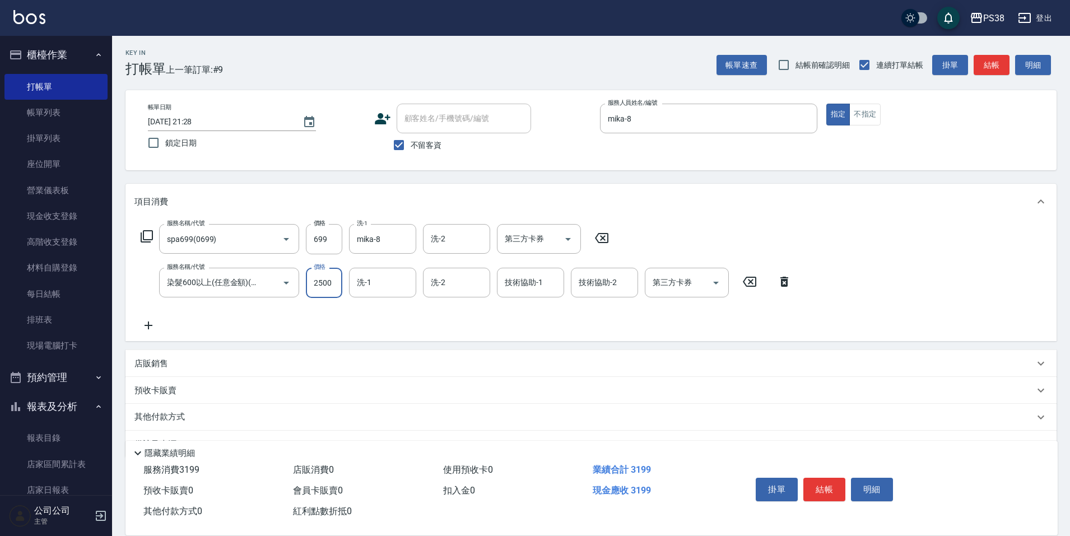
type input "2500"
type input "mika-8"
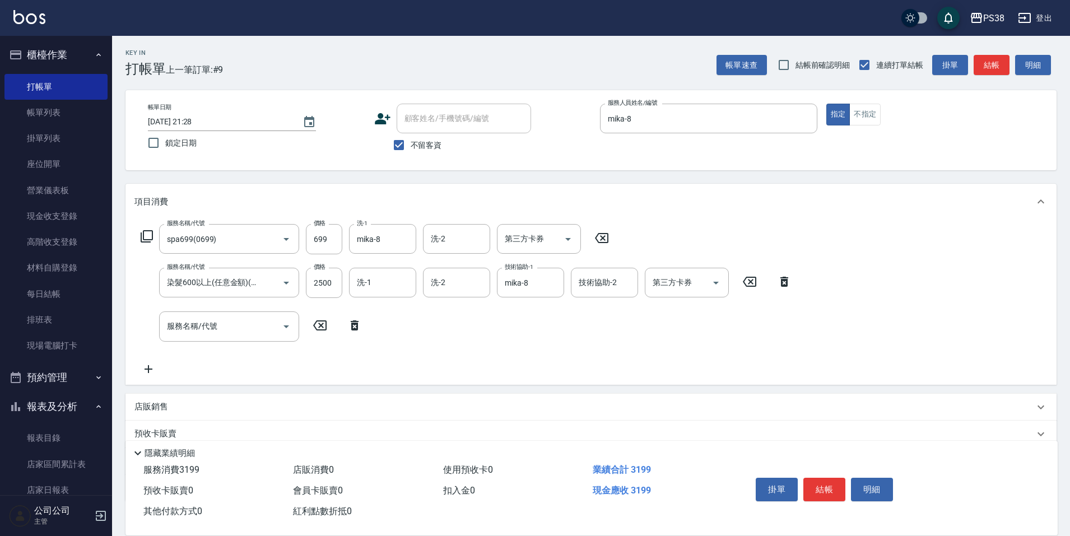
click at [354, 330] on icon at bounding box center [355, 325] width 8 height 10
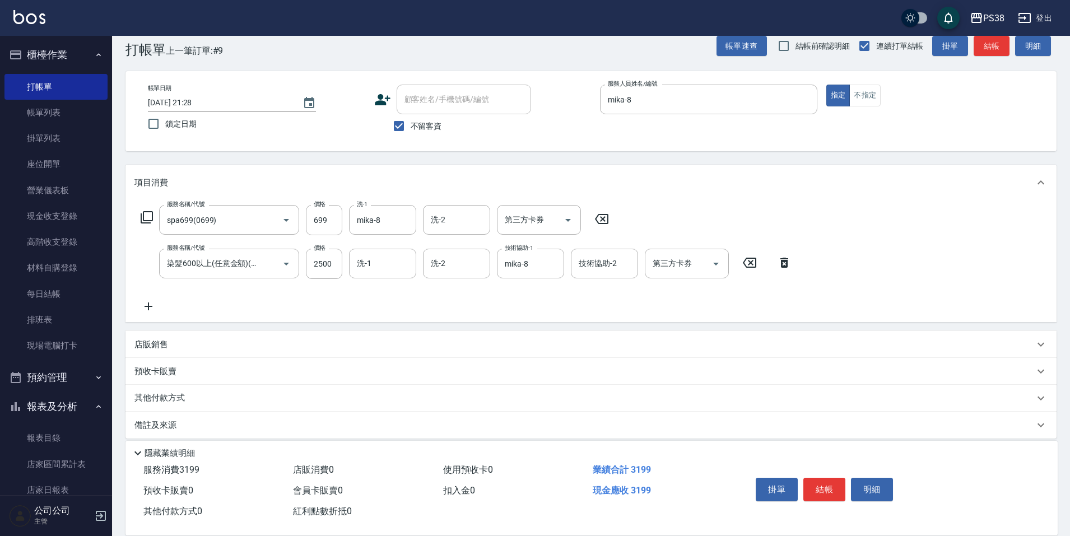
scroll to position [29, 0]
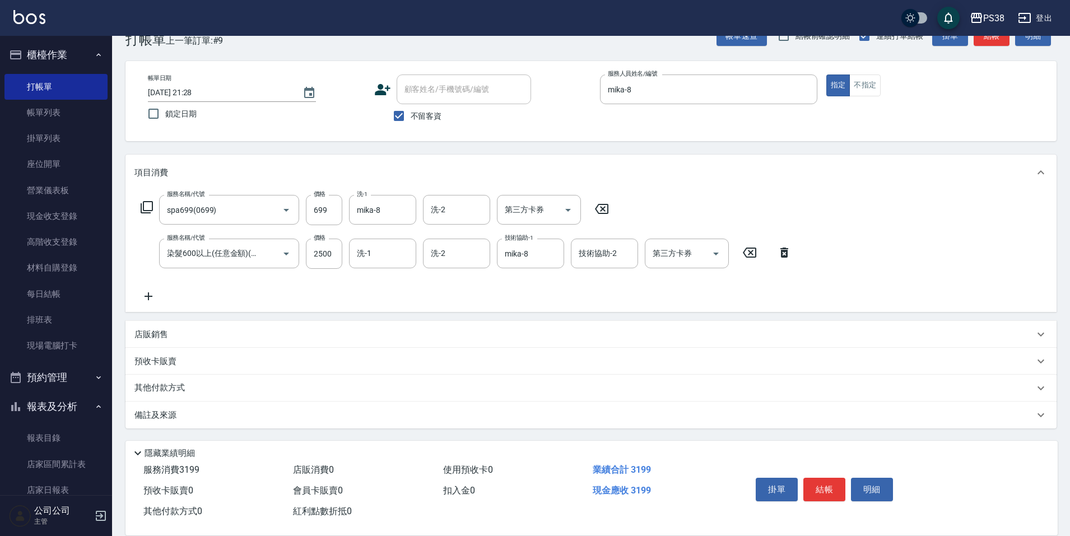
click at [165, 329] on p "店販銷售" at bounding box center [151, 335] width 34 height 12
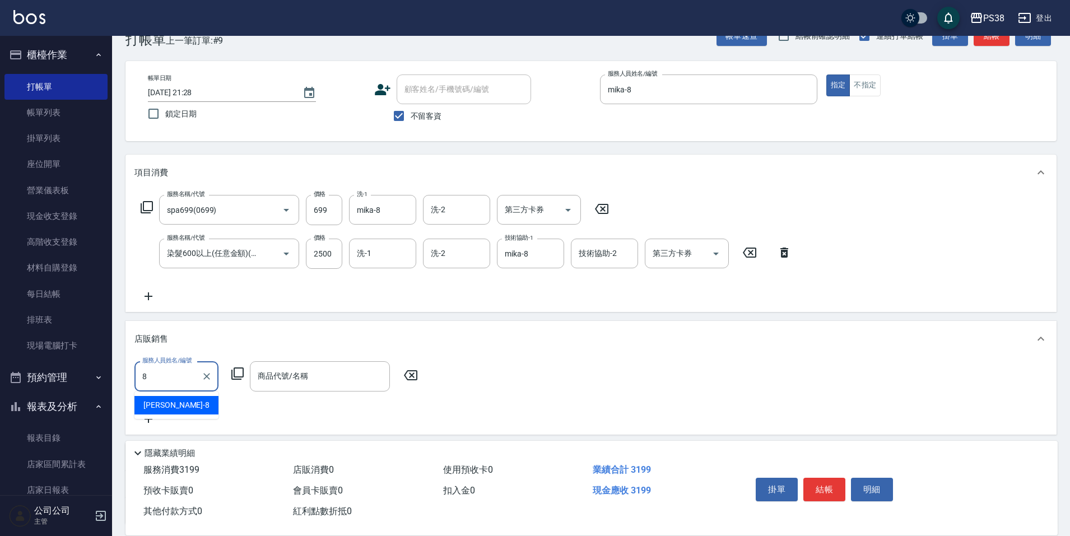
type input "mika-8"
click at [293, 374] on input "商品代號/名稱" at bounding box center [320, 376] width 130 height 20
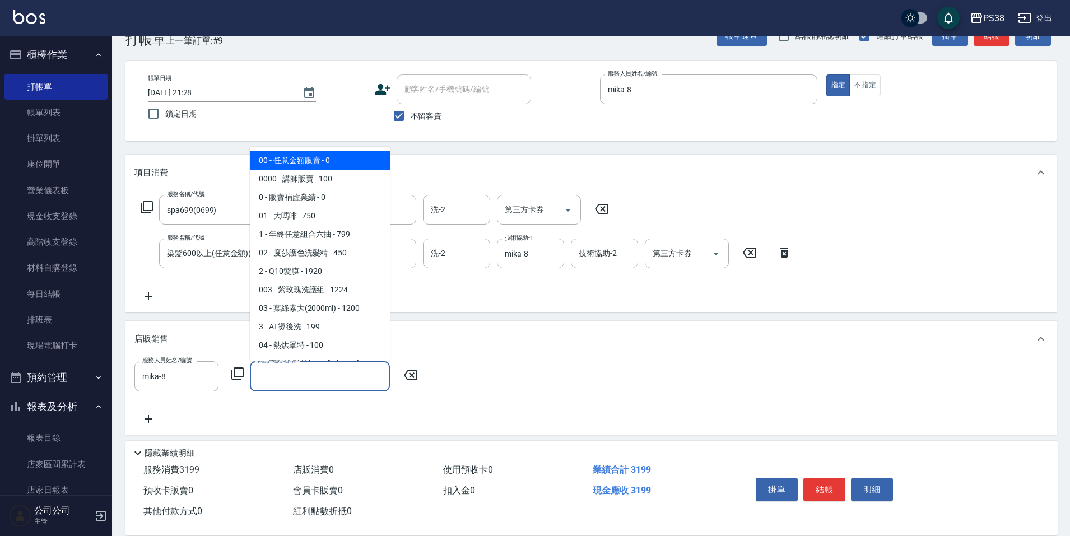
click at [312, 164] on span "00 - 任意金額販賣 - 0" at bounding box center [320, 160] width 140 height 18
type input "任意金額販賣"
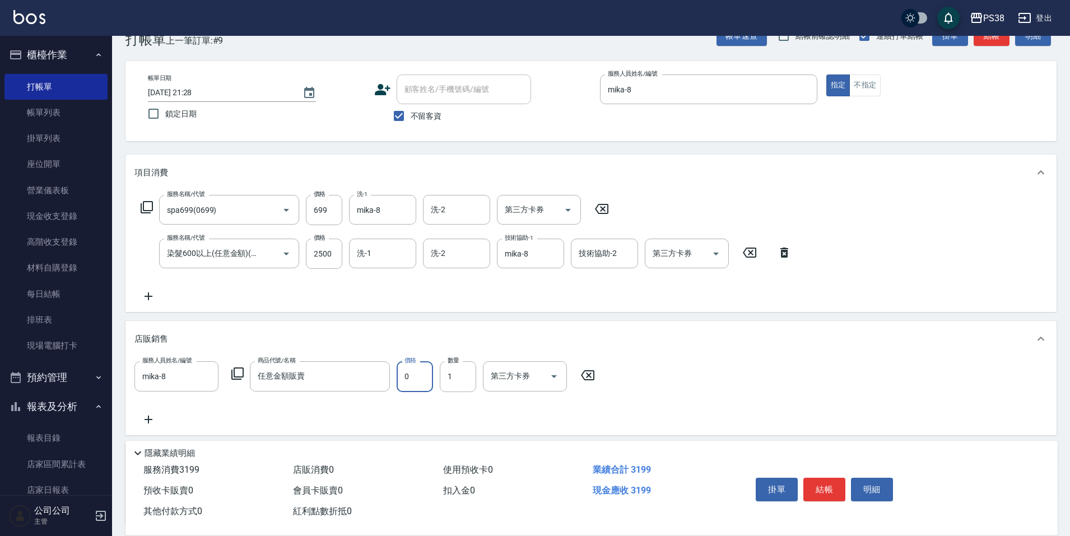
click at [420, 376] on input "0" at bounding box center [414, 376] width 36 height 30
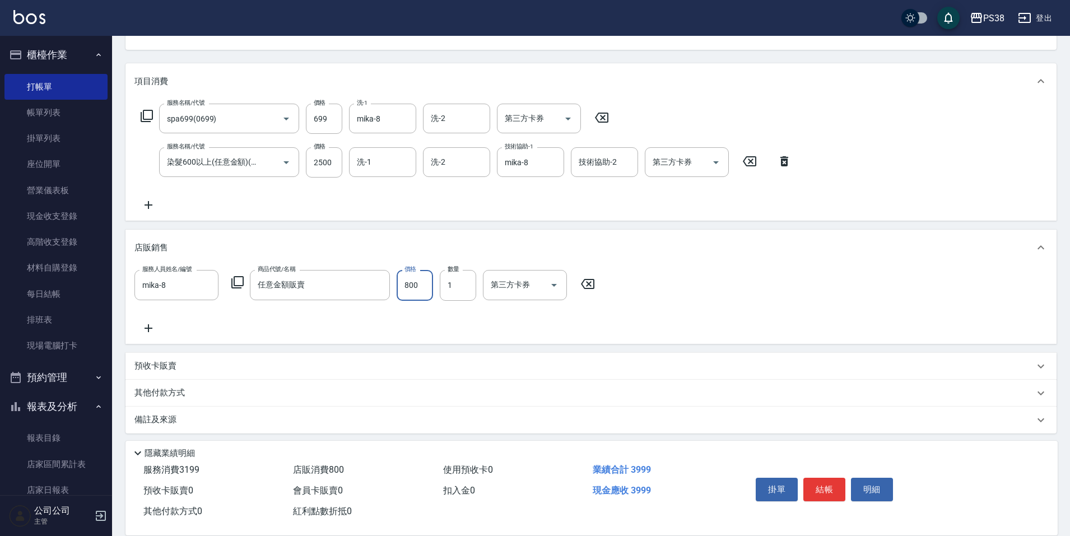
scroll to position [125, 0]
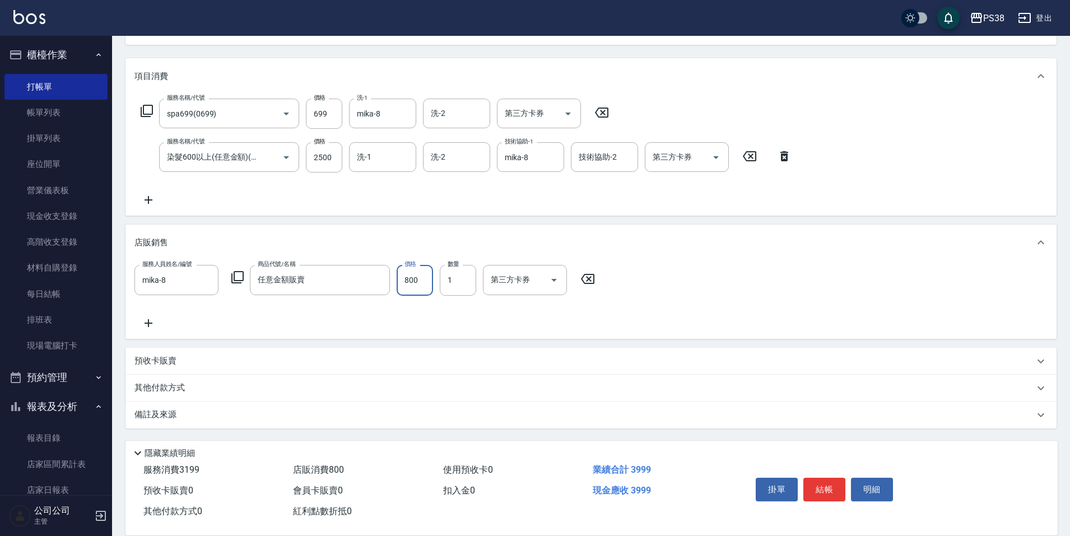
type input "800"
click at [145, 323] on icon at bounding box center [148, 323] width 8 height 8
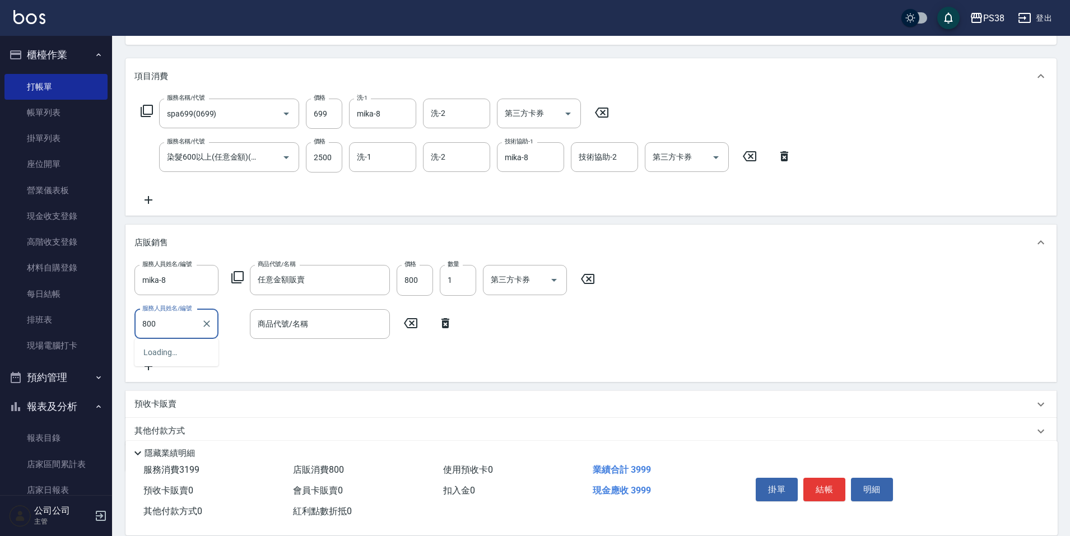
type input "800"
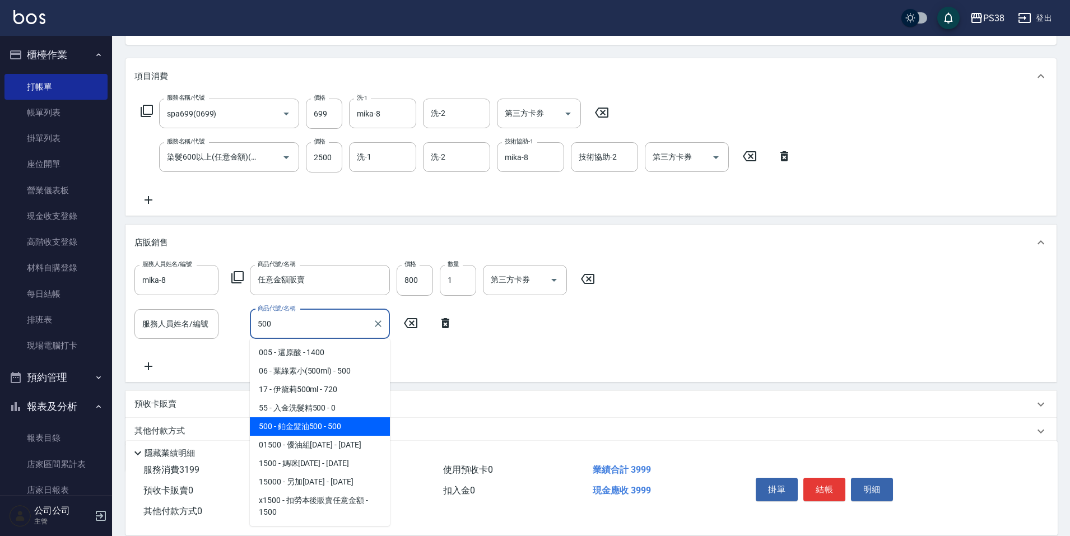
click at [346, 427] on span "500 - 鉑金髮油500 - 500" at bounding box center [320, 426] width 140 height 18
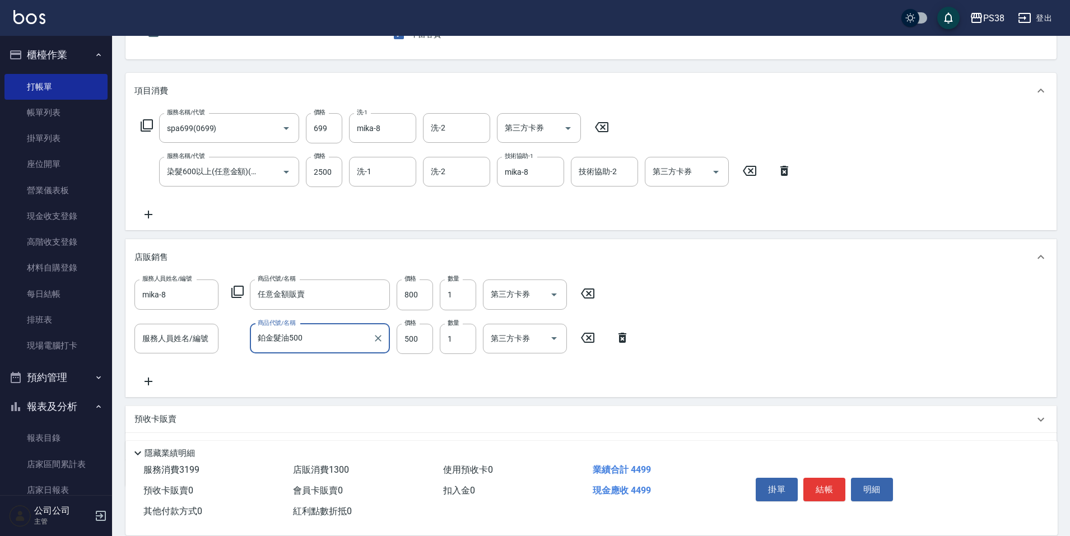
scroll to position [112, 0]
type input "鉑金髮油500"
click at [207, 331] on input "服務人員姓名/編號" at bounding box center [176, 338] width 74 height 20
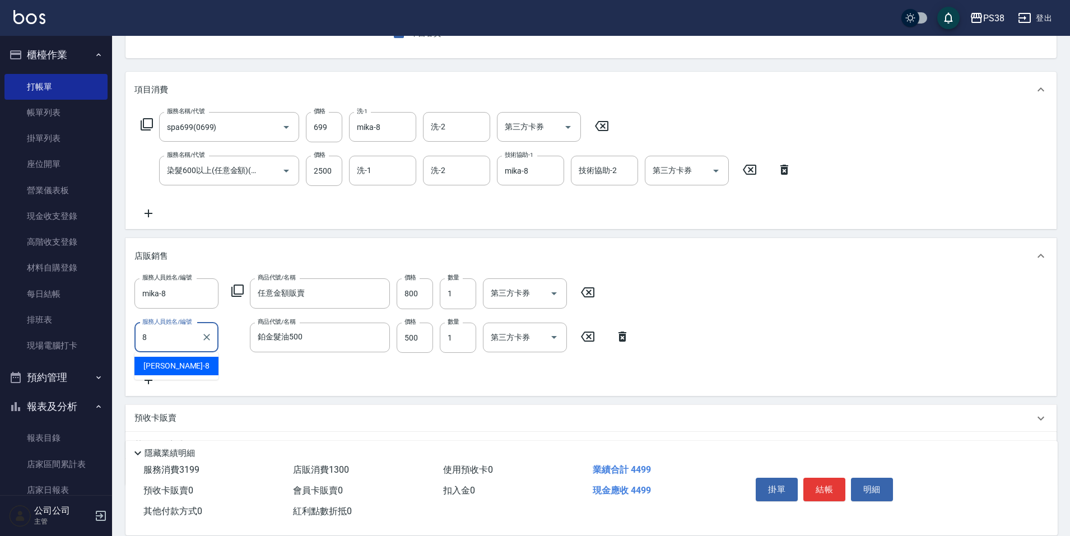
type input "mika-8"
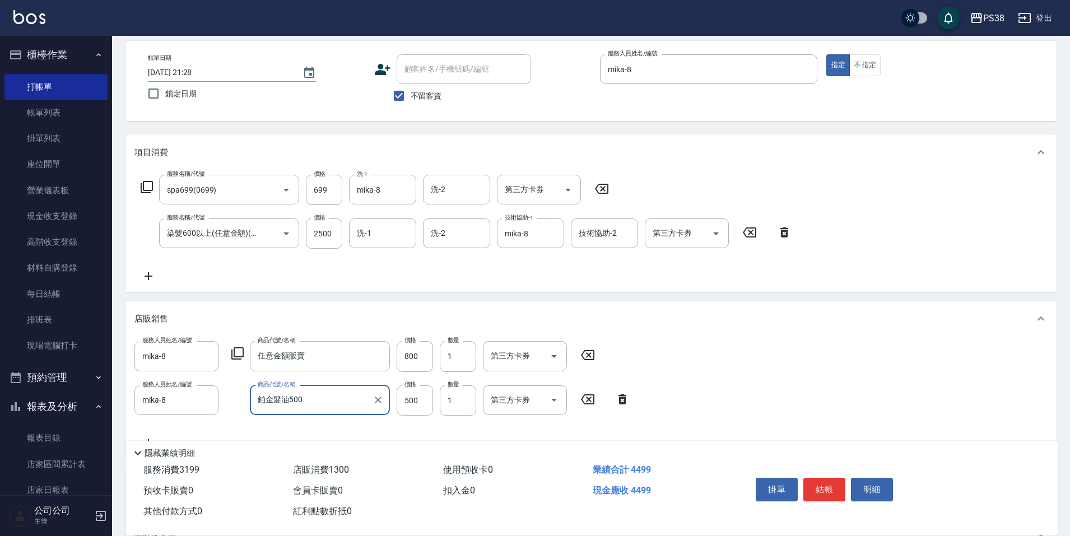
scroll to position [0, 0]
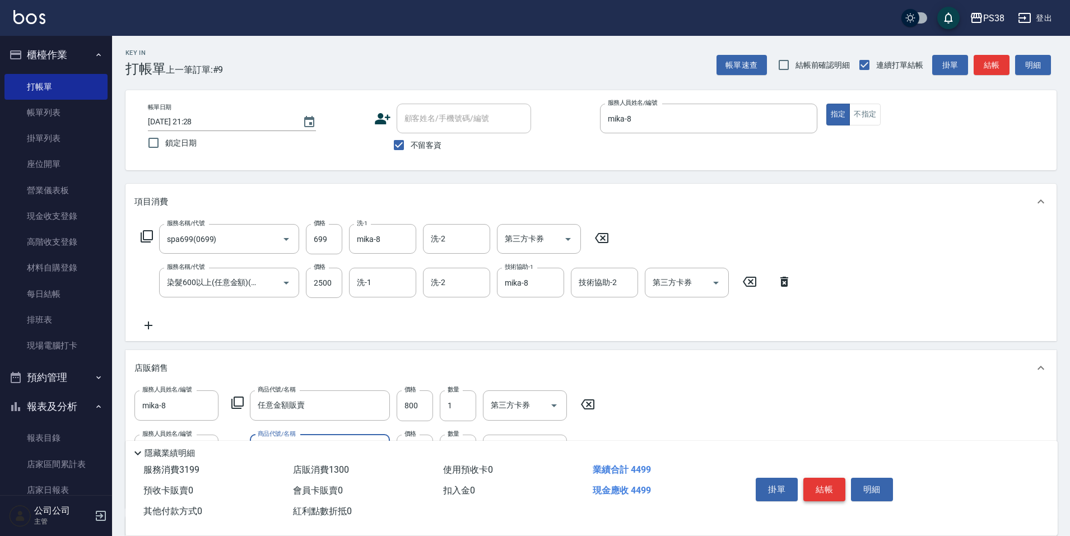
click at [829, 488] on button "結帳" at bounding box center [824, 490] width 42 height 24
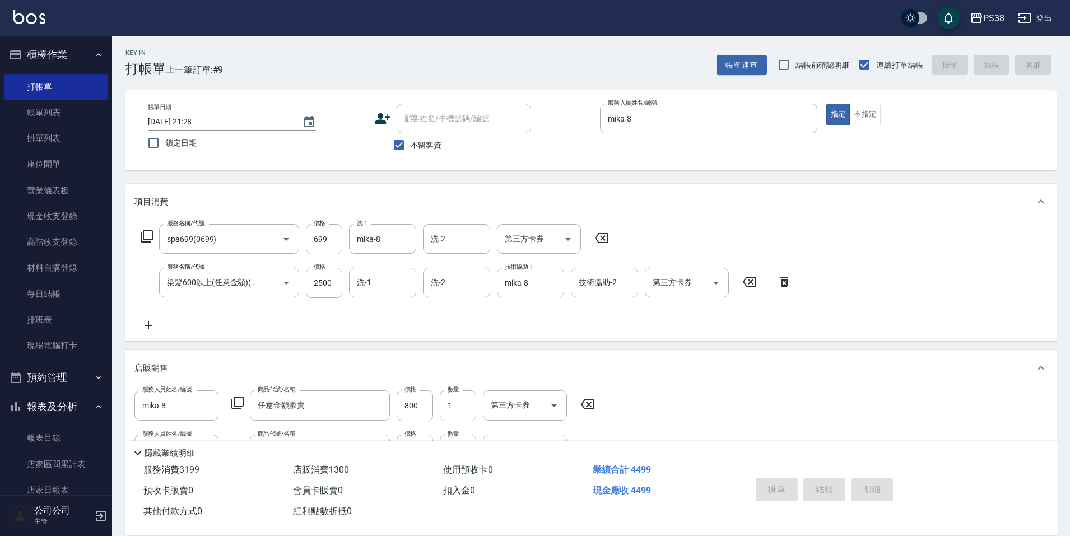
type input "2025/09/05 21:29"
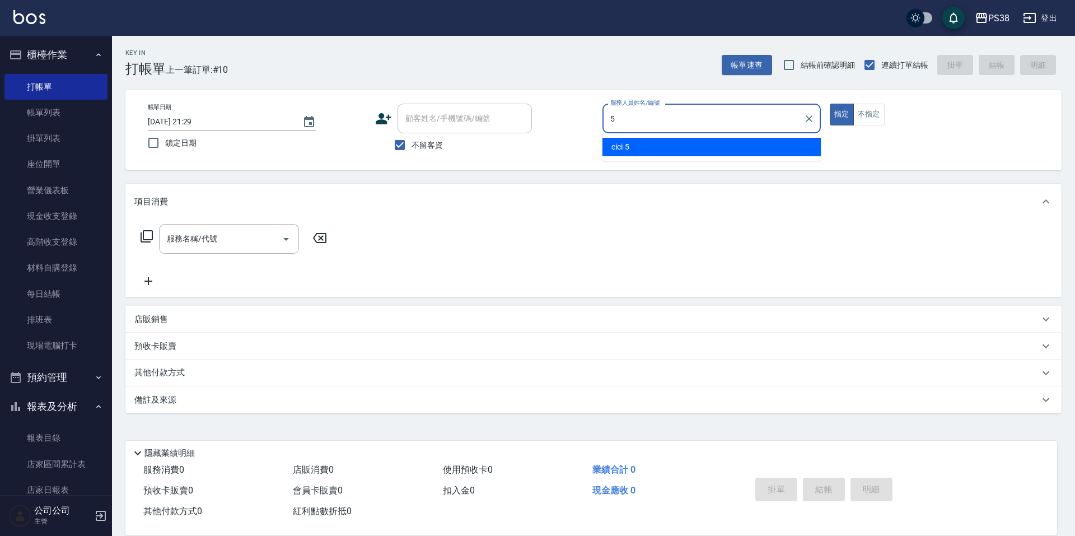
type input "cici-5"
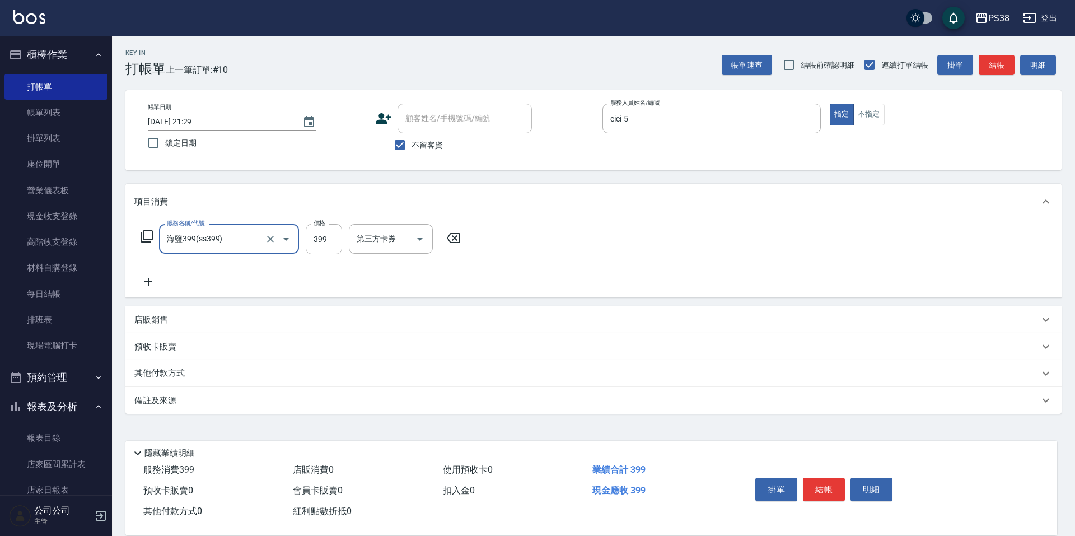
type input "海鹽399(ss399)"
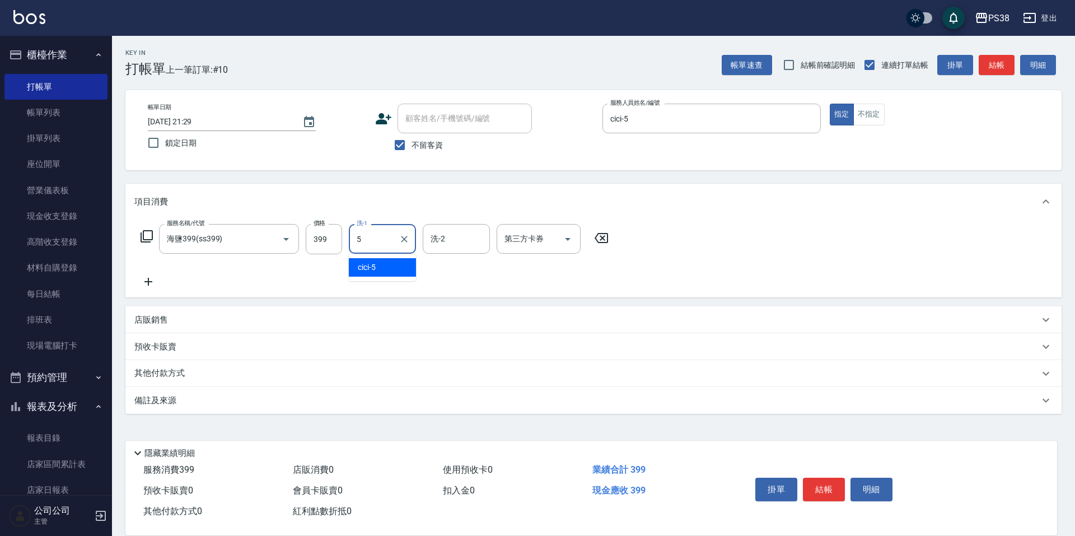
type input "cici-5"
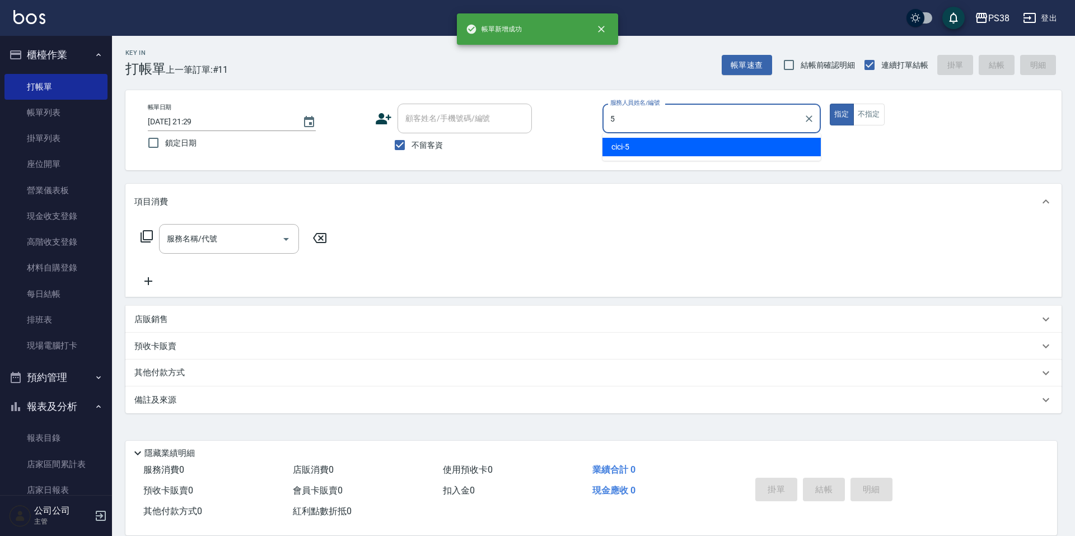
type input "cici-5"
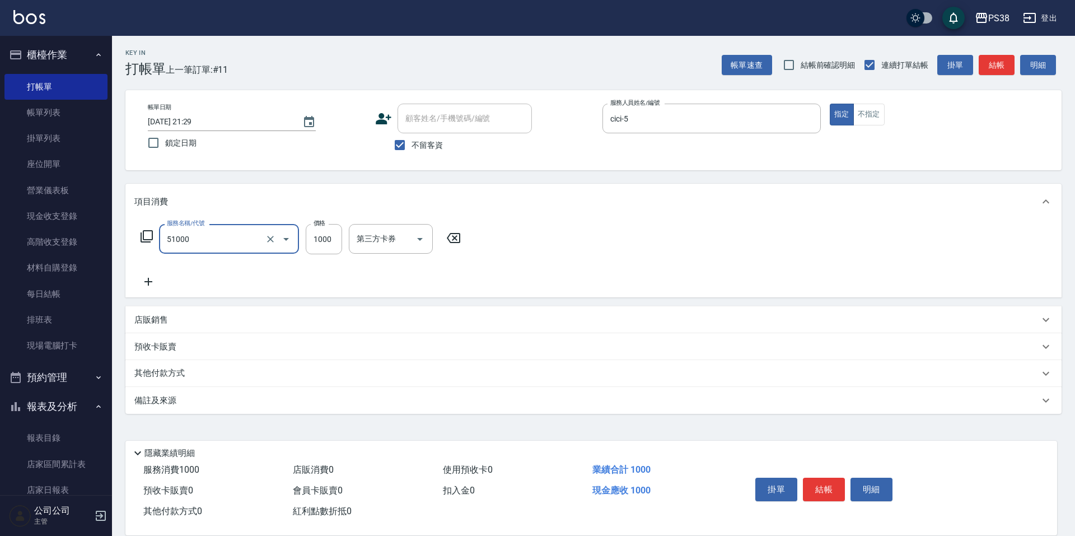
type input "染髮600以上(任意金額)(51000)"
type input "999"
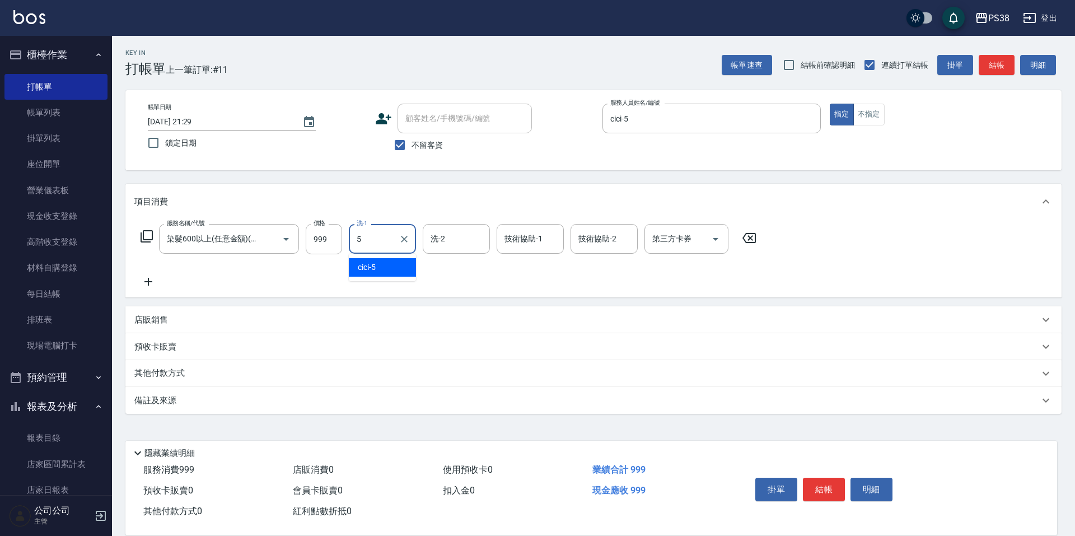
type input "cici-5"
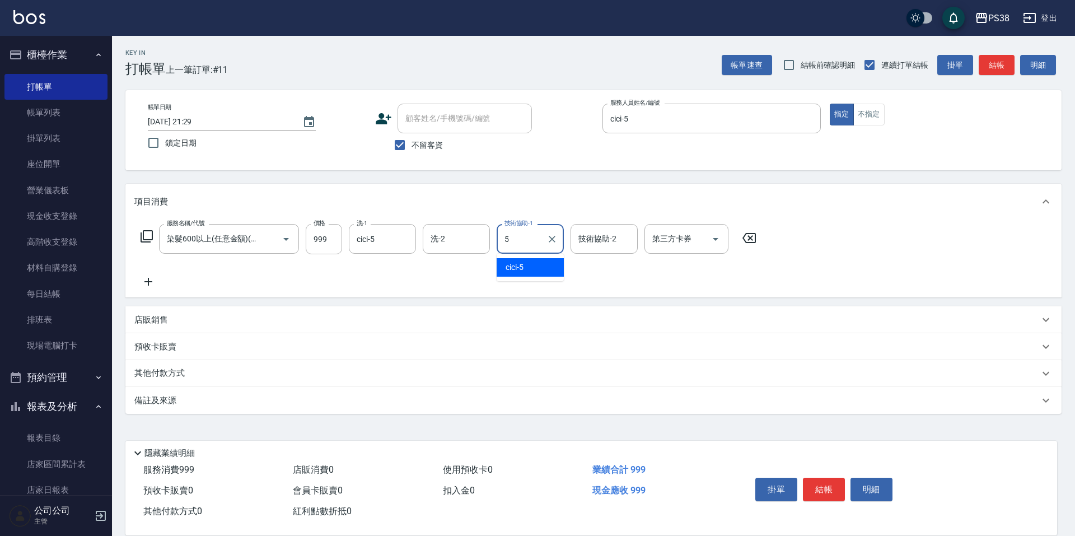
type input "cici-5"
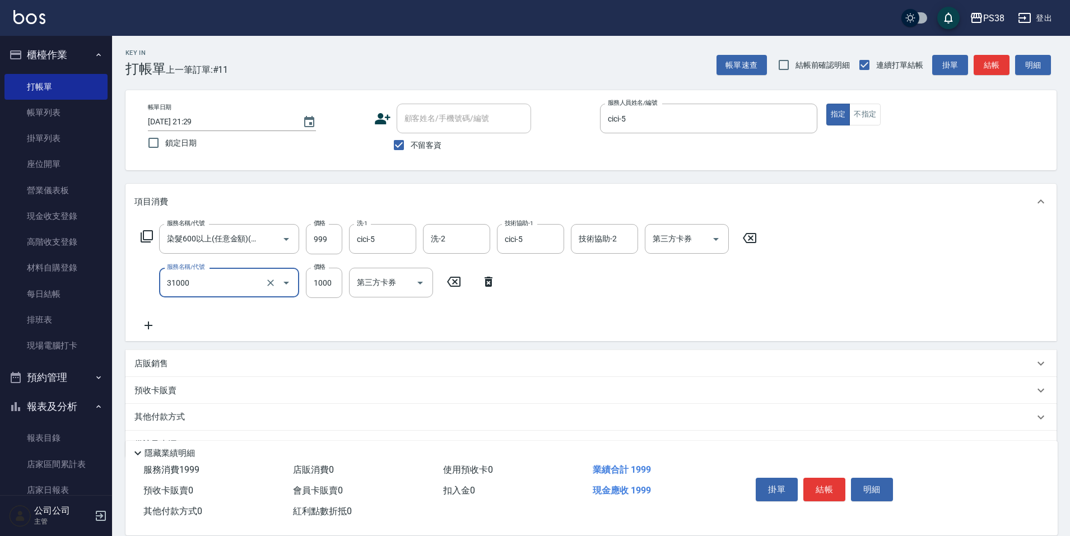
type input "酵素護髮(31000)"
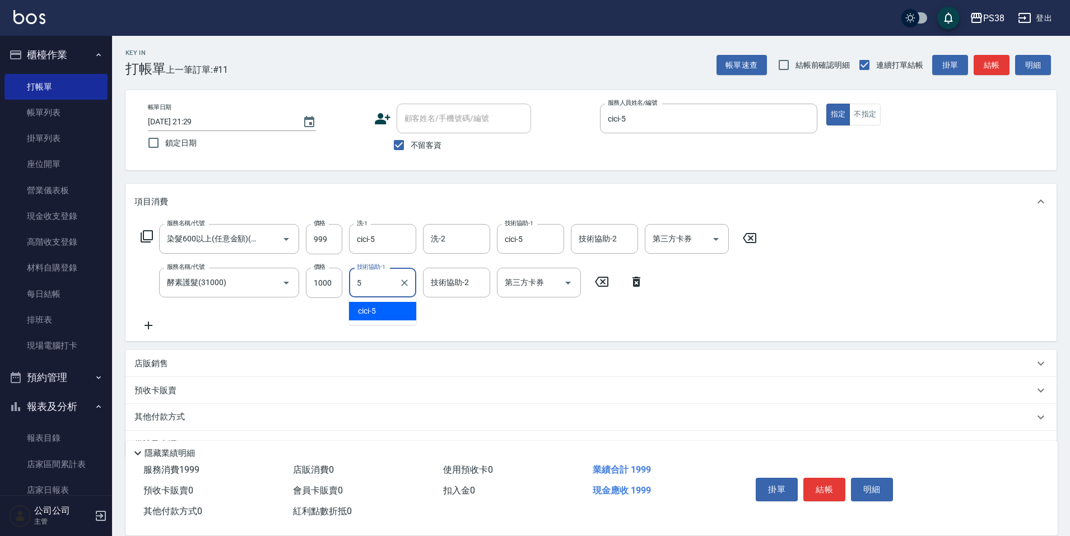
type input "cici-5"
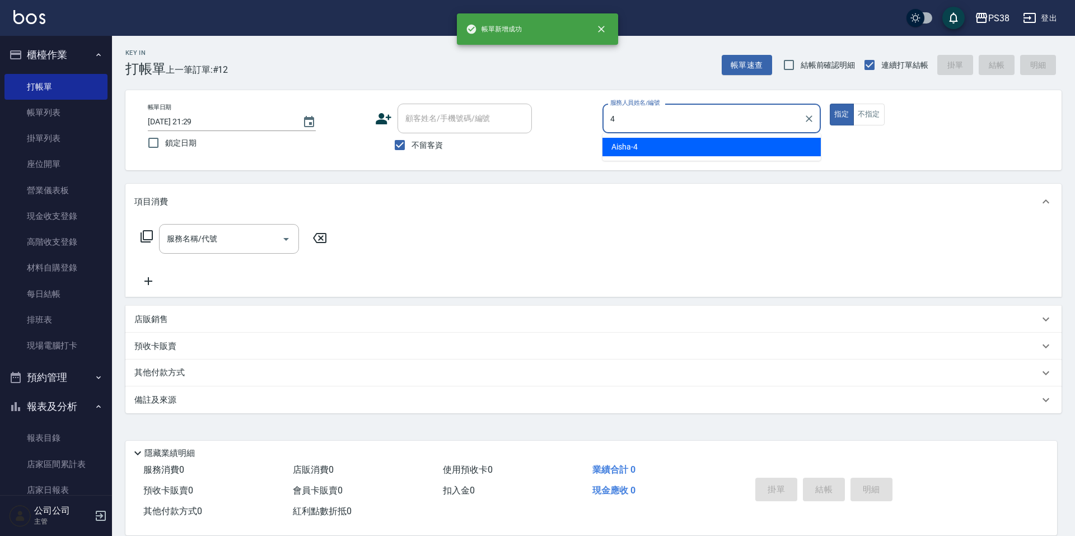
type input "Aisha-4"
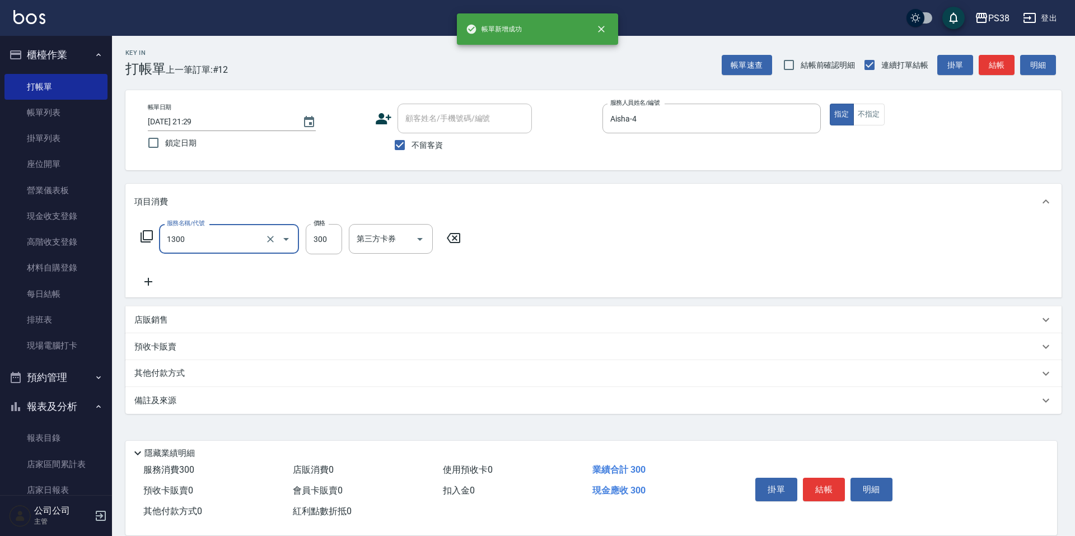
type input "精油洗潤300(1300)"
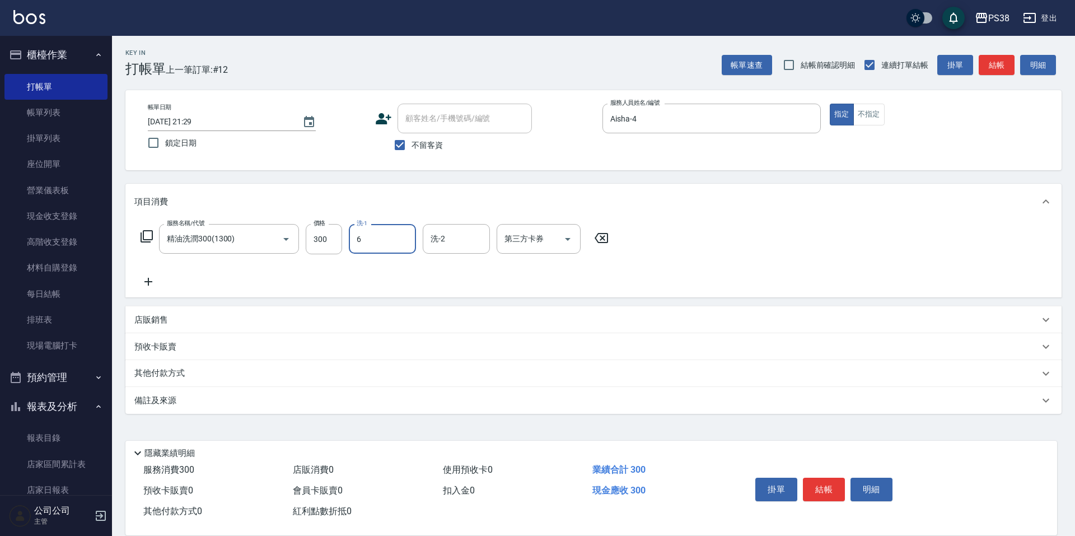
type input "Yuki-6"
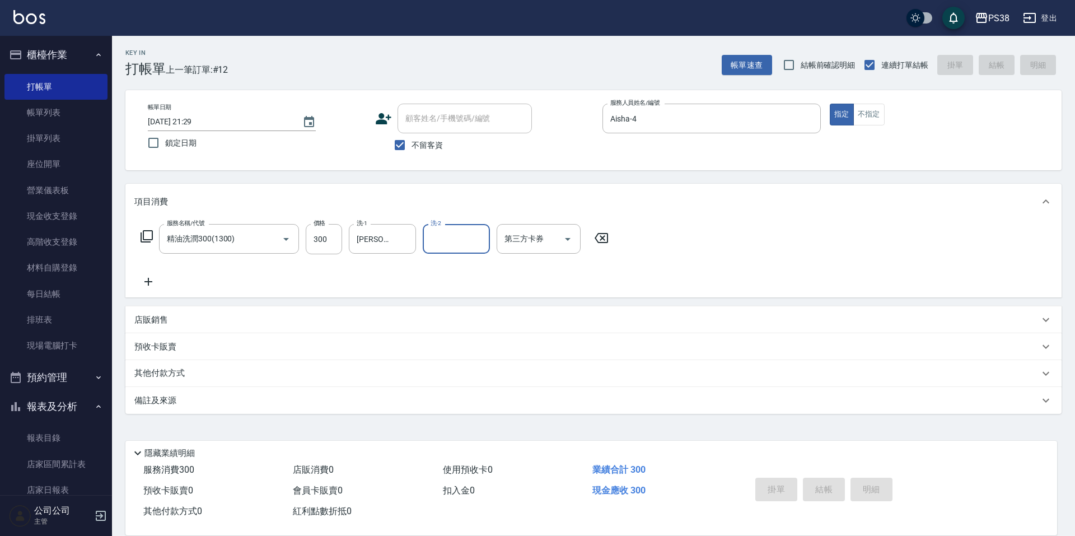
type input "2025/09/05 21:30"
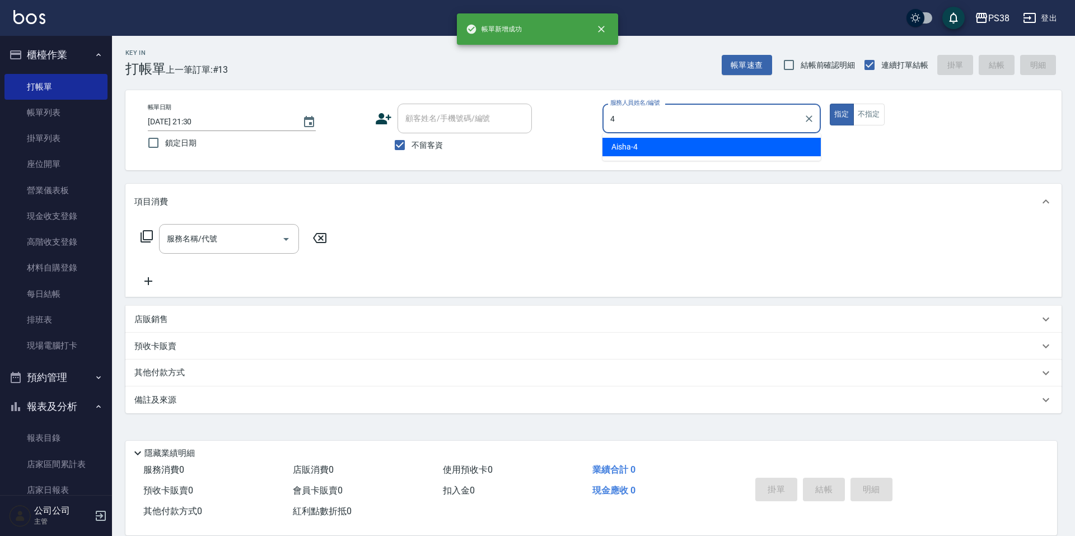
type input "Aisha-4"
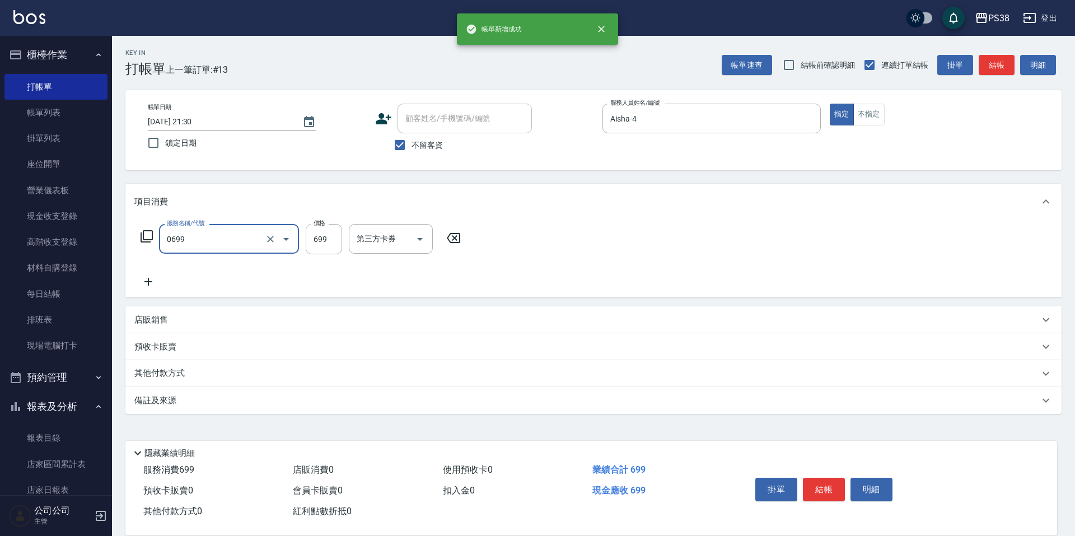
type input "spa699(0699)"
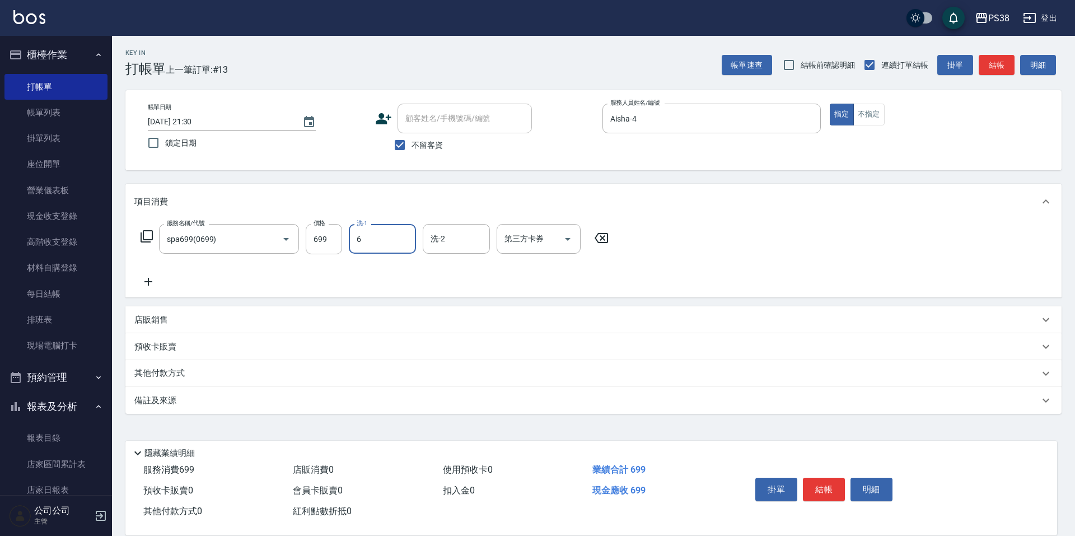
type input "Yuki-6"
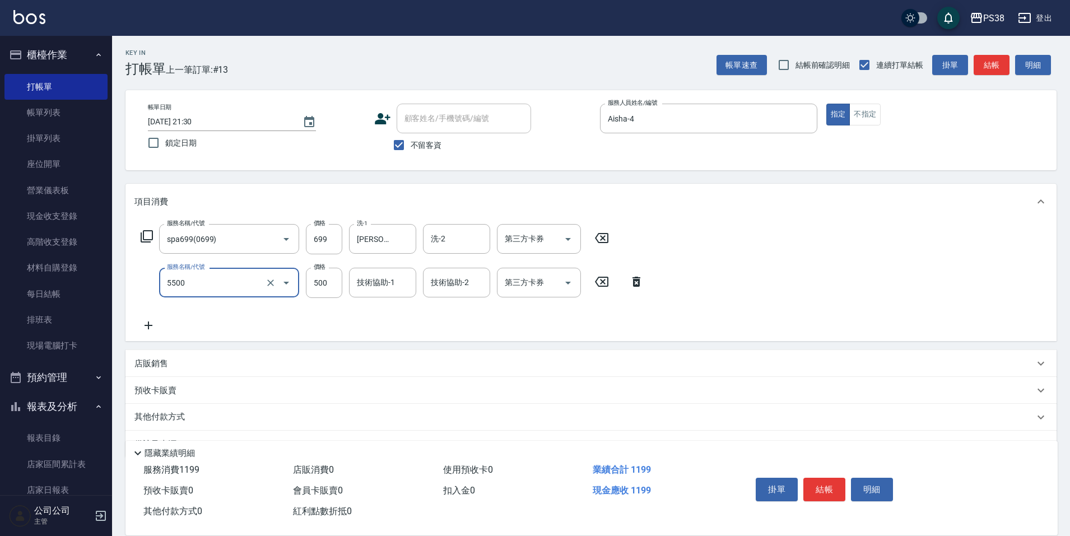
type input "片染(5500)"
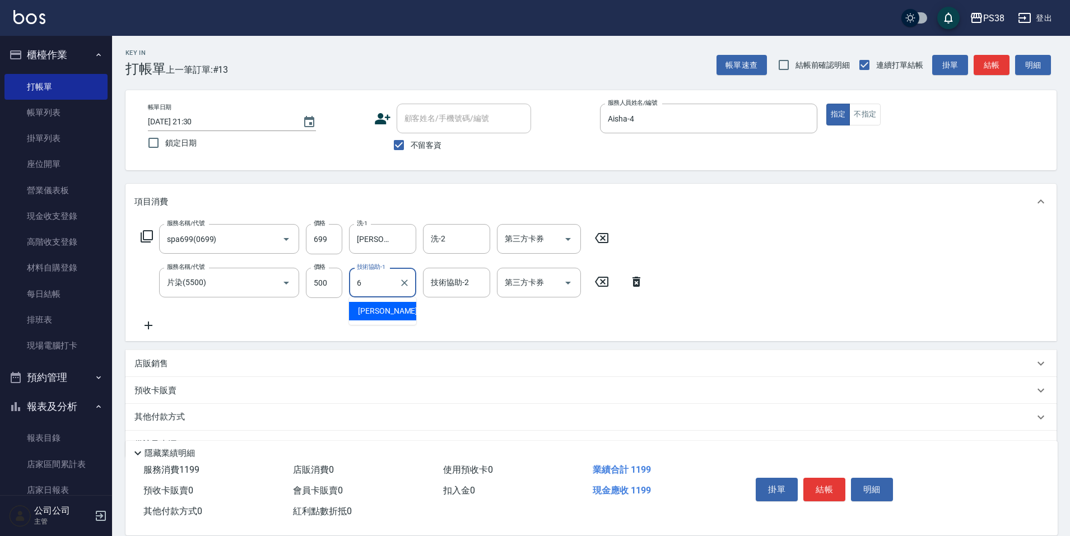
type input "Yuki-6"
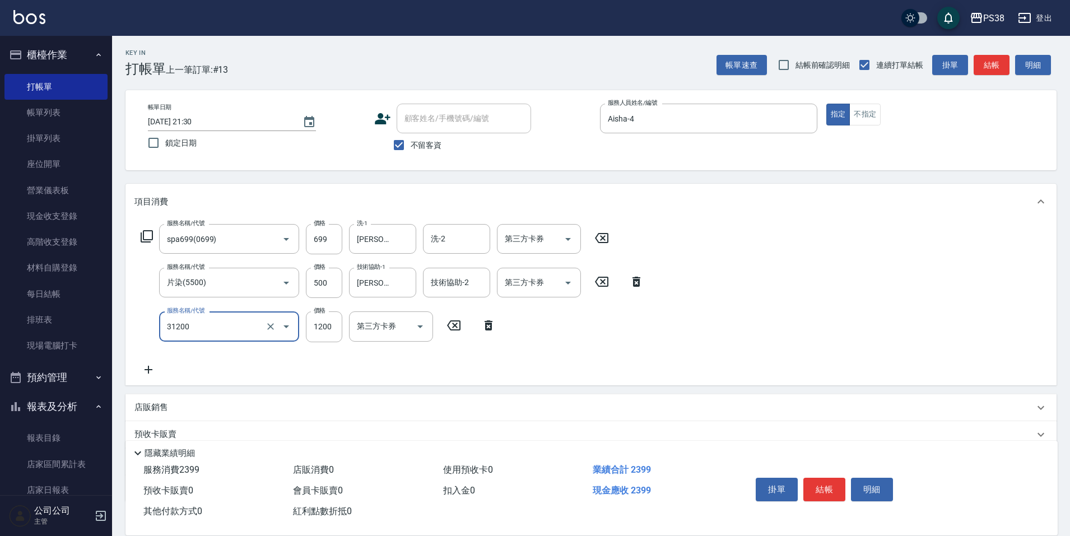
type input "醫護=1200(31200)"
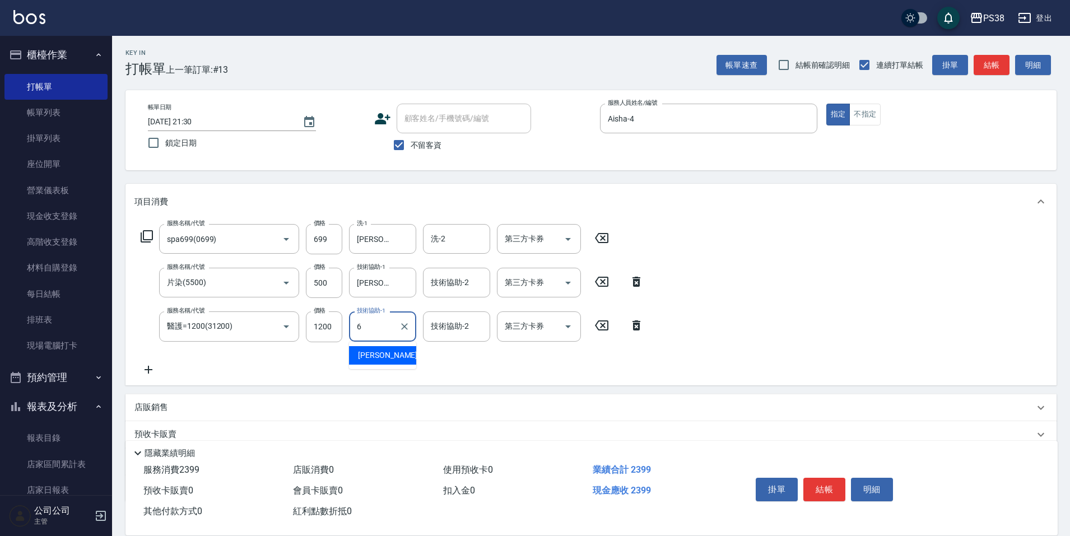
type input "Yuki-6"
click at [390, 354] on div "服務名稱/代號 spa699(0699) 服務名稱/代號 價格 699 價格 洗-1 Yuki-6 洗-1 洗-2 洗-2 第三方卡券 第三方卡券 服務名稱/…" at bounding box center [392, 300] width 516 height 152
click at [569, 240] on icon "Open" at bounding box center [567, 238] width 13 height 13
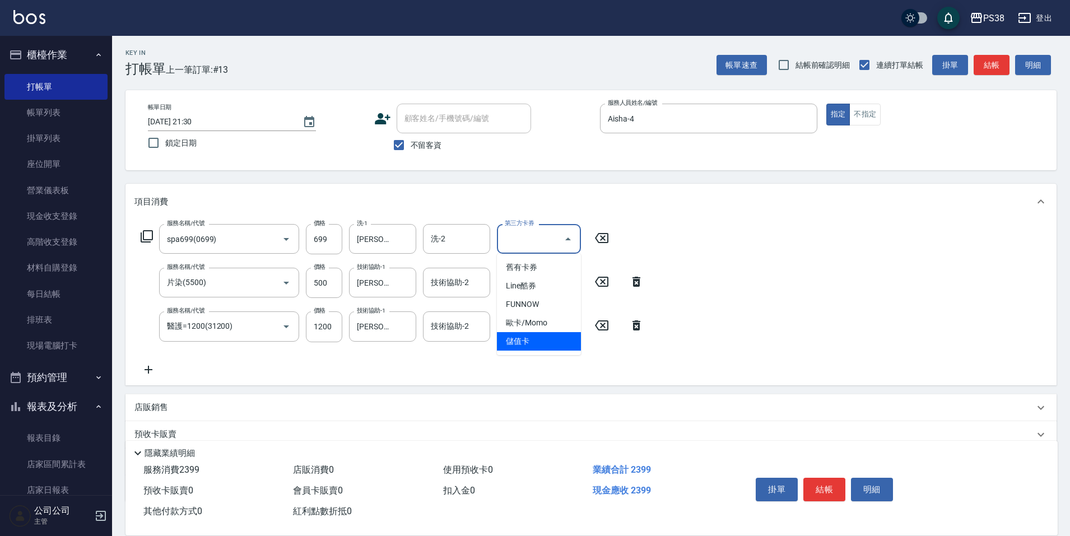
click at [555, 342] on span "儲值卡" at bounding box center [539, 341] width 84 height 18
type input "儲值卡"
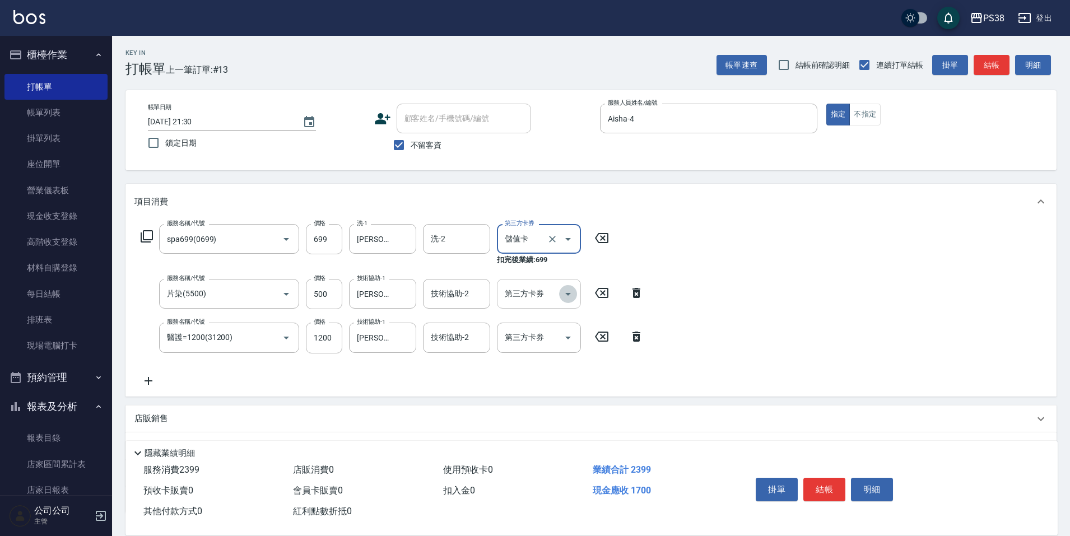
click at [563, 290] on icon "Open" at bounding box center [567, 293] width 13 height 13
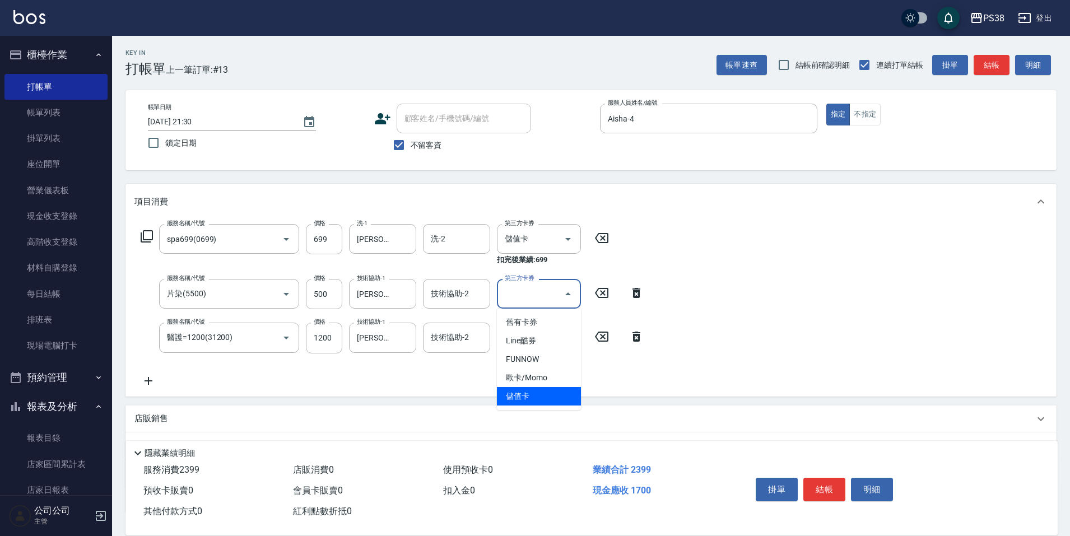
click at [547, 390] on span "儲值卡" at bounding box center [539, 396] width 84 height 18
type input "儲值卡"
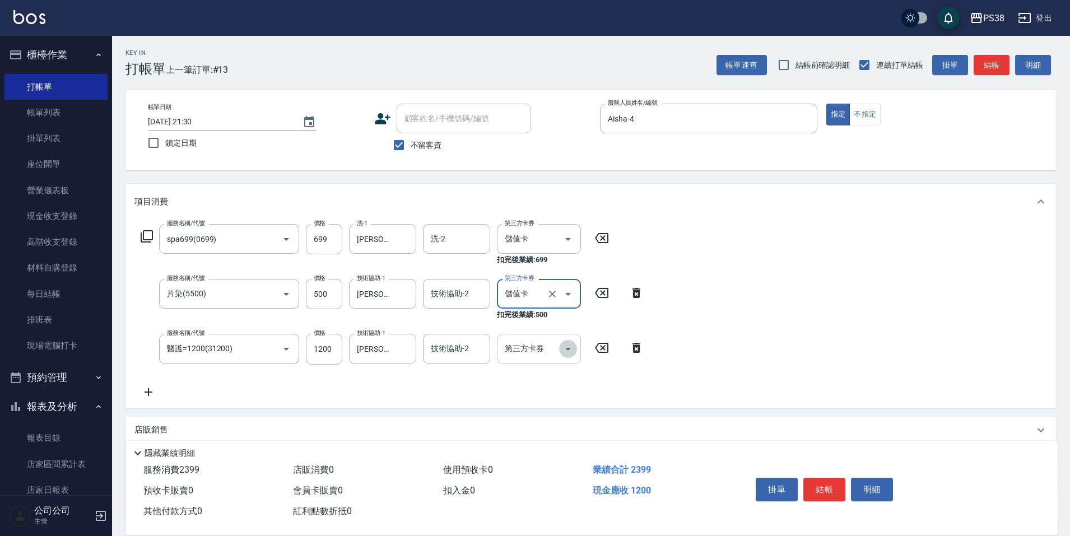
click at [567, 342] on icon "Open" at bounding box center [567, 348] width 13 height 13
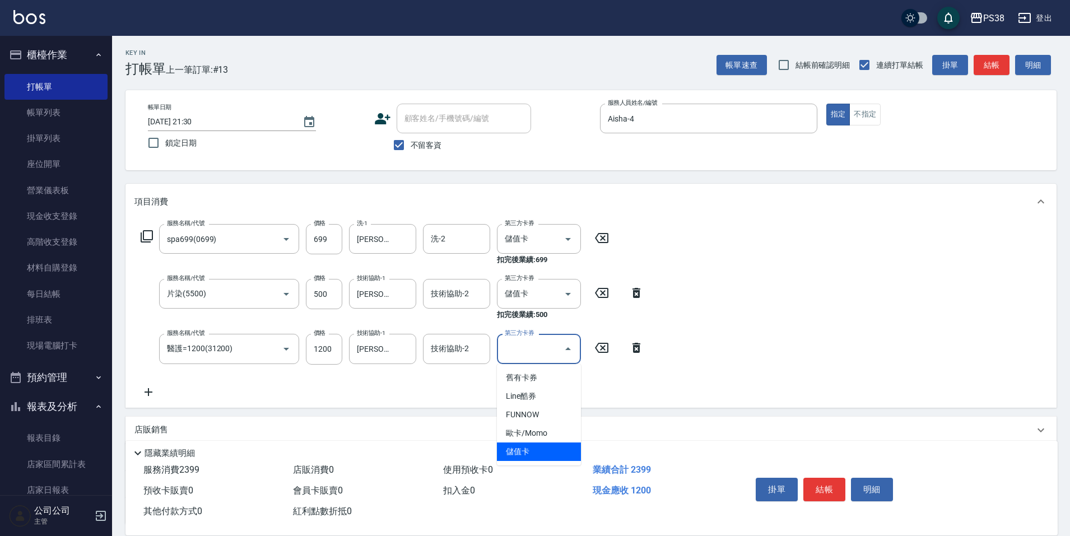
click at [555, 449] on span "儲值卡" at bounding box center [539, 451] width 84 height 18
type input "儲值卡"
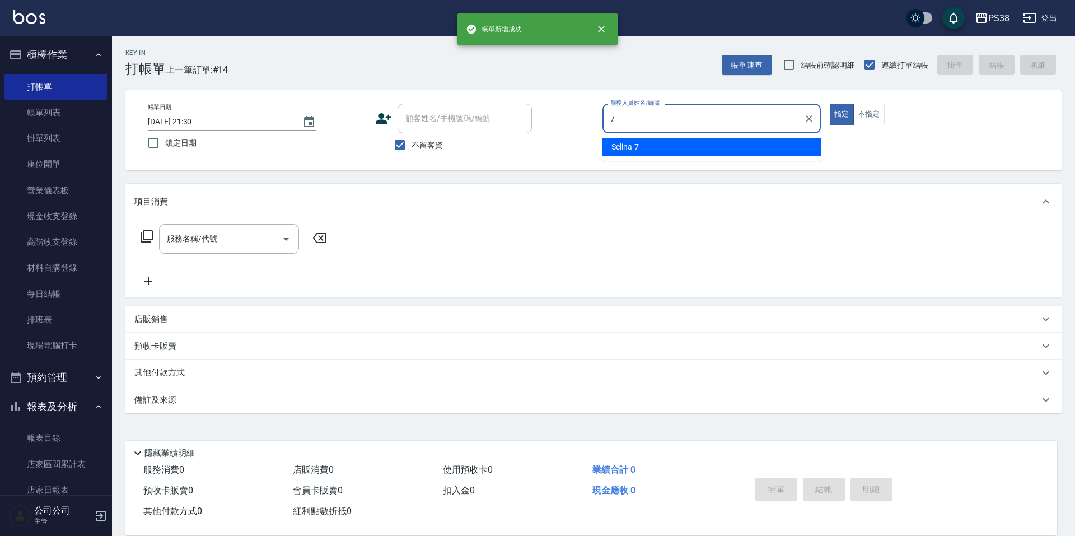
type input "Selina-7"
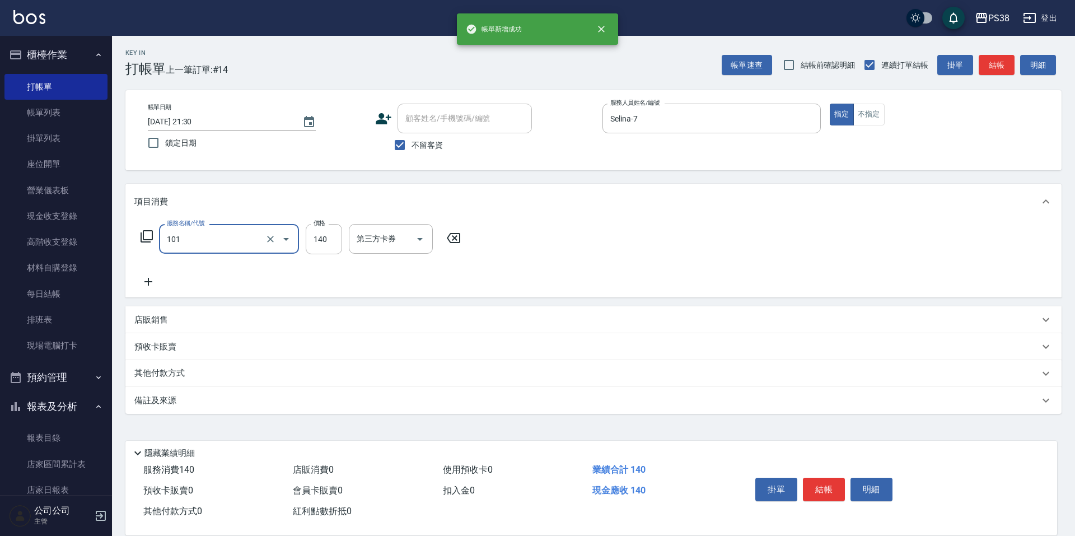
type input "洗髮(101)"
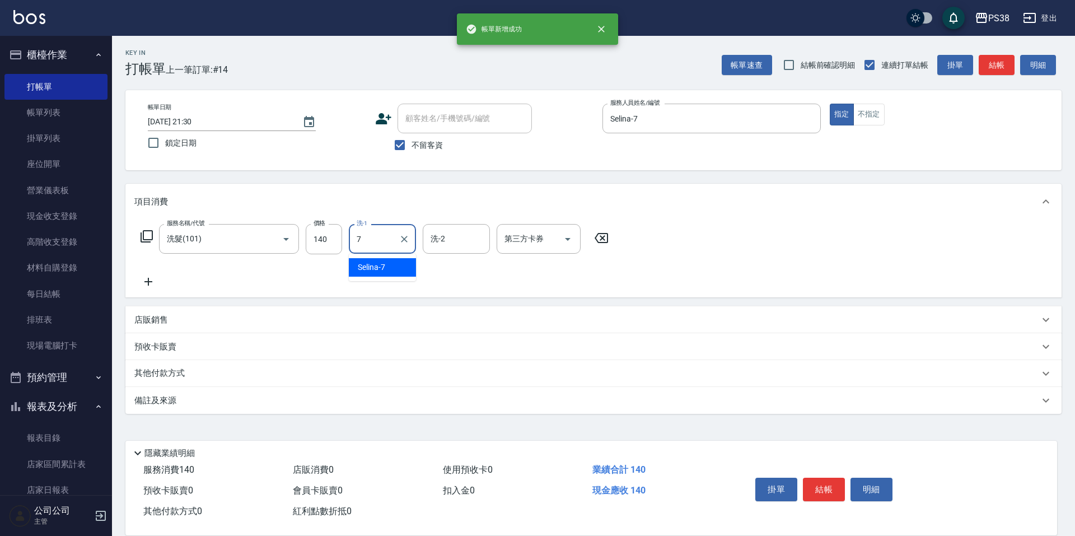
type input "Selina-7"
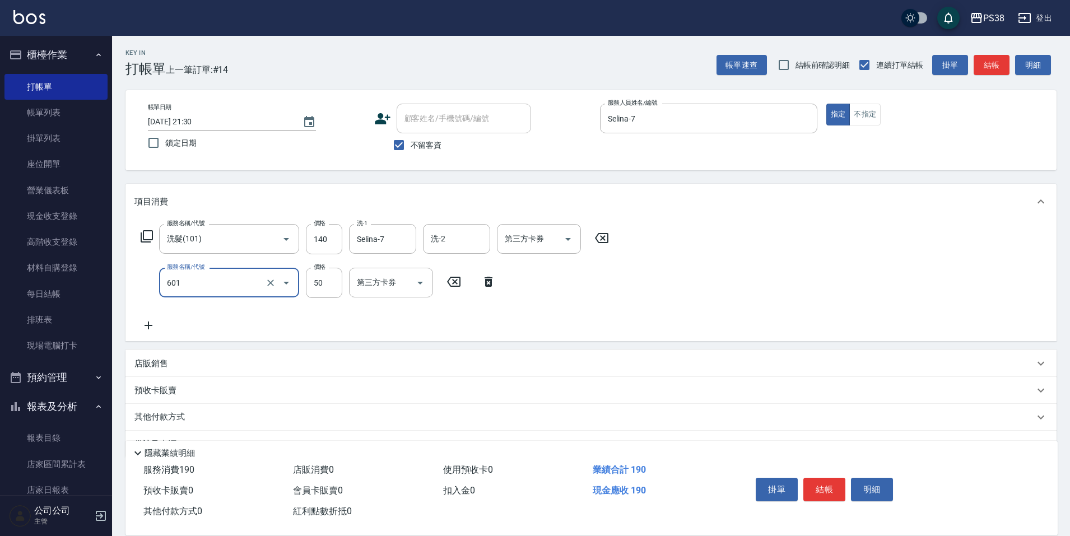
type input "精油50(601)"
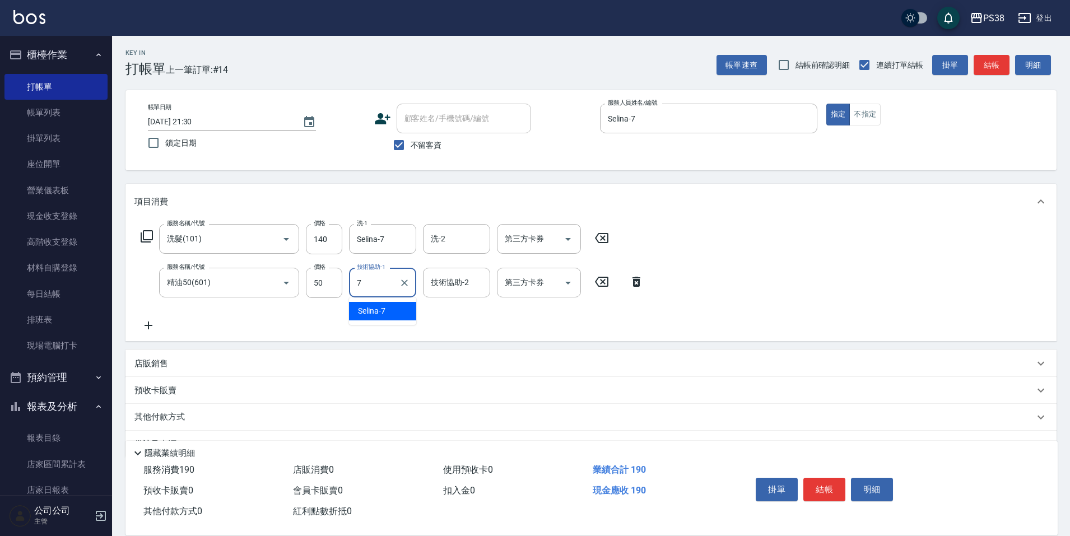
type input "Selina-7"
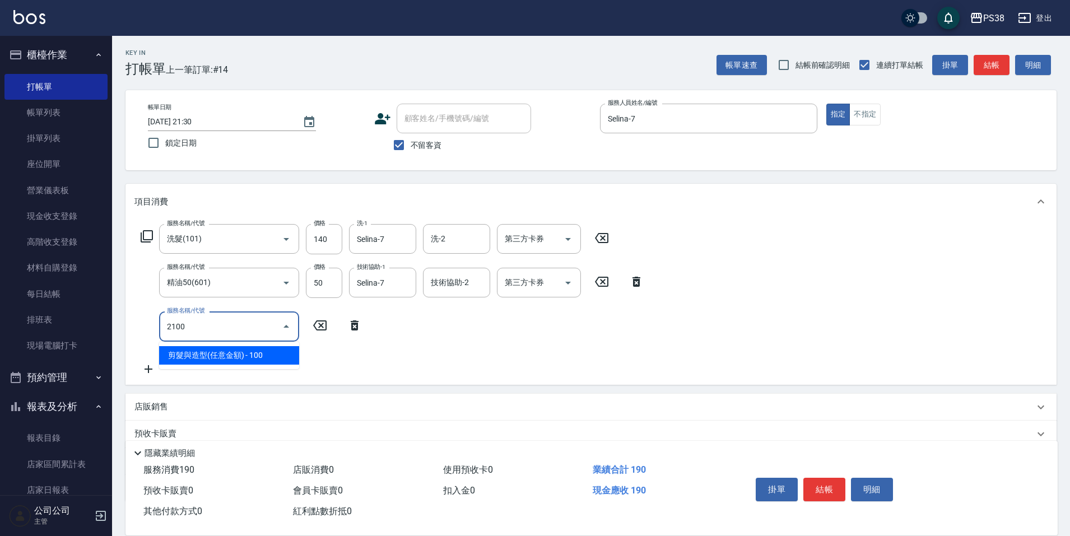
type input "剪髮與造型(任意金額)(2100)"
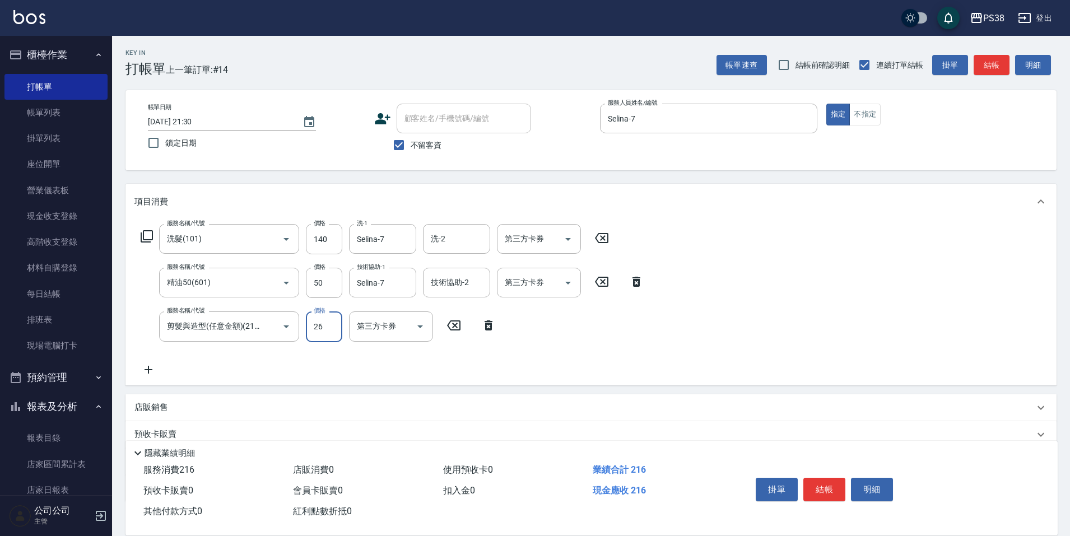
type input "260"
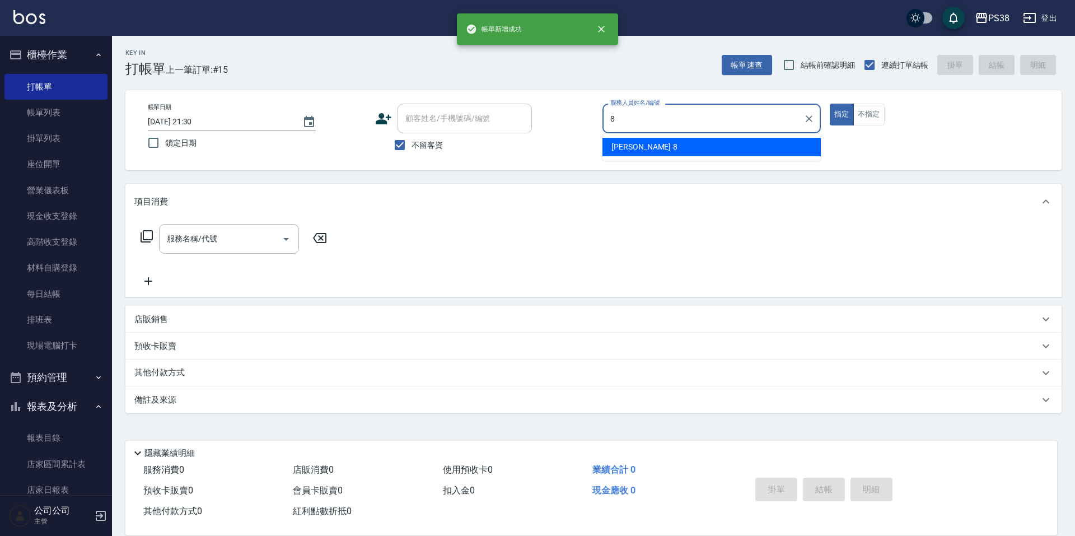
type input "mika-8"
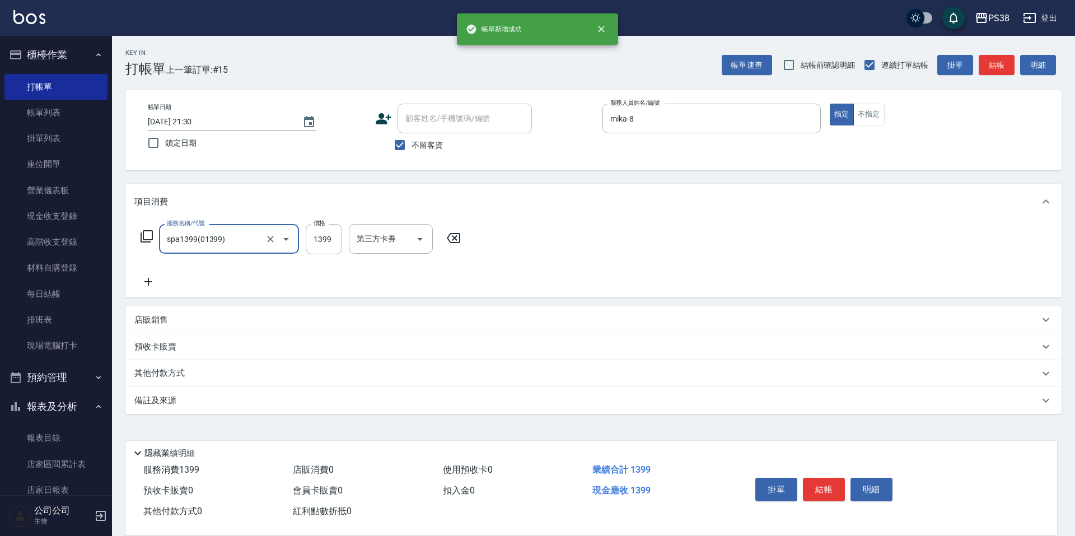
type input "spa1399(01399)"
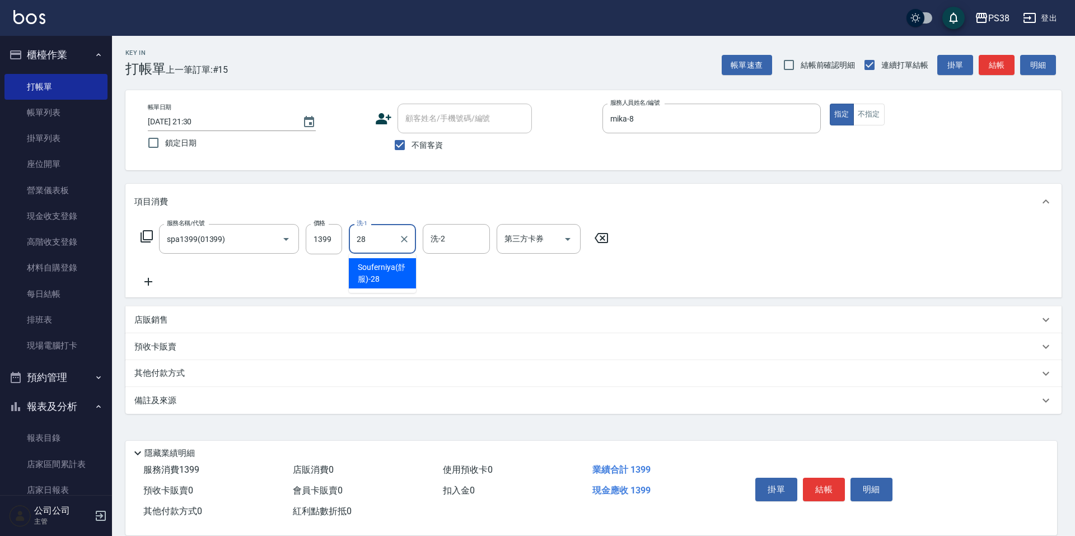
type input "Souferniya(舒服)-28"
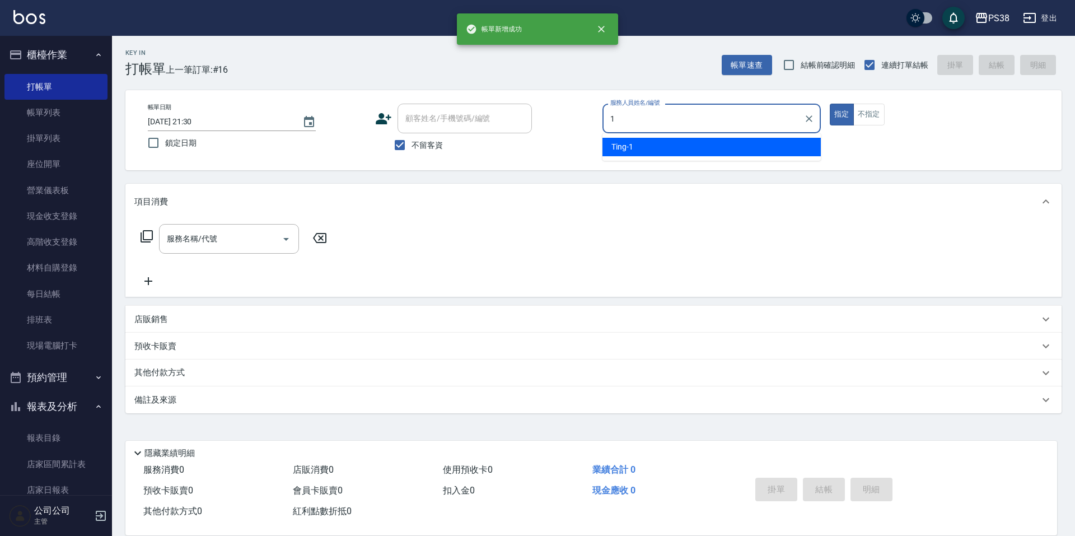
type input "Ting-1"
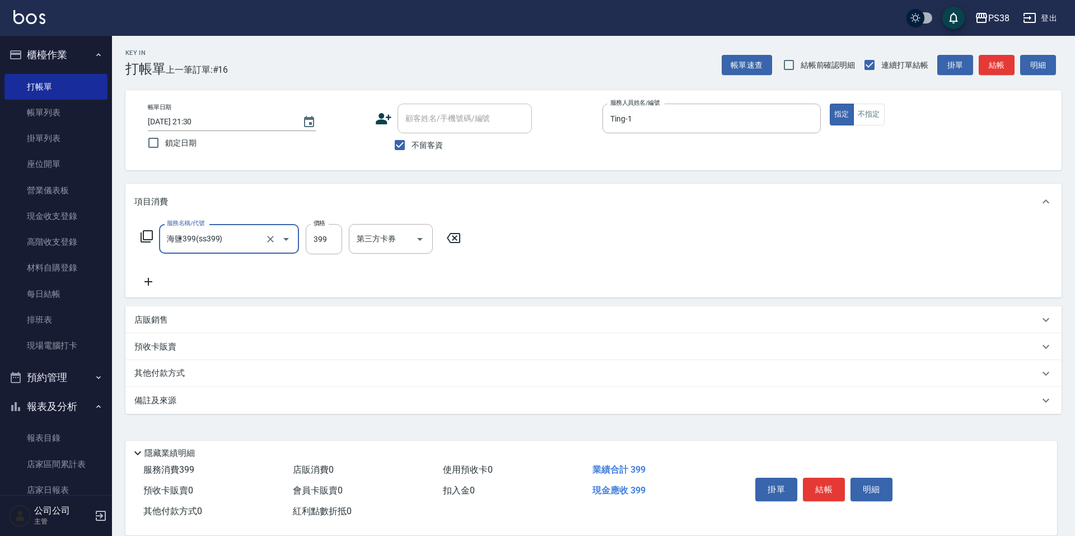
type input "海鹽399(ss399)"
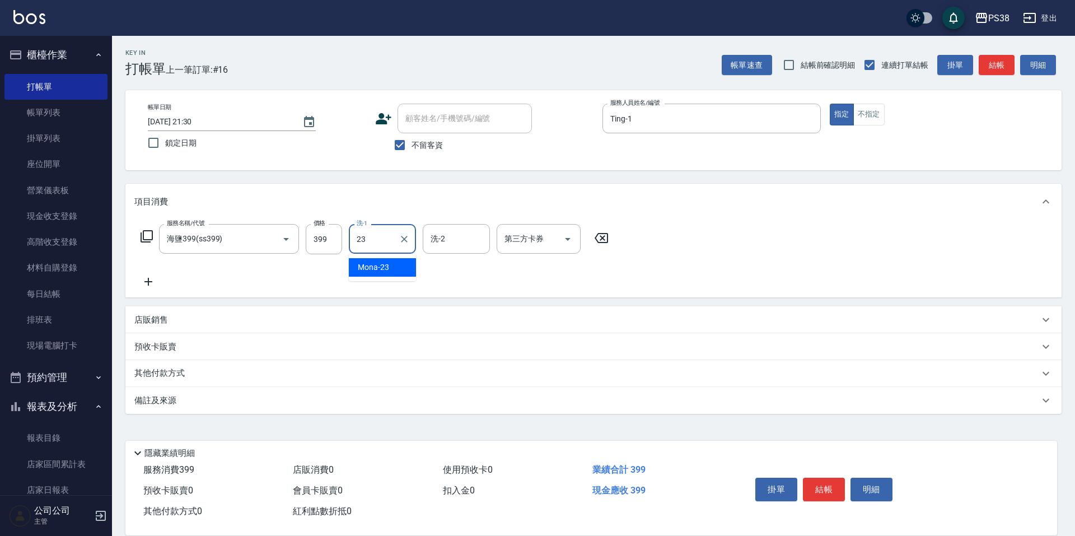
type input "Mona-23"
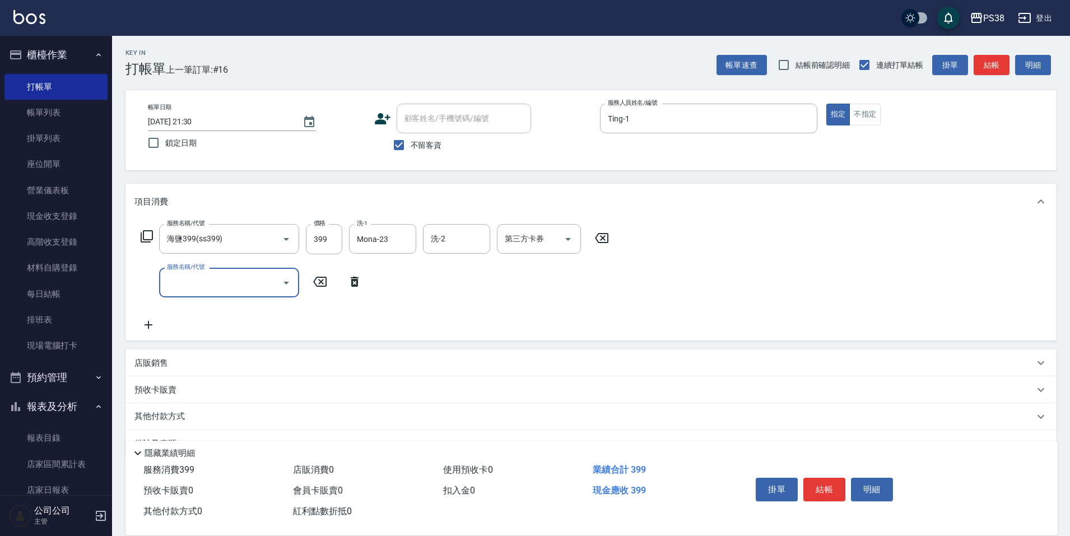
type input "2"
type input "自備護髮(3200)"
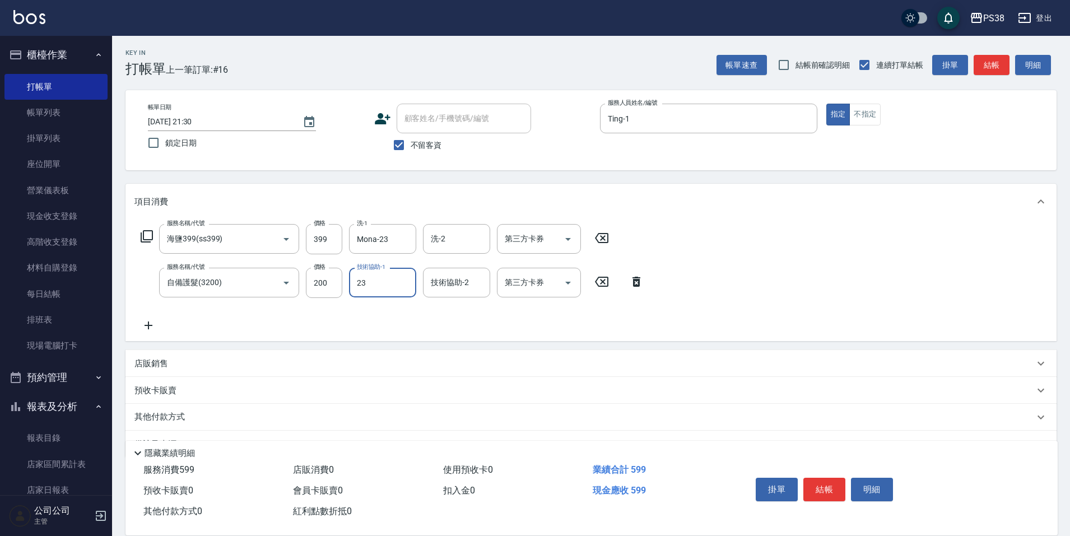
type input "Mona-23"
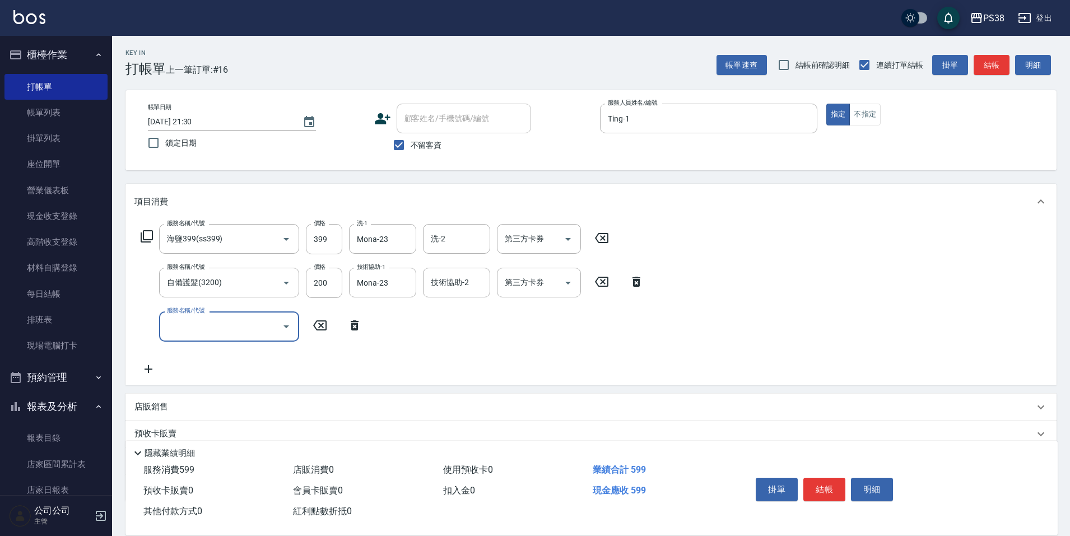
click at [353, 328] on icon at bounding box center [354, 325] width 28 height 13
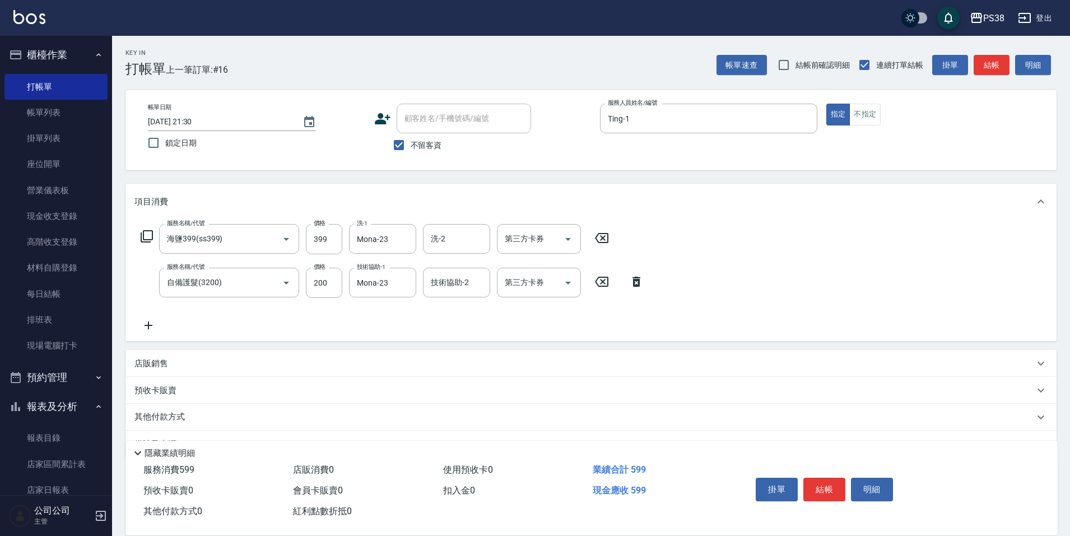
click at [162, 360] on p "店販銷售" at bounding box center [151, 364] width 34 height 12
type input "Ting-1"
click at [272, 404] on input "商品代號/名稱" at bounding box center [320, 405] width 130 height 20
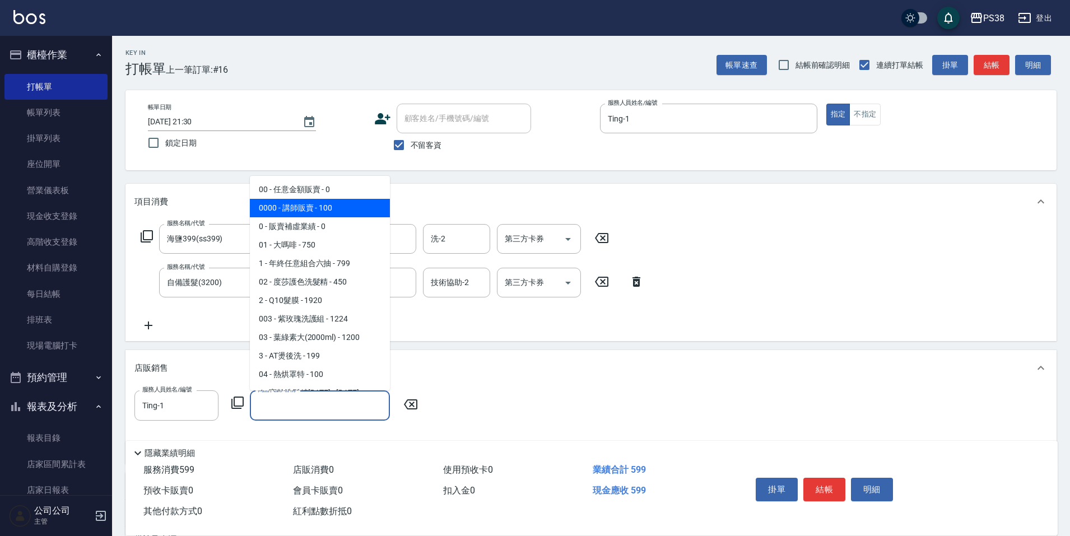
click at [344, 212] on span "0000 - 講師販賣 - 100" at bounding box center [320, 208] width 140 height 18
type input "講師販賣"
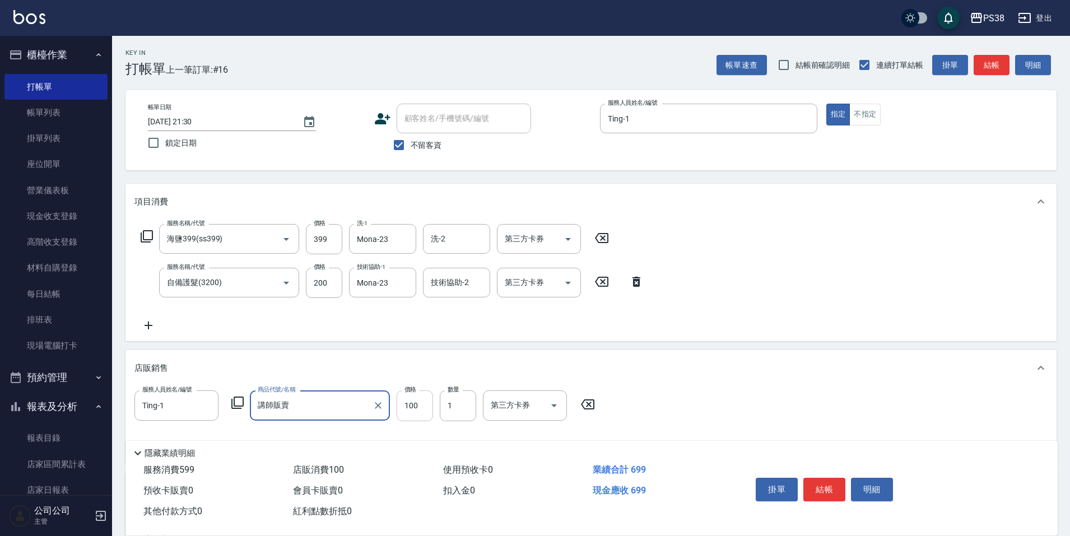
click at [415, 399] on input "100" at bounding box center [414, 405] width 36 height 30
type input "550"
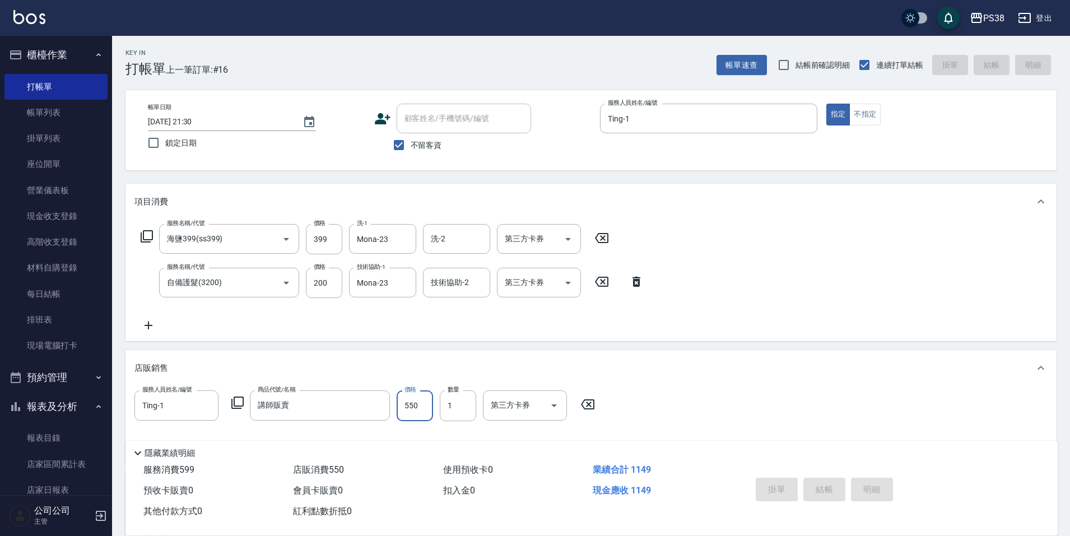
type input "2025/09/05 21:31"
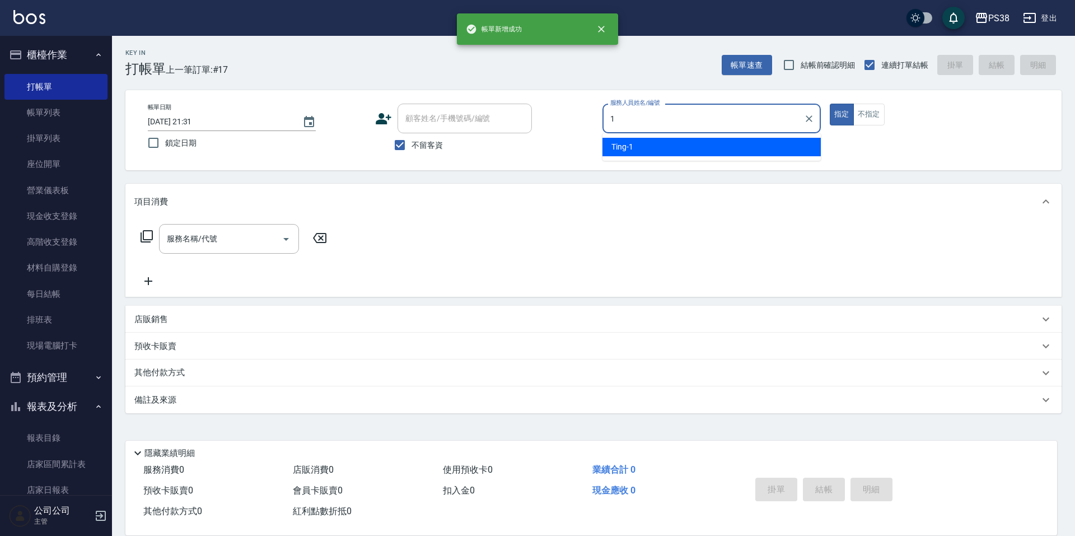
type input "Ting-1"
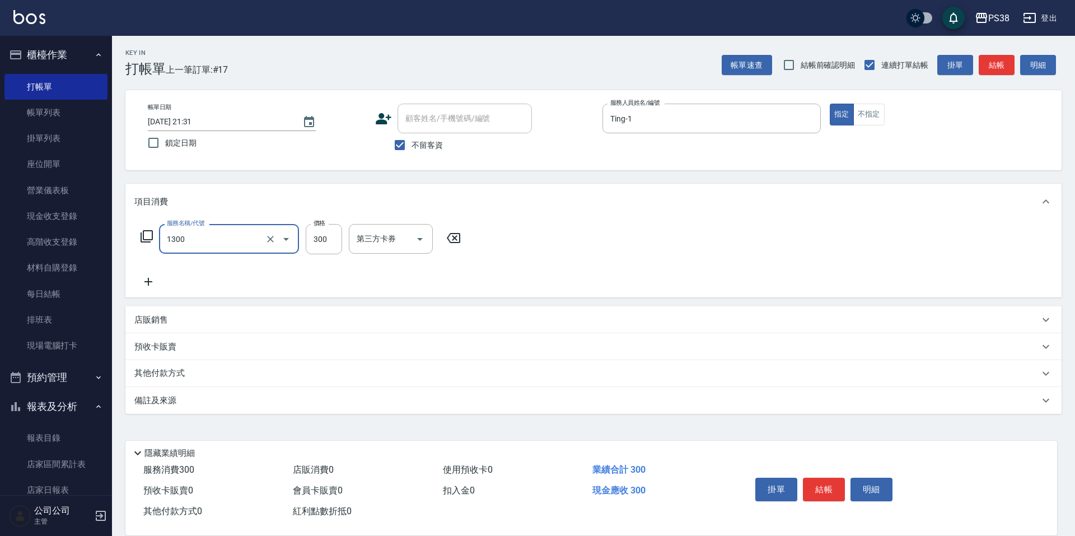
type input "精油洗潤300(1300)"
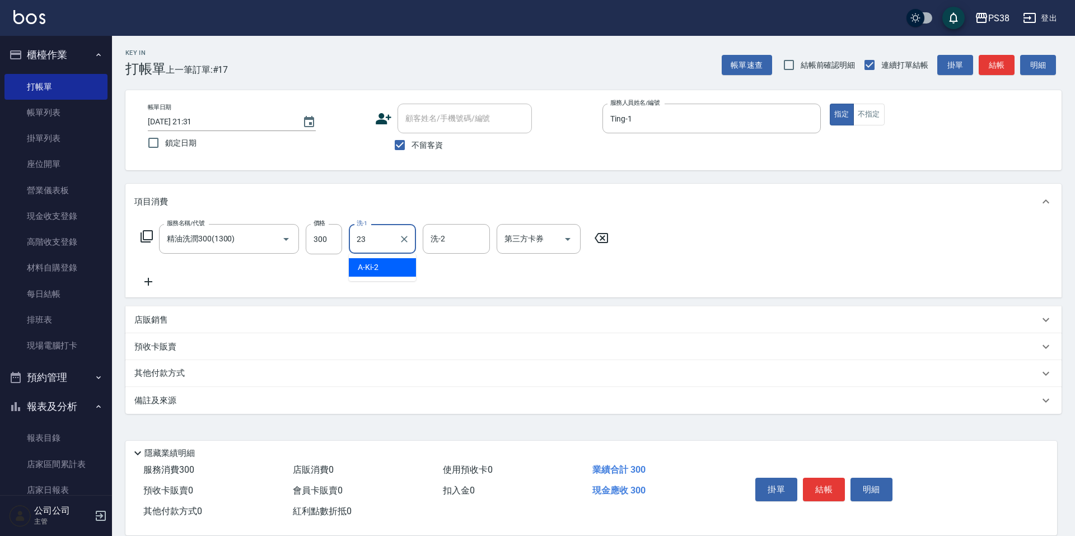
type input "Mona-23"
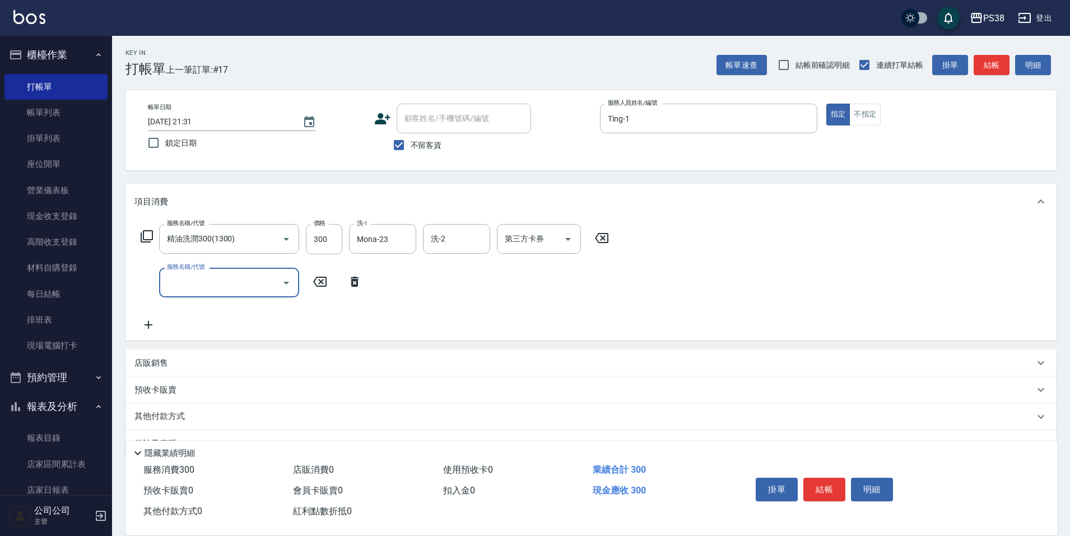
click at [244, 295] on div "服務名稱/代號" at bounding box center [229, 283] width 140 height 30
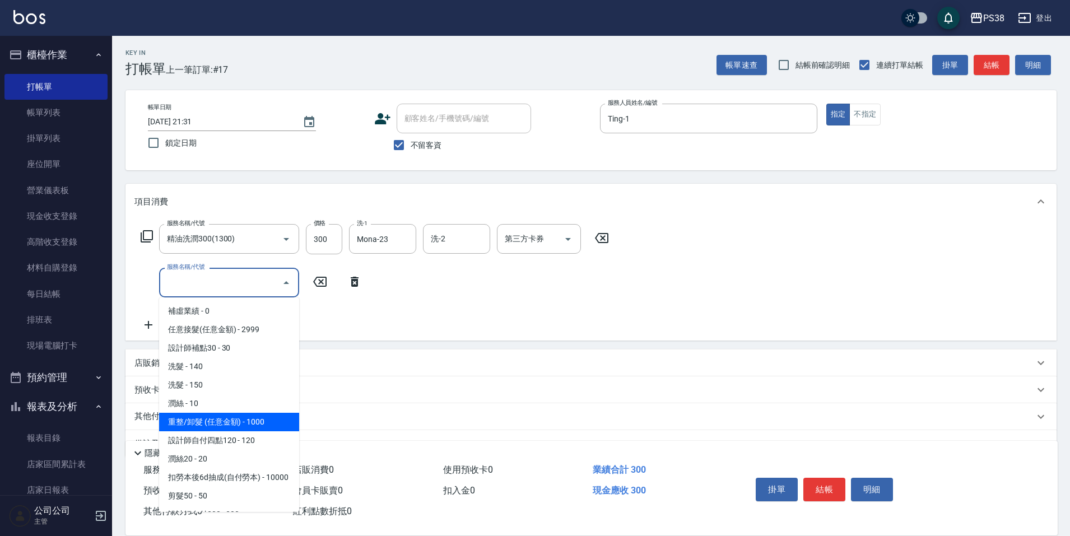
click at [262, 423] on span "重整/卸髮 (任意金額) - 1000" at bounding box center [229, 422] width 140 height 18
type input "重整/卸髮 (任意金額)(111)"
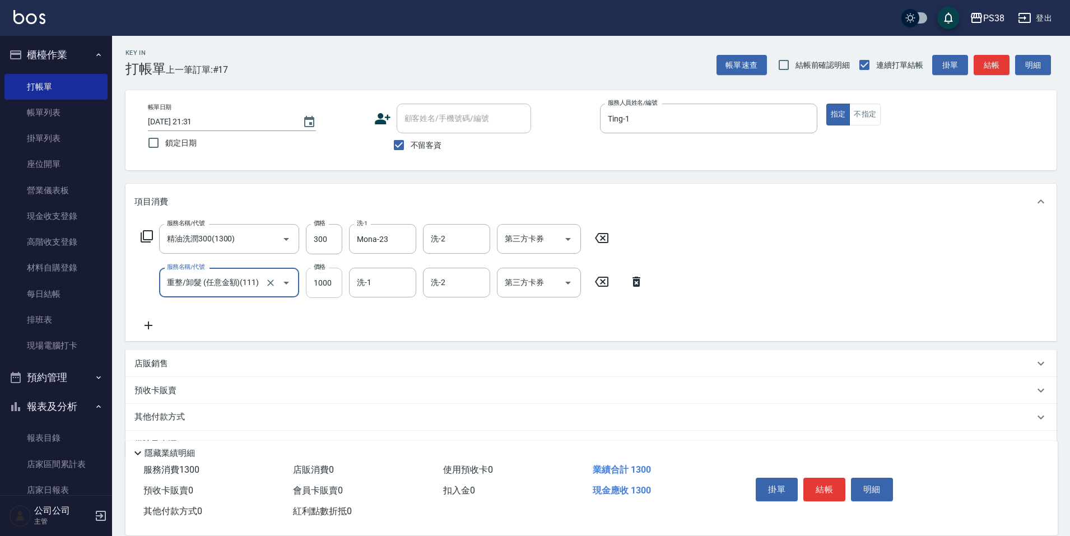
click at [333, 274] on input "1000" at bounding box center [324, 283] width 36 height 30
type input "4000"
type input "Mona-23"
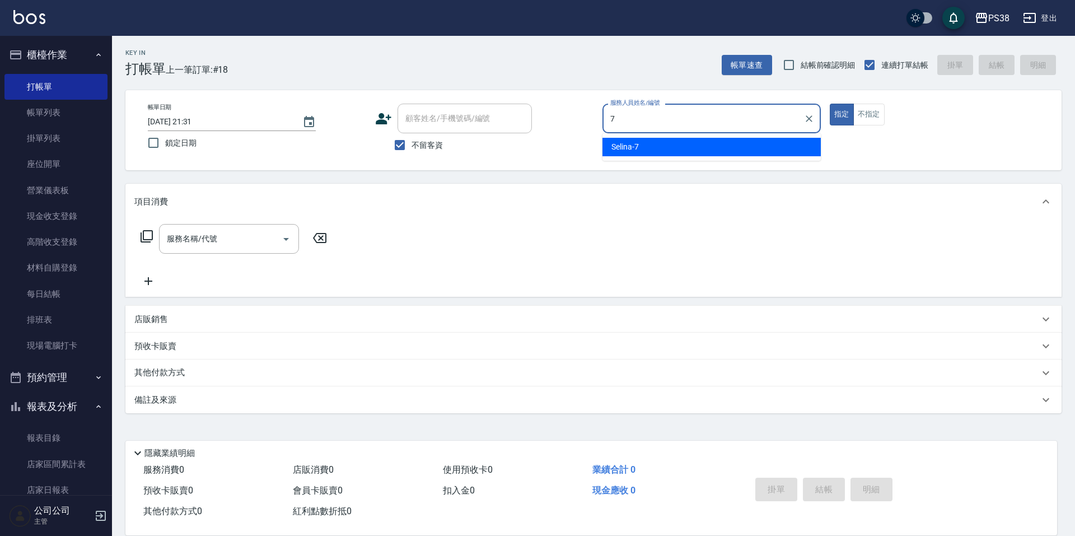
type input "Selina-7"
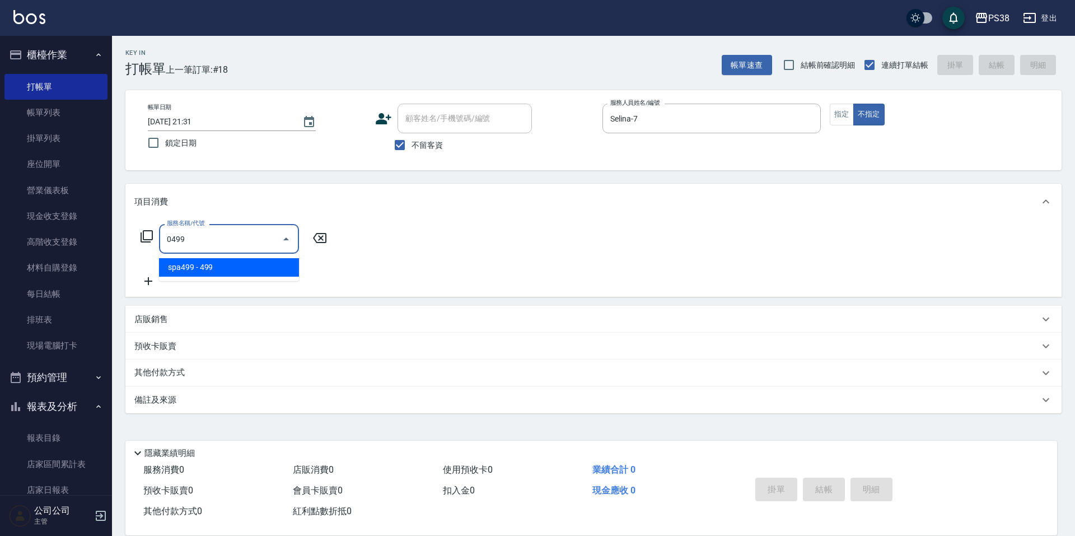
type input "spa499(0499)"
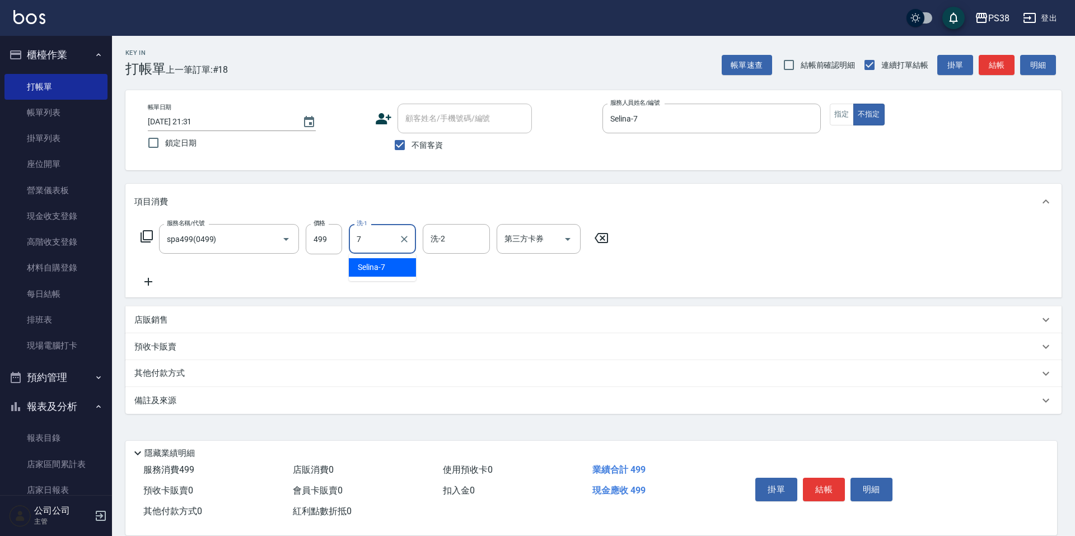
type input "Selina-7"
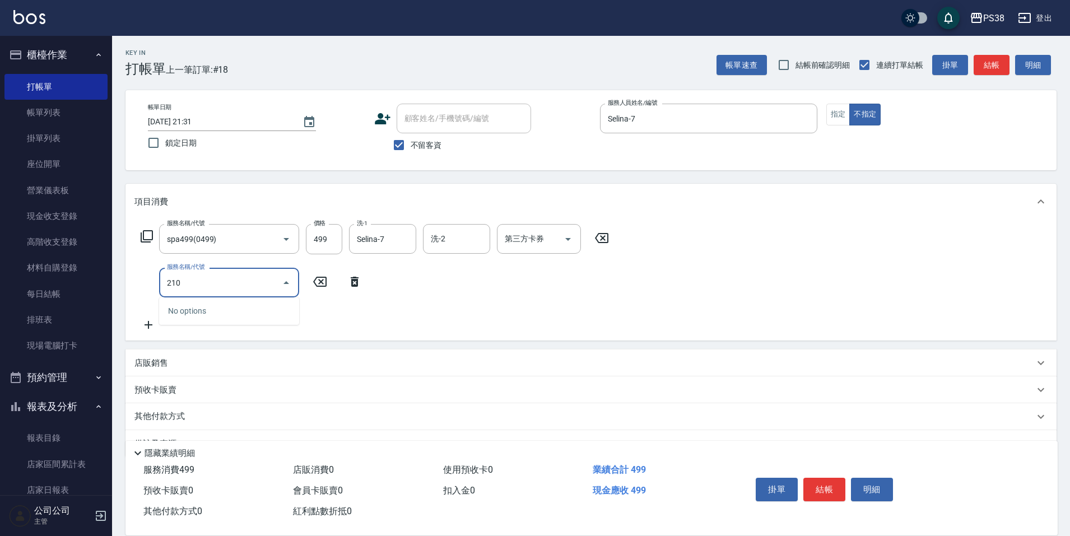
type input "2100"
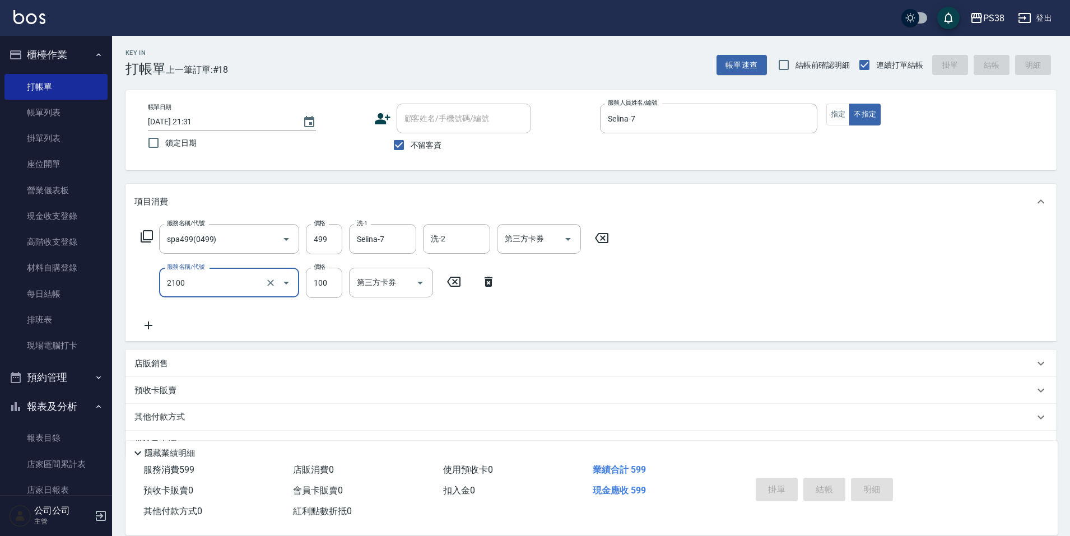
type input "2025/09/05 21:32"
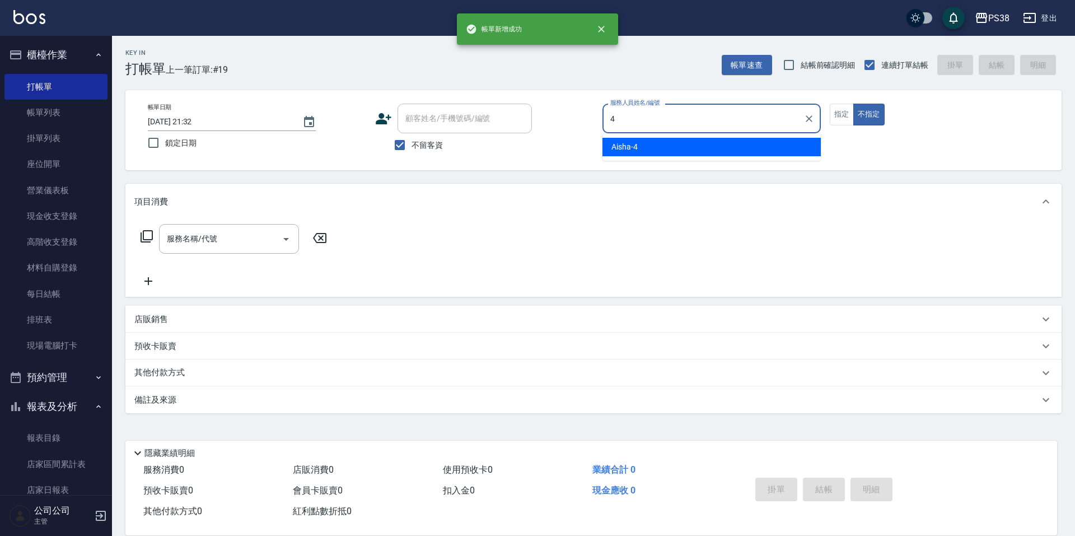
type input "Aisha-4"
type button "false"
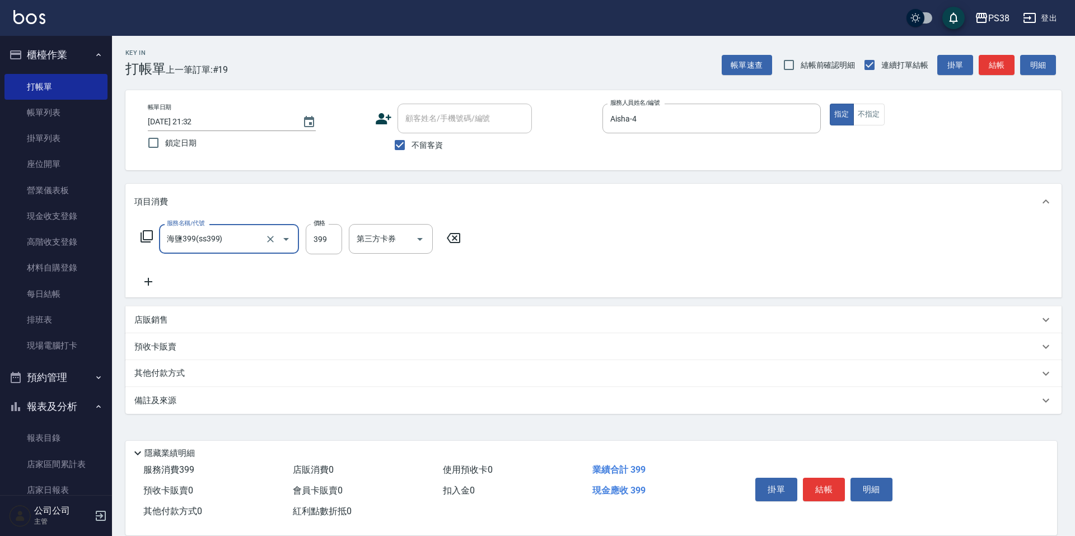
type input "海鹽399(ss399)"
type input "Yuki-6"
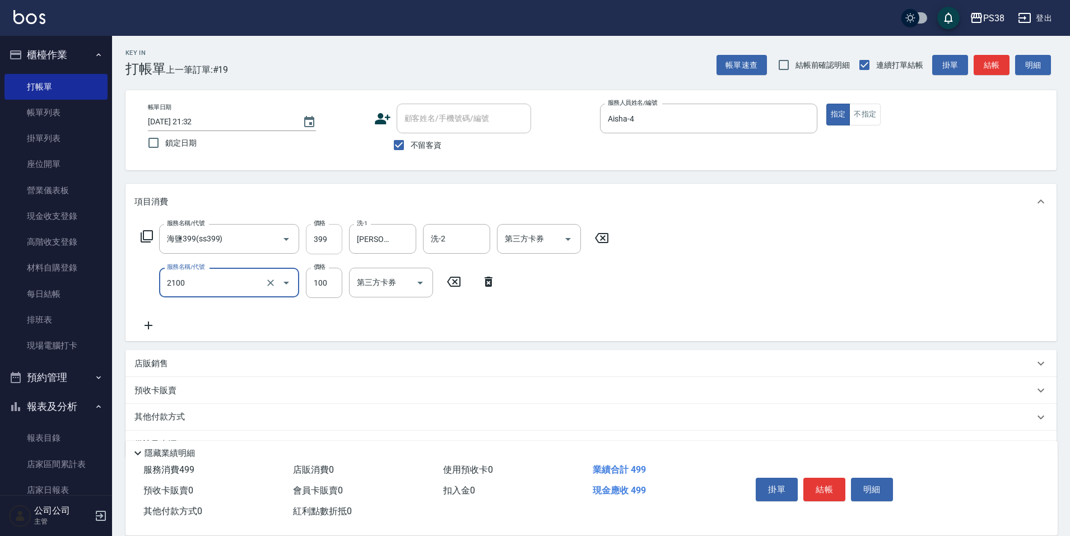
type input "剪髮與造型(任意金額)(2100)"
click at [326, 239] on input "399" at bounding box center [324, 239] width 36 height 30
click at [329, 239] on input "399" at bounding box center [324, 239] width 36 height 30
type input "400"
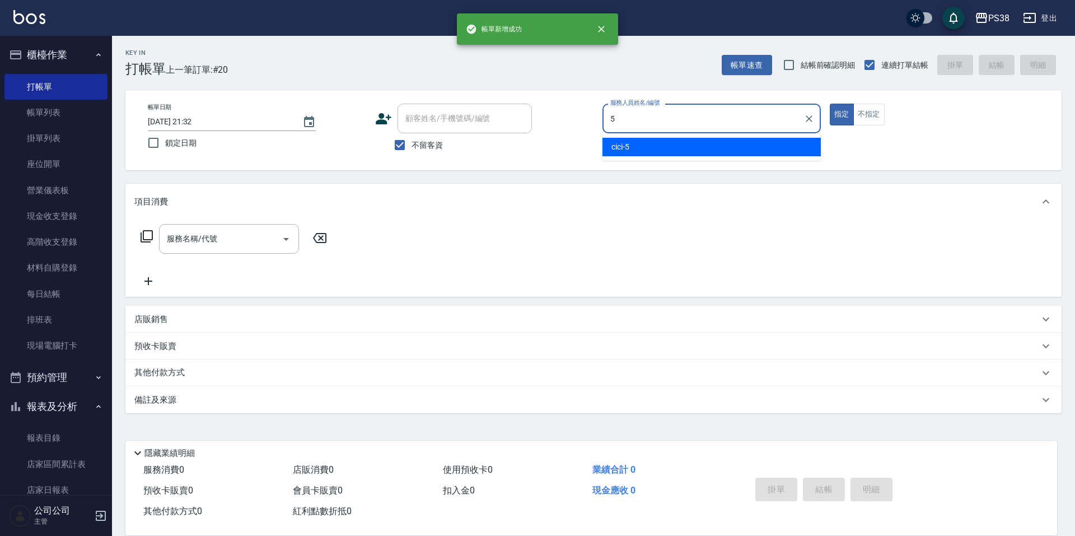
type input "cici-5"
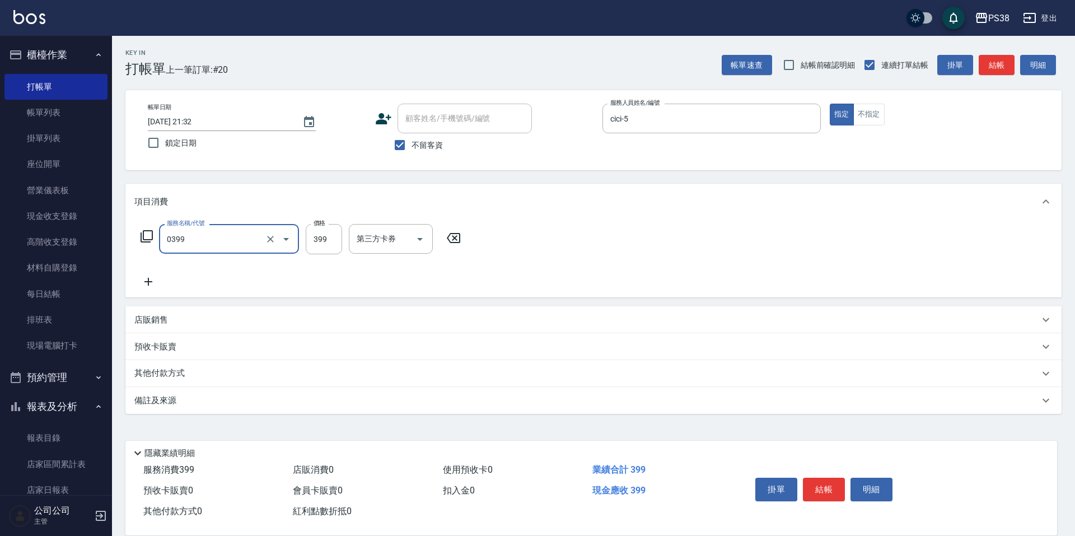
type input "spa399(0399)"
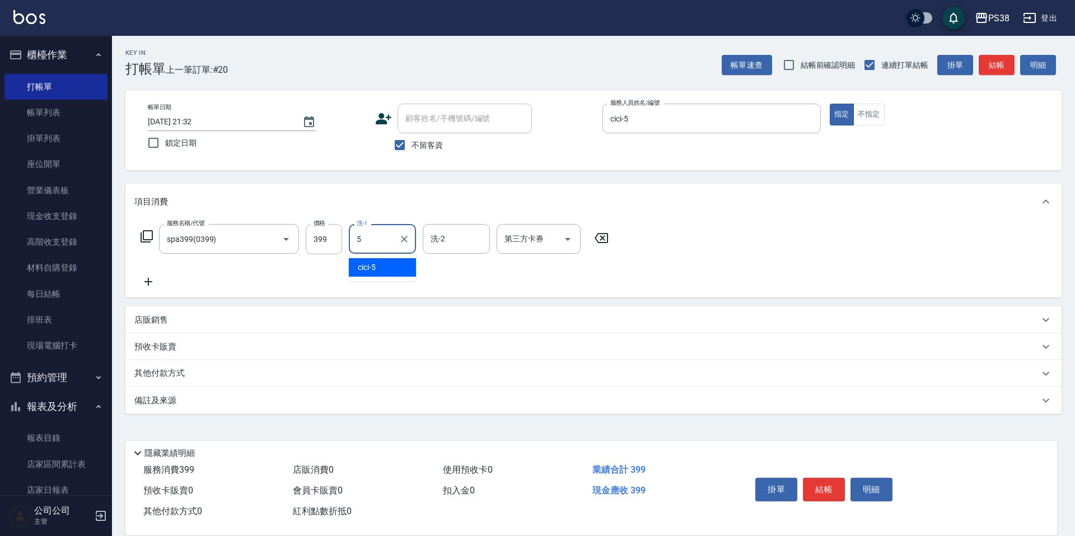
type input "cici-5"
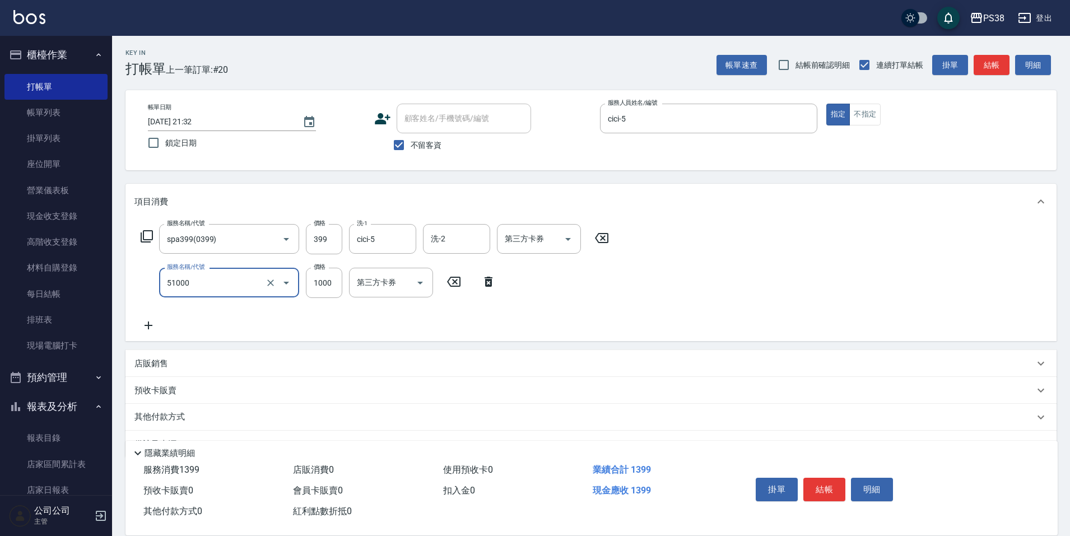
type input "染髮600以上(任意金額)(51000)"
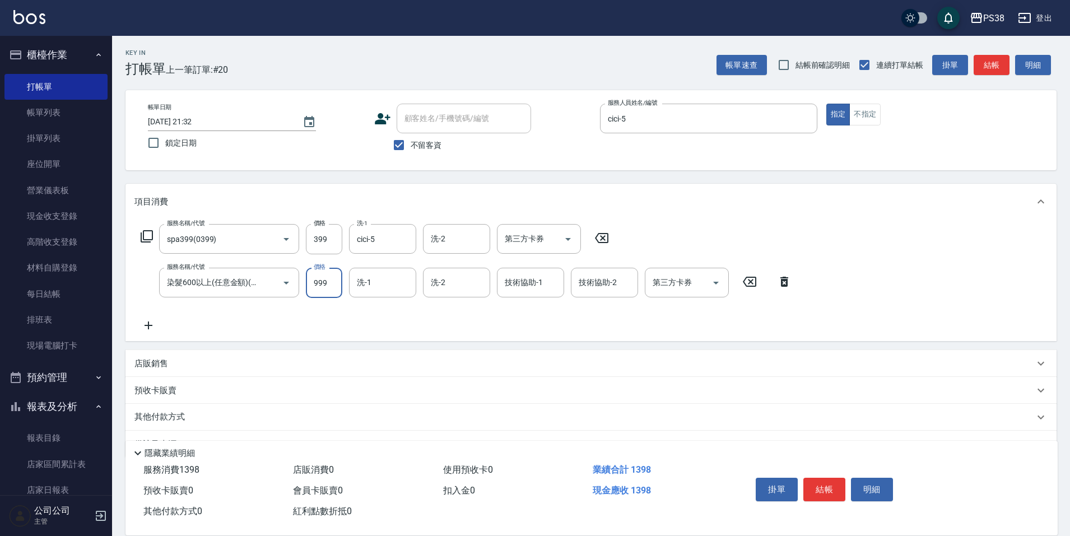
type input "999"
type input "cici-5"
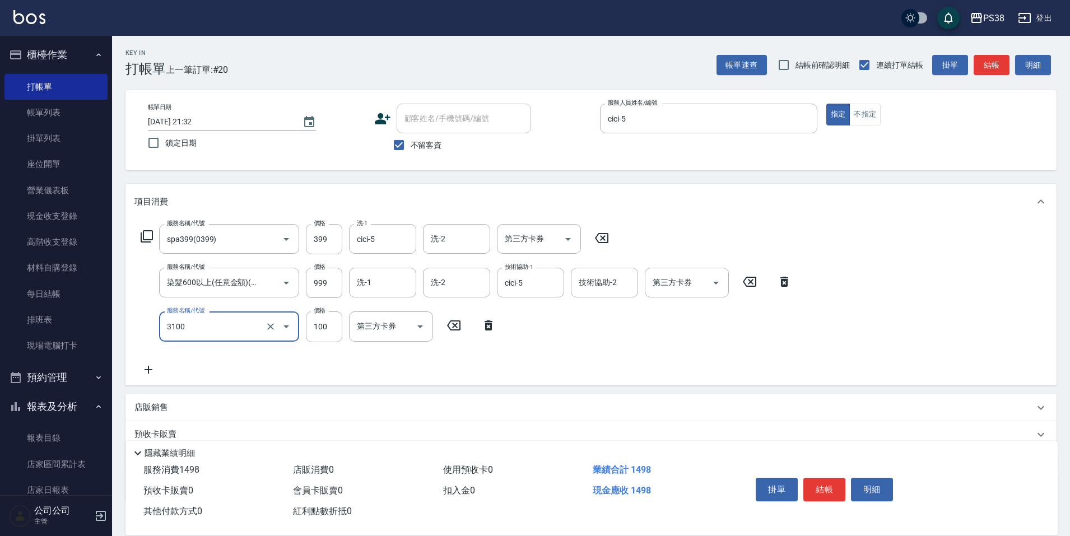
type input "頭皮水.順護(3100)"
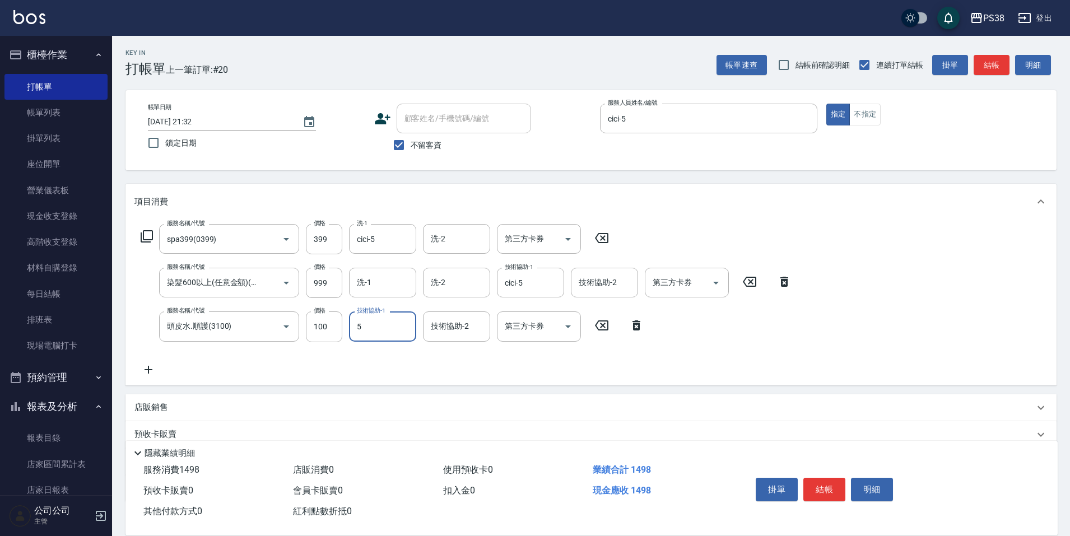
type input "cici-5"
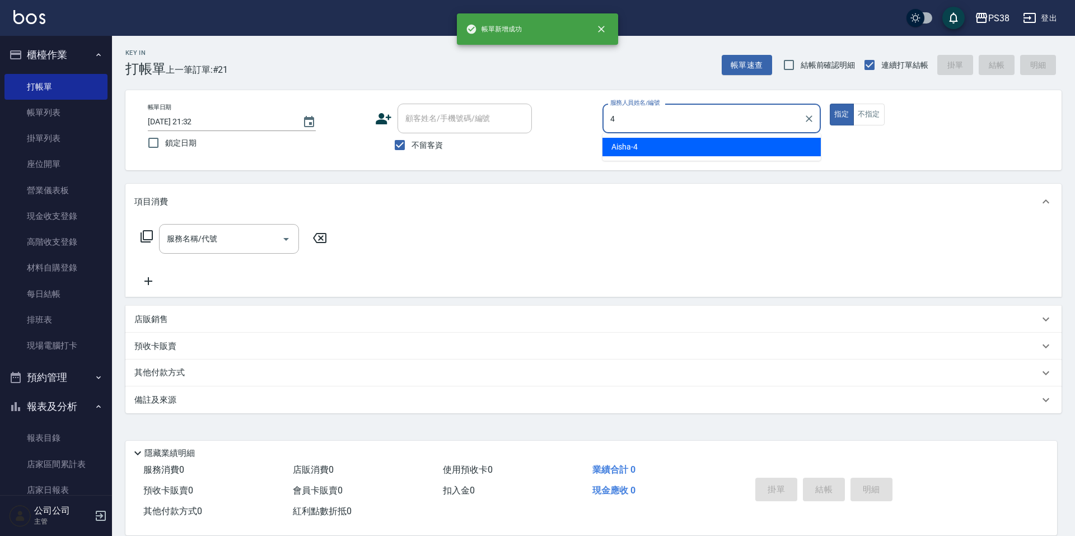
type input "Aisha-4"
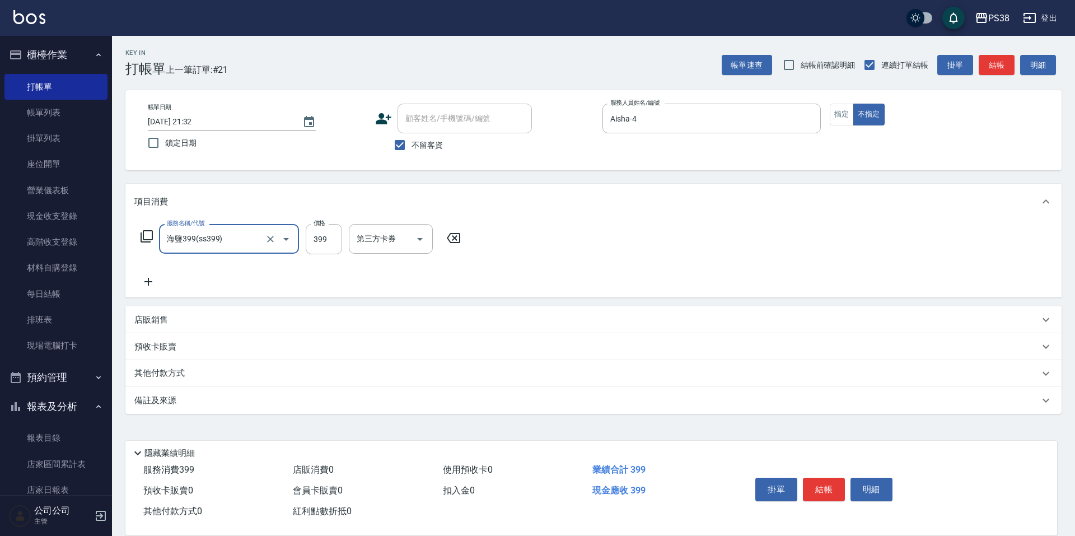
type input "海鹽399(ss399)"
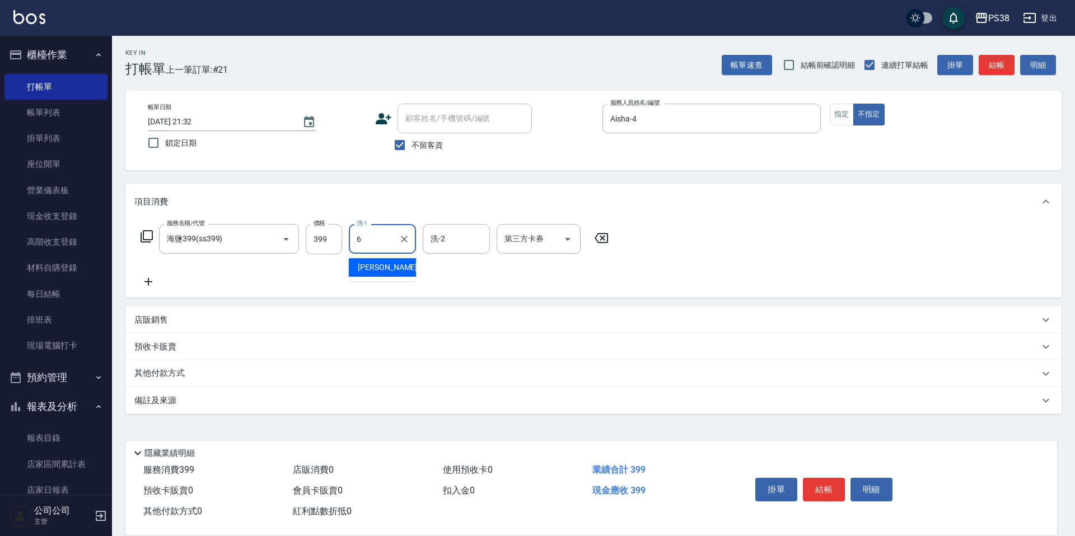
type input "Yuki-6"
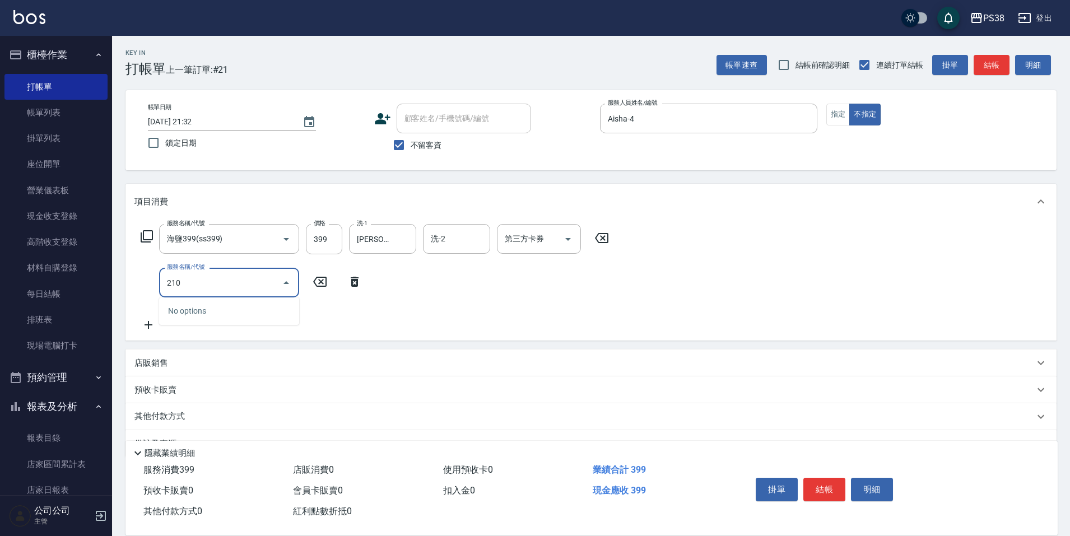
type input "2100"
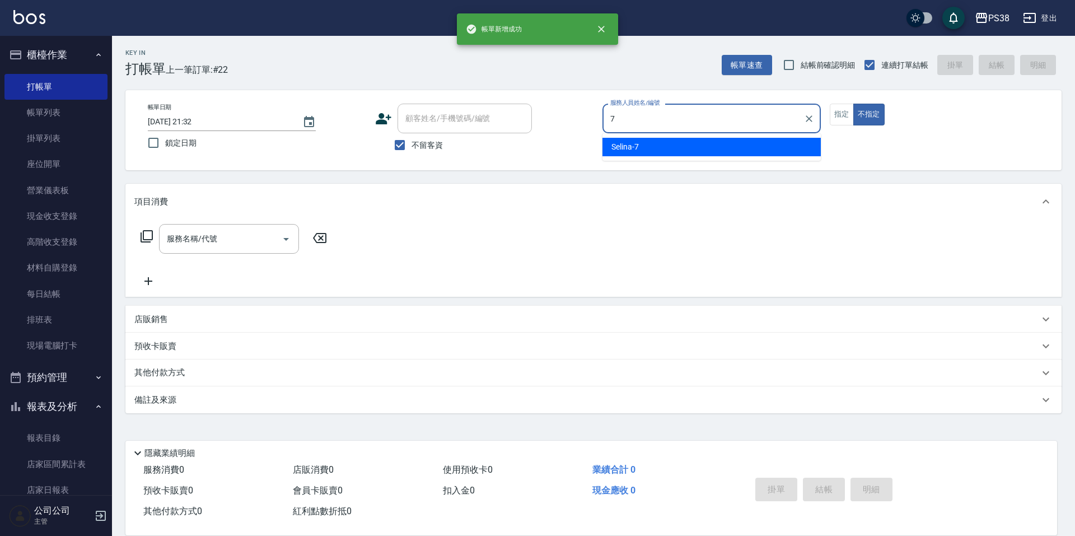
type input "Selina-7"
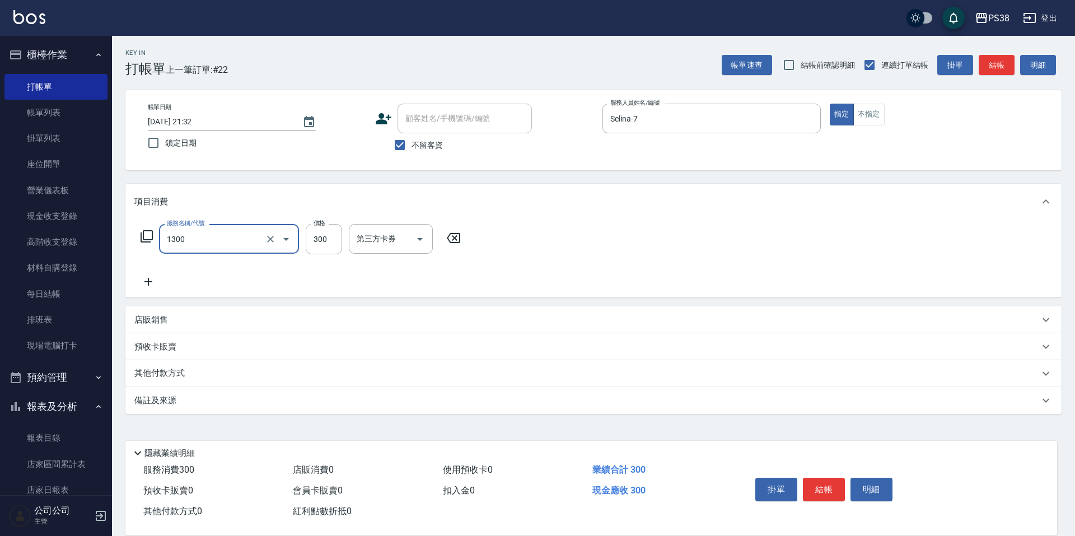
type input "精油洗潤300(1300)"
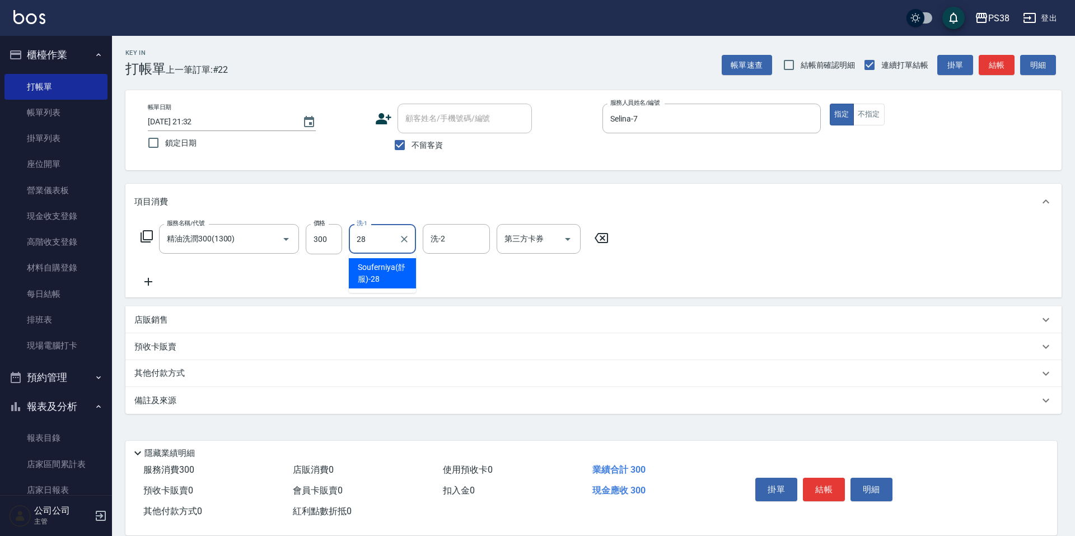
type input "Souferniya(舒服)-28"
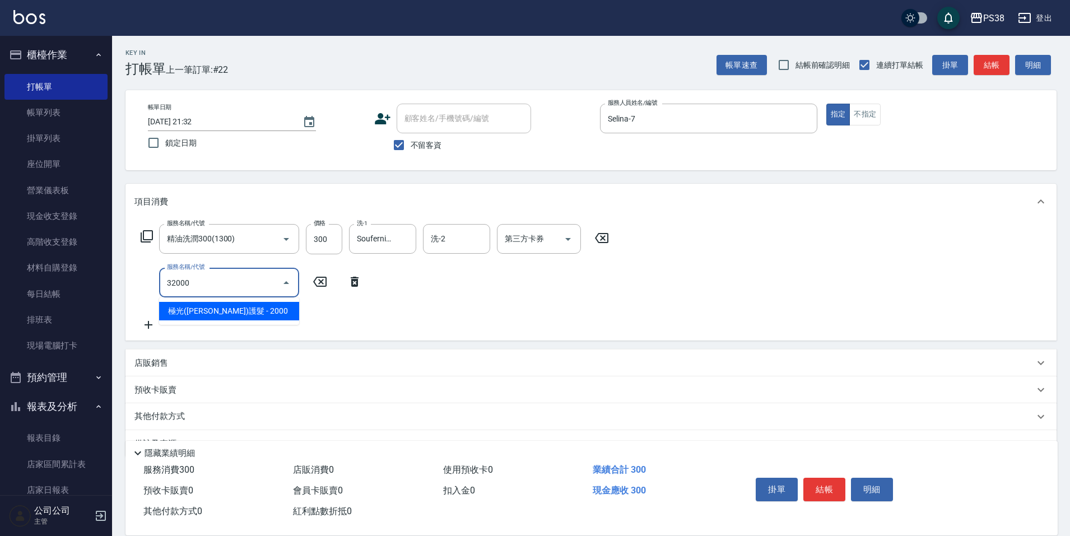
type input "極光(黑耀光)護髮(32000)"
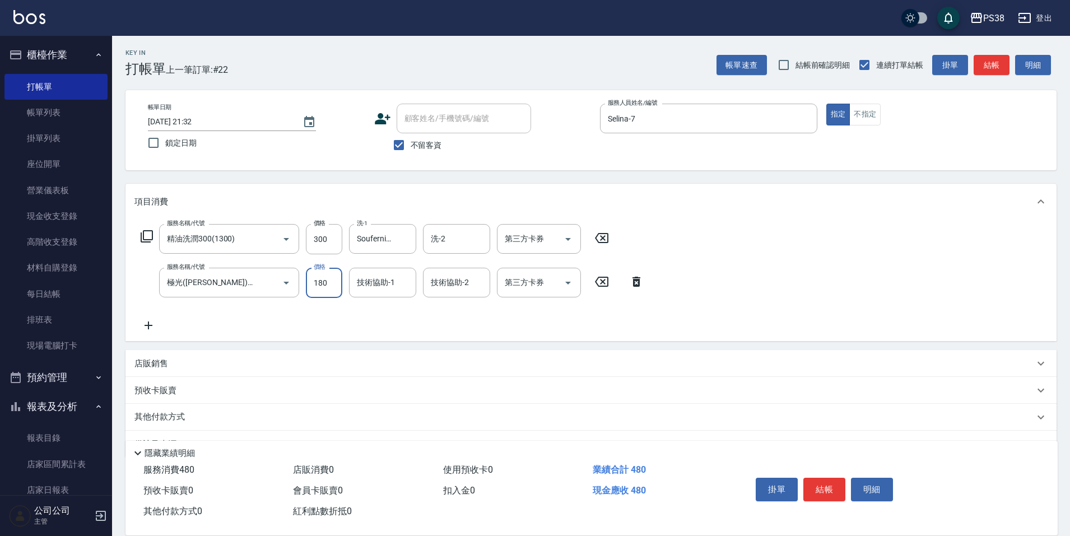
type input "1800"
drag, startPoint x: 548, startPoint y: 334, endPoint x: 548, endPoint y: 321, distance: 12.9
click at [548, 334] on div "服務名稱/代號 海鹽399(ss399) 服務名稱/代號 價格 399 價格 洗-1 mika-8 洗-1 洗-2 洗-2 第三方卡券 第三方卡券 服務名稱/…" at bounding box center [590, 281] width 931 height 122
click at [572, 236] on icon "Open" at bounding box center [567, 238] width 13 height 13
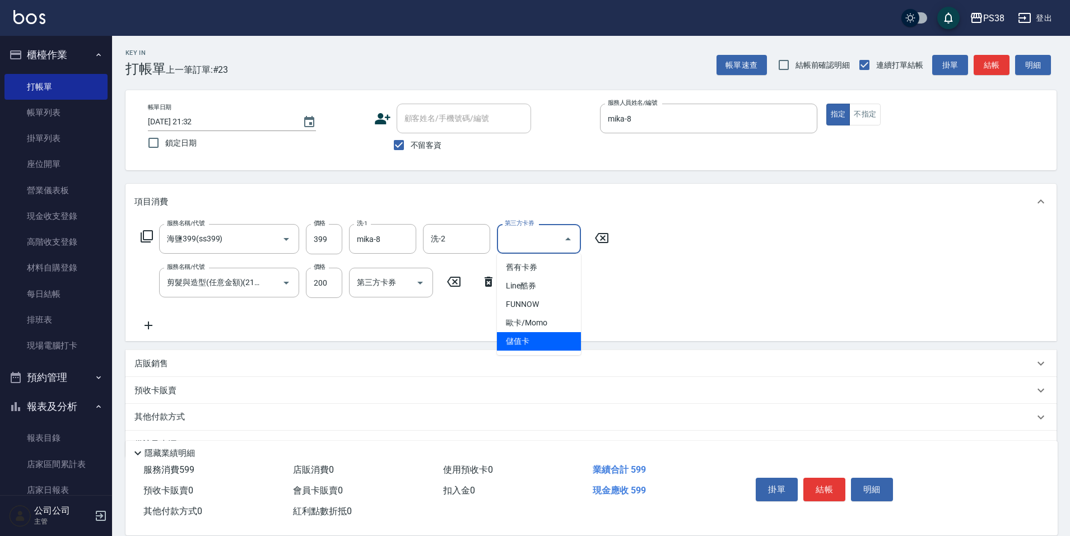
click at [554, 350] on span "儲值卡" at bounding box center [539, 341] width 84 height 18
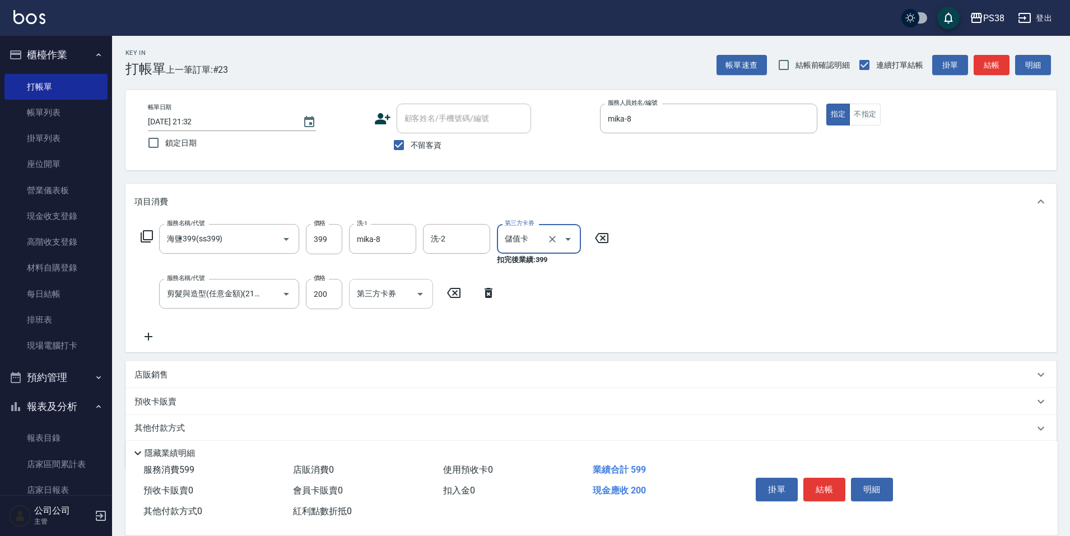
click at [418, 299] on icon "Open" at bounding box center [419, 293] width 13 height 13
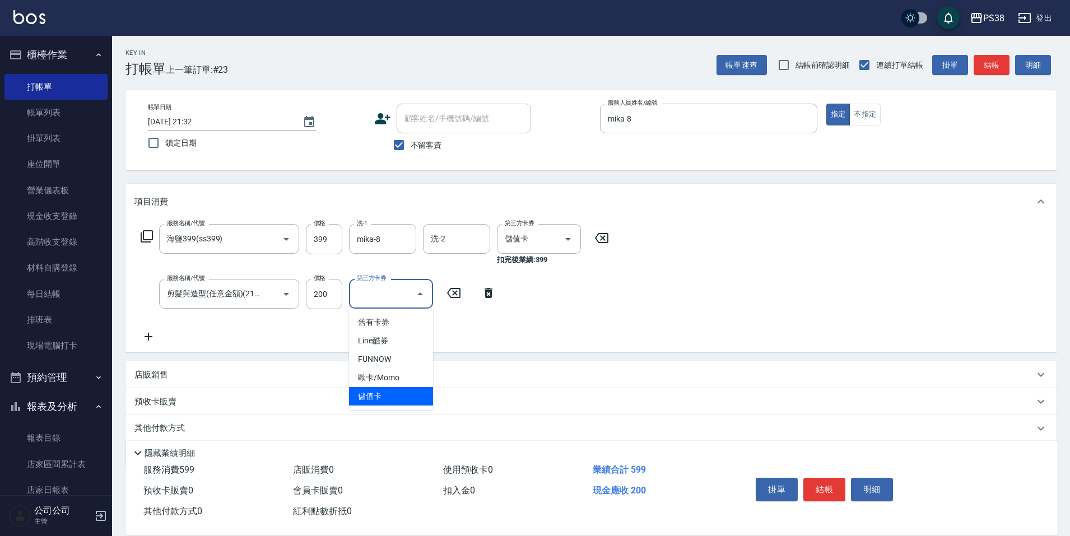
click at [413, 399] on span "儲值卡" at bounding box center [391, 396] width 84 height 18
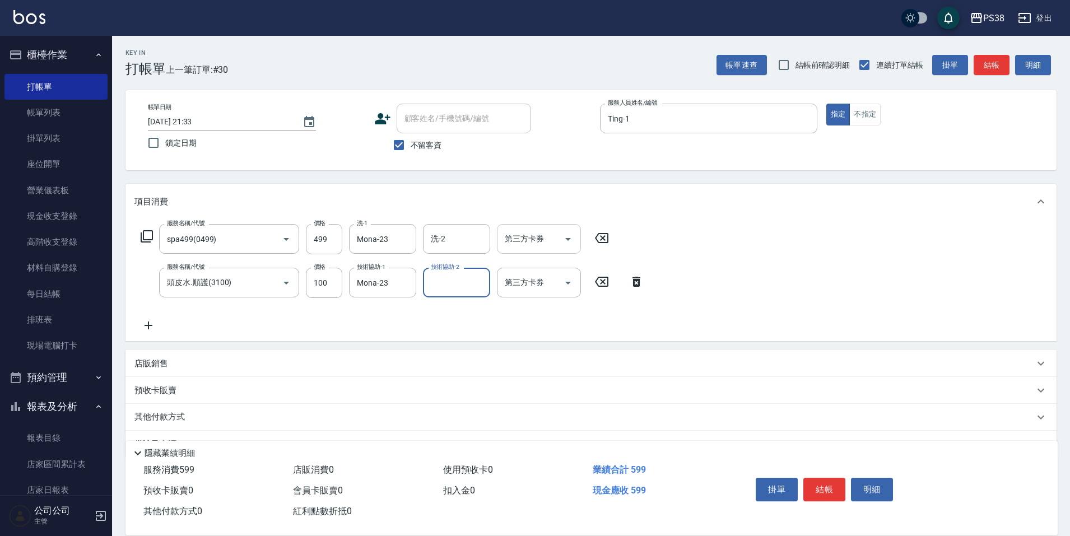
click at [572, 240] on icon "Open" at bounding box center [567, 238] width 13 height 13
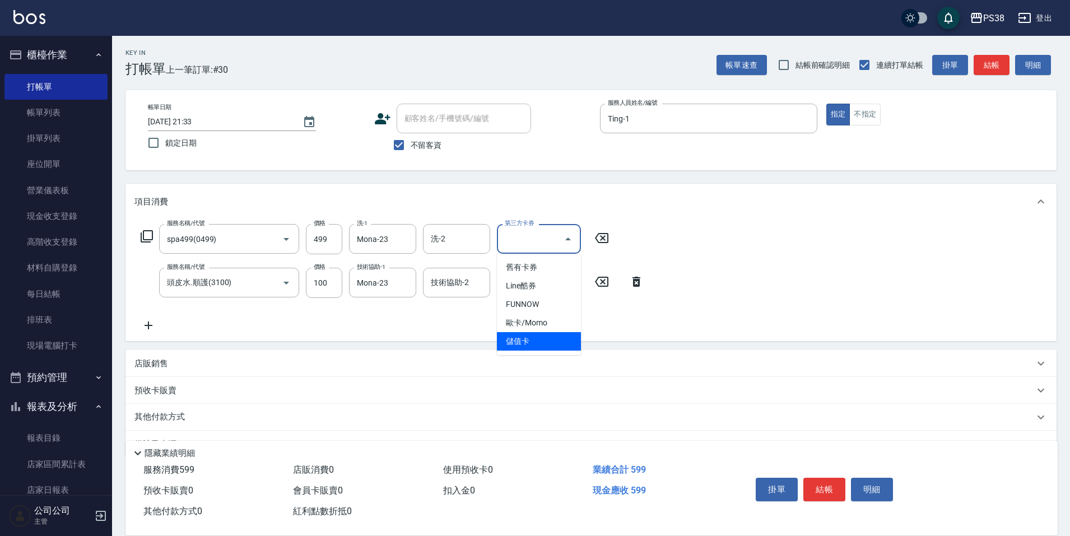
click at [562, 343] on span "儲值卡" at bounding box center [539, 341] width 84 height 18
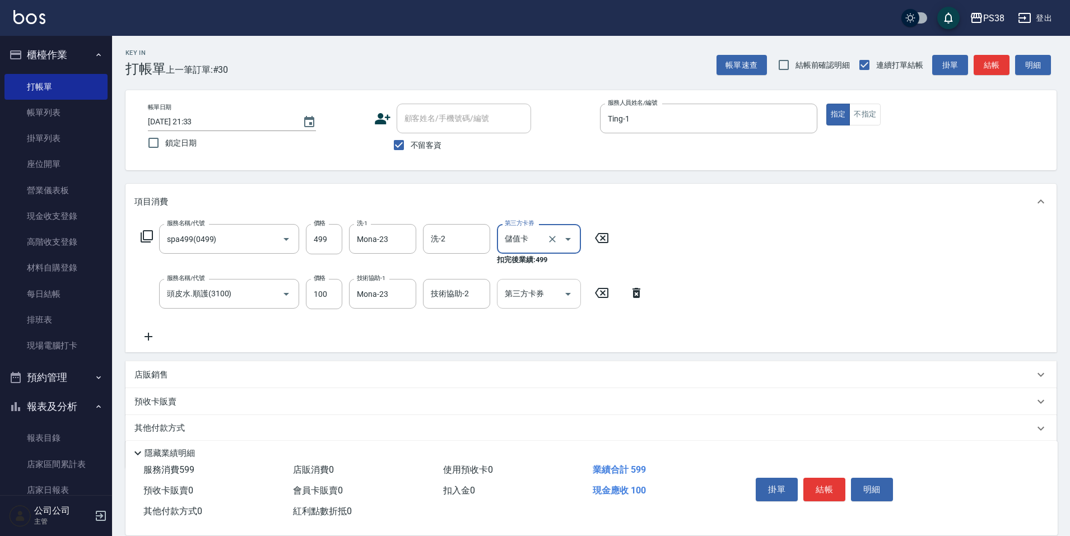
click at [571, 297] on icon "Open" at bounding box center [567, 293] width 13 height 13
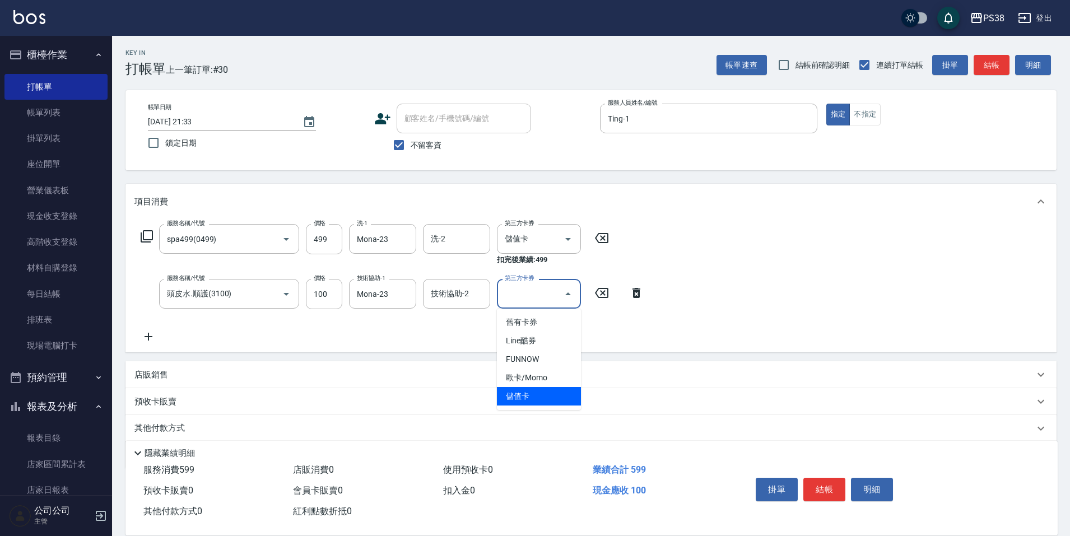
click at [559, 397] on span "儲值卡" at bounding box center [539, 396] width 84 height 18
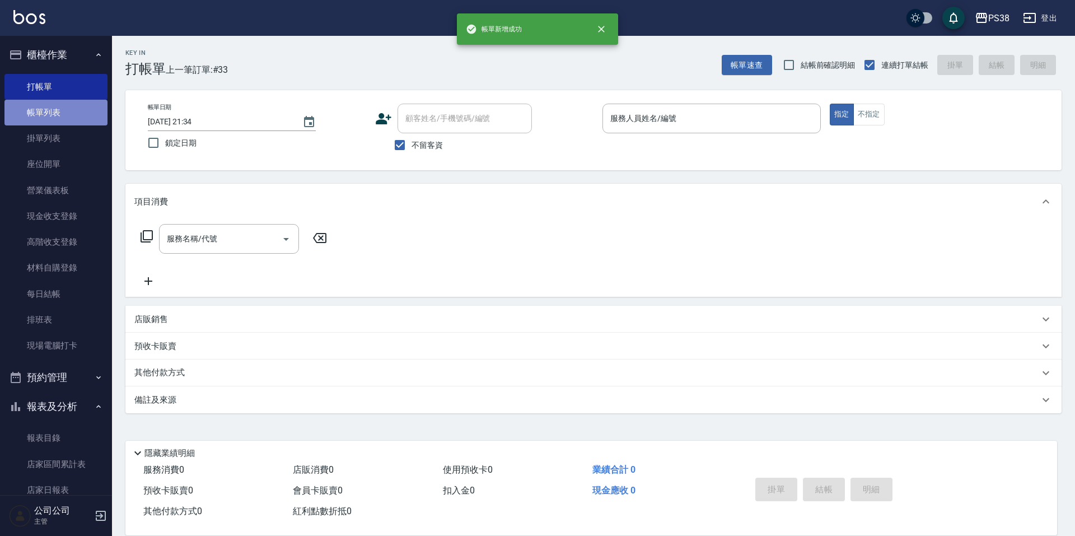
click at [71, 106] on link "帳單列表" at bounding box center [55, 113] width 103 height 26
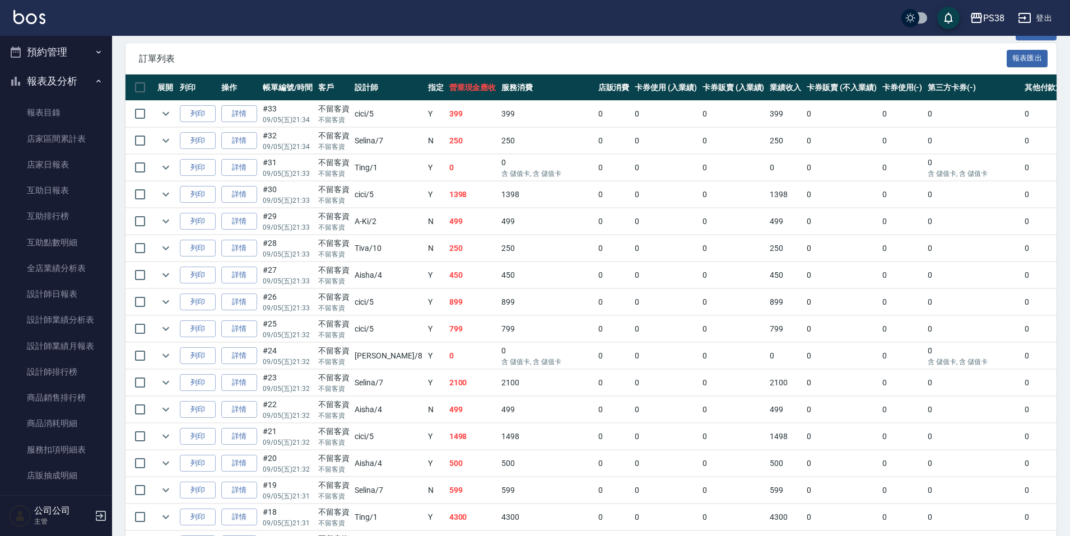
scroll to position [392, 0]
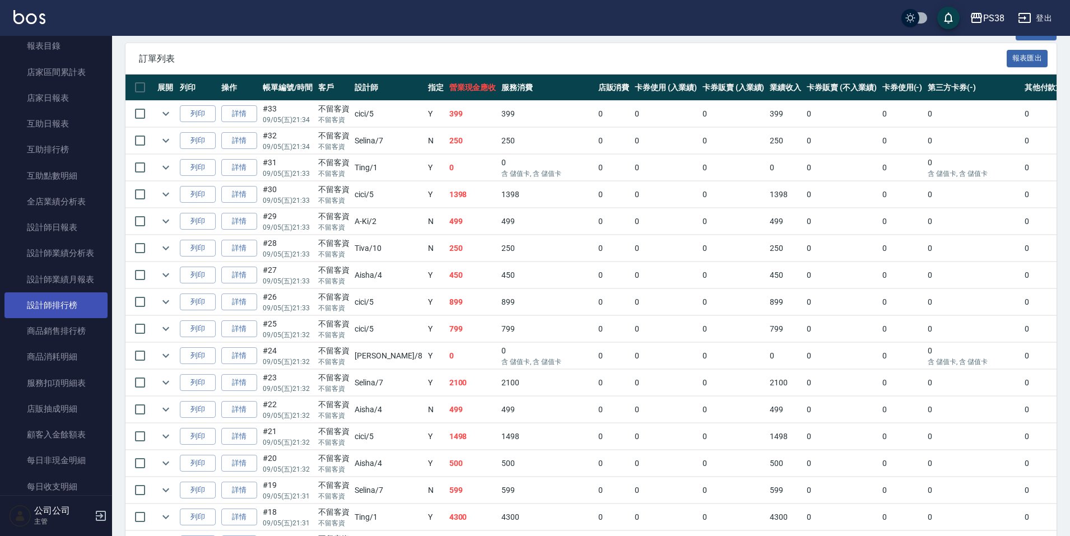
click at [45, 292] on link "設計師排行榜" at bounding box center [55, 305] width 103 height 26
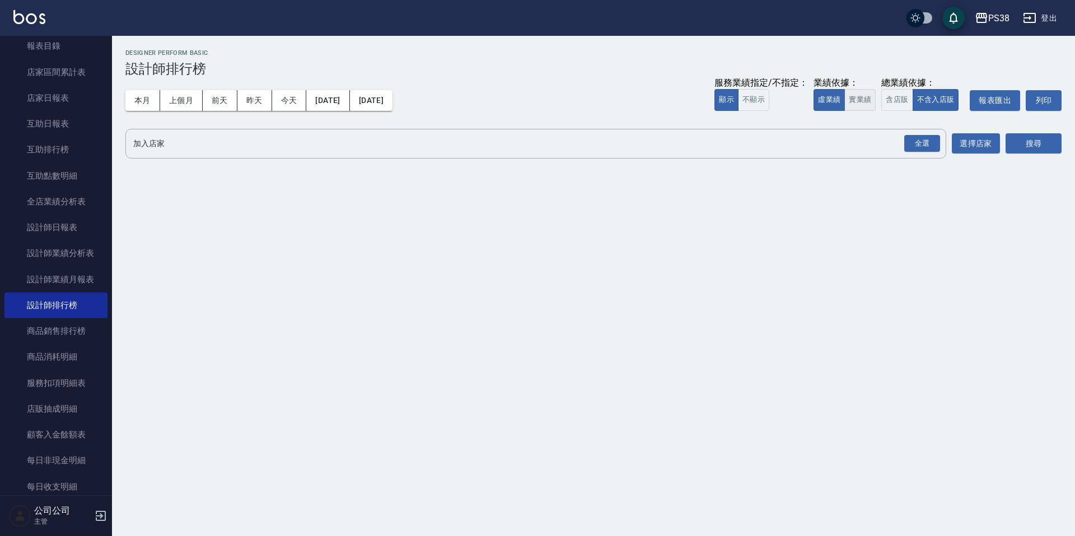
click at [861, 100] on button "實業績" at bounding box center [860, 100] width 31 height 22
click at [921, 142] on div "全選" at bounding box center [922, 143] width 36 height 17
click at [1021, 144] on button "搜尋" at bounding box center [1034, 144] width 56 height 21
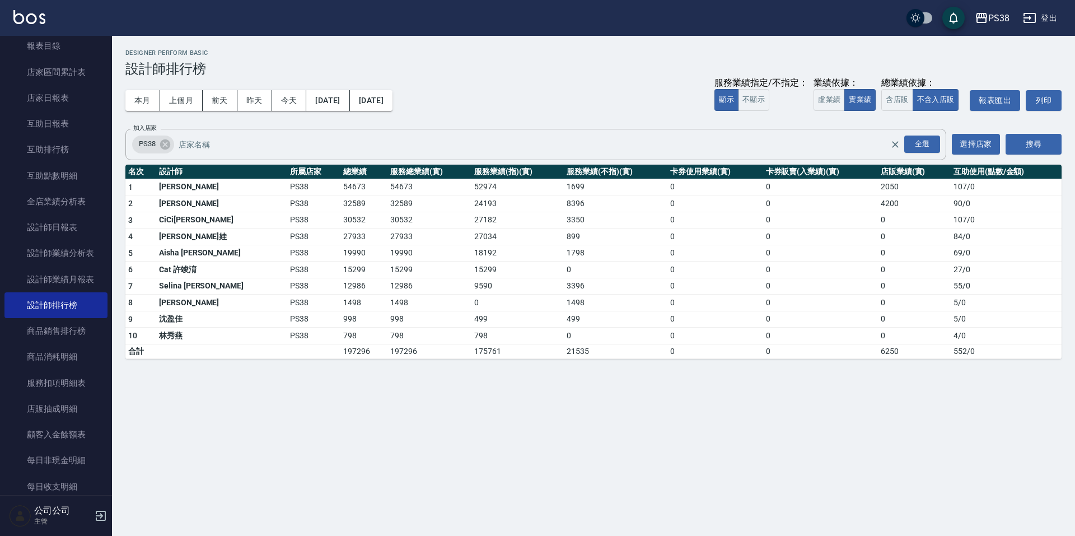
drag, startPoint x: 290, startPoint y: 105, endPoint x: 472, endPoint y: 115, distance: 182.3
click at [290, 105] on button "今天" at bounding box center [289, 100] width 35 height 21
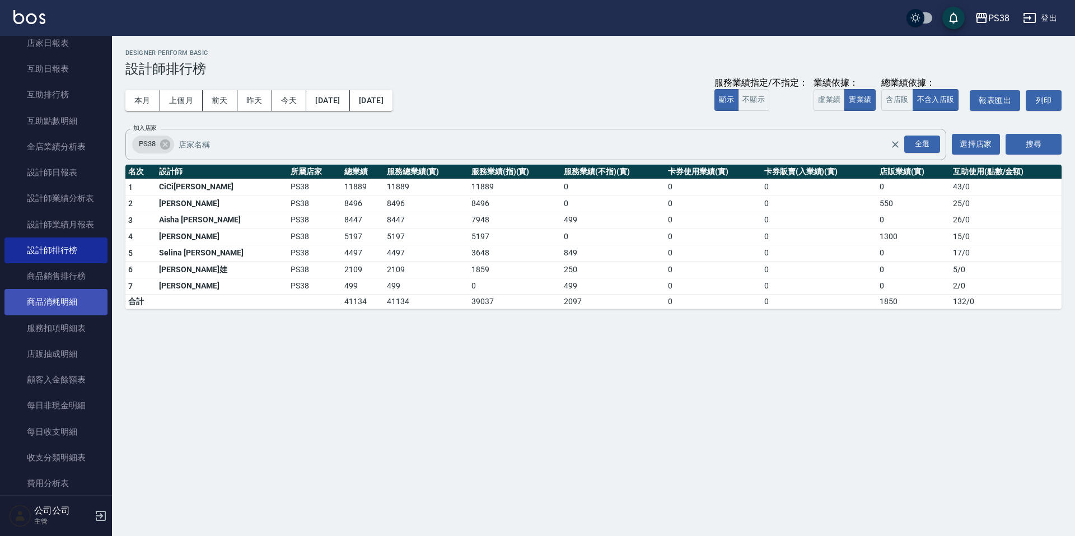
scroll to position [448, 0]
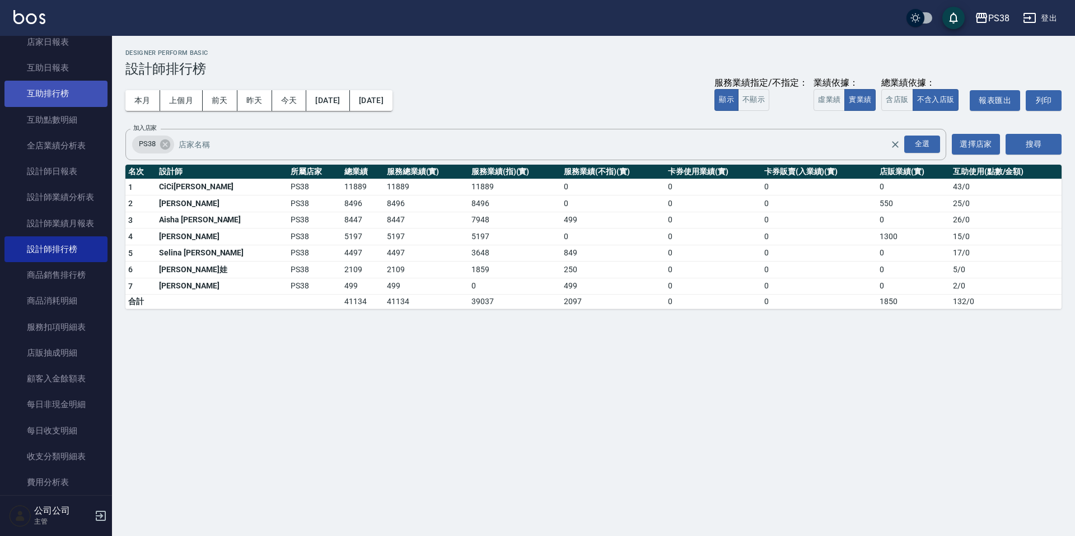
click at [67, 91] on link "互助排行榜" at bounding box center [55, 94] width 103 height 26
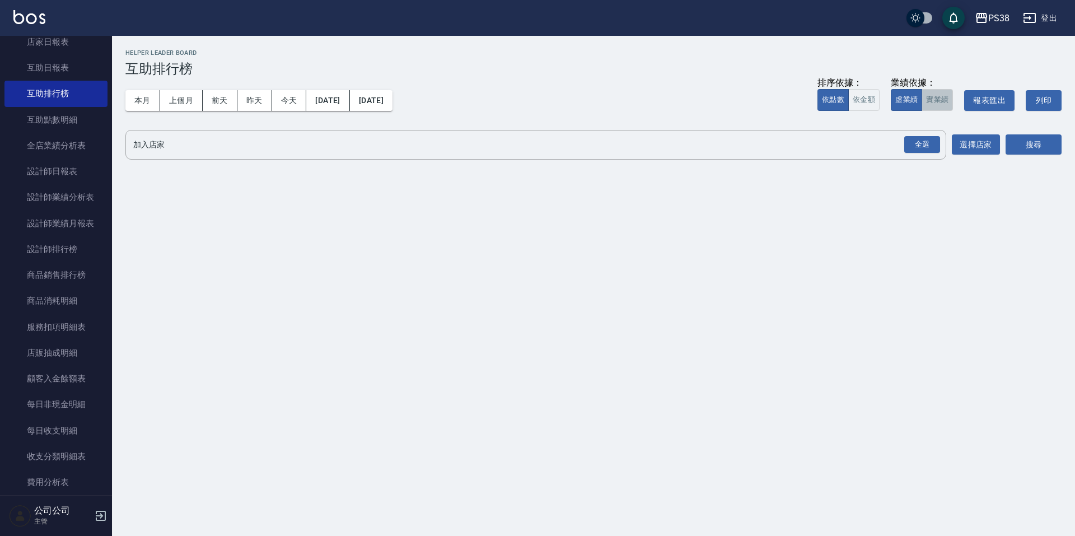
click at [930, 99] on button "實業績" at bounding box center [937, 100] width 31 height 22
click at [921, 150] on div "全選" at bounding box center [922, 144] width 36 height 17
click at [1046, 144] on button "搜尋" at bounding box center [1034, 145] width 56 height 21
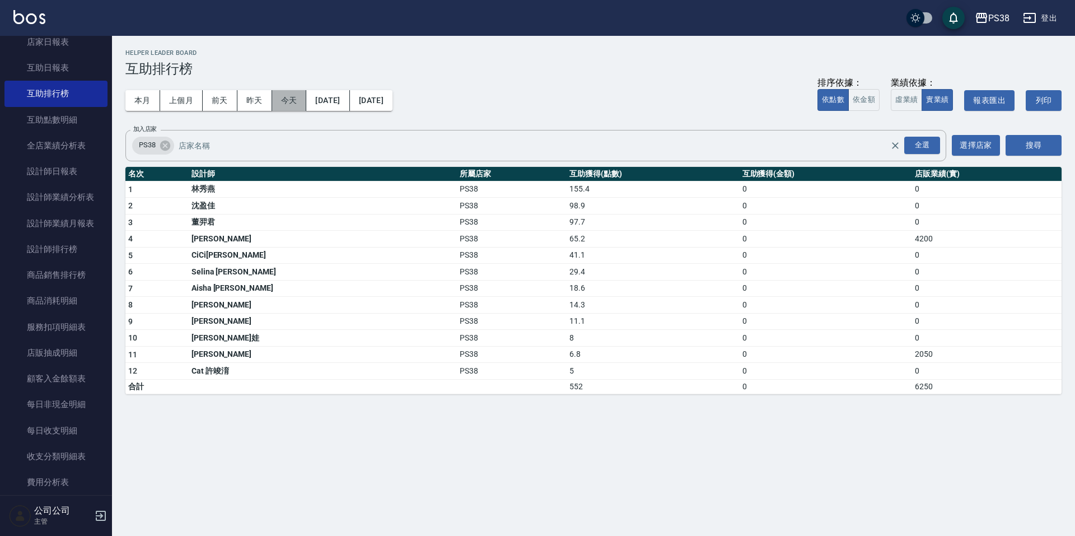
click at [282, 99] on button "今天" at bounding box center [289, 100] width 35 height 21
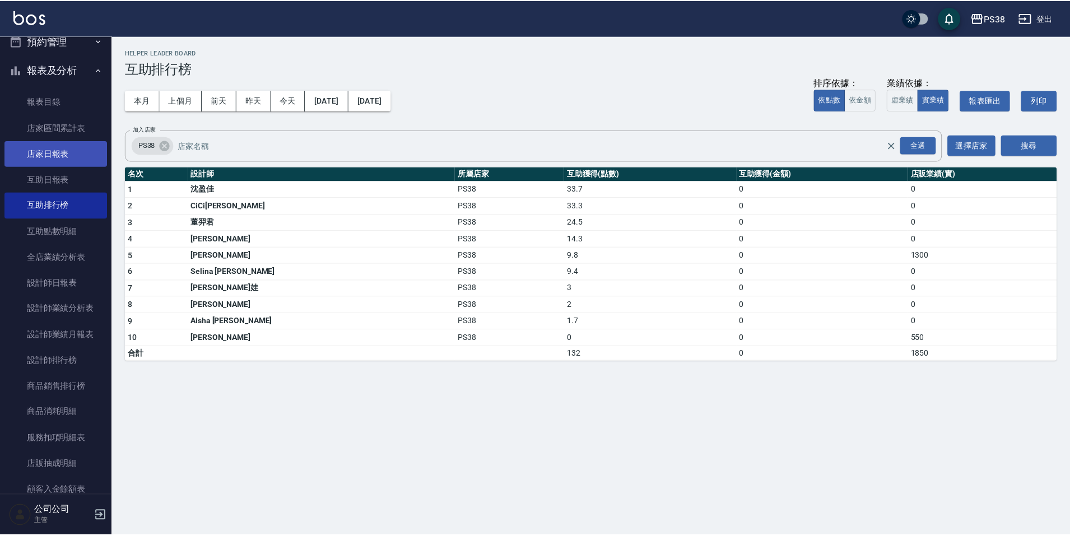
scroll to position [336, 0]
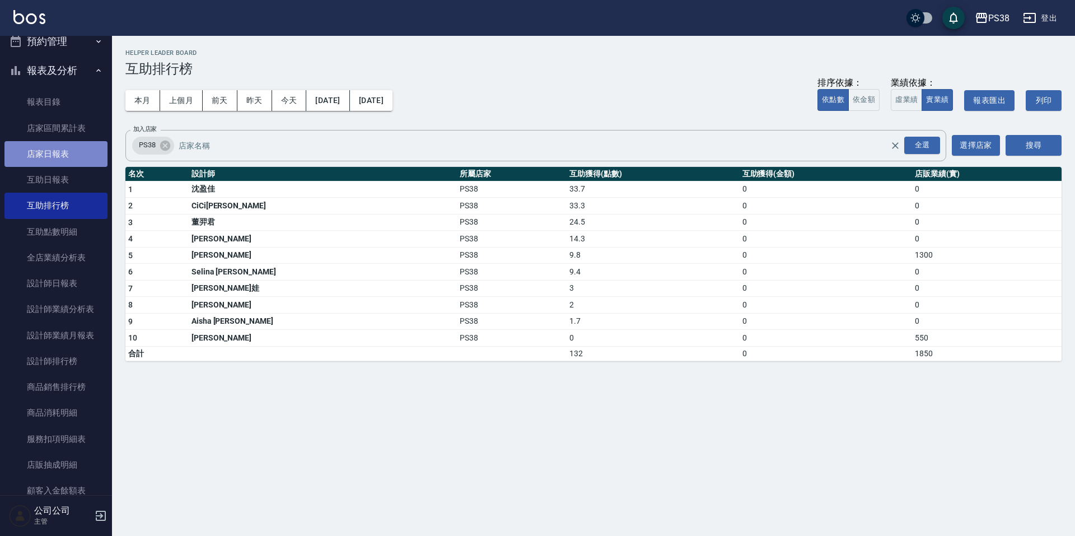
click at [68, 159] on link "店家日報表" at bounding box center [55, 154] width 103 height 26
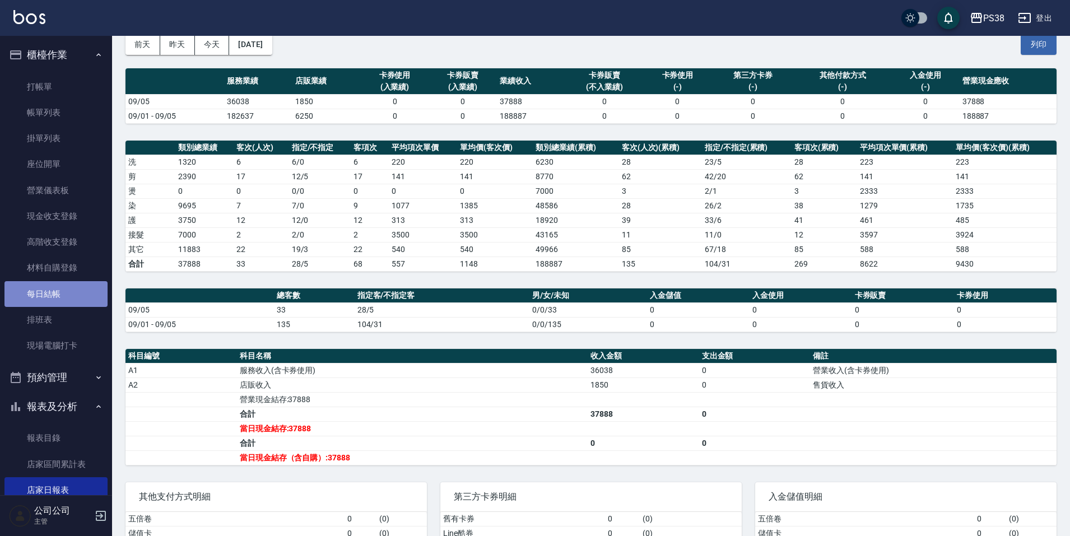
click at [57, 292] on link "每日結帳" at bounding box center [55, 294] width 103 height 26
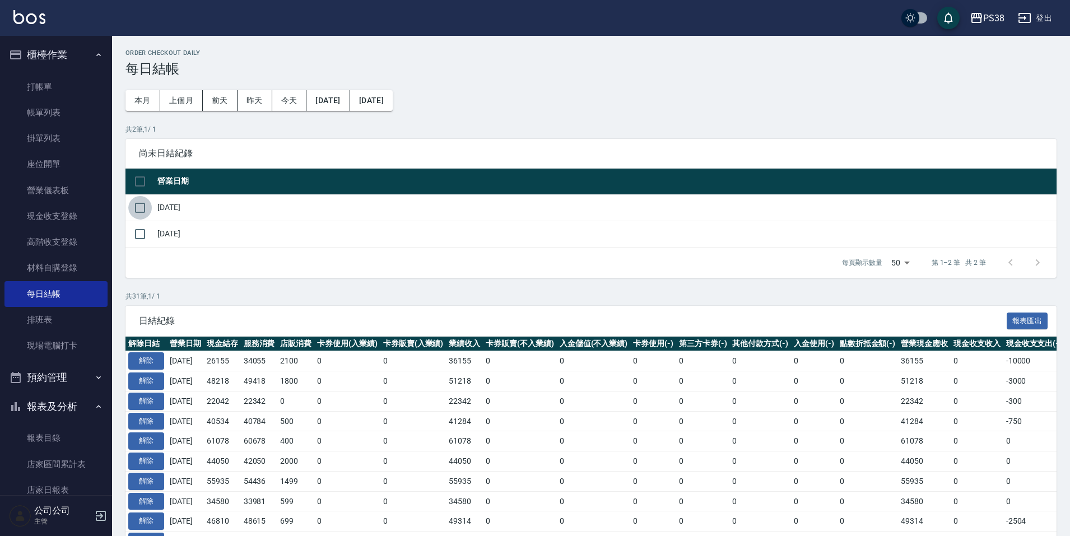
click at [140, 207] on input "checkbox" at bounding box center [140, 208] width 24 height 24
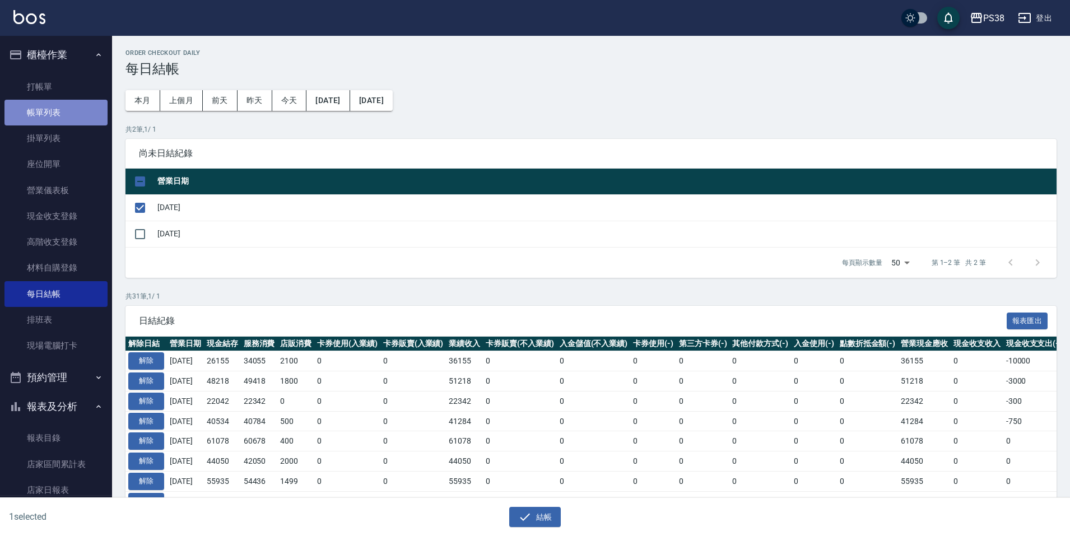
click at [80, 116] on link "帳單列表" at bounding box center [55, 113] width 103 height 26
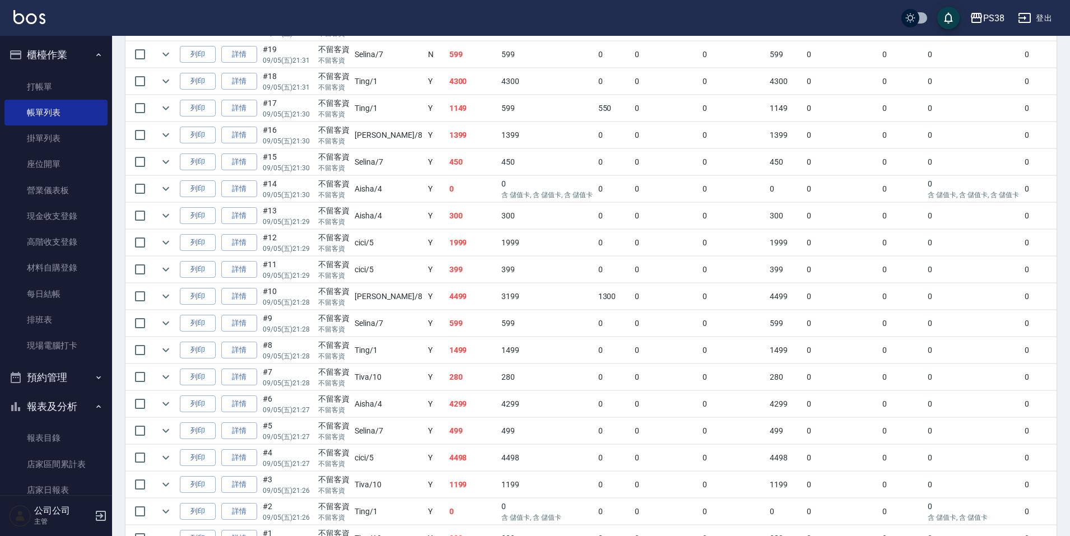
scroll to position [728, 0]
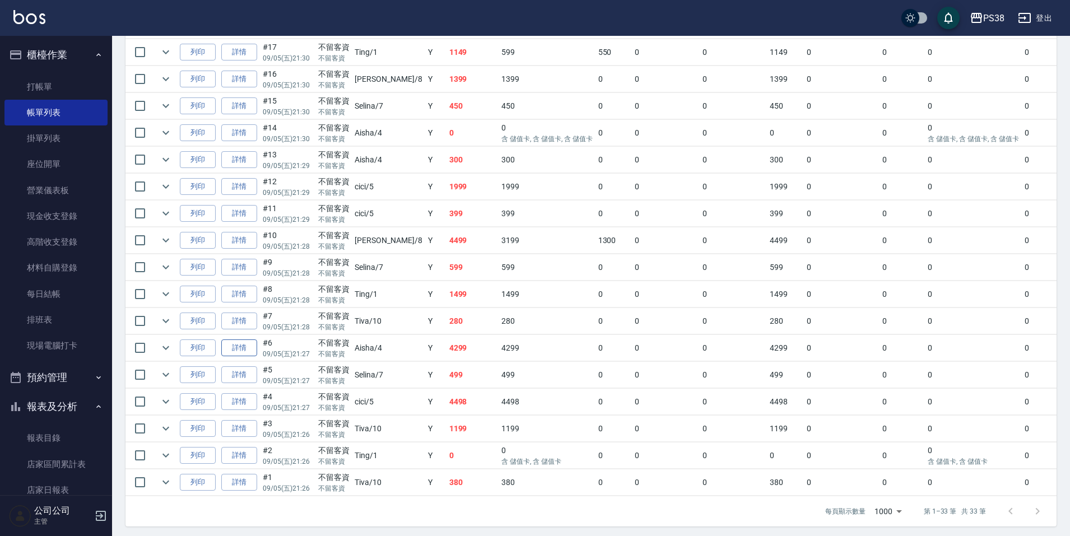
click at [247, 351] on link "詳情" at bounding box center [239, 347] width 36 height 17
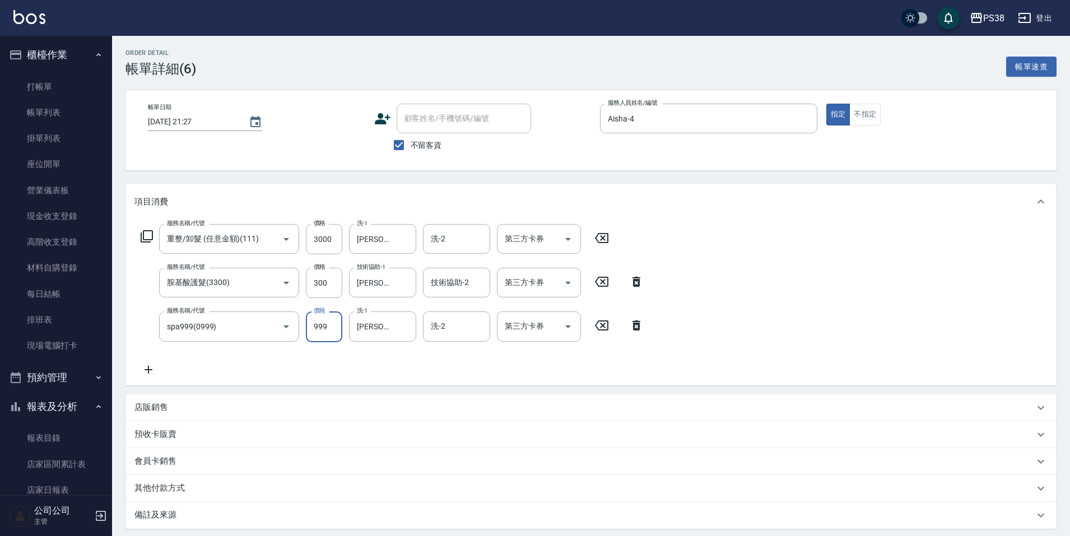
click at [333, 333] on input "999" at bounding box center [324, 326] width 36 height 30
click at [334, 361] on div "服務名稱/代號 重整/卸髮 (任意金額)(111) 服務名稱/代號 價格 3000 價格 洗-1 Yuki-6 洗-1 洗-2 洗-2 第三方卡券 第三方卡券…" at bounding box center [392, 300] width 516 height 152
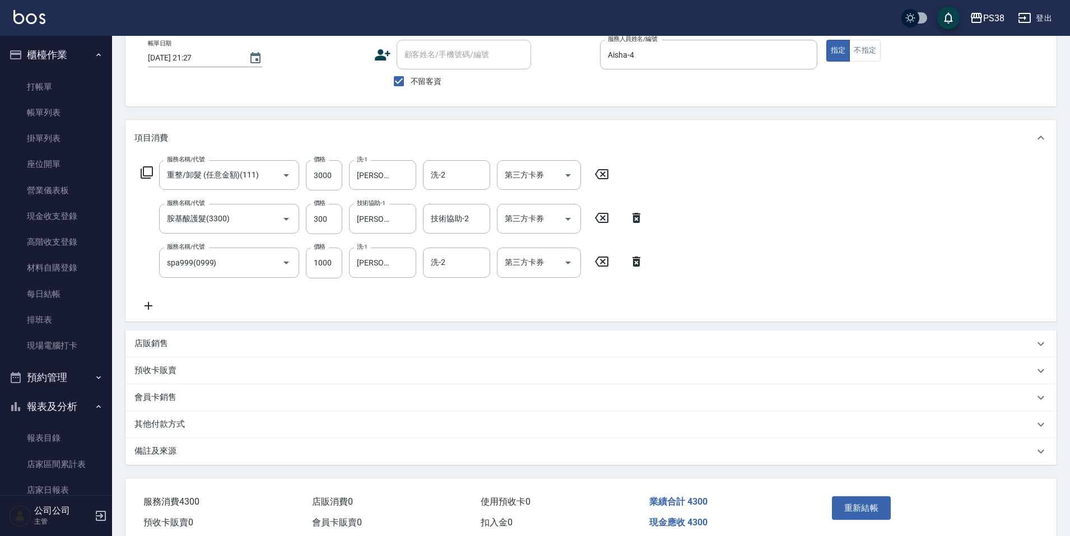
scroll to position [114, 0]
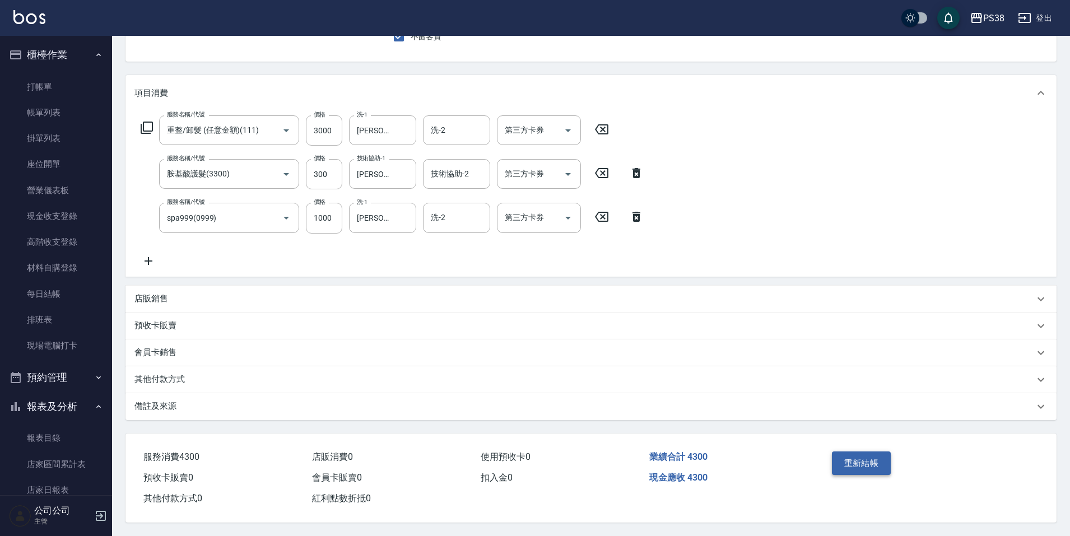
click at [875, 461] on button "重新結帳" at bounding box center [861, 463] width 59 height 24
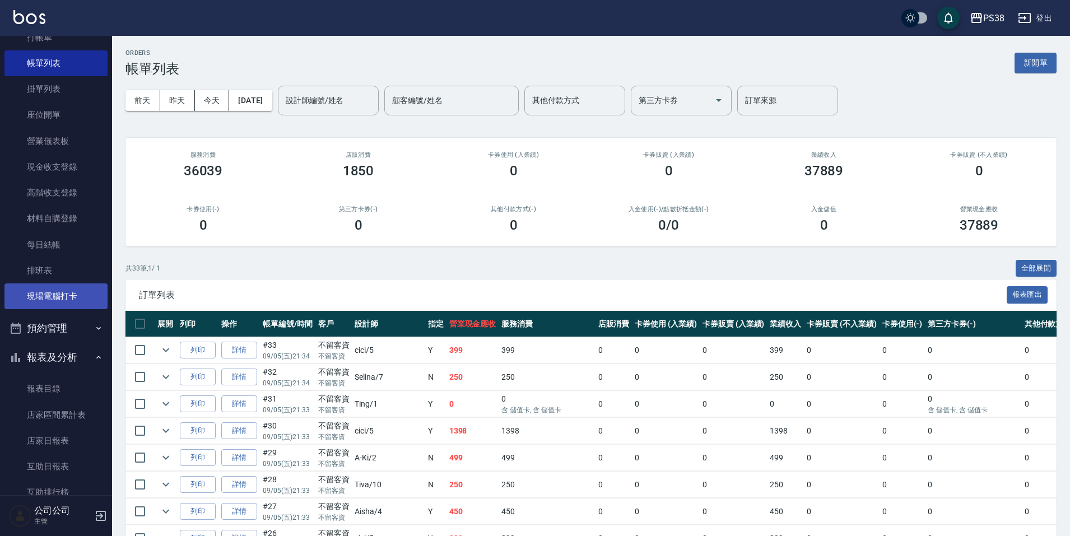
scroll to position [56, 0]
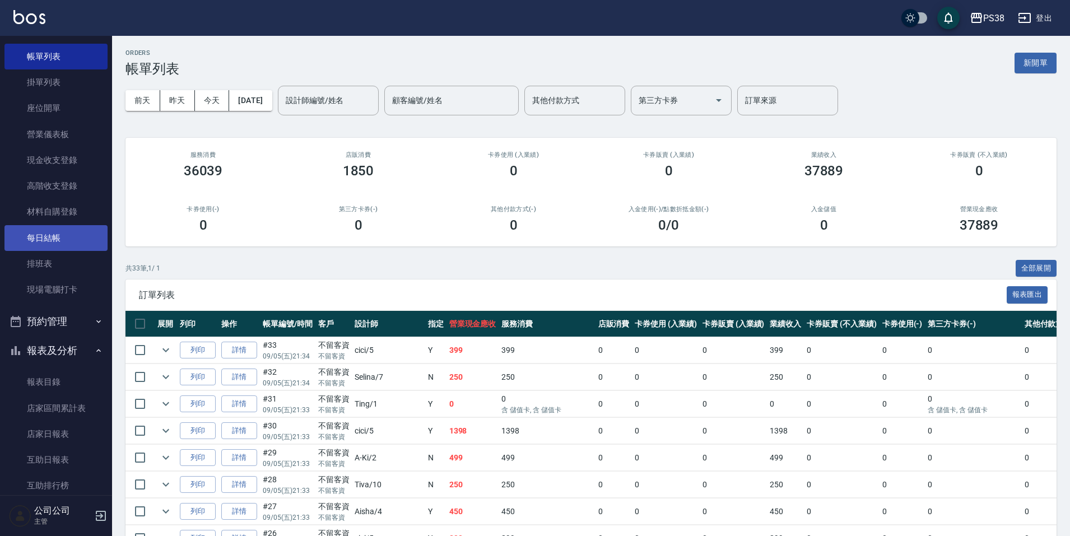
click at [64, 241] on link "每日結帳" at bounding box center [55, 238] width 103 height 26
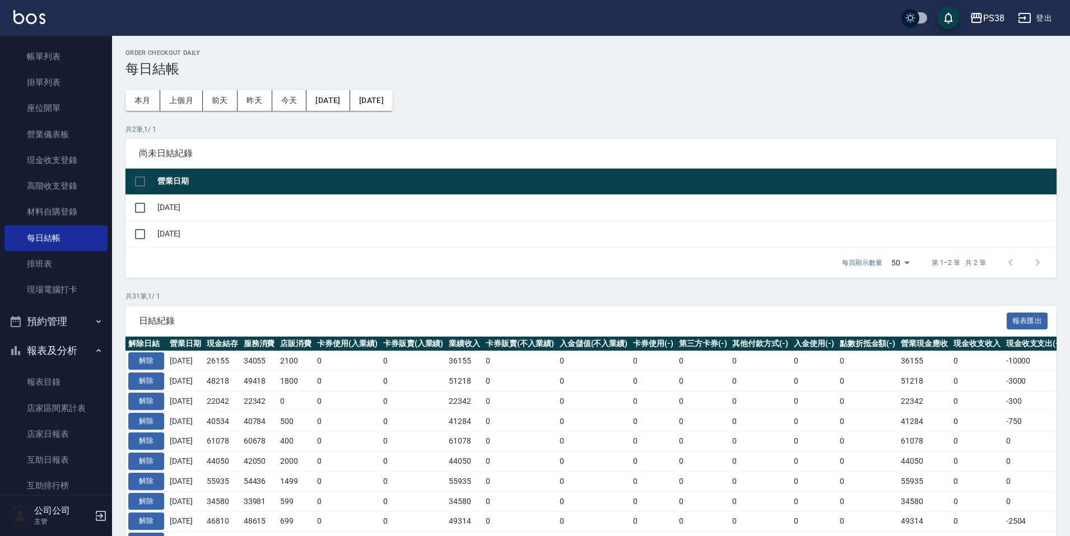
click at [147, 180] on input "checkbox" at bounding box center [140, 182] width 24 height 24
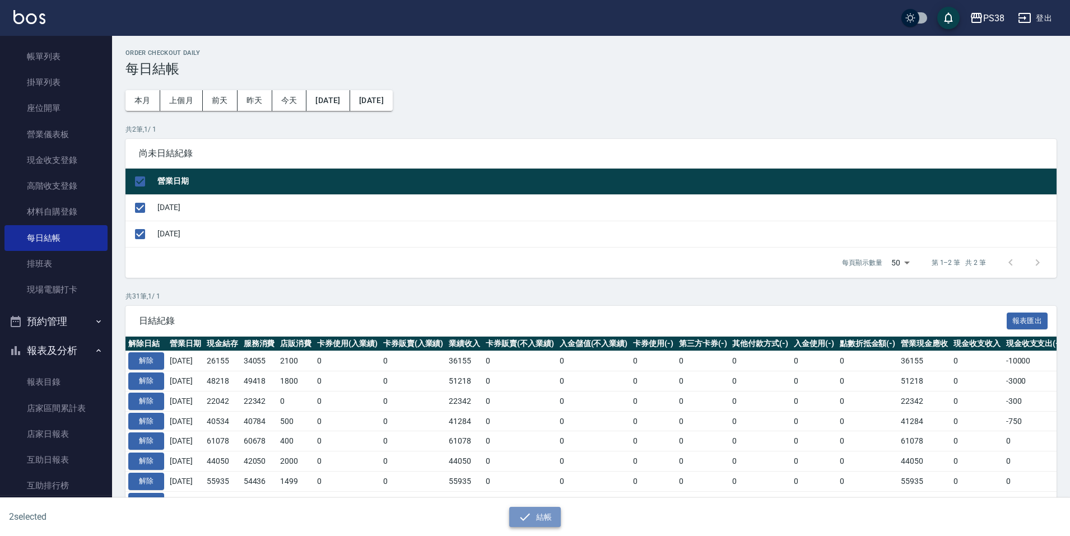
click at [536, 521] on button "結帳" at bounding box center [535, 517] width 52 height 21
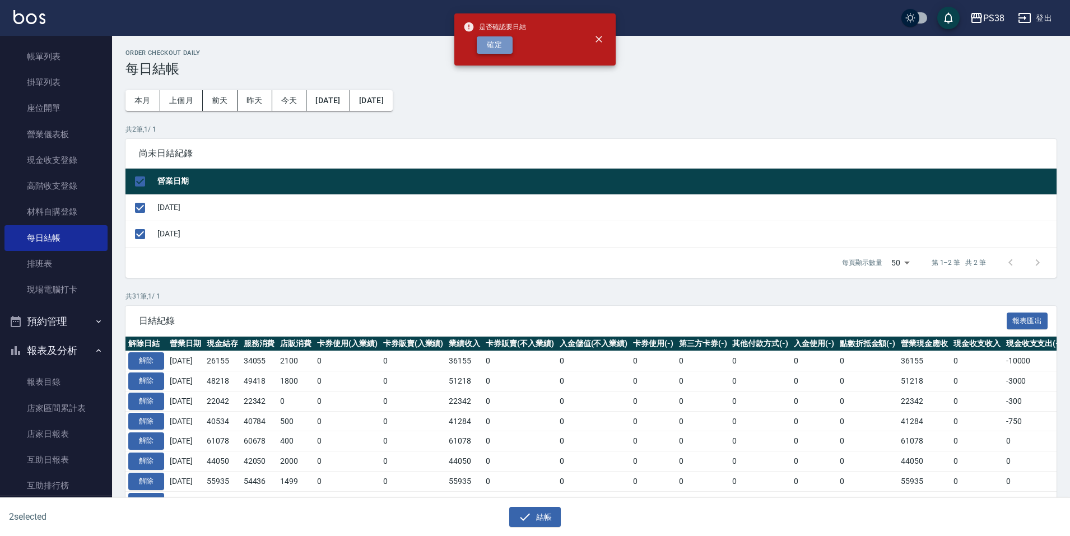
click at [497, 45] on button "確定" at bounding box center [495, 44] width 36 height 17
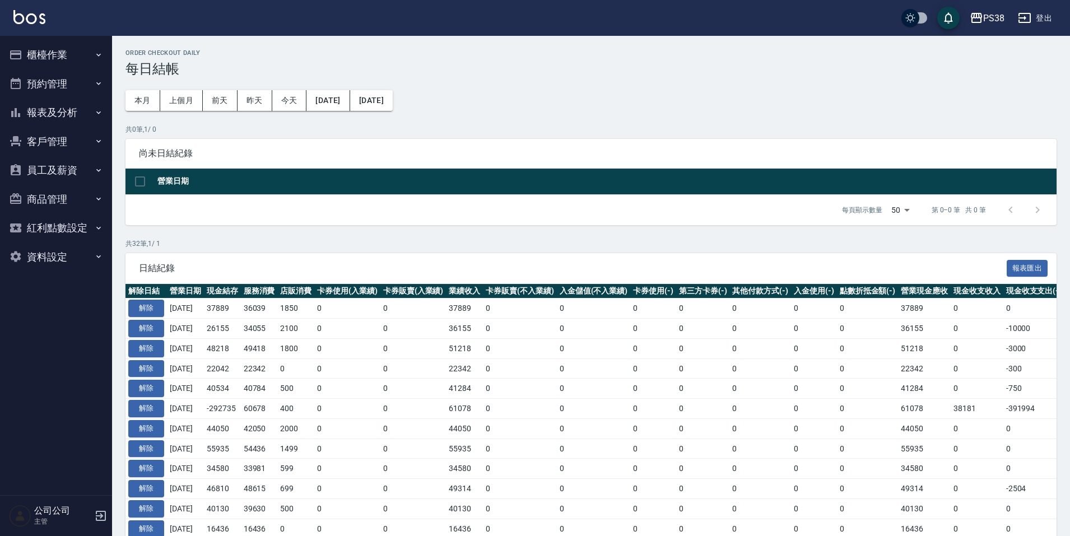
click at [67, 44] on button "櫃檯作業" at bounding box center [55, 54] width 103 height 29
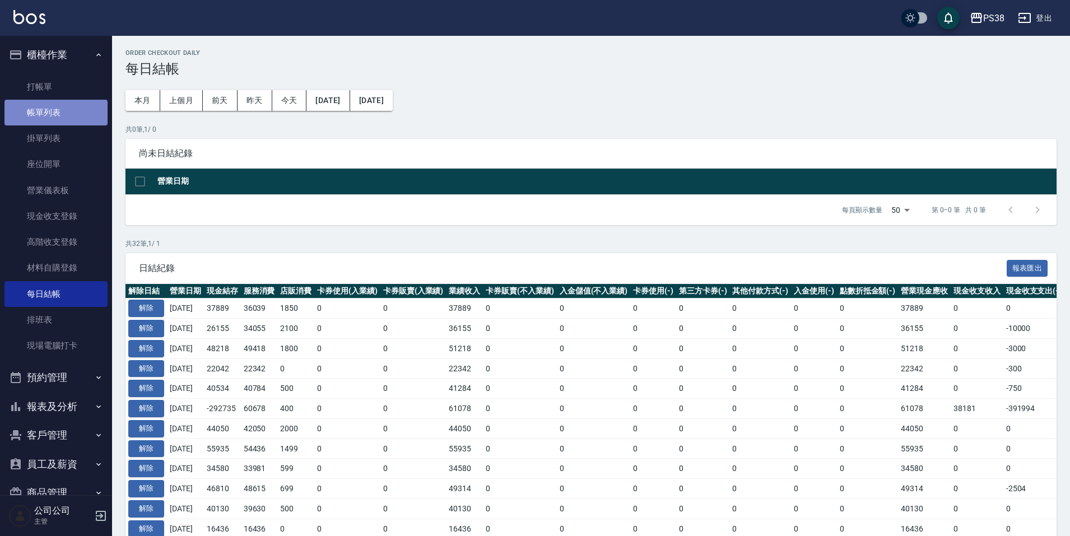
click at [96, 120] on link "帳單列表" at bounding box center [55, 113] width 103 height 26
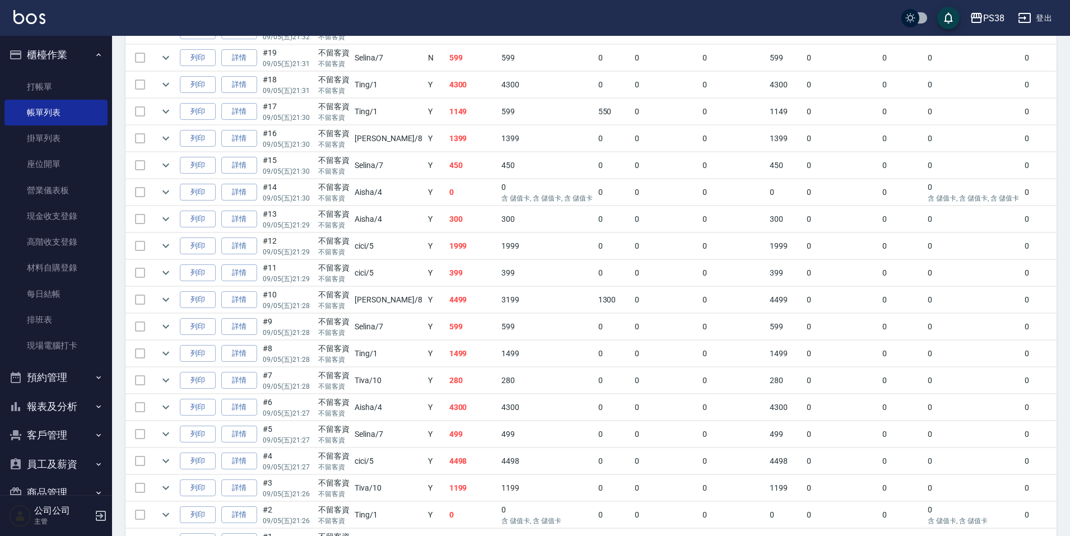
scroll to position [740, 0]
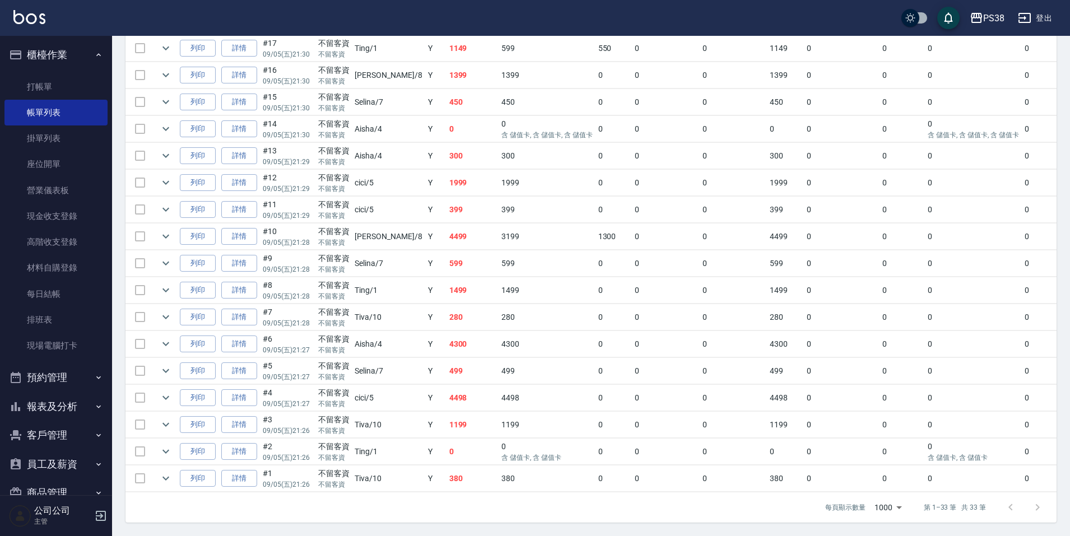
click at [451, 470] on td "380" at bounding box center [472, 478] width 53 height 26
click at [446, 450] on td "0" at bounding box center [472, 451] width 53 height 26
click at [446, 416] on td "1199" at bounding box center [472, 425] width 53 height 26
click at [446, 394] on td "4498" at bounding box center [472, 398] width 53 height 26
click at [446, 363] on td "499" at bounding box center [472, 371] width 53 height 26
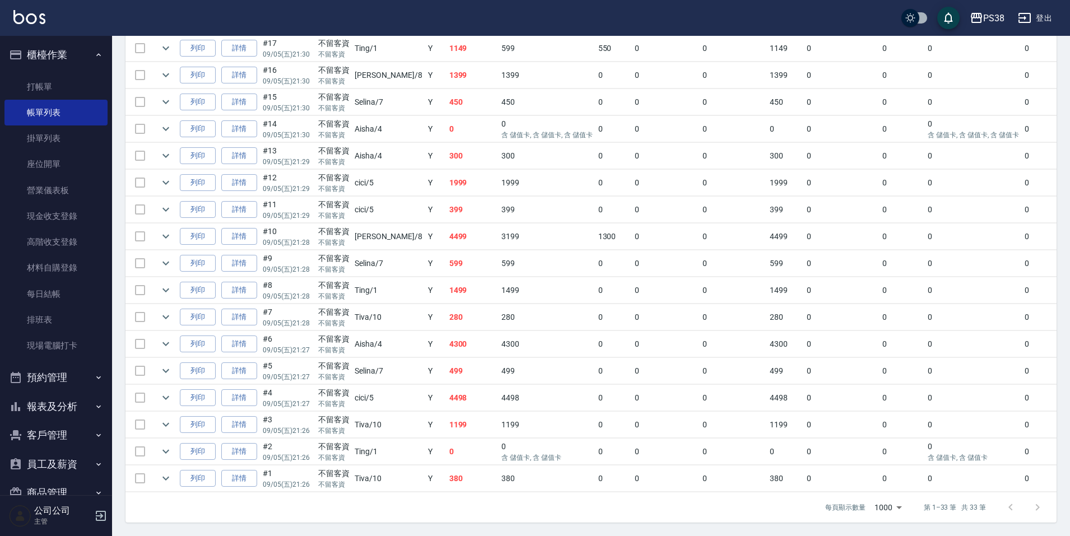
click at [446, 342] on td "4300" at bounding box center [472, 344] width 53 height 26
click at [446, 315] on td "280" at bounding box center [472, 317] width 53 height 26
click at [446, 287] on td "1499" at bounding box center [472, 290] width 53 height 26
click at [446, 265] on td "599" at bounding box center [472, 263] width 53 height 26
click at [446, 230] on td "4499" at bounding box center [472, 236] width 53 height 26
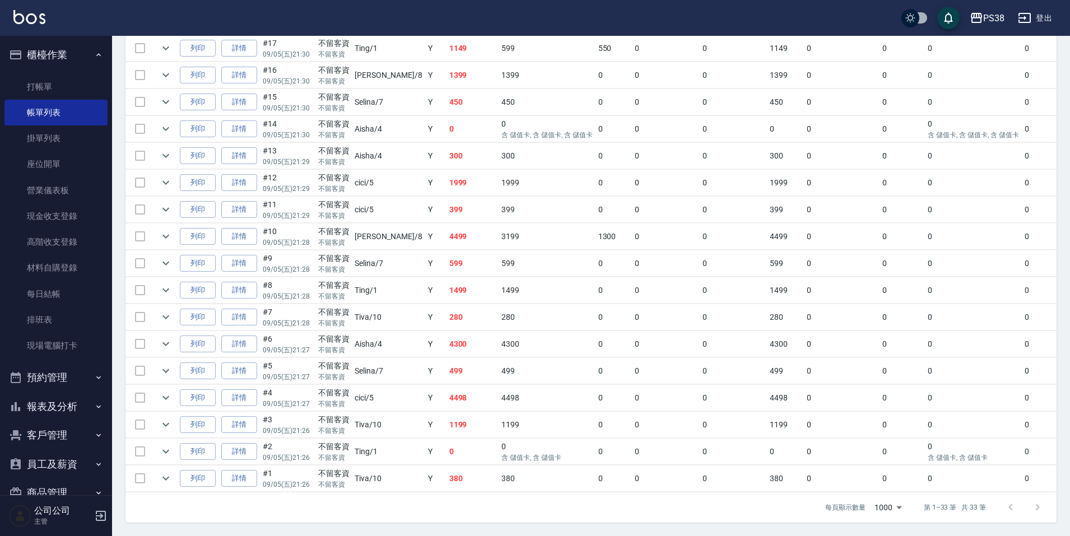
click at [446, 207] on td "399" at bounding box center [472, 210] width 53 height 26
click at [446, 175] on td "1999" at bounding box center [472, 183] width 53 height 26
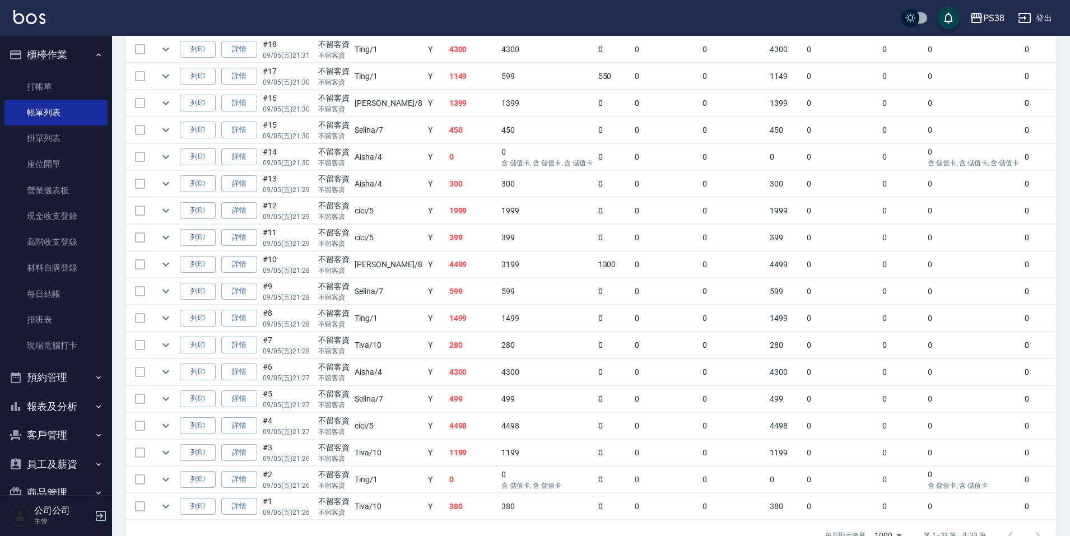
scroll to position [684, 0]
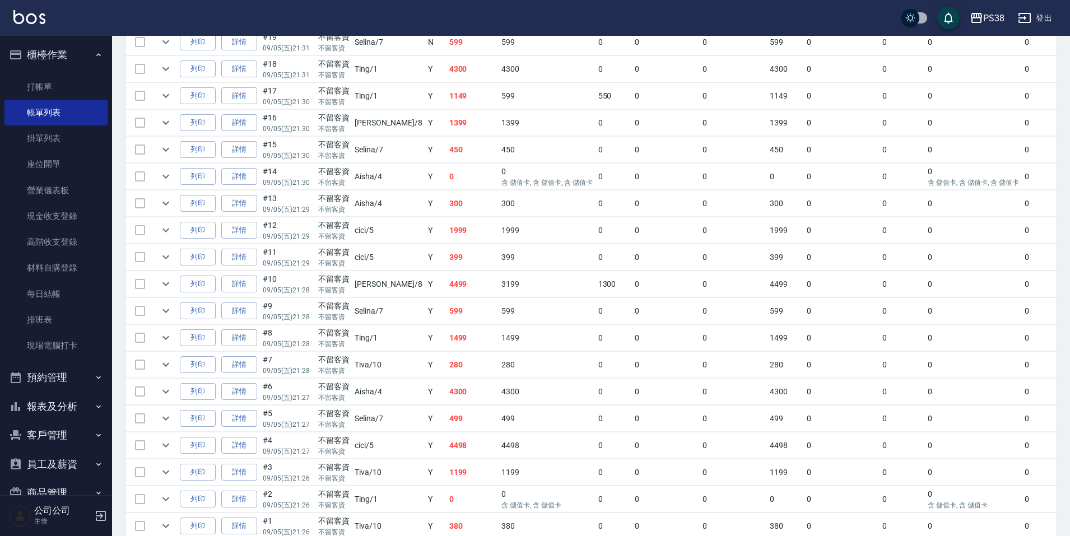
click at [446, 204] on td "300" at bounding box center [472, 203] width 53 height 26
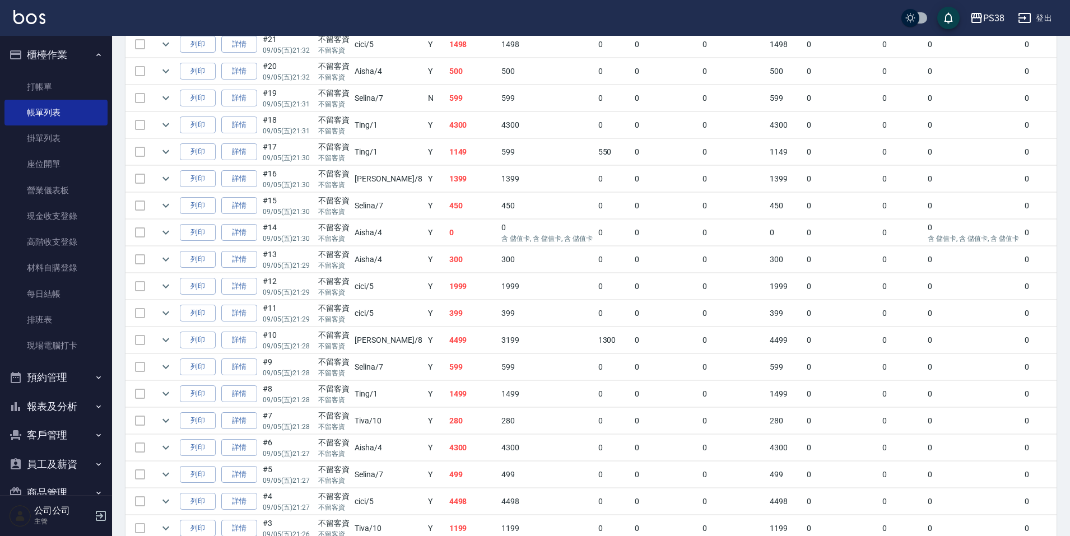
click at [446, 226] on td "0" at bounding box center [472, 233] width 53 height 26
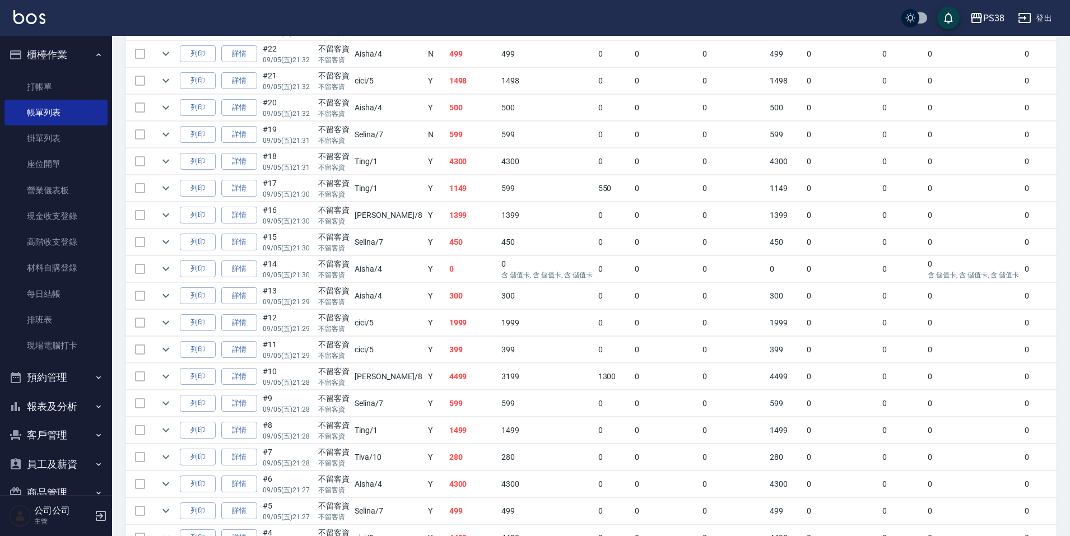
scroll to position [572, 0]
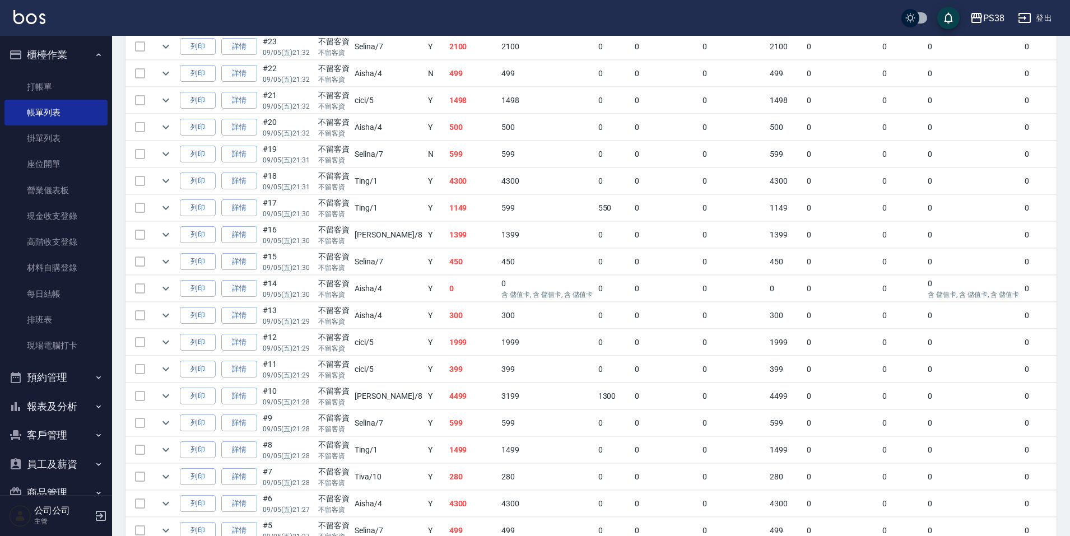
click at [446, 244] on td "1399" at bounding box center [472, 235] width 53 height 26
click at [446, 245] on td "1399" at bounding box center [472, 235] width 53 height 26
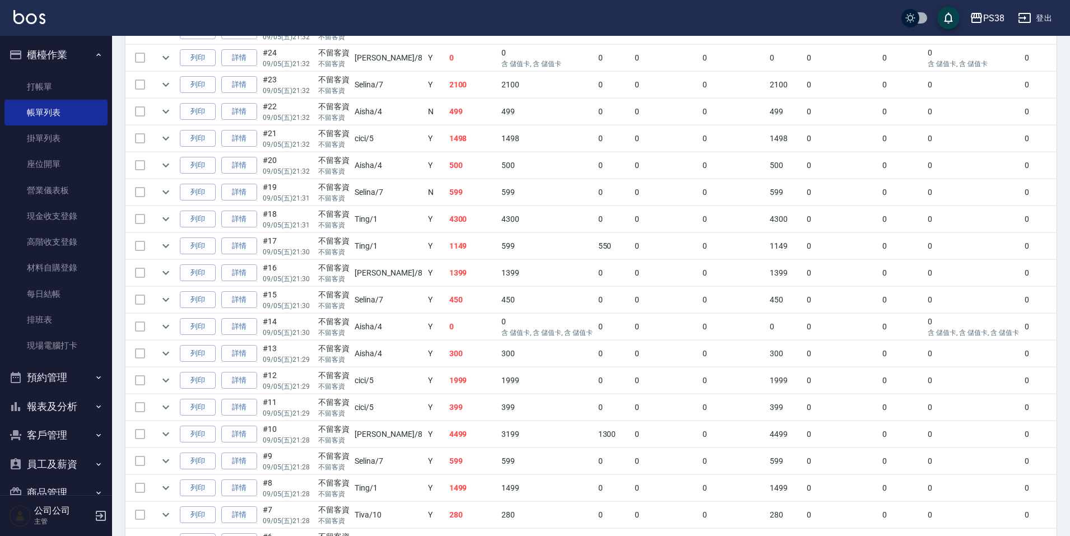
scroll to position [516, 0]
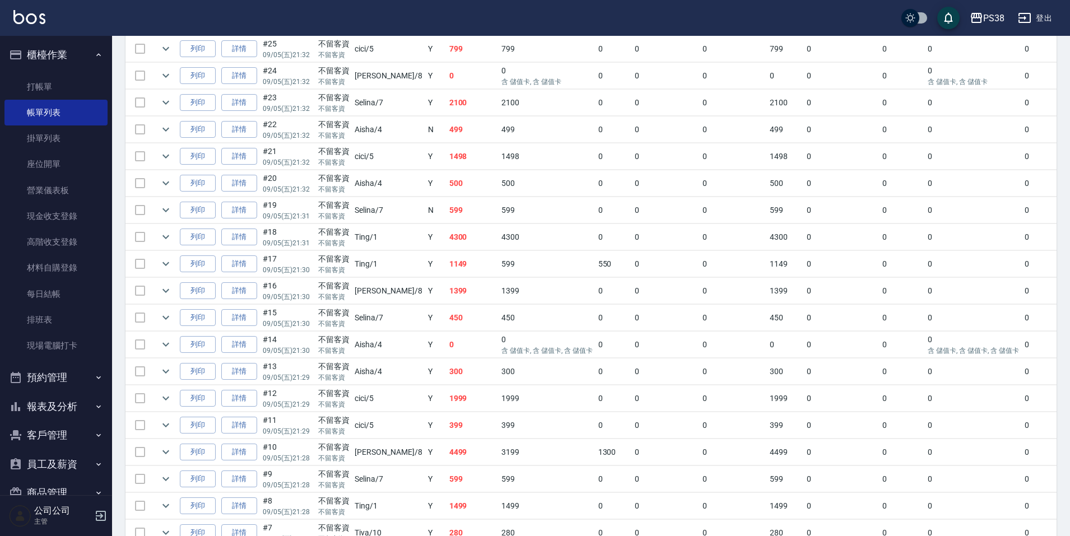
click at [446, 264] on td "1149" at bounding box center [472, 264] width 53 height 26
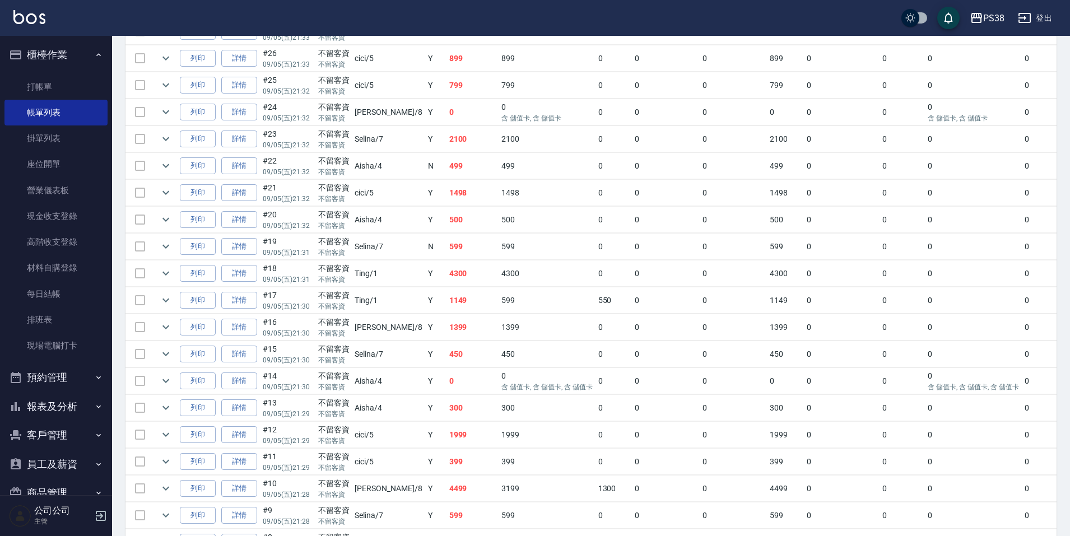
scroll to position [460, 0]
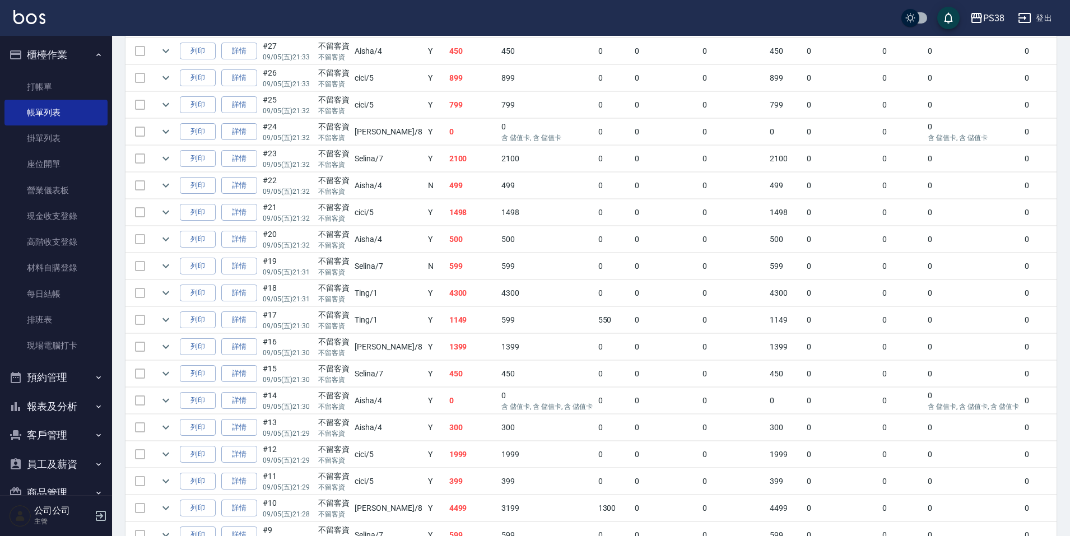
click at [446, 290] on td "4300" at bounding box center [472, 293] width 53 height 26
click at [446, 260] on td "599" at bounding box center [472, 266] width 53 height 26
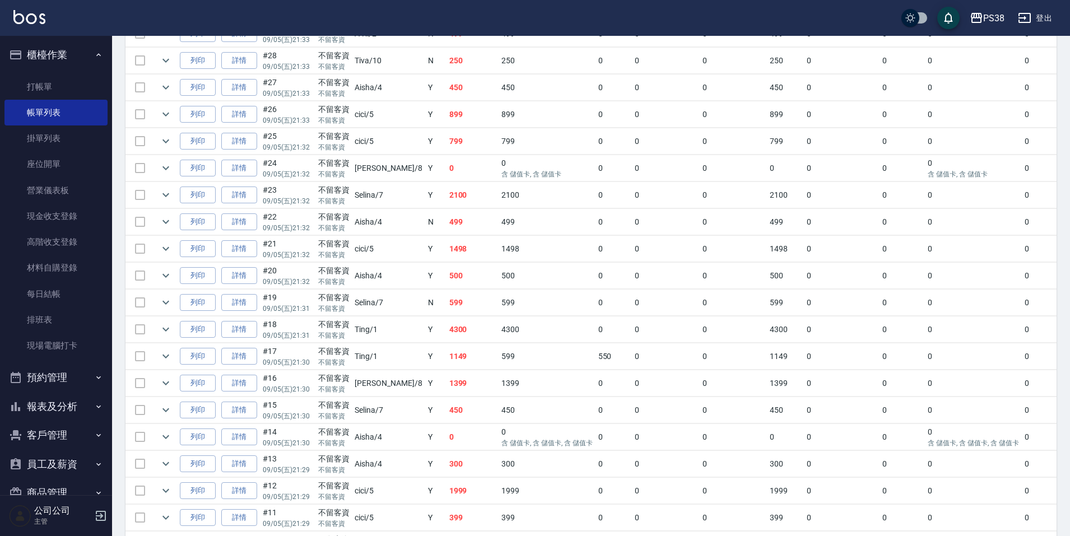
scroll to position [404, 0]
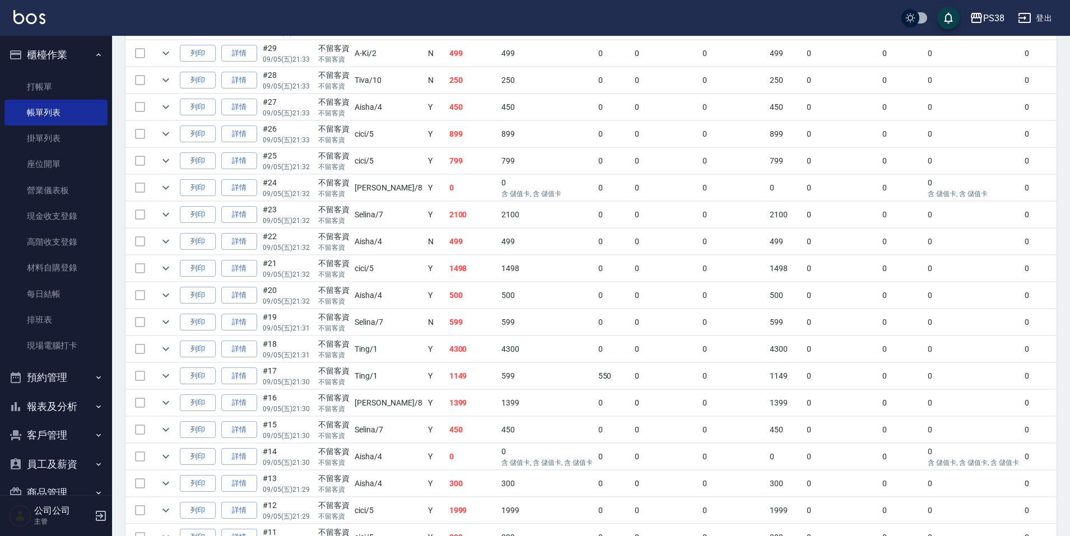
click at [446, 290] on td "500" at bounding box center [472, 295] width 53 height 26
click at [446, 262] on td "1498" at bounding box center [472, 268] width 53 height 26
click at [446, 243] on td "499" at bounding box center [472, 241] width 53 height 26
click at [446, 221] on td "2100" at bounding box center [472, 215] width 53 height 26
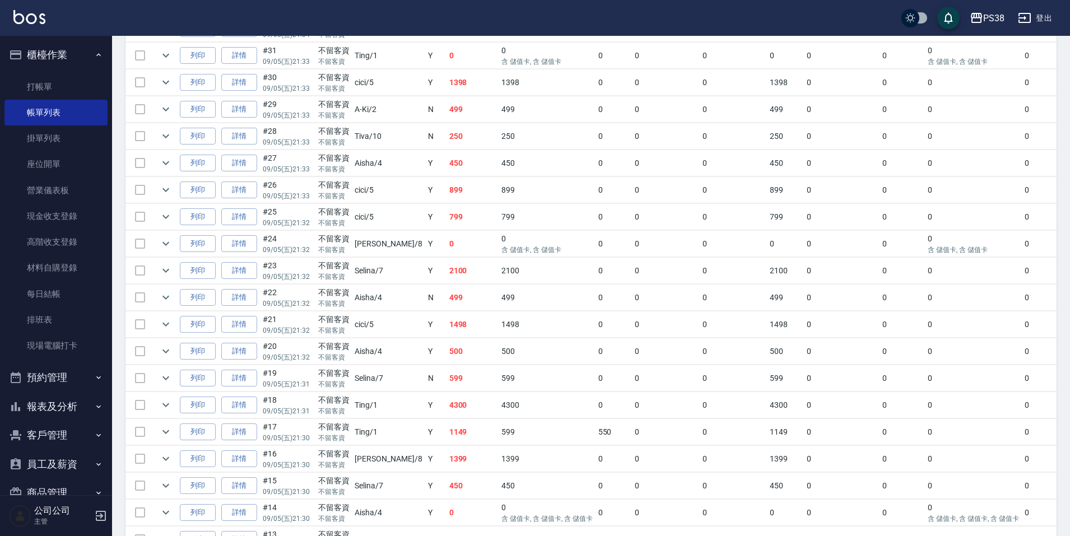
click at [446, 236] on td "0" at bounding box center [472, 244] width 53 height 26
click at [446, 217] on td "799" at bounding box center [472, 217] width 53 height 26
click at [446, 199] on td "899" at bounding box center [472, 190] width 53 height 26
click at [446, 164] on td "450" at bounding box center [472, 163] width 53 height 26
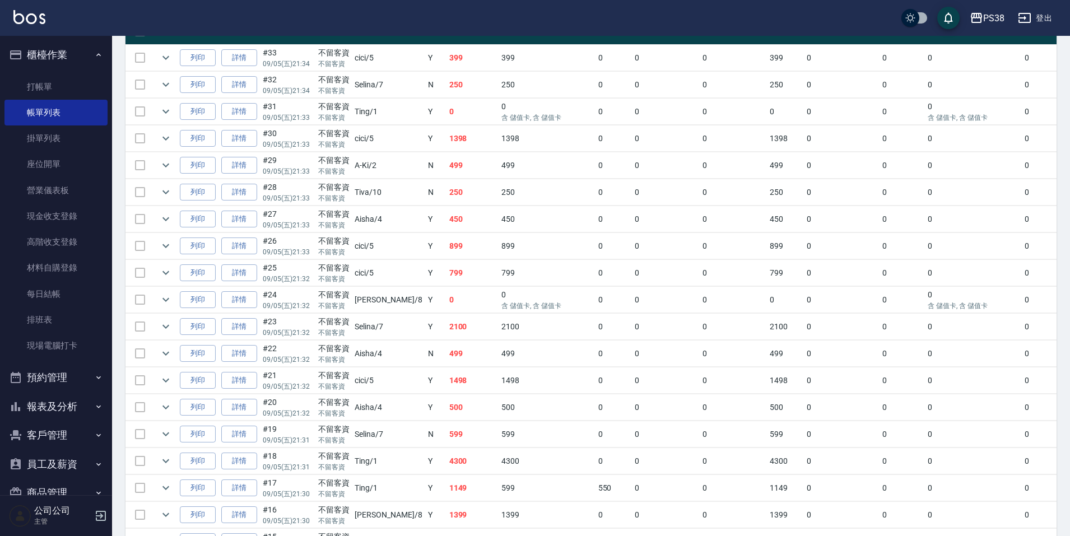
click at [446, 189] on td "250" at bounding box center [472, 192] width 53 height 26
click at [446, 166] on td "499" at bounding box center [472, 165] width 53 height 26
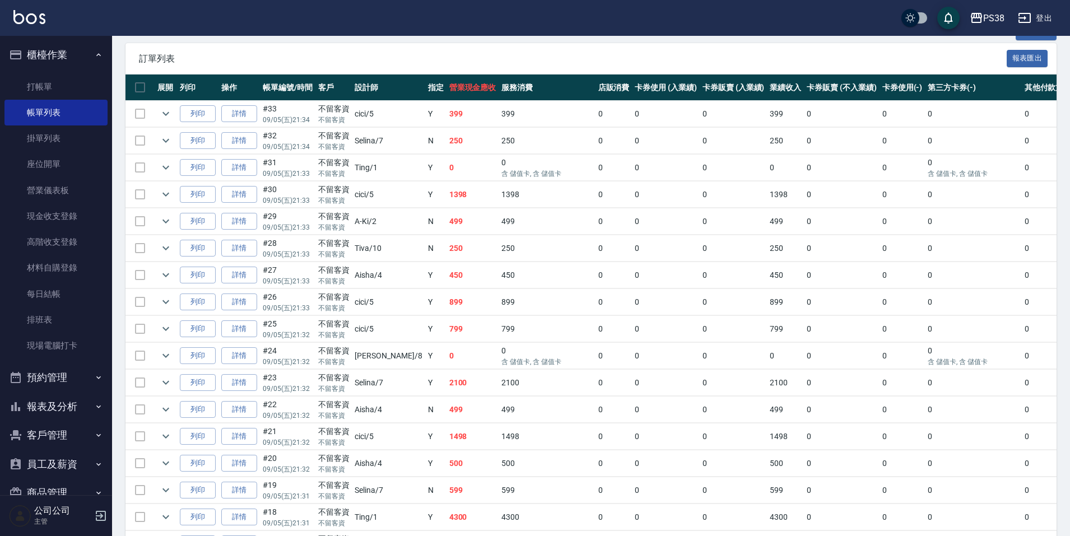
click at [446, 197] on td "1398" at bounding box center [472, 194] width 53 height 26
click at [446, 164] on td "0" at bounding box center [472, 168] width 53 height 26
click at [446, 146] on td "250" at bounding box center [472, 141] width 53 height 26
click at [446, 115] on td "399" at bounding box center [472, 114] width 53 height 26
click at [45, 294] on link "每日結帳" at bounding box center [55, 294] width 103 height 26
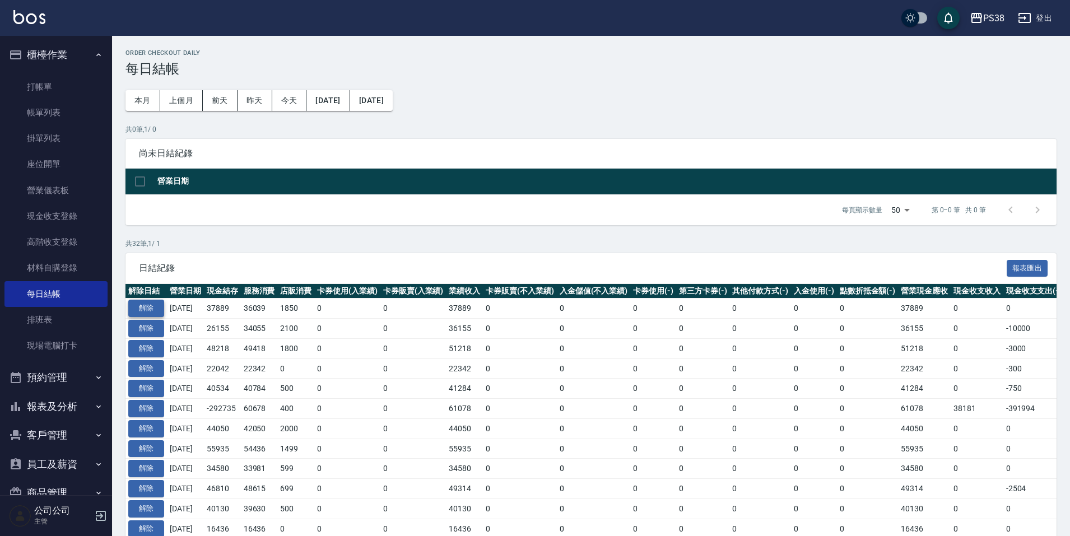
click at [144, 308] on button "解除" at bounding box center [146, 308] width 36 height 17
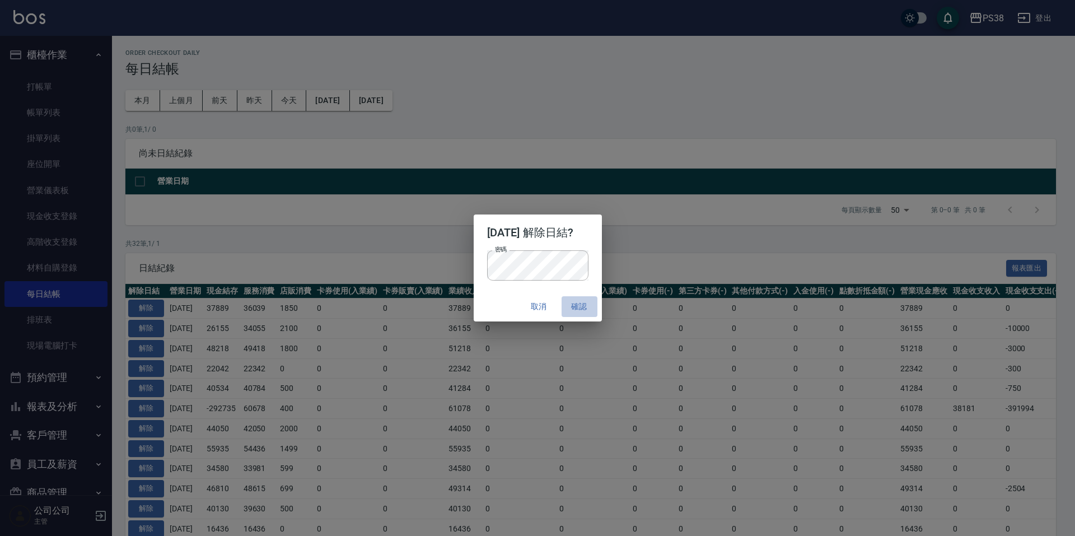
click at [598, 313] on button "確認" at bounding box center [580, 306] width 36 height 21
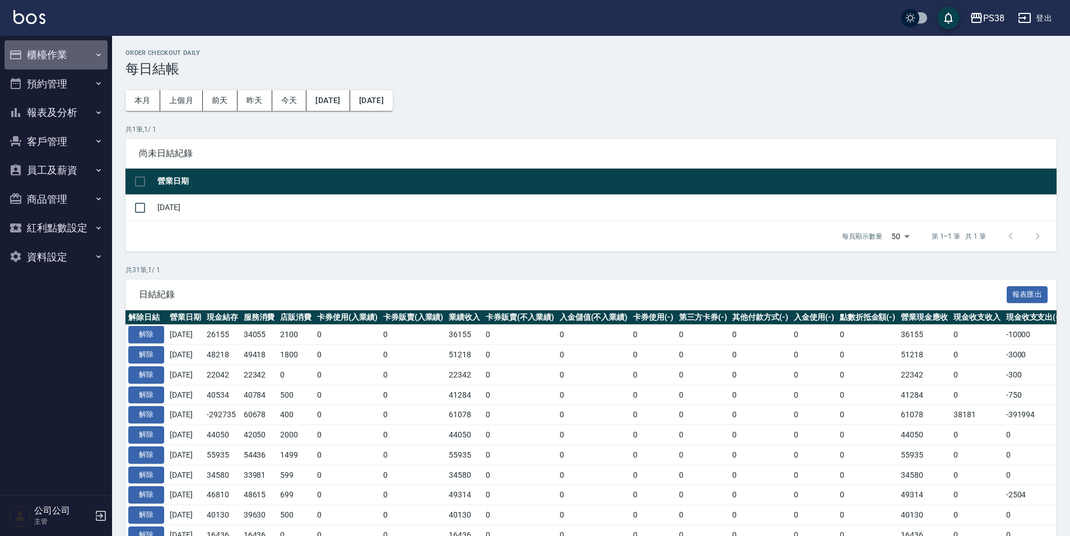
click at [83, 50] on button "櫃檯作業" at bounding box center [55, 54] width 103 height 29
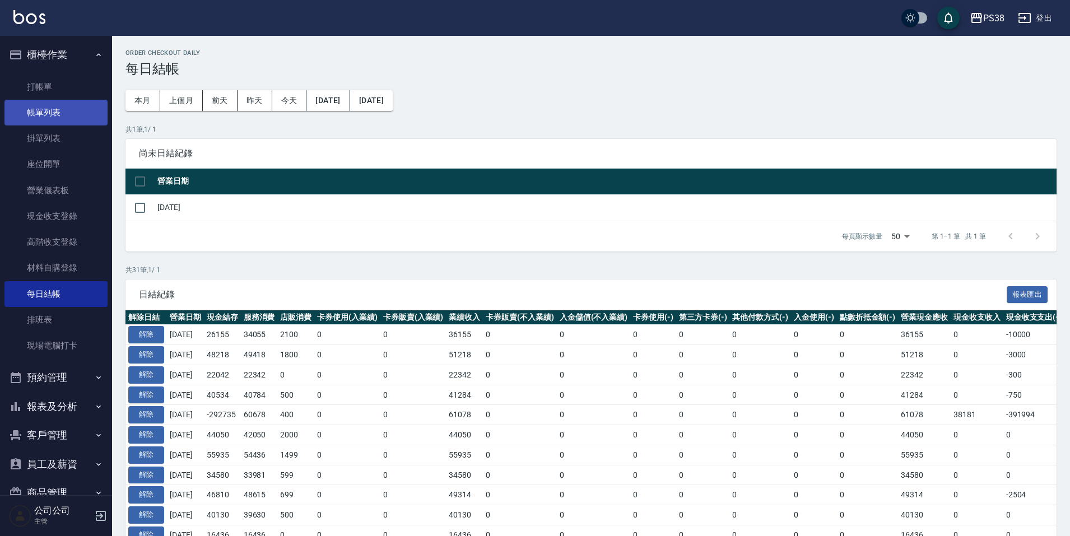
click at [64, 110] on link "帳單列表" at bounding box center [55, 113] width 103 height 26
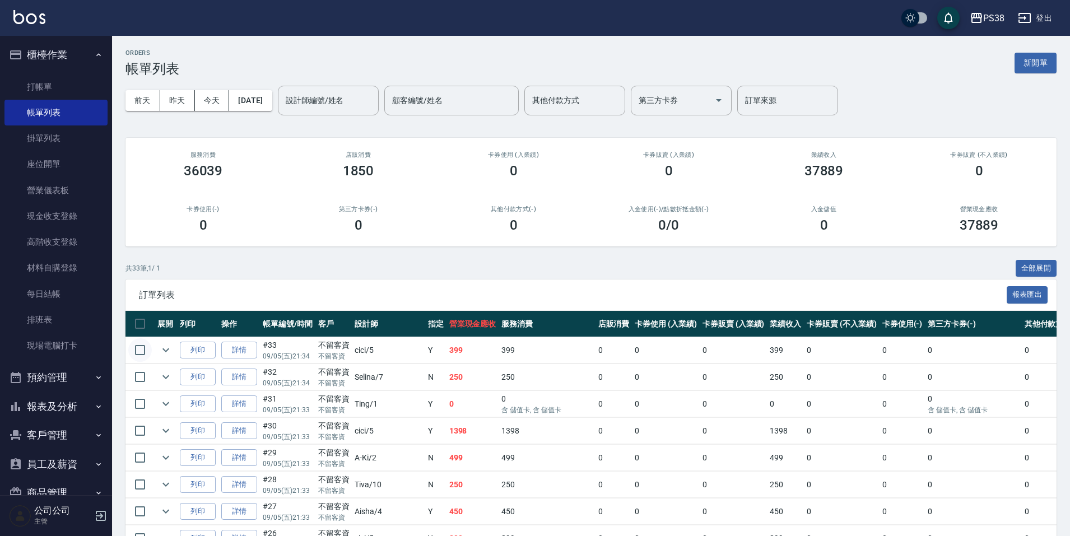
click at [143, 342] on input "checkbox" at bounding box center [140, 350] width 24 height 24
checkbox input "true"
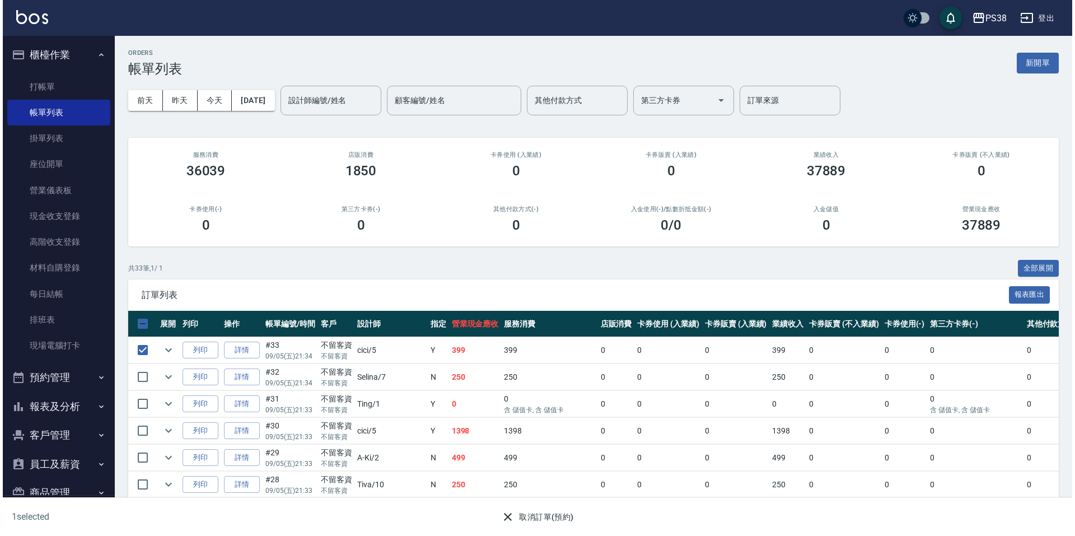
scroll to position [280, 0]
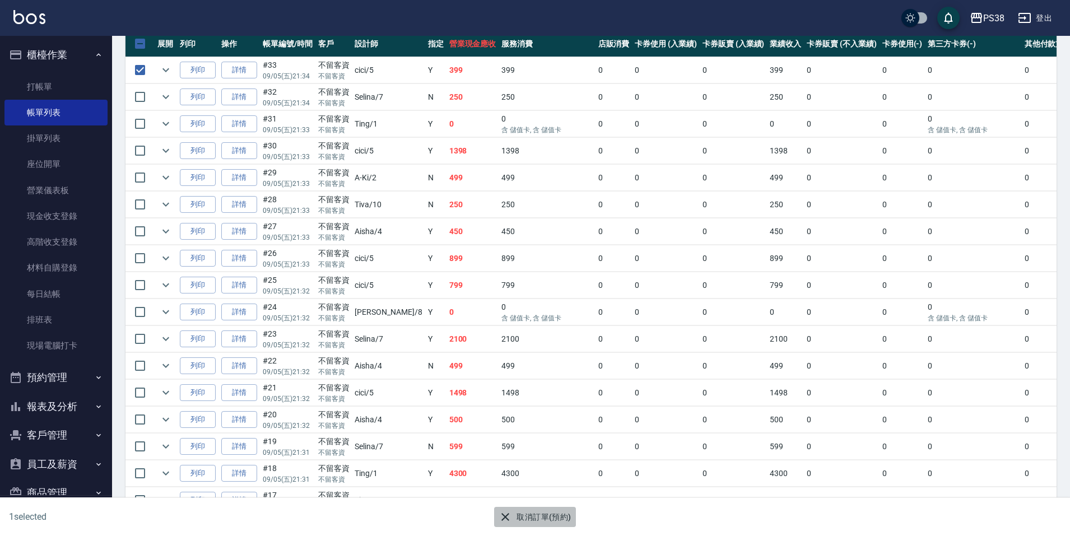
click at [515, 518] on button "取消訂單(預約)" at bounding box center [534, 517] width 81 height 21
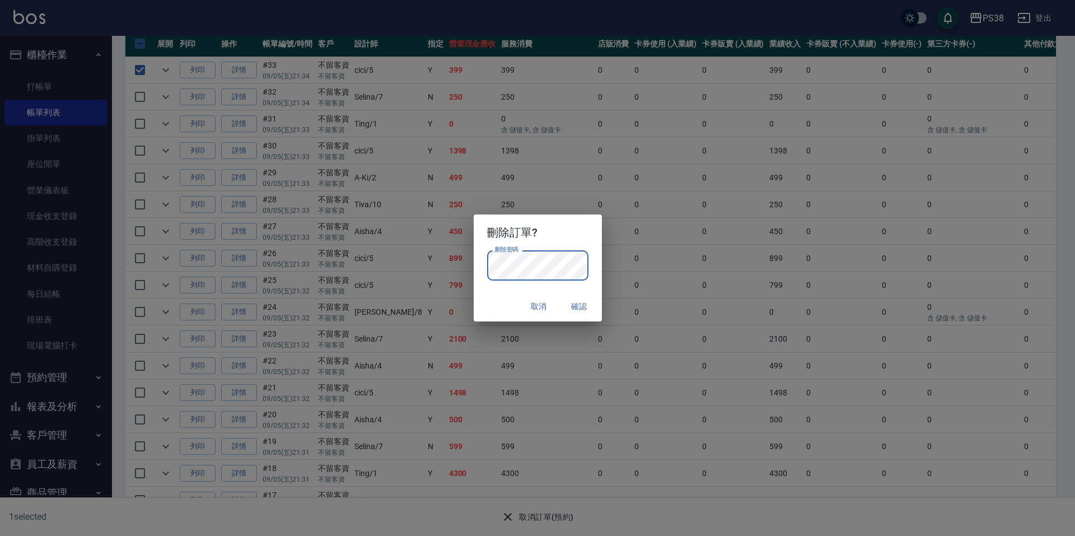
click at [582, 306] on button "確認" at bounding box center [580, 306] width 36 height 21
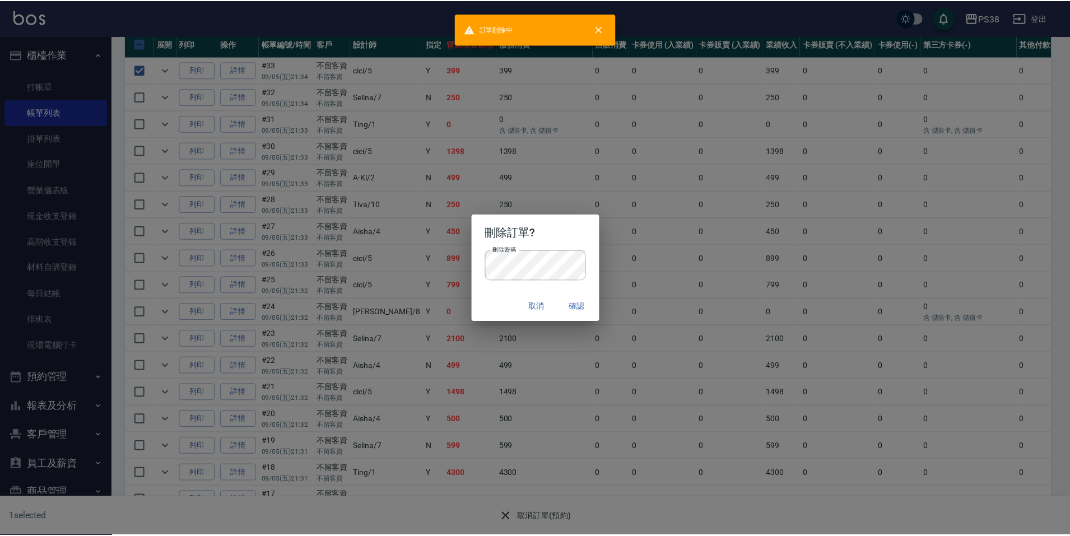
scroll to position [0, 0]
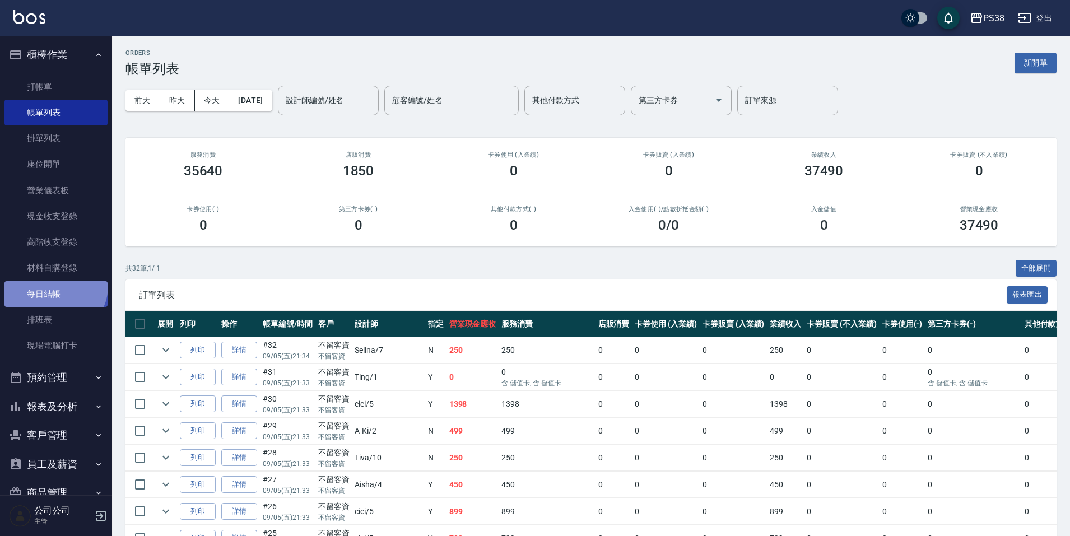
click at [54, 285] on link "每日結帳" at bounding box center [55, 294] width 103 height 26
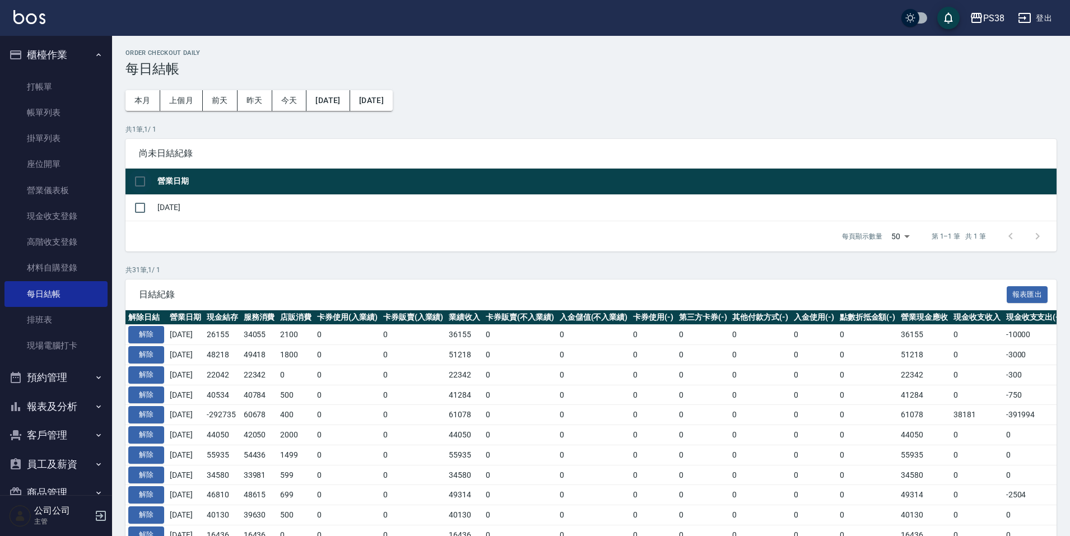
click at [139, 179] on input "checkbox" at bounding box center [140, 182] width 24 height 24
checkbox input "true"
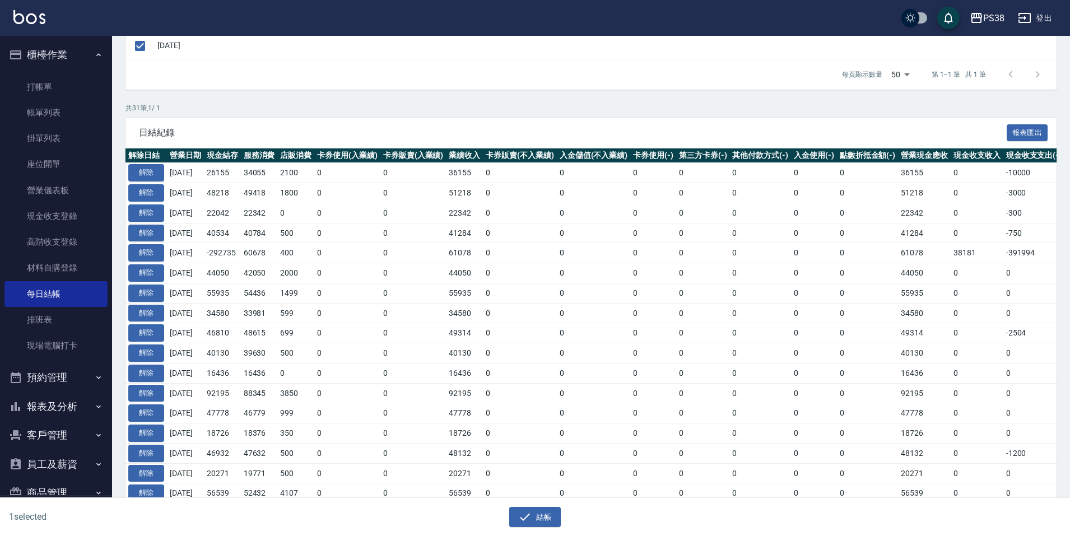
scroll to position [168, 0]
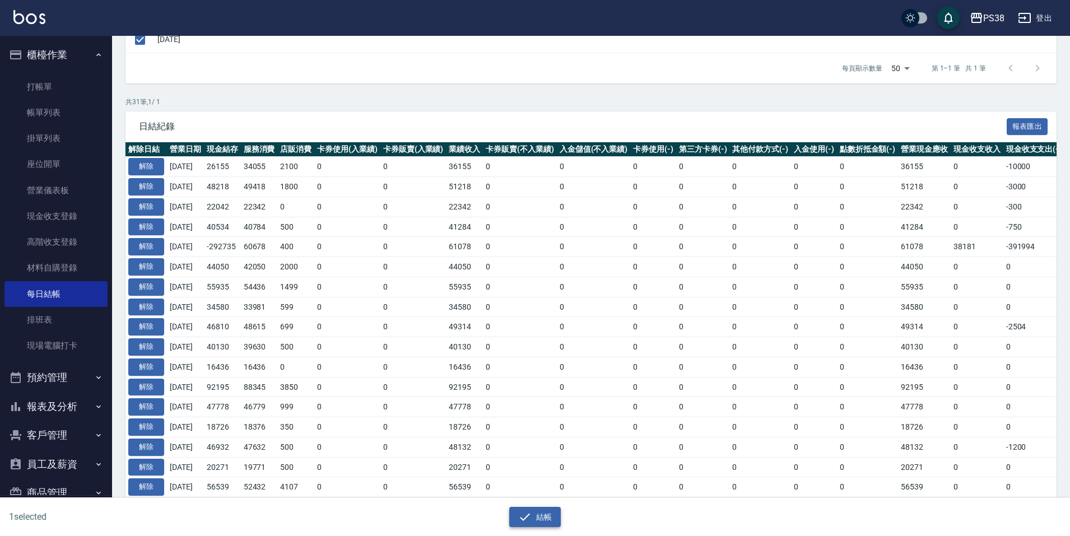
click at [530, 525] on button "結帳" at bounding box center [535, 517] width 52 height 21
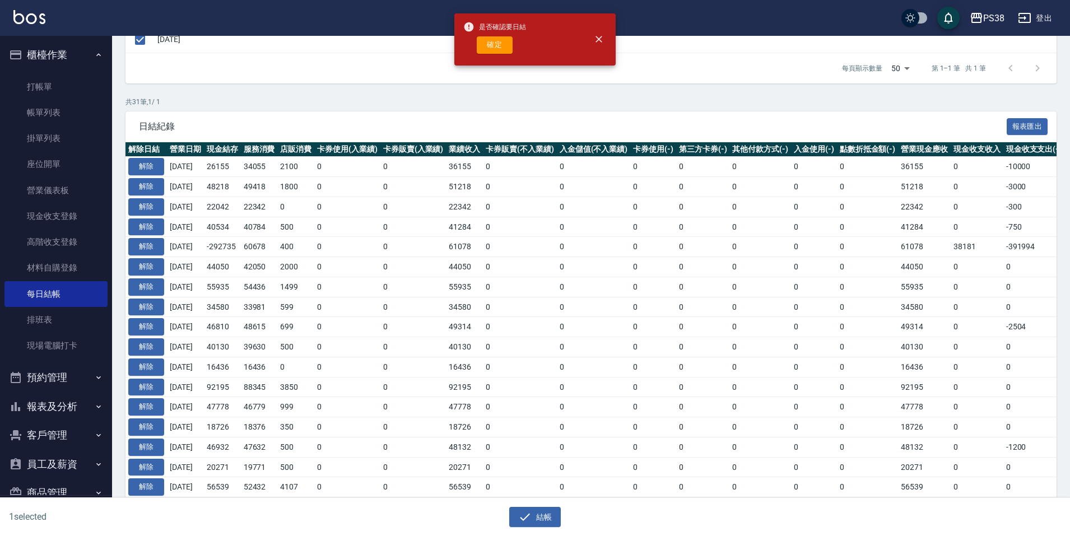
click at [491, 54] on div "是否確認要日結 確定" at bounding box center [494, 39] width 63 height 45
click at [491, 52] on button "確定" at bounding box center [495, 44] width 36 height 17
checkbox input "false"
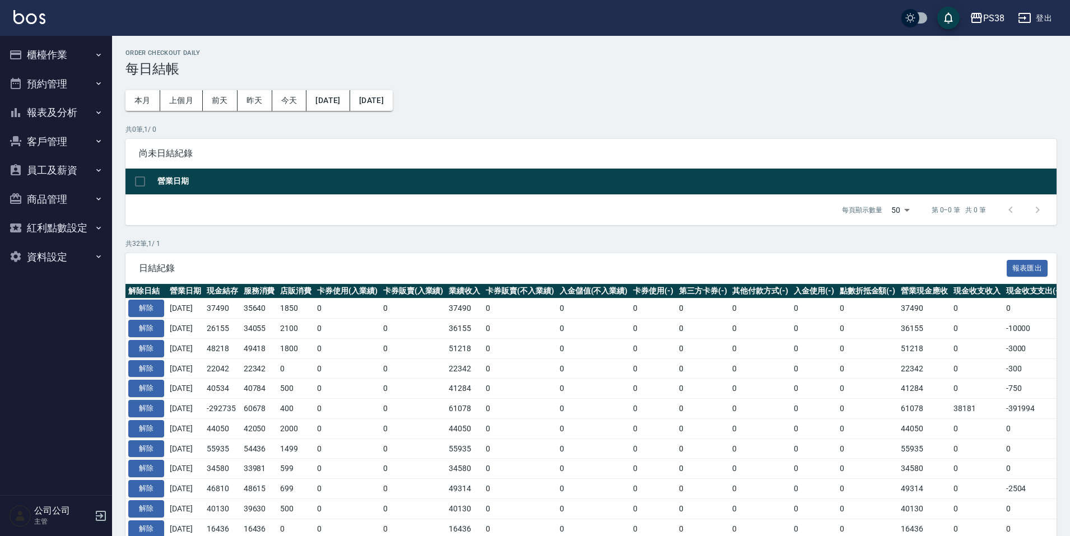
click at [101, 46] on button "櫃檯作業" at bounding box center [55, 54] width 103 height 29
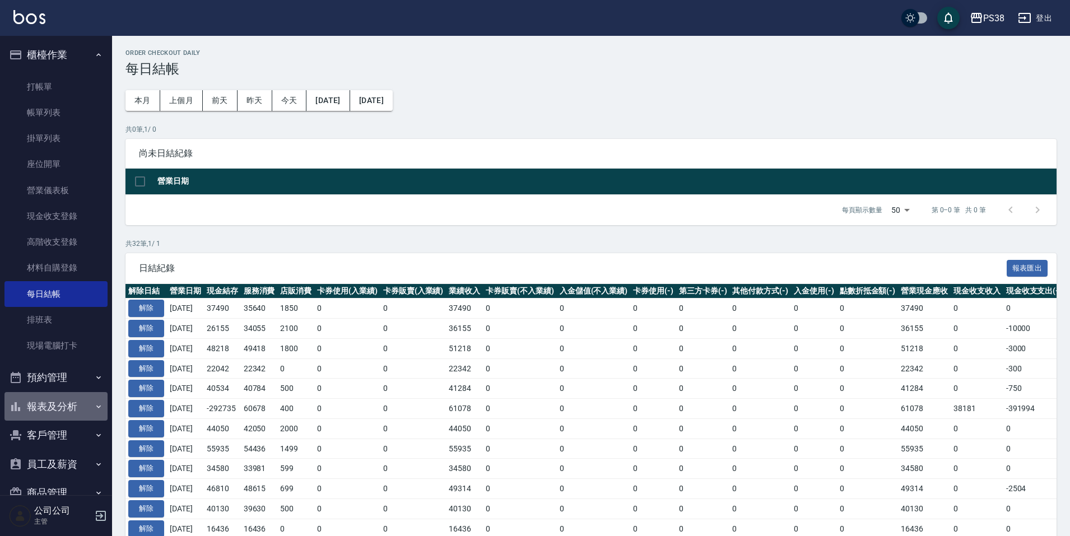
click at [78, 413] on button "報表及分析" at bounding box center [55, 406] width 103 height 29
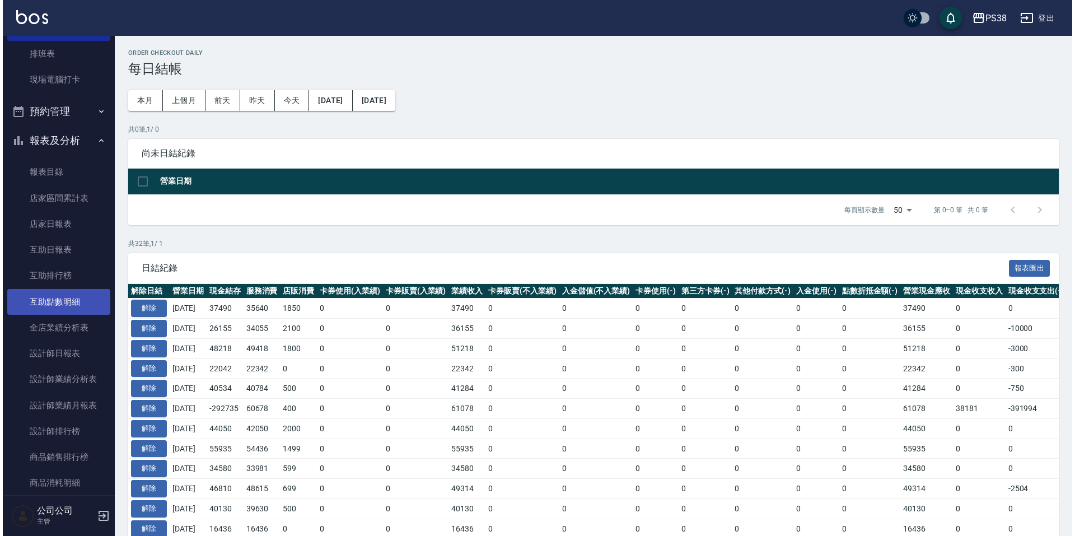
scroll to position [336, 0]
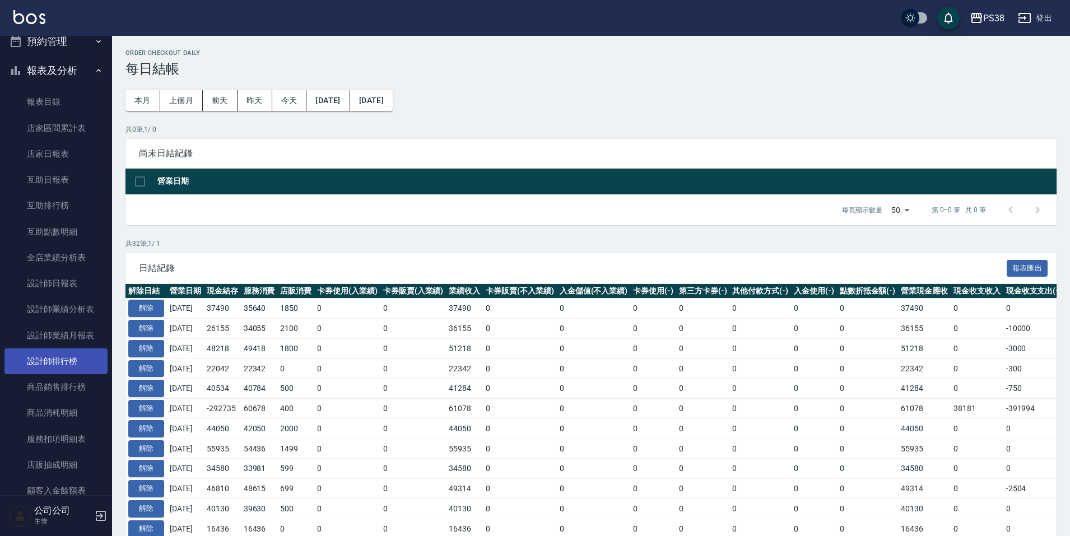
click at [53, 354] on link "設計師排行榜" at bounding box center [55, 361] width 103 height 26
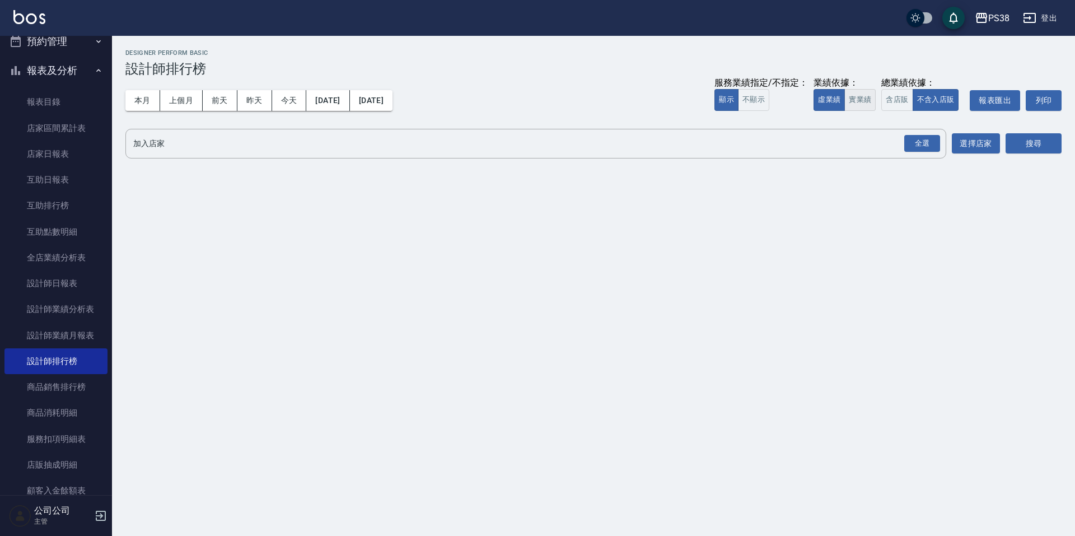
drag, startPoint x: 847, startPoint y: 108, endPoint x: 854, endPoint y: 106, distance: 7.1
click at [849, 108] on button "實業績" at bounding box center [860, 100] width 31 height 22
click at [928, 147] on div "全選" at bounding box center [922, 143] width 36 height 17
click at [1021, 140] on button "搜尋" at bounding box center [1034, 144] width 56 height 21
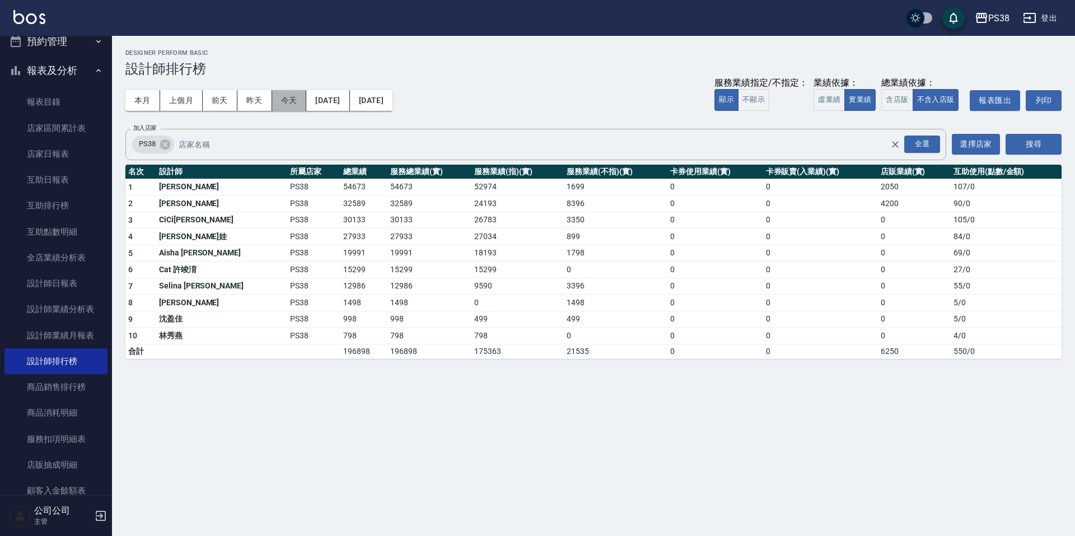
click at [289, 97] on button "今天" at bounding box center [289, 100] width 35 height 21
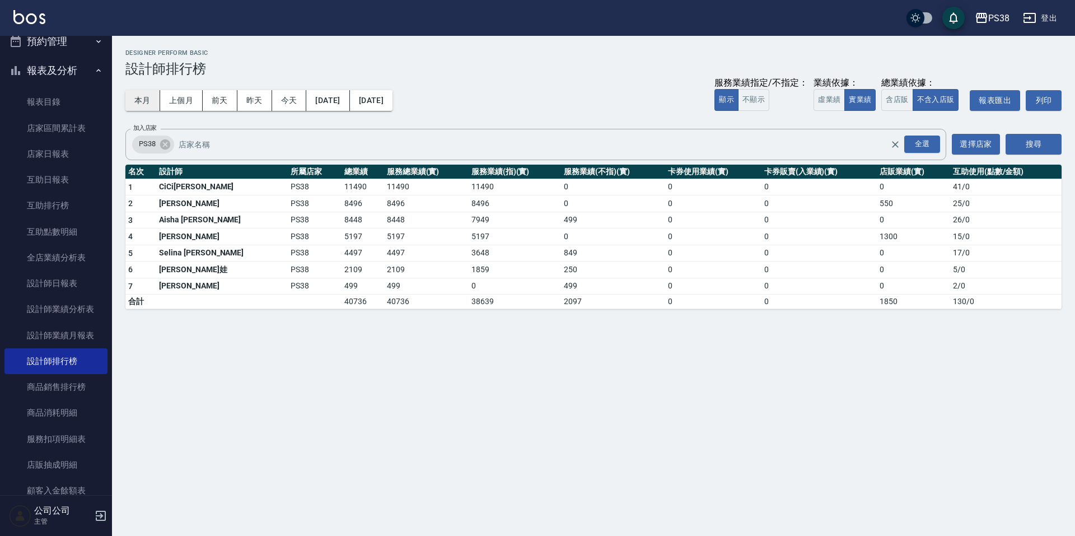
click at [142, 104] on button "本月" at bounding box center [142, 100] width 35 height 21
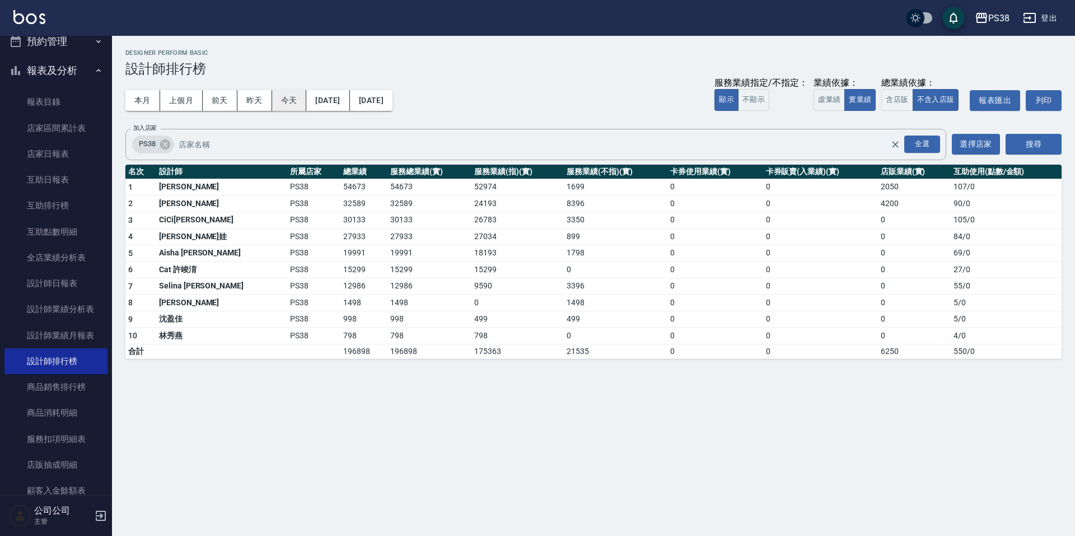
click at [295, 104] on button "今天" at bounding box center [289, 100] width 35 height 21
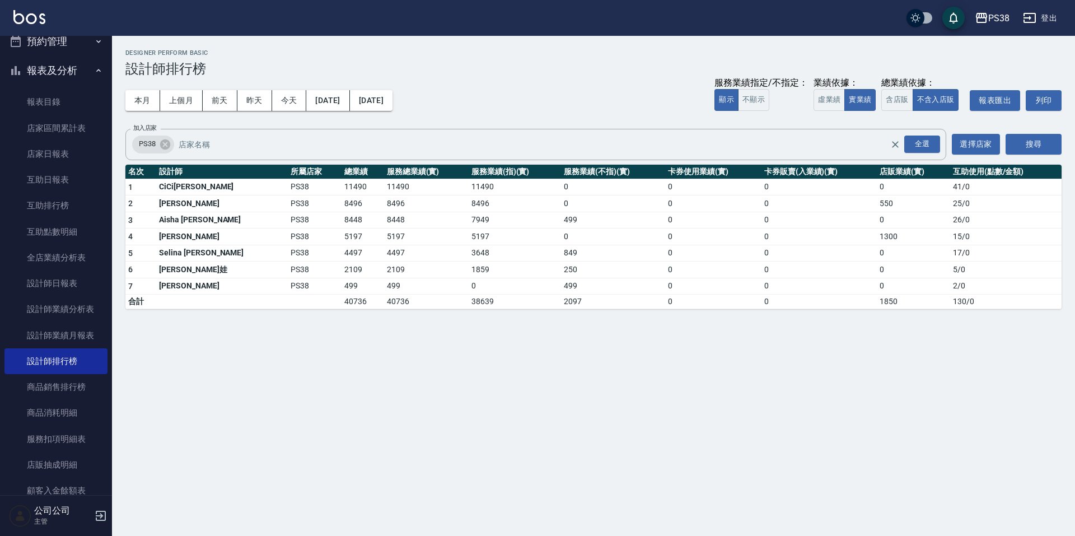
click at [815, 334] on div "PS38 [DATE] - [DATE] 設計師排行榜 列印時間： [DATE][PHONE_NUMBER]:14 Designer Perform Basi…" at bounding box center [537, 268] width 1075 height 536
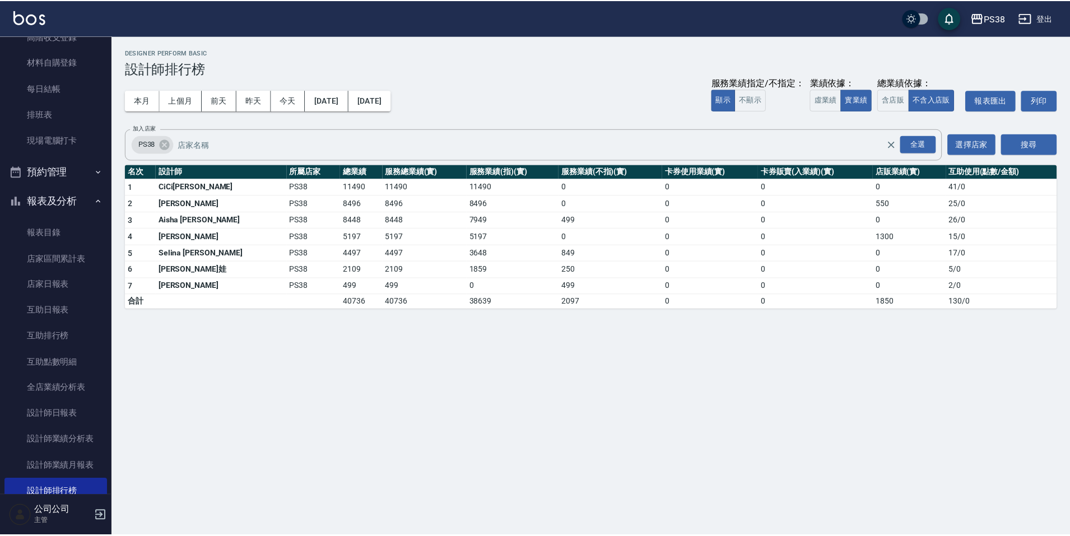
scroll to position [56, 0]
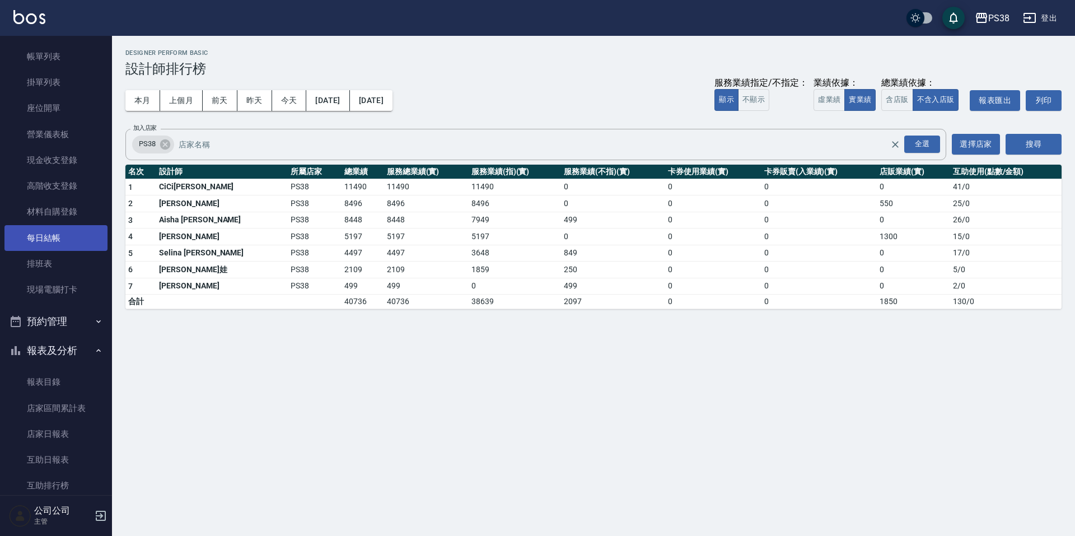
click at [53, 248] on link "每日結帳" at bounding box center [55, 238] width 103 height 26
